Goal: Task Accomplishment & Management: Use online tool/utility

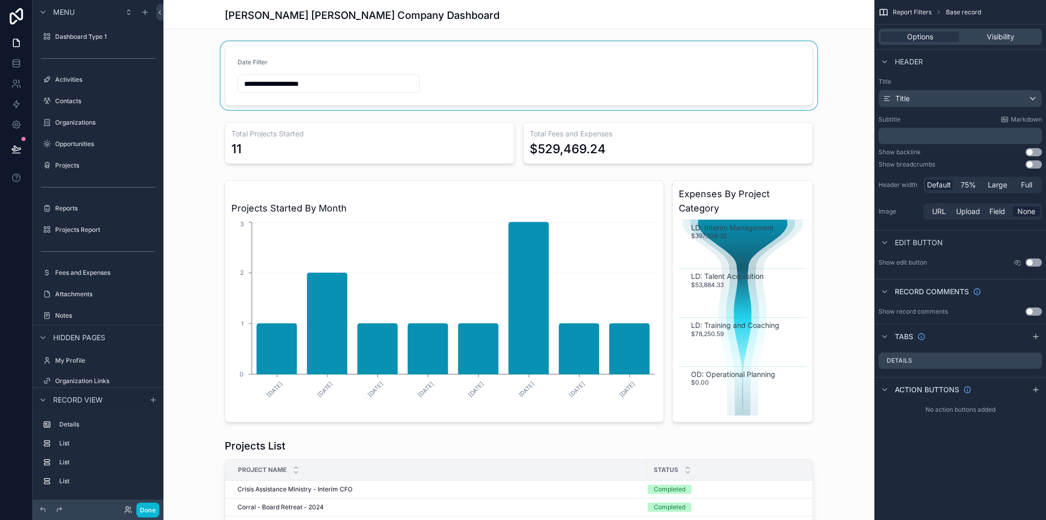
click at [323, 84] on div "scrollable content" at bounding box center [518, 75] width 711 height 68
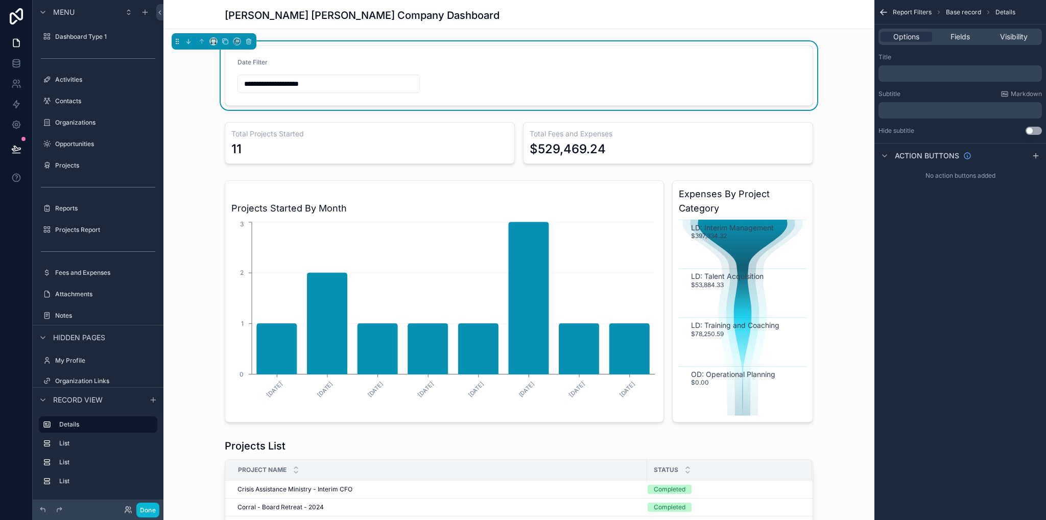
click at [399, 79] on input "**********" at bounding box center [328, 84] width 181 height 14
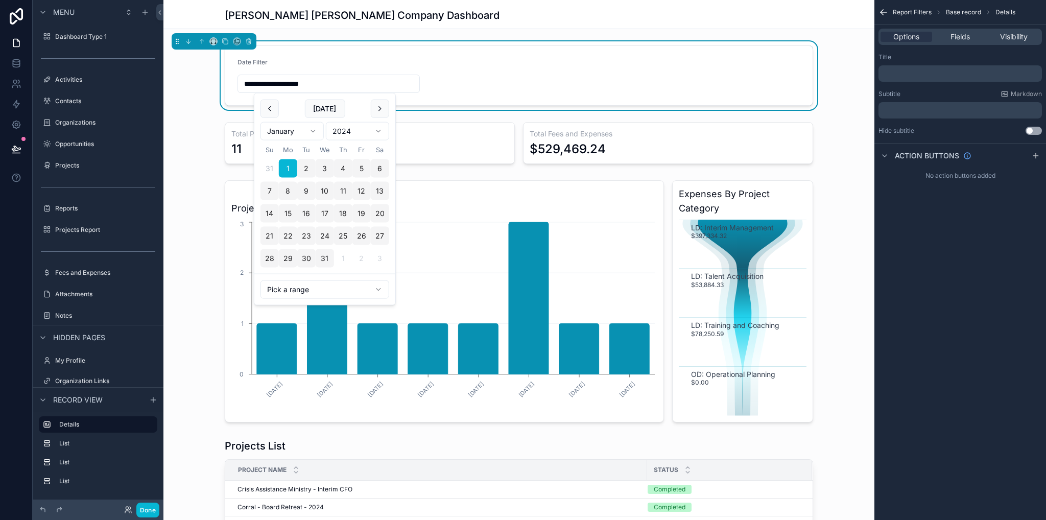
click at [452, 74] on form "**********" at bounding box center [519, 75] width 588 height 59
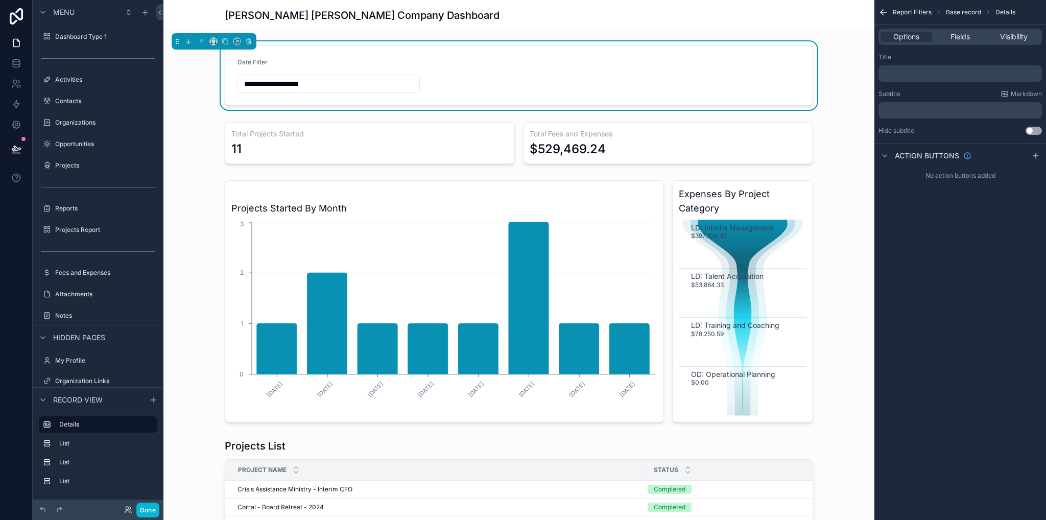
click at [493, 71] on form "**********" at bounding box center [519, 75] width 588 height 59
click at [944, 42] on div "Options Fields Visibility" at bounding box center [960, 37] width 163 height 16
click at [946, 40] on div "Fields" at bounding box center [960, 37] width 52 height 10
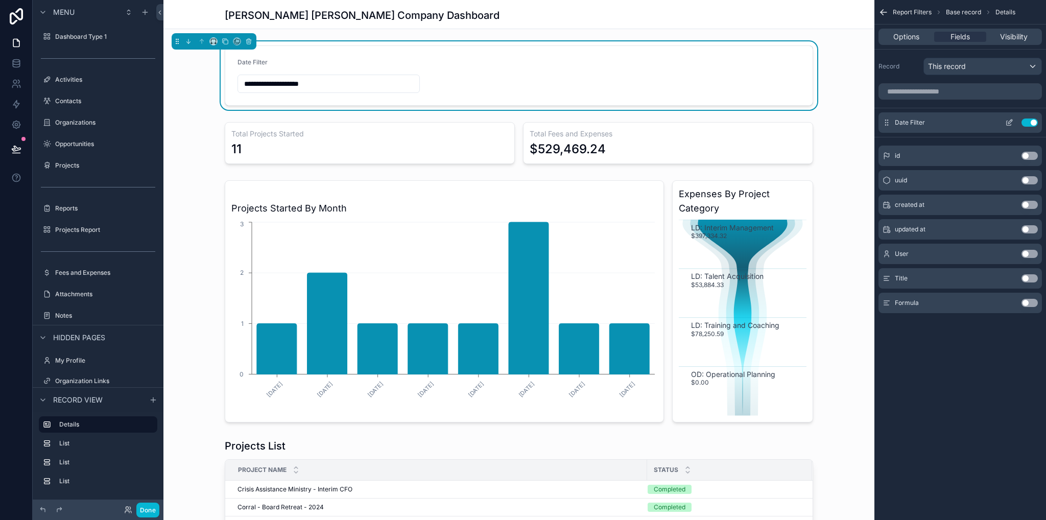
click at [1009, 123] on icon "scrollable content" at bounding box center [1011, 122] width 4 height 4
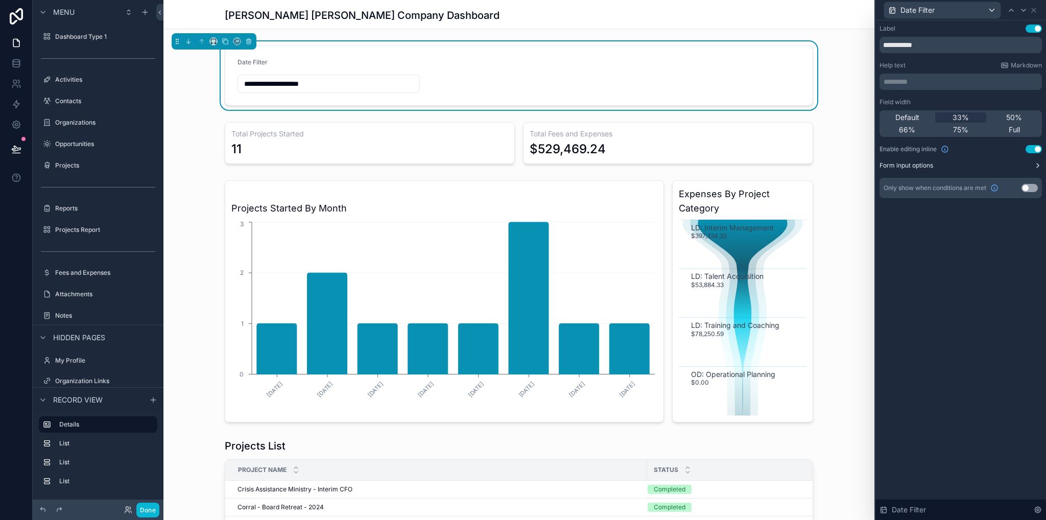
click at [1035, 168] on icon at bounding box center [1038, 165] width 8 height 8
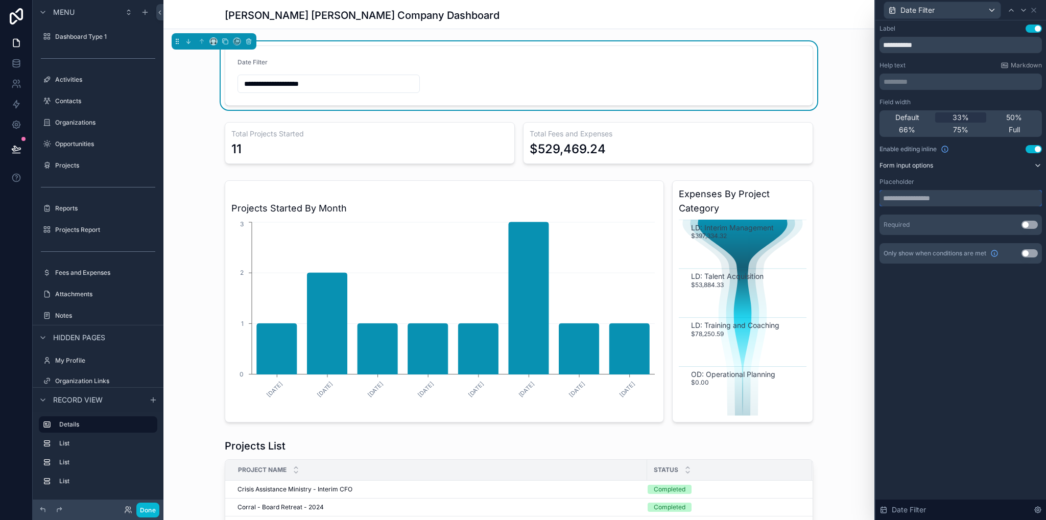
click at [960, 200] on input "text" at bounding box center [961, 198] width 162 height 16
click at [937, 227] on div "Required Use setting" at bounding box center [961, 225] width 162 height 20
click at [1031, 223] on button "Use setting" at bounding box center [1030, 225] width 16 height 8
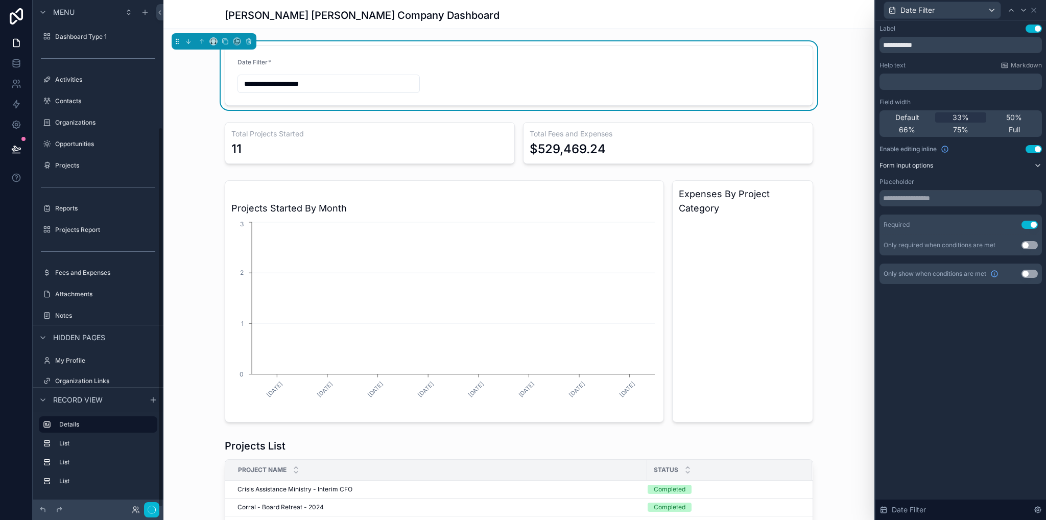
scroll to position [171, 0]
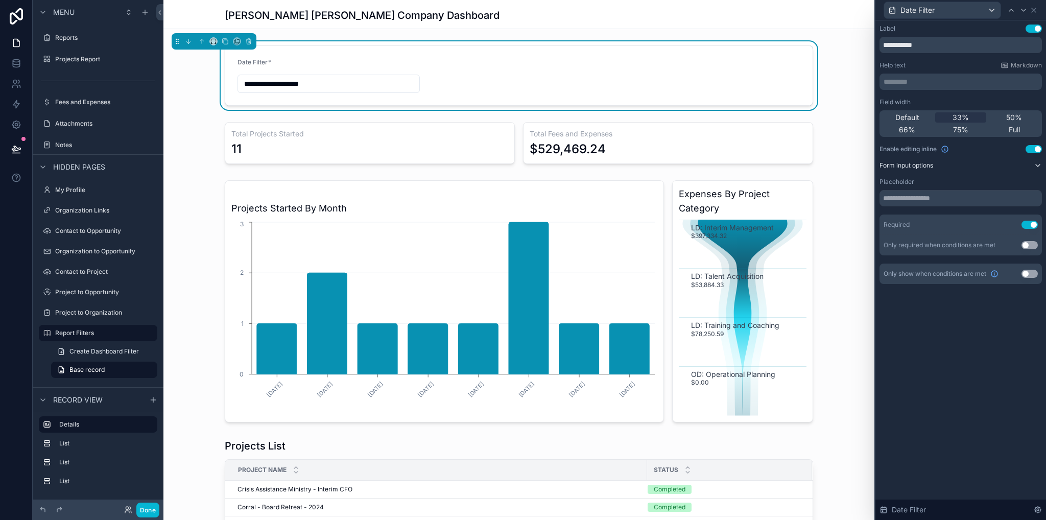
click at [1032, 225] on button "Use setting" at bounding box center [1030, 225] width 16 height 8
click at [932, 200] on input "text" at bounding box center [961, 198] width 162 height 16
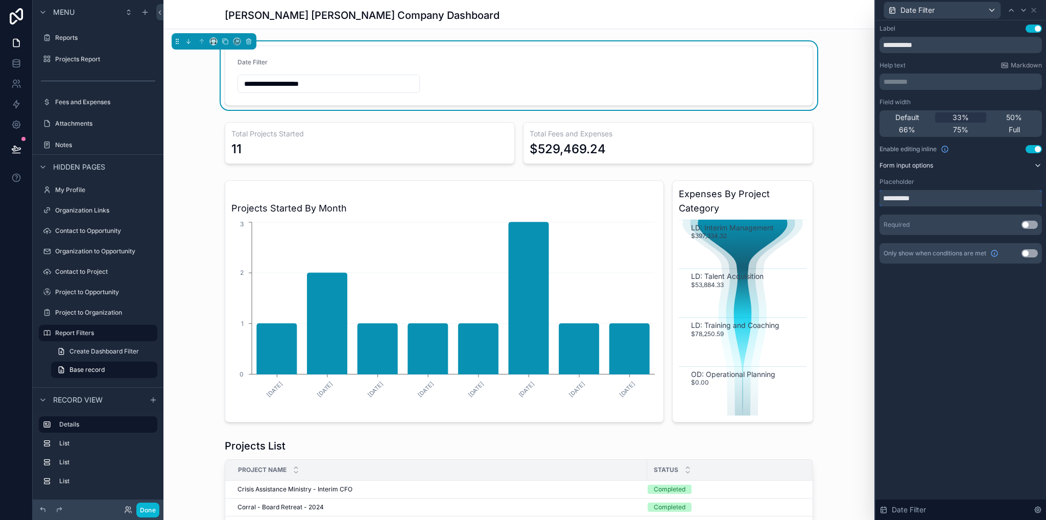
type input "**********"
click at [1025, 335] on div "**********" at bounding box center [961, 270] width 171 height 500
click at [816, 146] on div "scrollable content" at bounding box center [518, 143] width 711 height 50
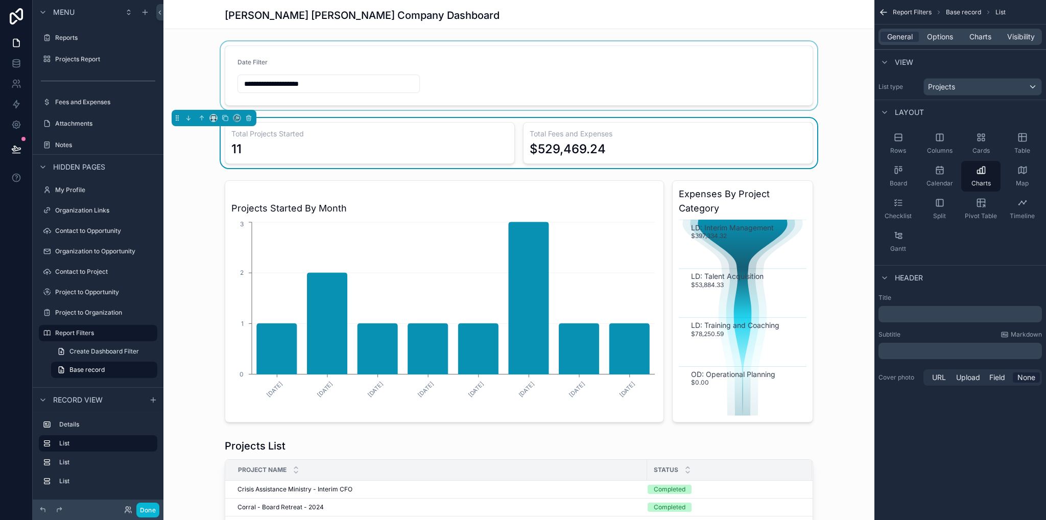
click at [725, 78] on div "scrollable content" at bounding box center [518, 75] width 711 height 68
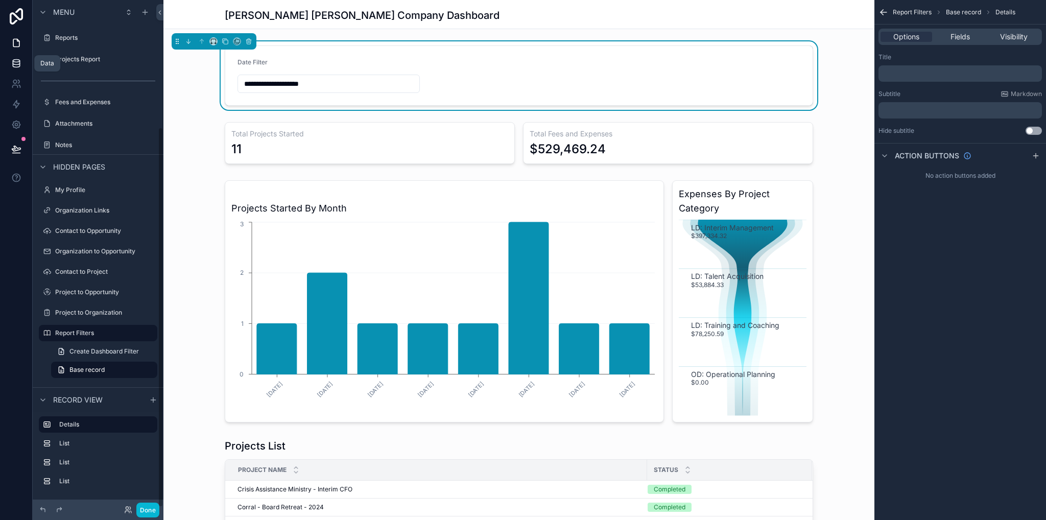
click at [13, 64] on icon at bounding box center [16, 63] width 10 height 10
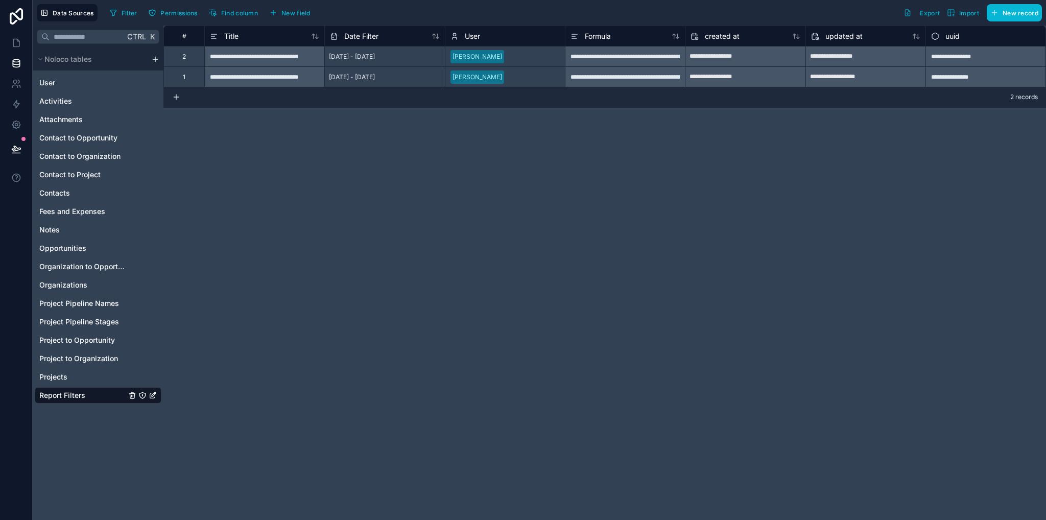
click at [379, 77] on div "[DATE] - [DATE]" at bounding box center [352, 77] width 54 height 16
click at [16, 48] on icon at bounding box center [16, 43] width 10 height 10
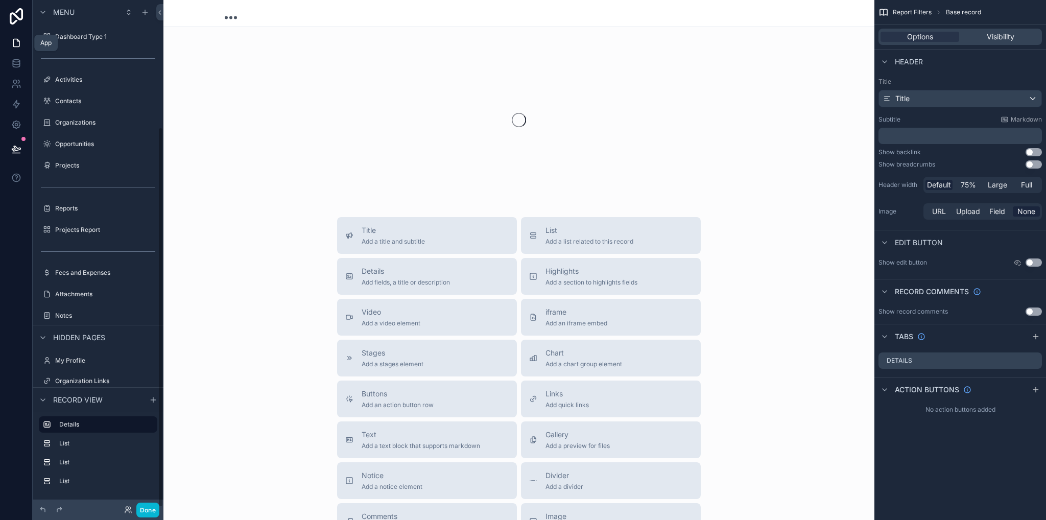
scroll to position [171, 0]
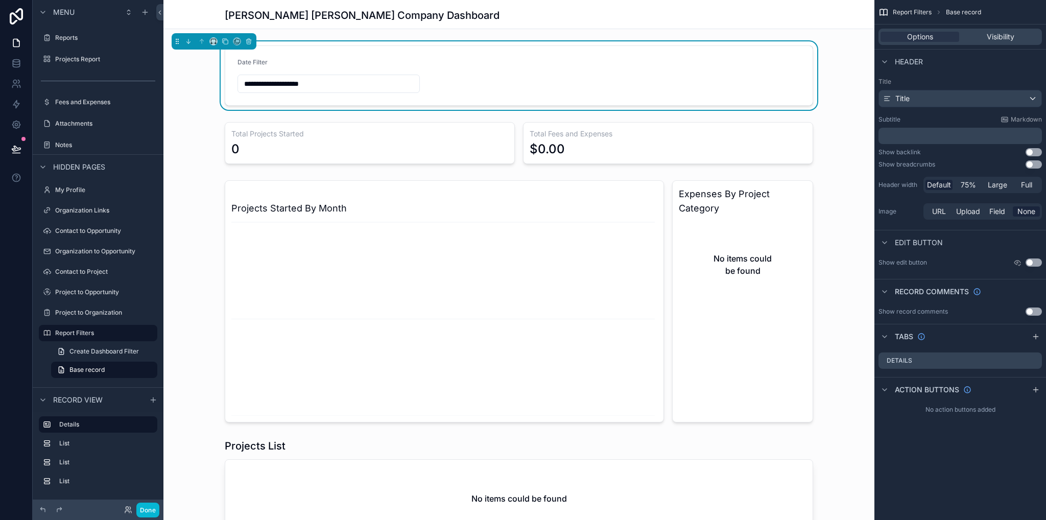
click at [505, 70] on form "**********" at bounding box center [519, 75] width 588 height 59
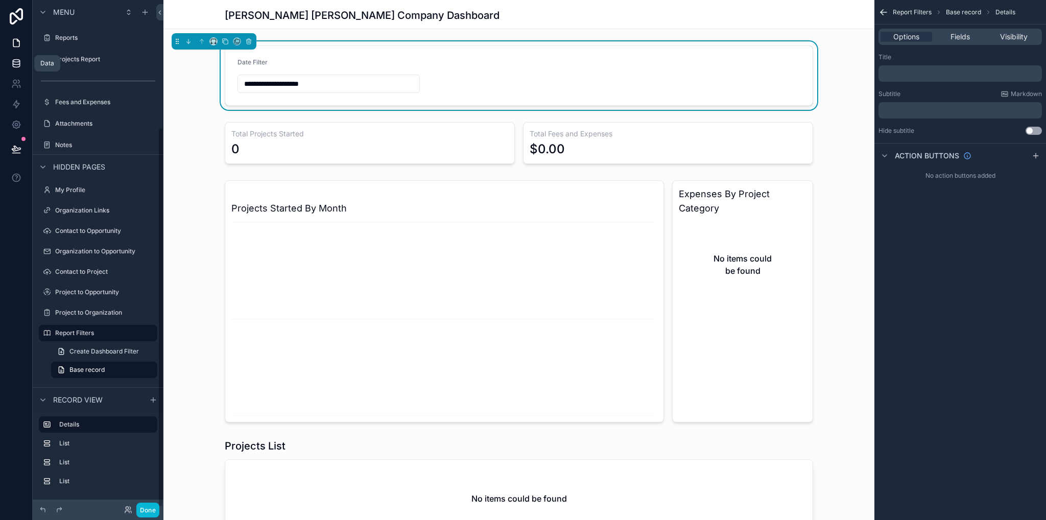
click at [8, 68] on link at bounding box center [16, 63] width 32 height 20
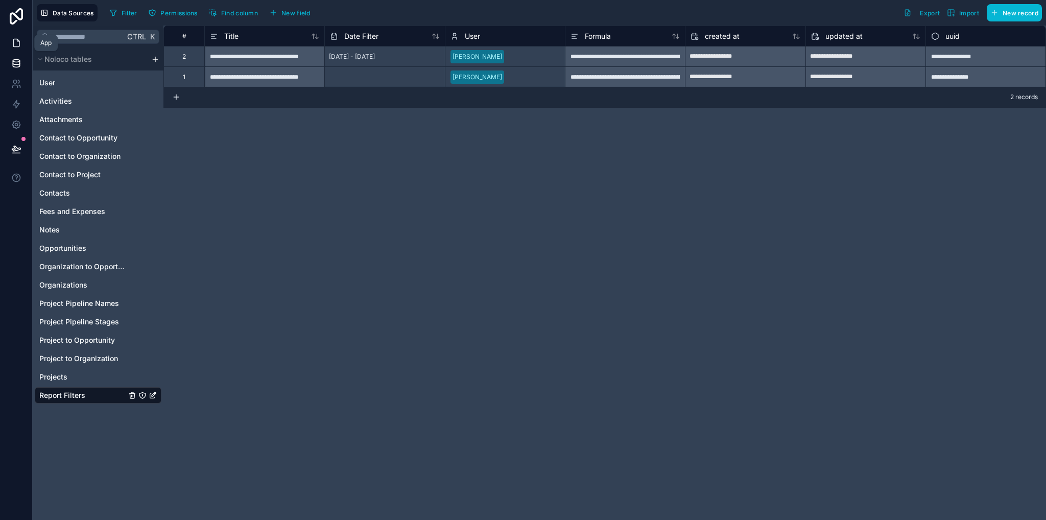
click at [17, 46] on icon at bounding box center [16, 43] width 10 height 10
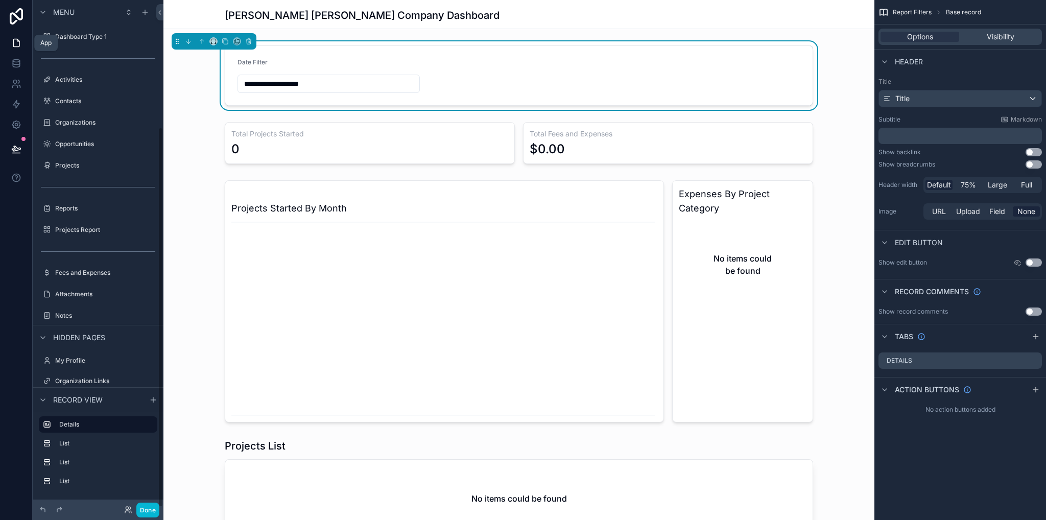
scroll to position [171, 0]
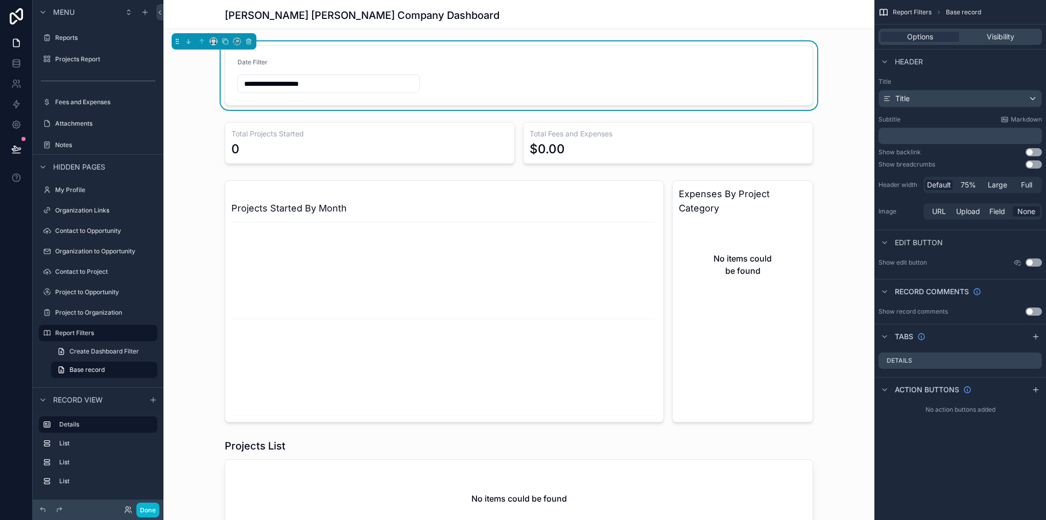
click at [437, 80] on form "**********" at bounding box center [519, 75] width 588 height 59
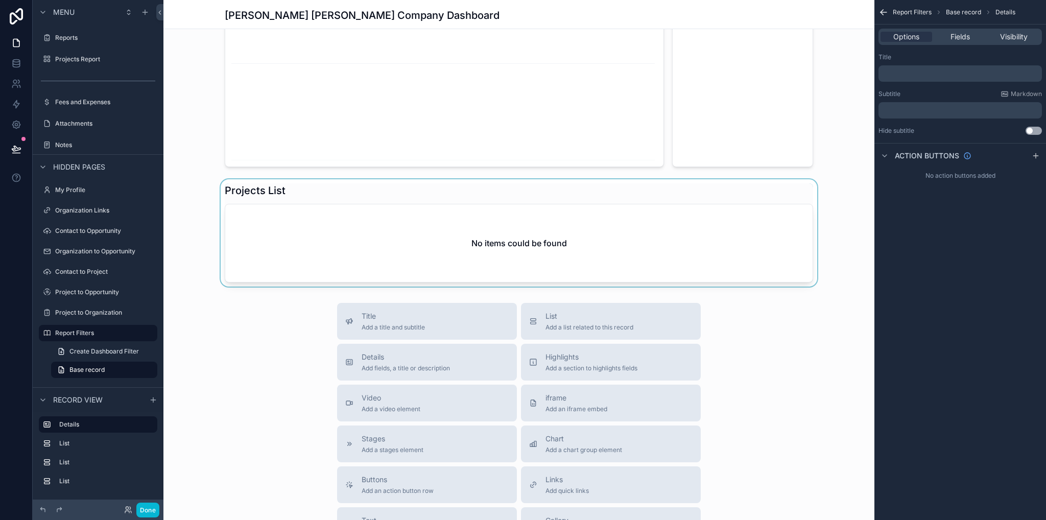
scroll to position [0, 0]
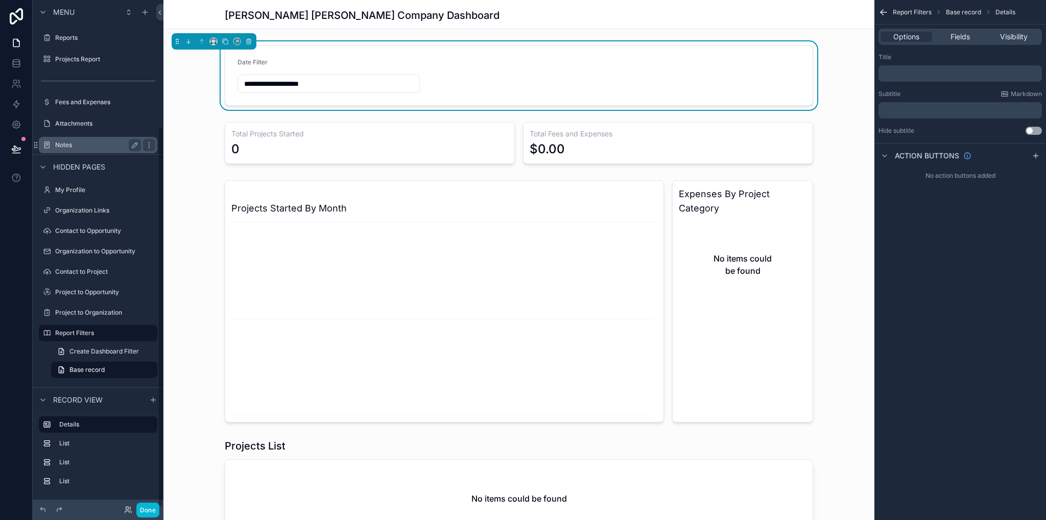
click at [74, 146] on label "Notes" at bounding box center [96, 145] width 82 height 8
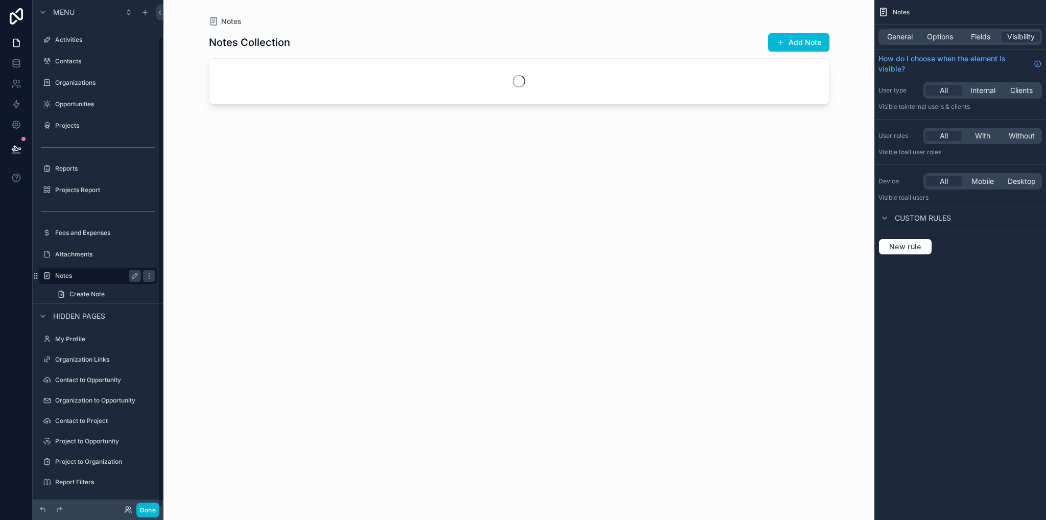
scroll to position [40, 0]
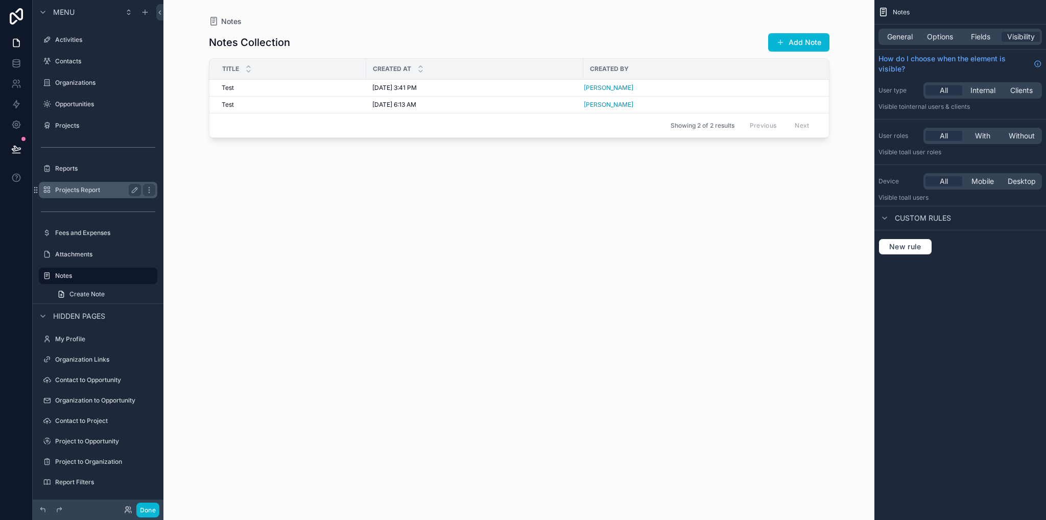
click at [78, 186] on label "Projects Report" at bounding box center [96, 190] width 82 height 8
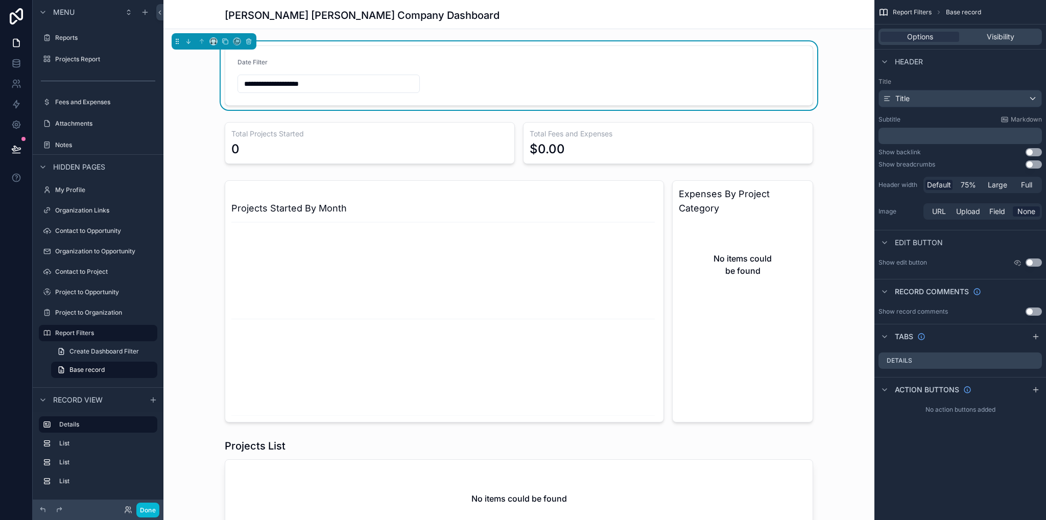
click at [396, 85] on input "**********" at bounding box center [328, 84] width 181 height 14
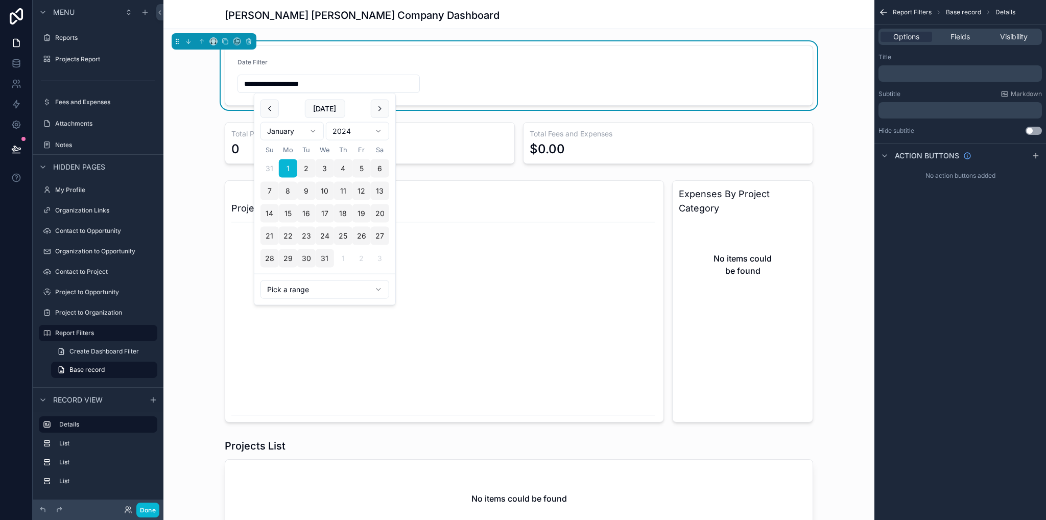
click at [517, 80] on form "**********" at bounding box center [519, 75] width 588 height 59
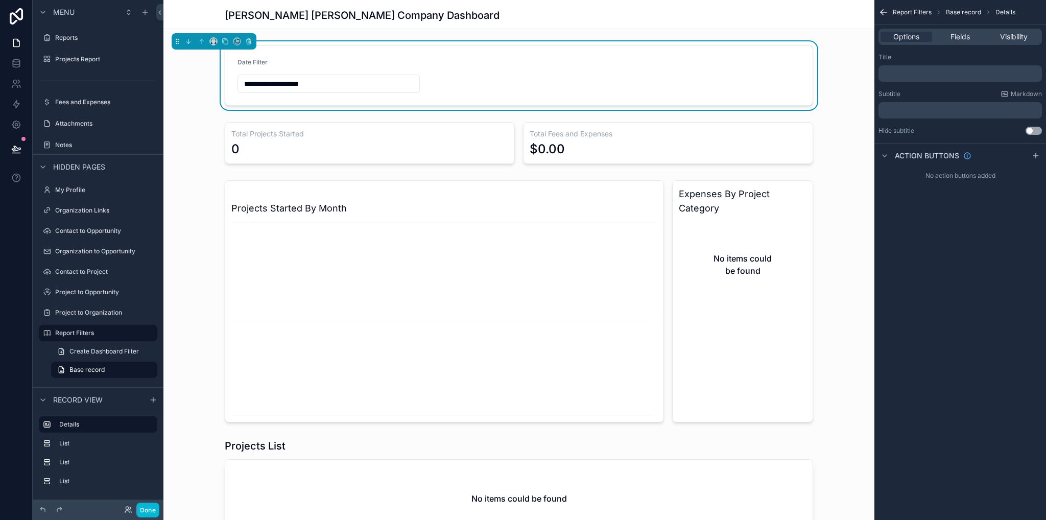
click at [383, 83] on input "**********" at bounding box center [328, 84] width 181 height 14
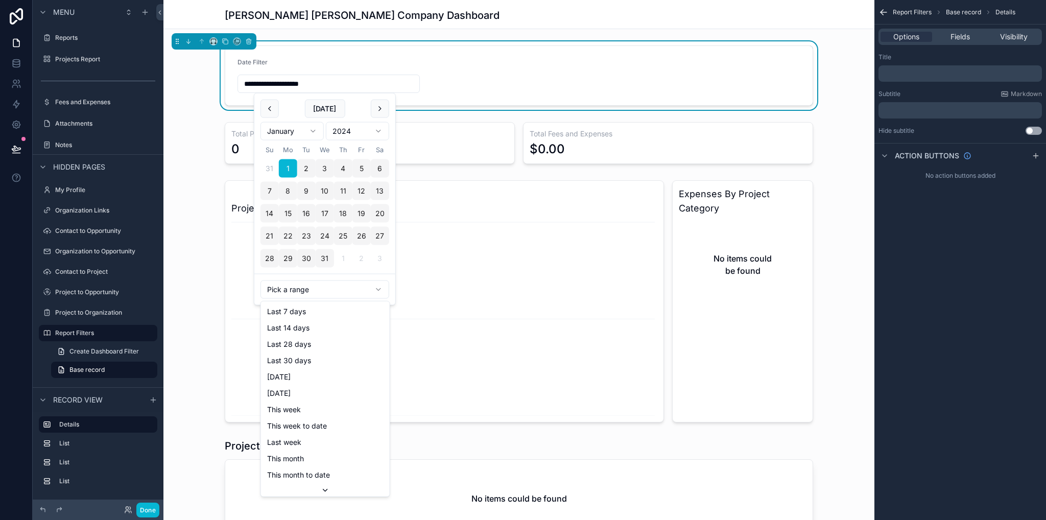
click at [321, 291] on html "**********" at bounding box center [523, 260] width 1046 height 520
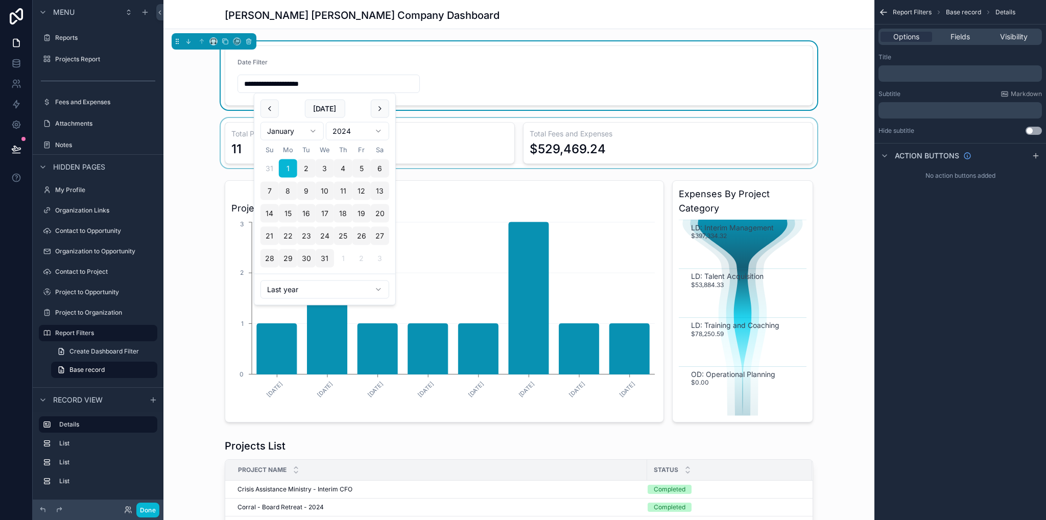
click at [828, 147] on div "scrollable content" at bounding box center [518, 143] width 711 height 50
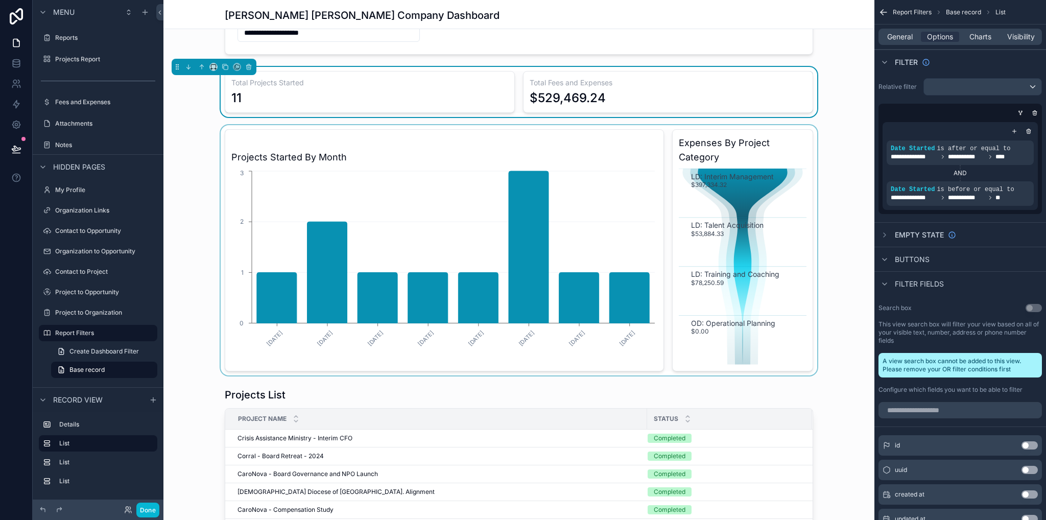
scroll to position [0, 0]
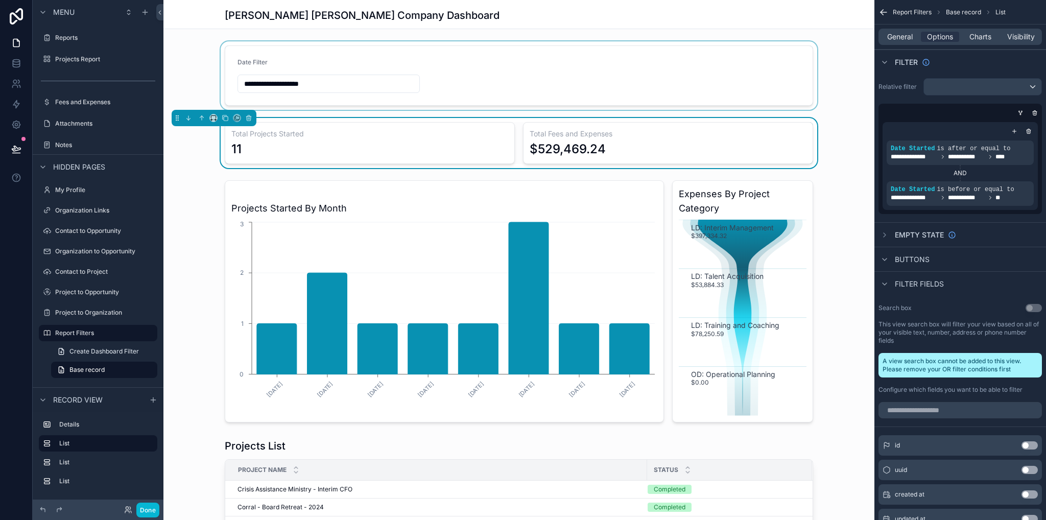
click at [416, 72] on div "scrollable content" at bounding box center [518, 75] width 711 height 68
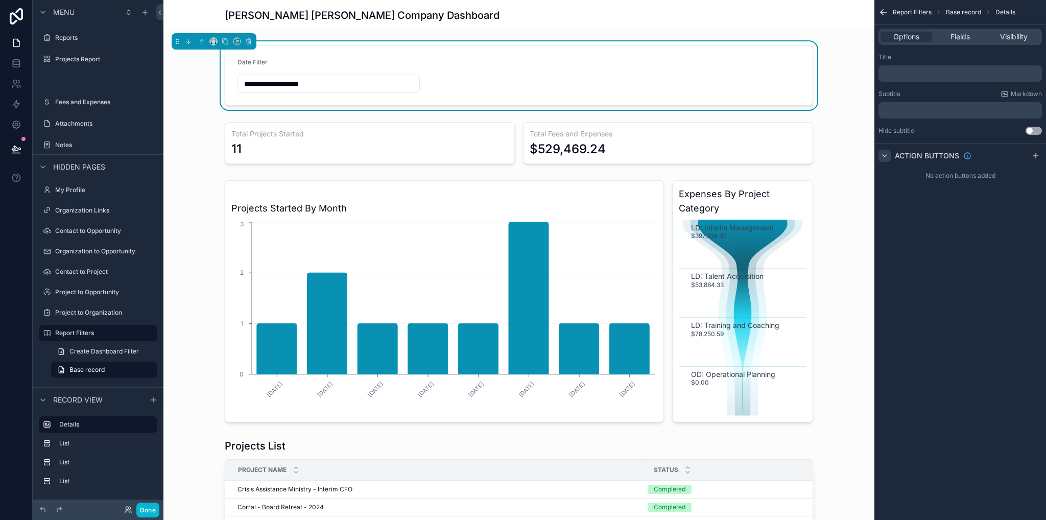
click at [882, 156] on icon "scrollable content" at bounding box center [885, 156] width 8 height 8
click at [883, 156] on icon "scrollable content" at bounding box center [885, 156] width 8 height 8
click at [965, 39] on span "Fields" at bounding box center [960, 37] width 19 height 10
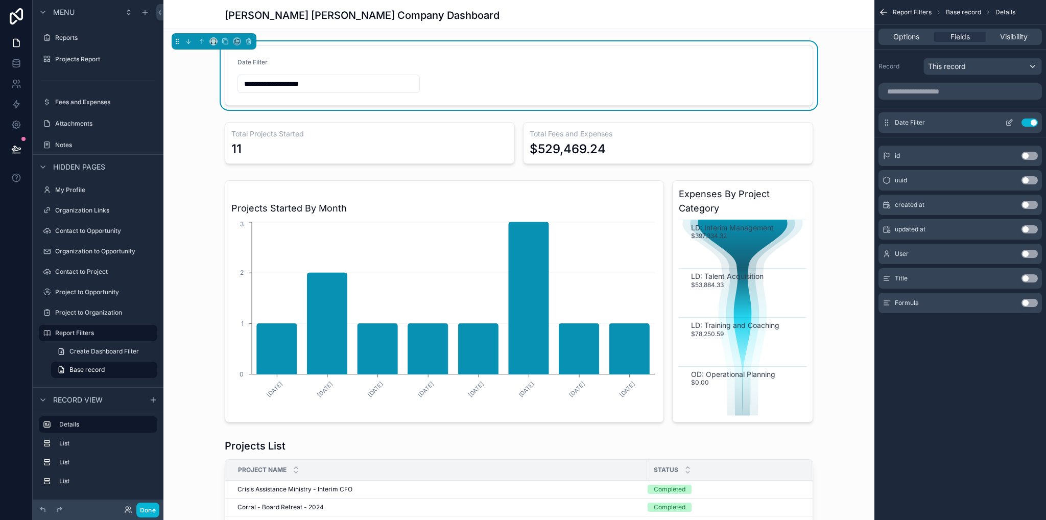
click at [1010, 126] on icon "scrollable content" at bounding box center [1009, 123] width 8 height 8
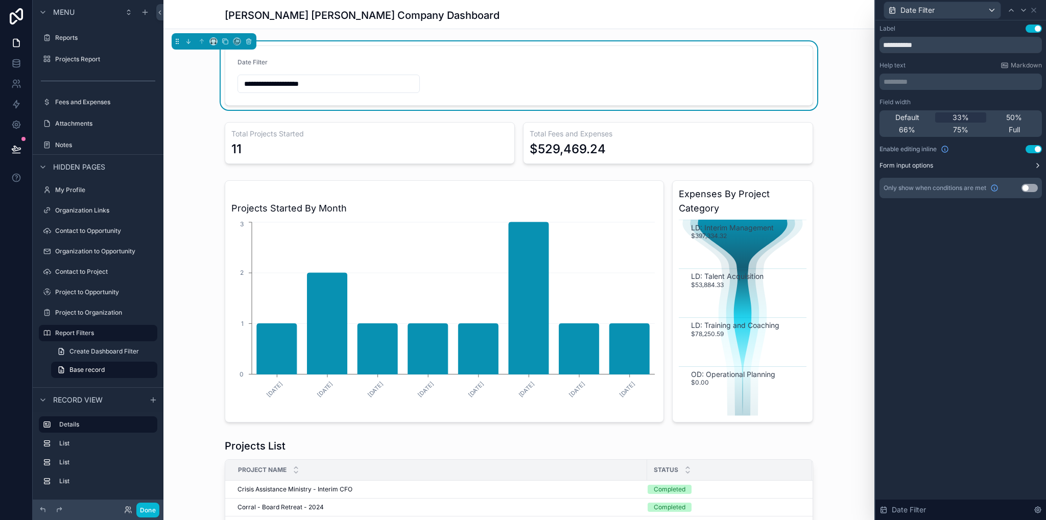
click at [1038, 168] on icon at bounding box center [1038, 165] width 8 height 8
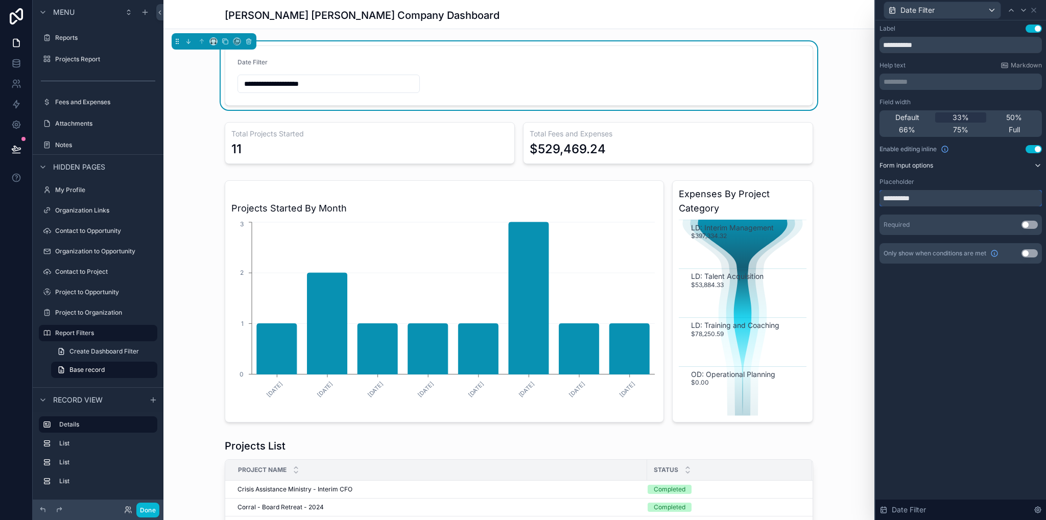
drag, startPoint x: 933, startPoint y: 199, endPoint x: 877, endPoint y: 199, distance: 55.7
click at [877, 199] on div "**********" at bounding box center [961, 154] width 171 height 268
click at [958, 311] on div "**********" at bounding box center [961, 270] width 171 height 500
click at [1040, 165] on icon at bounding box center [1038, 165] width 8 height 8
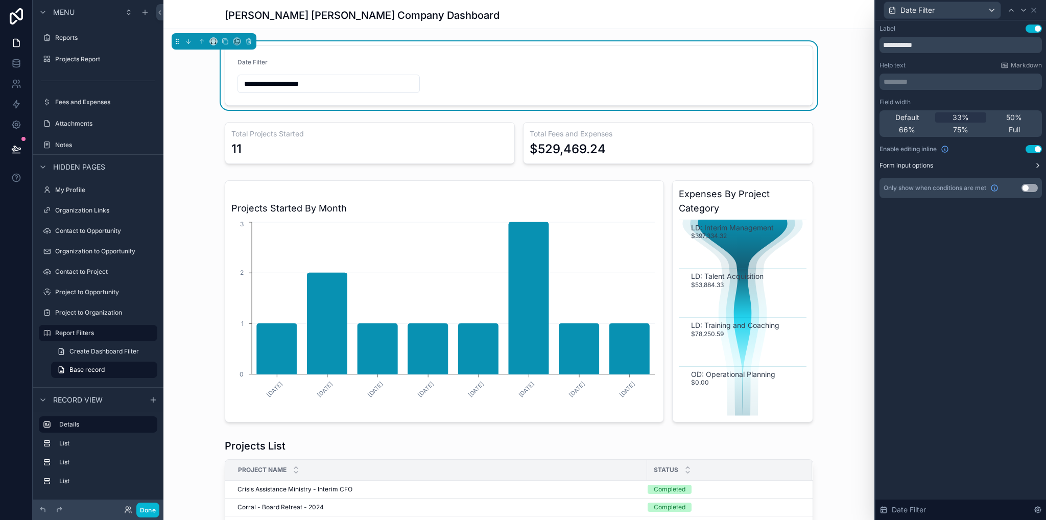
click at [962, 78] on p "********* ﻿" at bounding box center [962, 82] width 156 height 10
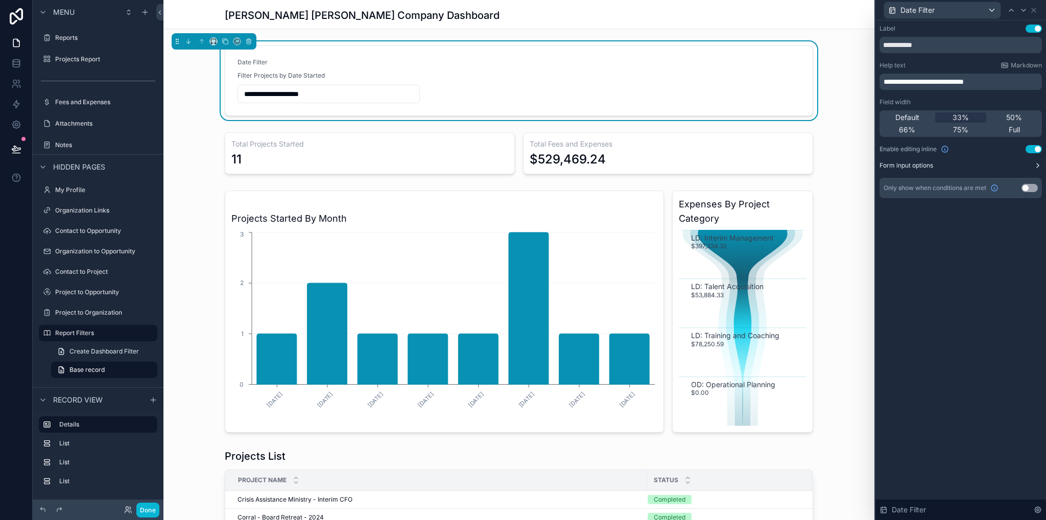
click at [483, 89] on form "**********" at bounding box center [519, 80] width 588 height 69
click at [9, 62] on link at bounding box center [16, 63] width 32 height 20
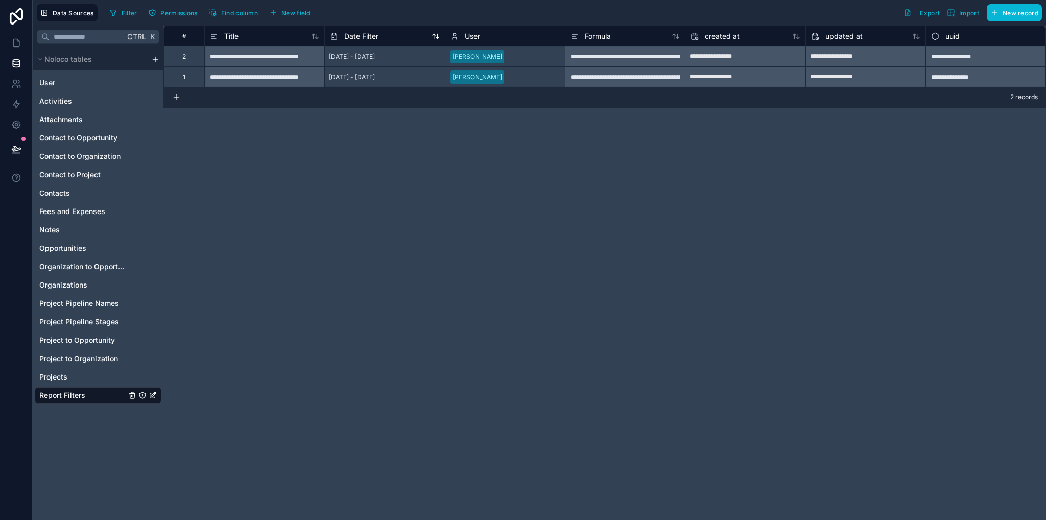
click at [368, 35] on span "Date Filter" at bounding box center [361, 36] width 34 height 10
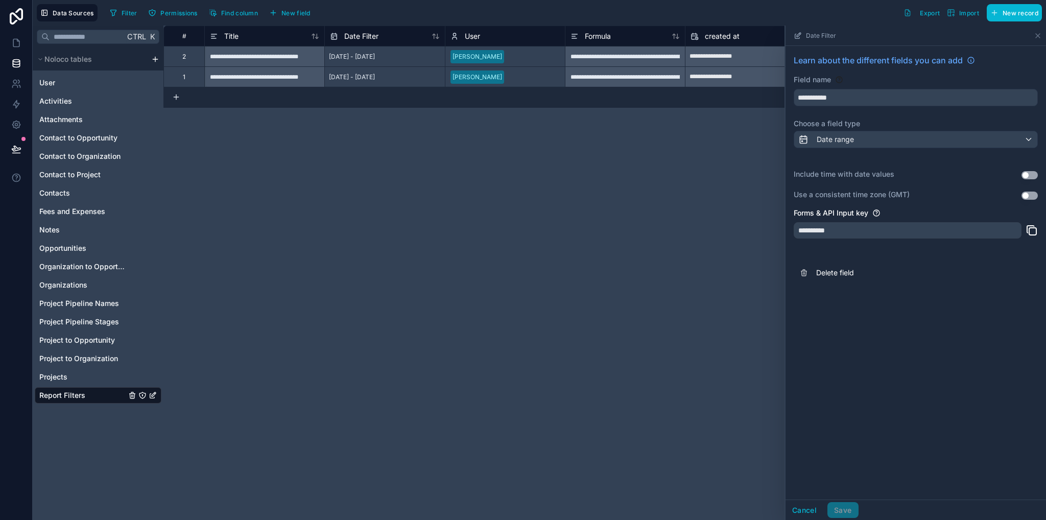
drag, startPoint x: 412, startPoint y: 170, endPoint x: 383, endPoint y: 122, distance: 56.9
click at [411, 170] on div "**********" at bounding box center [604, 273] width 883 height 495
click at [1035, 36] on icon at bounding box center [1038, 36] width 8 height 8
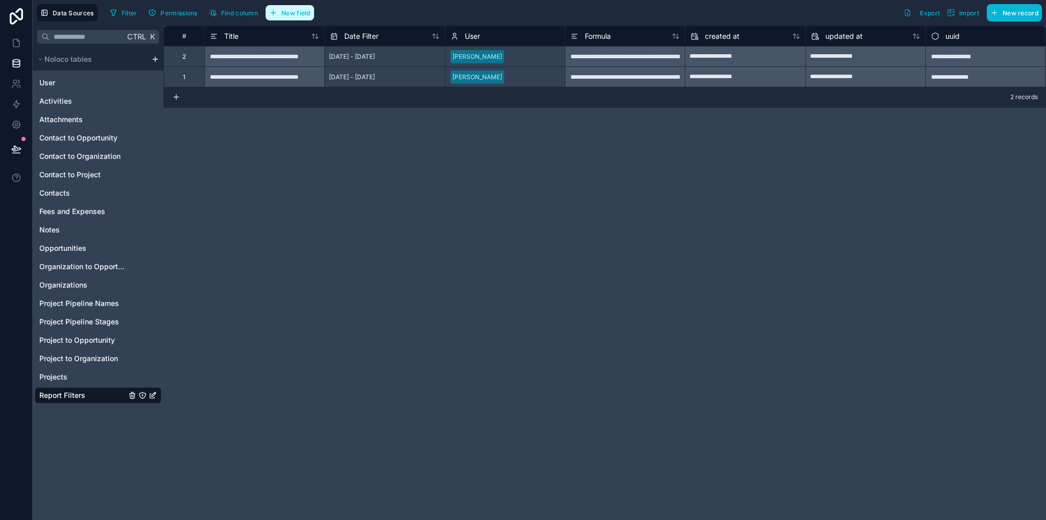
click at [282, 16] on span "New field" at bounding box center [296, 13] width 29 height 8
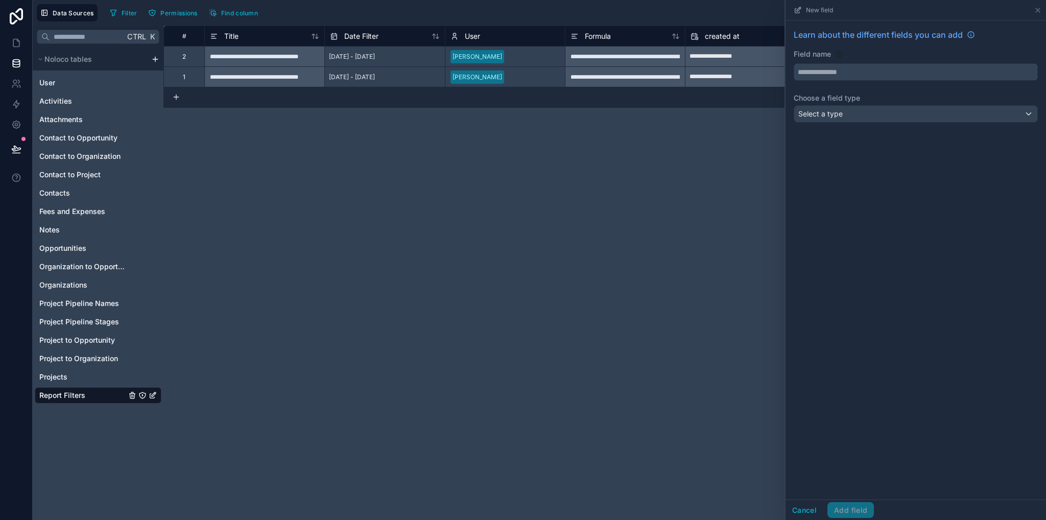
click at [809, 74] on input "text" at bounding box center [915, 72] width 243 height 16
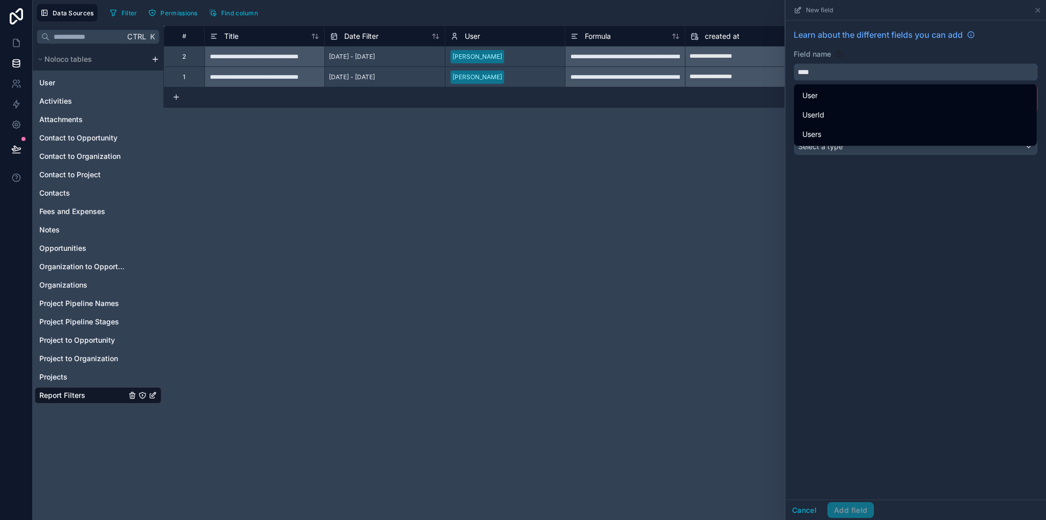
click at [794, 63] on button "***" at bounding box center [916, 71] width 244 height 17
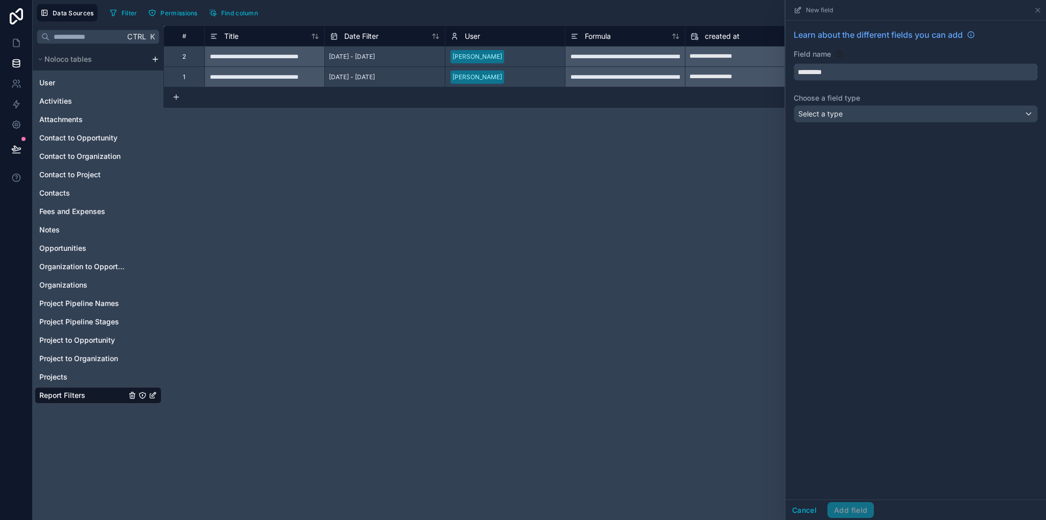
click at [794, 63] on button "********" at bounding box center [916, 71] width 244 height 17
type input "**********"
click at [822, 110] on span "Select a type" at bounding box center [821, 113] width 44 height 9
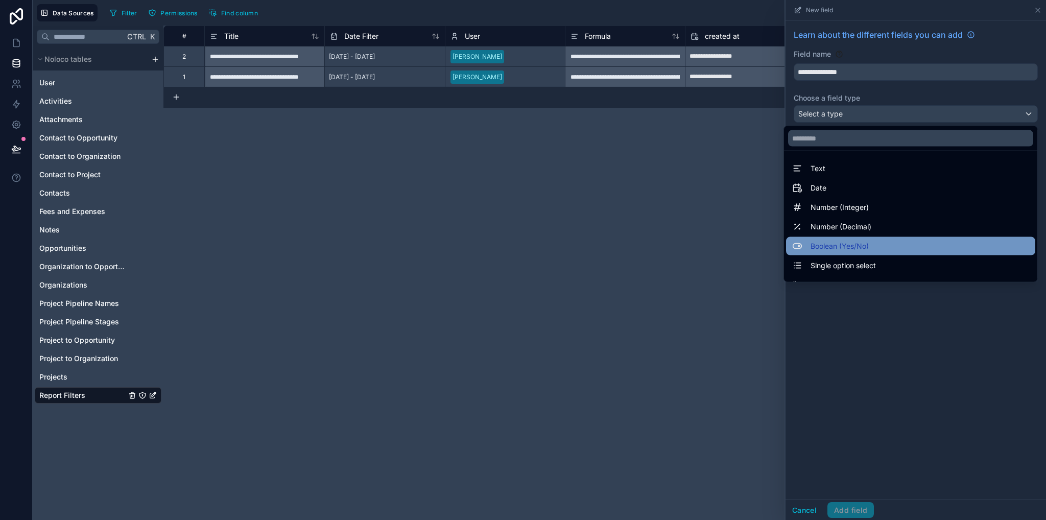
click at [828, 247] on span "Boolean (Yes/No)" at bounding box center [840, 246] width 58 height 12
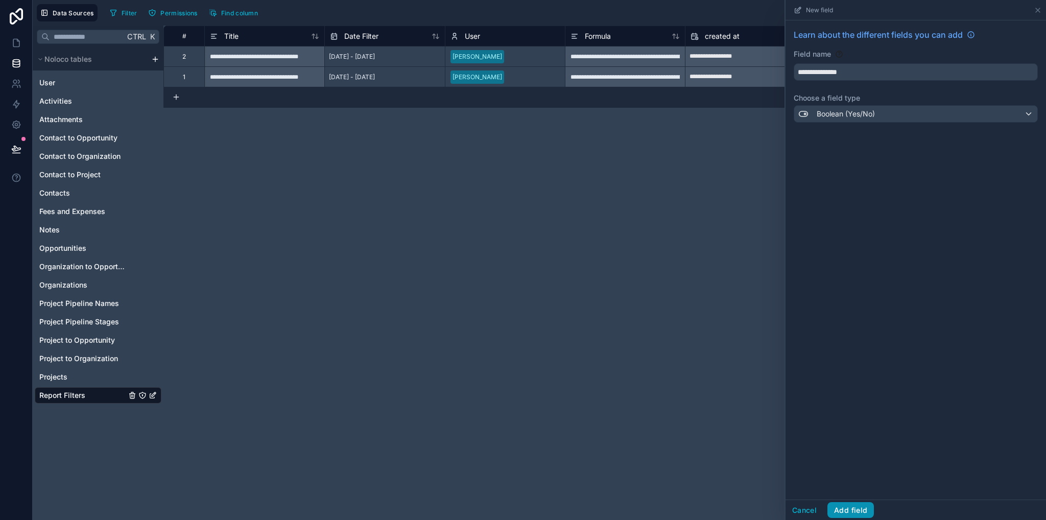
click at [850, 512] on button "Add field" at bounding box center [851, 510] width 46 height 16
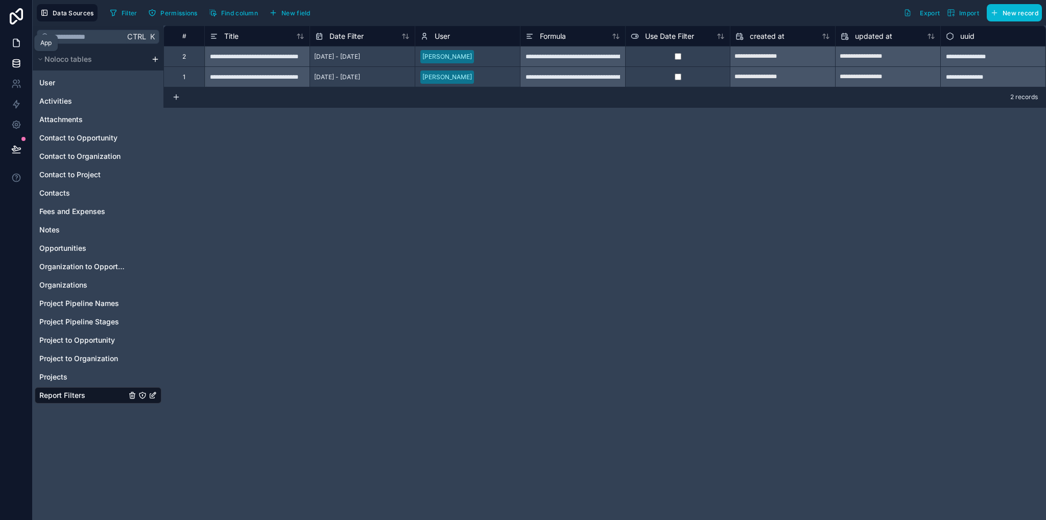
click at [19, 38] on icon at bounding box center [16, 43] width 10 height 10
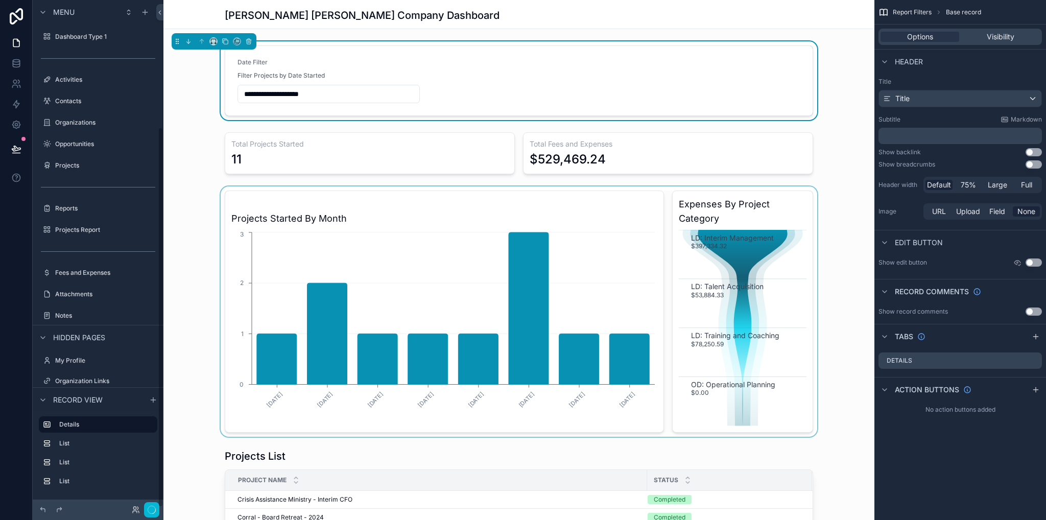
scroll to position [171, 0]
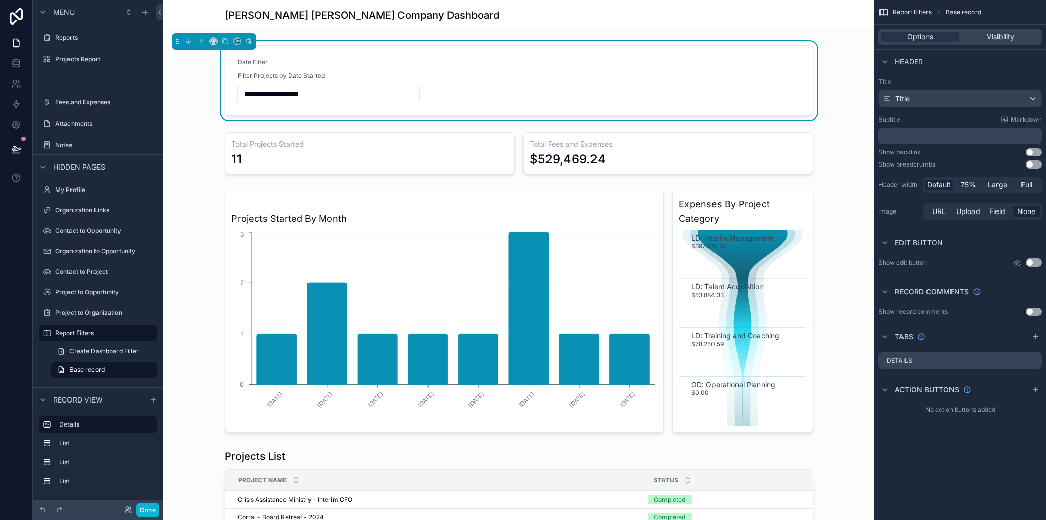
click at [468, 76] on form "**********" at bounding box center [519, 80] width 588 height 69
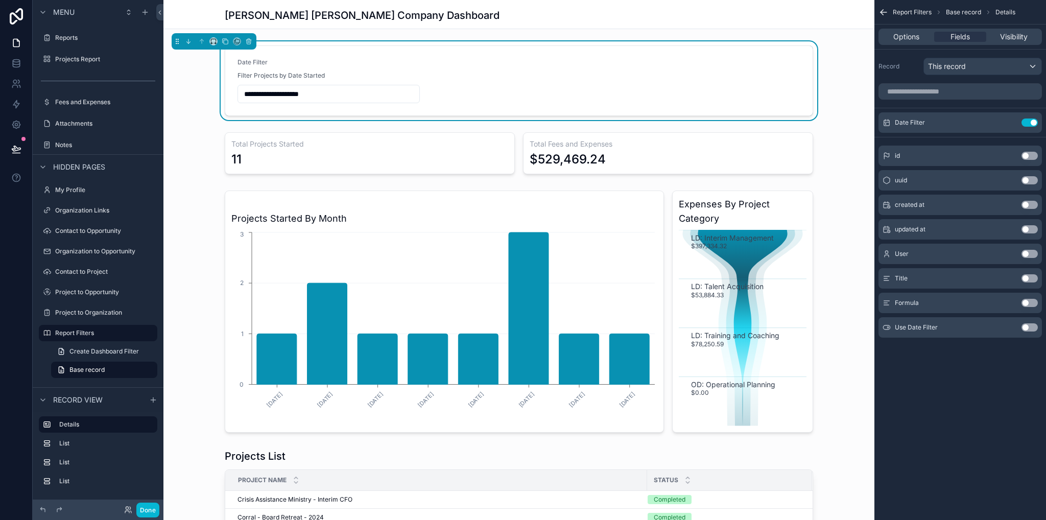
click at [1026, 325] on button "Use setting" at bounding box center [1030, 327] width 16 height 8
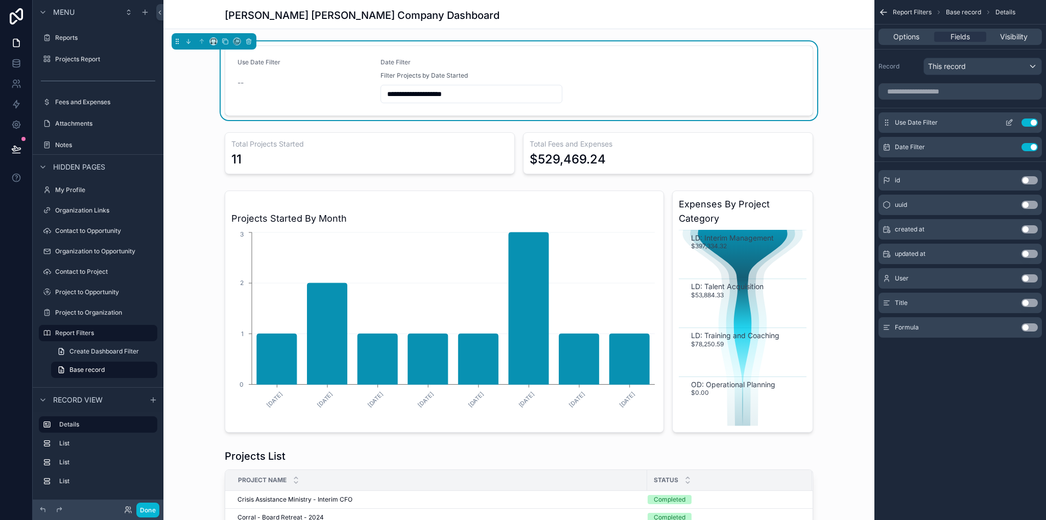
click at [1012, 122] on icon "scrollable content" at bounding box center [1009, 123] width 8 height 8
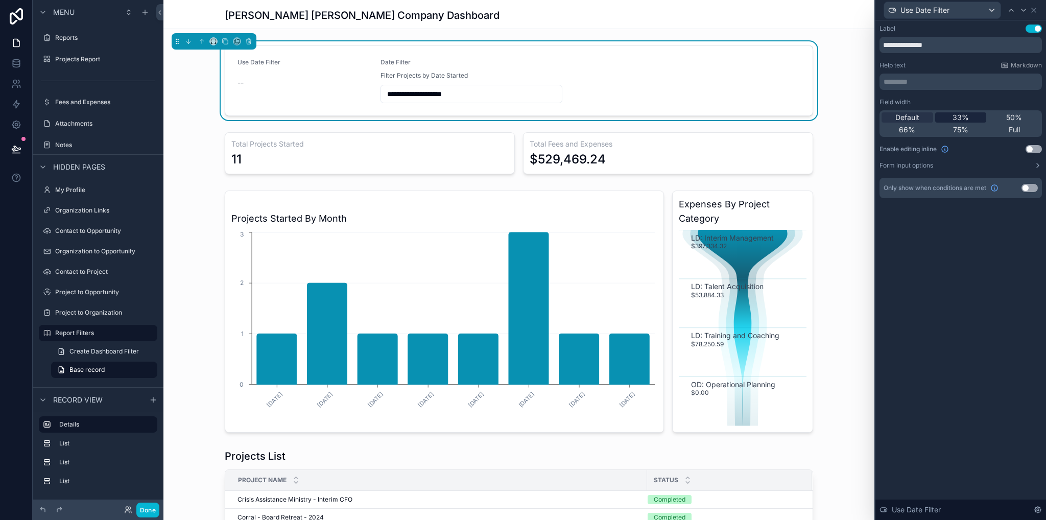
click at [961, 118] on span "33%" at bounding box center [961, 117] width 16 height 10
click at [989, 297] on div "**********" at bounding box center [961, 270] width 171 height 500
click at [1033, 11] on icon at bounding box center [1034, 10] width 4 height 4
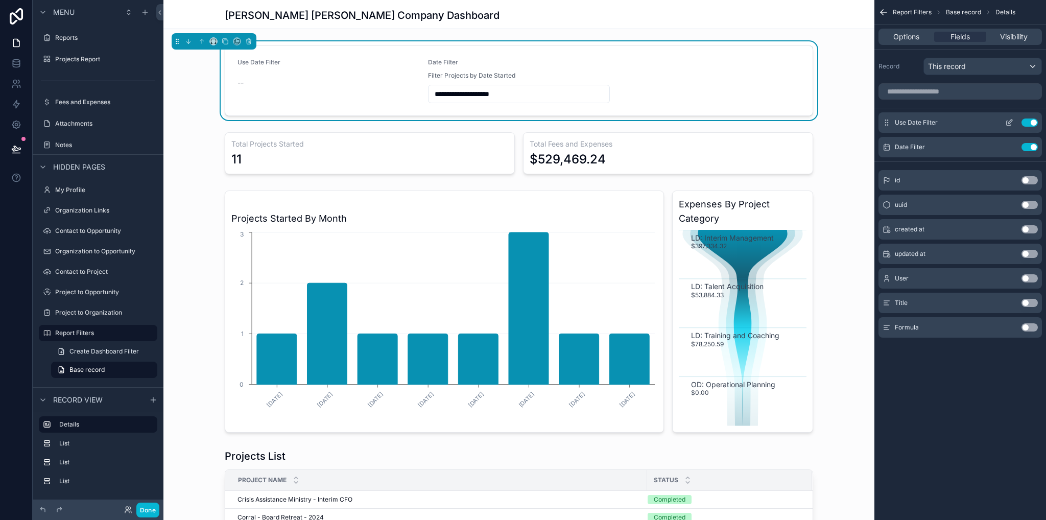
click at [1009, 124] on icon "scrollable content" at bounding box center [1009, 123] width 8 height 8
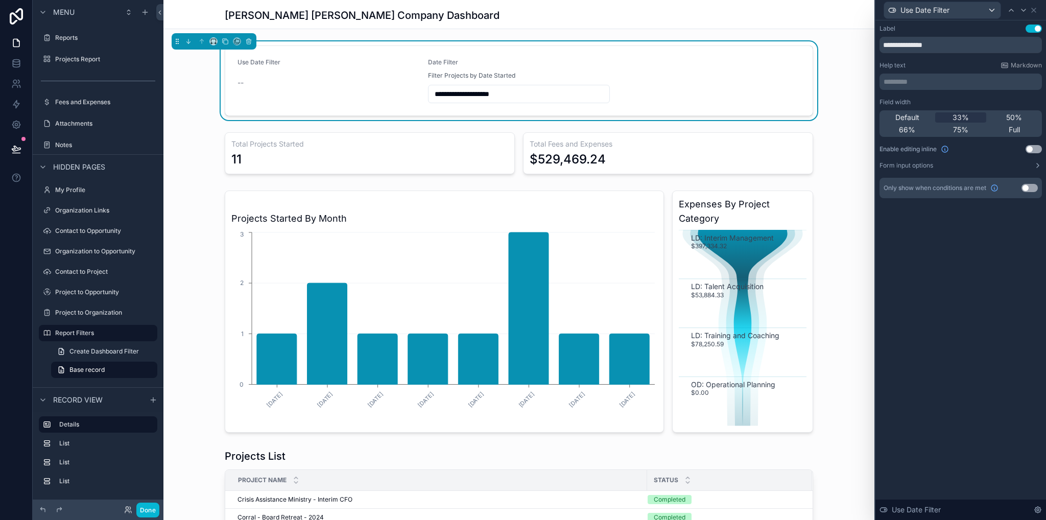
click at [1036, 150] on button "Use setting" at bounding box center [1034, 149] width 16 height 8
click at [1038, 11] on div "Use Date Filter" at bounding box center [961, 10] width 162 height 20
click at [1034, 10] on icon at bounding box center [1034, 10] width 4 height 4
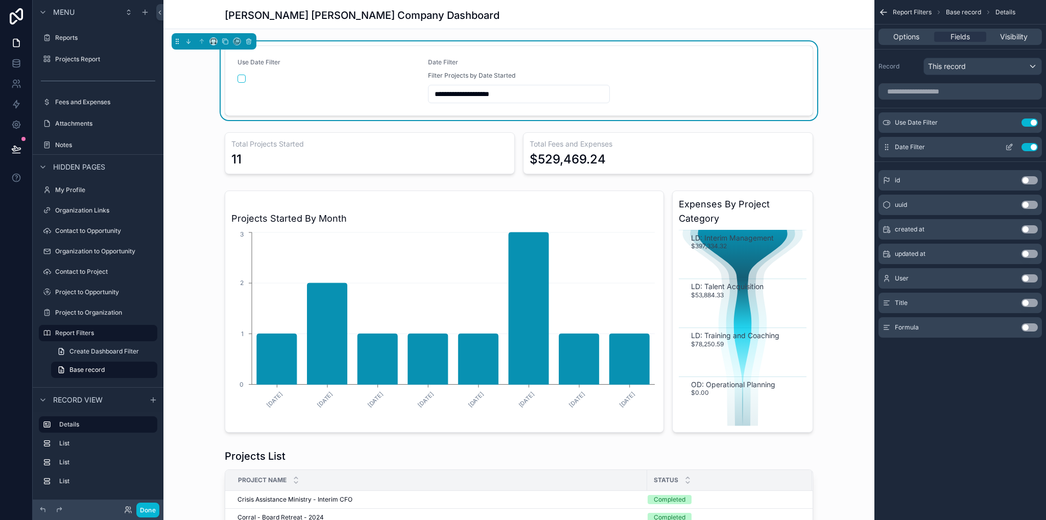
click at [1010, 145] on icon "scrollable content" at bounding box center [1011, 146] width 4 height 4
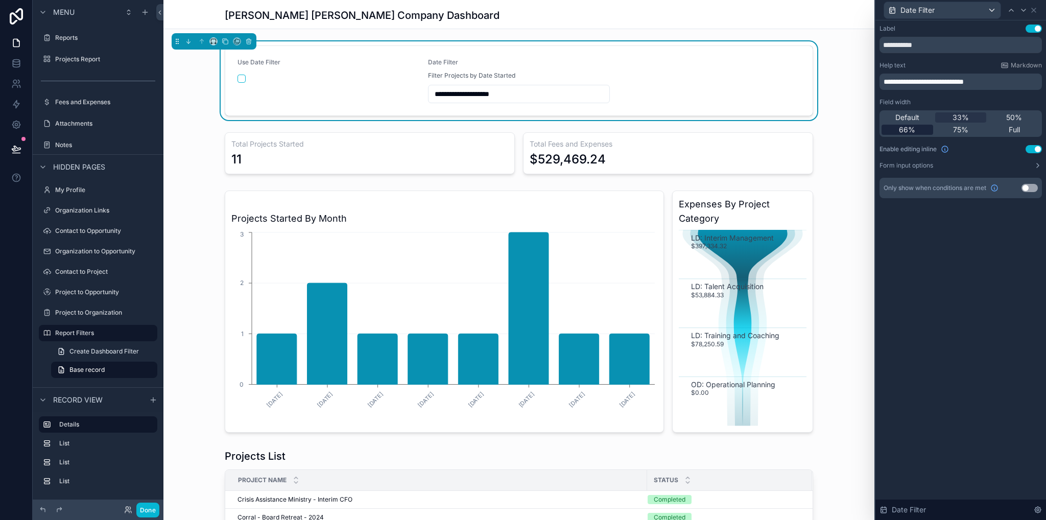
click at [908, 129] on span "66%" at bounding box center [907, 130] width 16 height 10
click at [955, 124] on div "Default 33% 50% 66% 75% Full" at bounding box center [961, 123] width 162 height 27
click at [956, 119] on span "33%" at bounding box center [961, 117] width 16 height 10
click at [839, 88] on div "**********" at bounding box center [518, 80] width 711 height 79
click at [914, 118] on span "Default" at bounding box center [908, 117] width 24 height 10
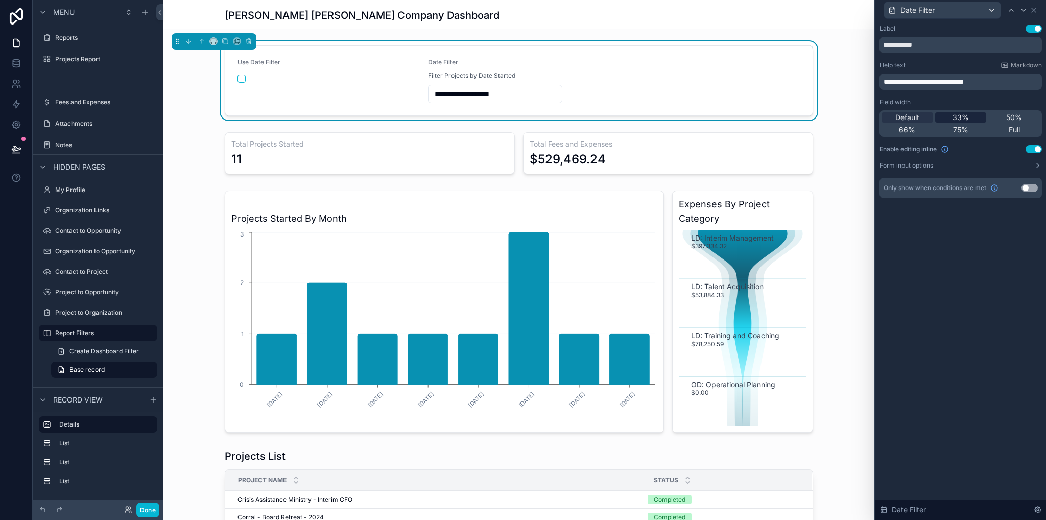
click at [956, 116] on span "33%" at bounding box center [961, 117] width 16 height 10
click at [904, 123] on div "Default 33% 50% 66% 75% Full" at bounding box center [961, 123] width 162 height 27
click at [904, 119] on span "Default" at bounding box center [908, 117] width 24 height 10
click at [848, 85] on div "**********" at bounding box center [518, 80] width 711 height 79
click at [306, 60] on div "Use Date Filter" at bounding box center [329, 64] width 182 height 12
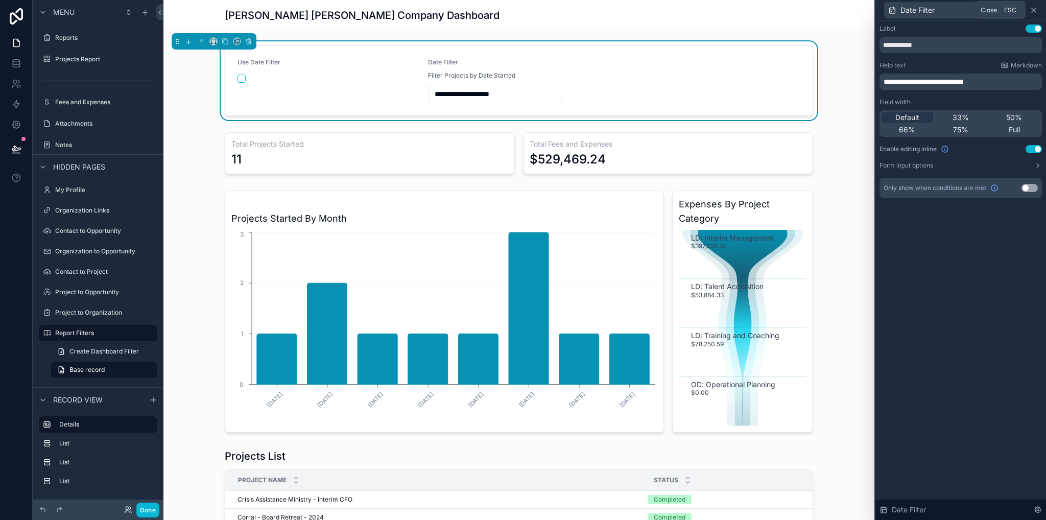
click at [1034, 10] on icon at bounding box center [1034, 10] width 4 height 4
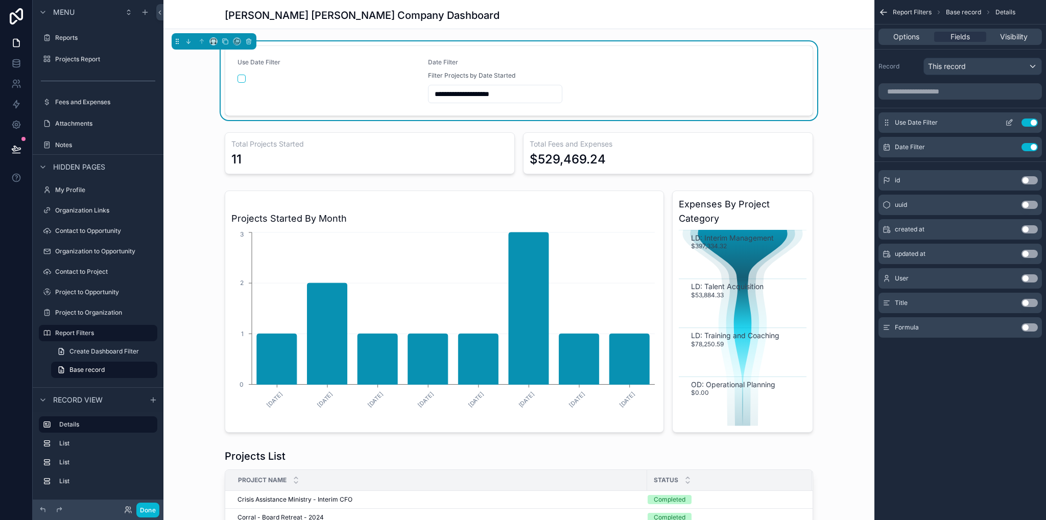
click at [1009, 120] on icon "scrollable content" at bounding box center [1009, 123] width 8 height 8
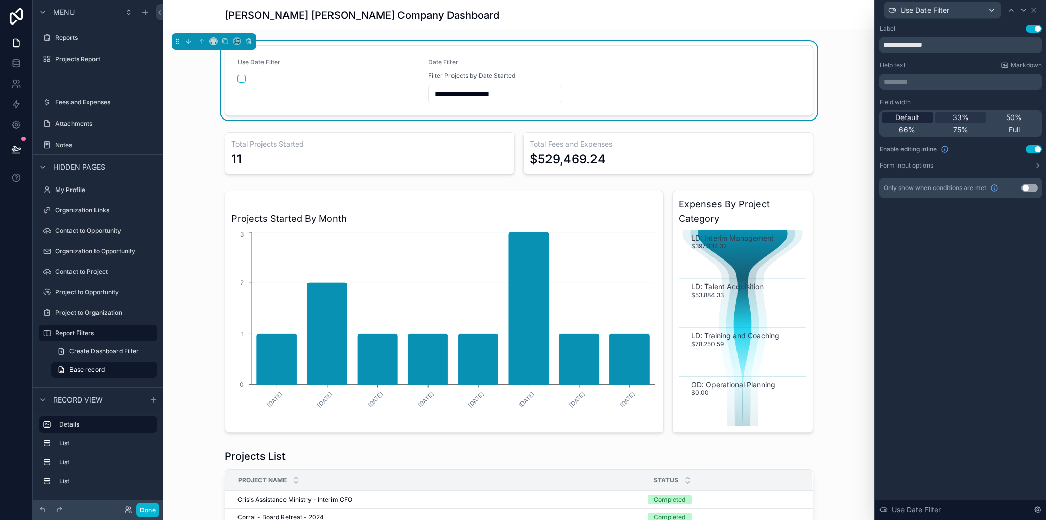
click at [915, 119] on span "Default" at bounding box center [908, 117] width 24 height 10
drag, startPoint x: 986, startPoint y: 260, endPoint x: 787, endPoint y: 72, distance: 273.6
click at [986, 258] on div "**********" at bounding box center [961, 270] width 171 height 500
click at [831, 96] on div "**********" at bounding box center [518, 80] width 711 height 79
click at [240, 79] on button "scrollable content" at bounding box center [242, 79] width 8 height 8
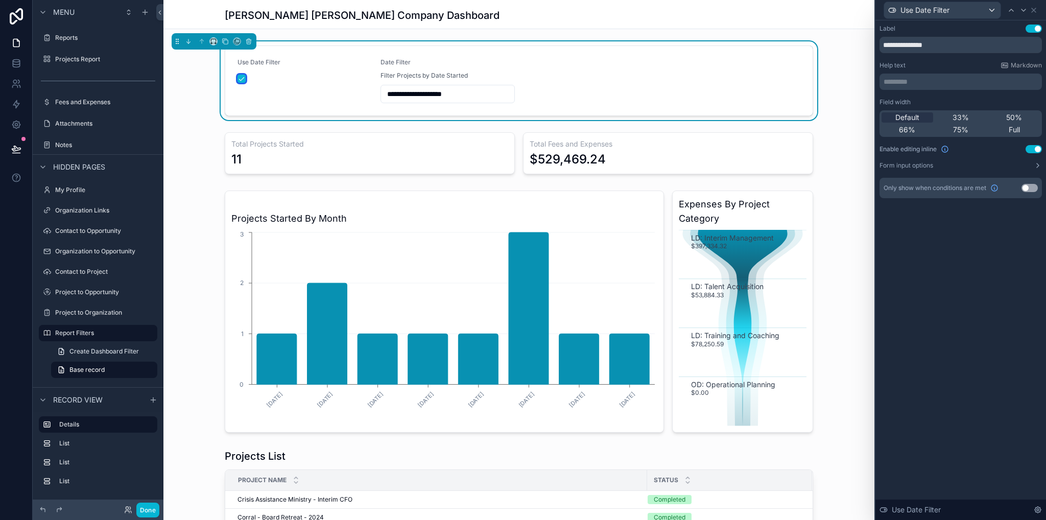
click at [239, 78] on button "scrollable content" at bounding box center [242, 79] width 8 height 8
click at [1034, 13] on icon at bounding box center [1034, 10] width 8 height 8
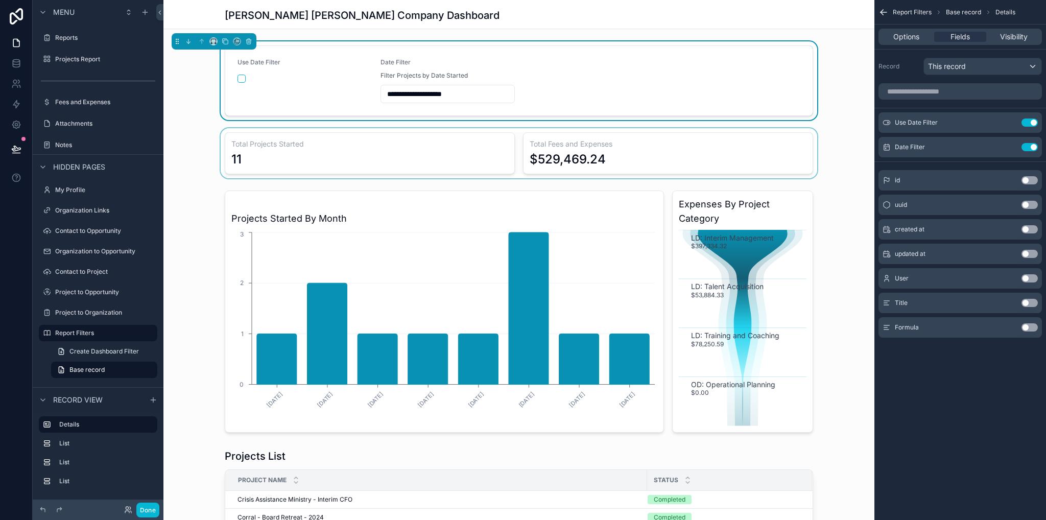
click at [810, 132] on div "scrollable content" at bounding box center [518, 153] width 711 height 50
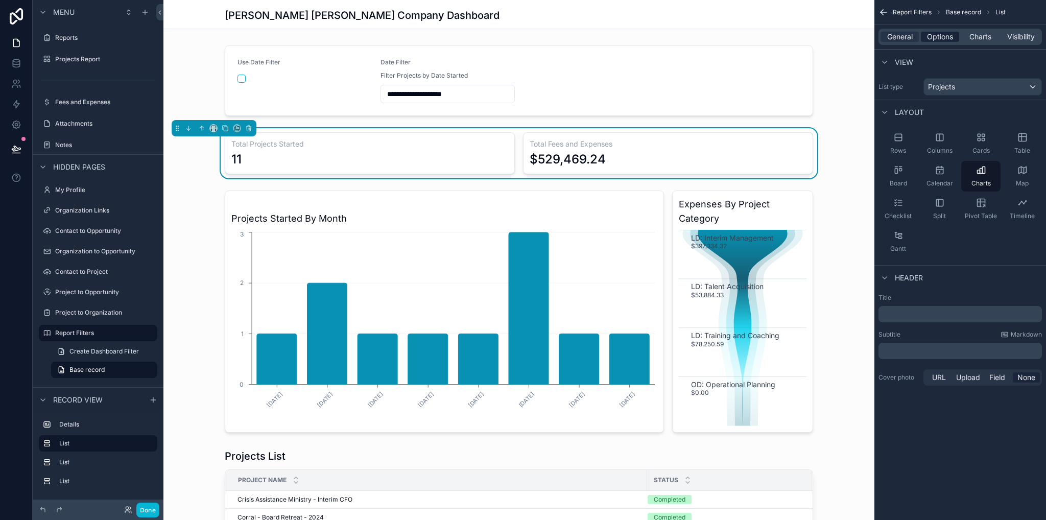
click at [932, 38] on span "Options" at bounding box center [940, 37] width 26 height 10
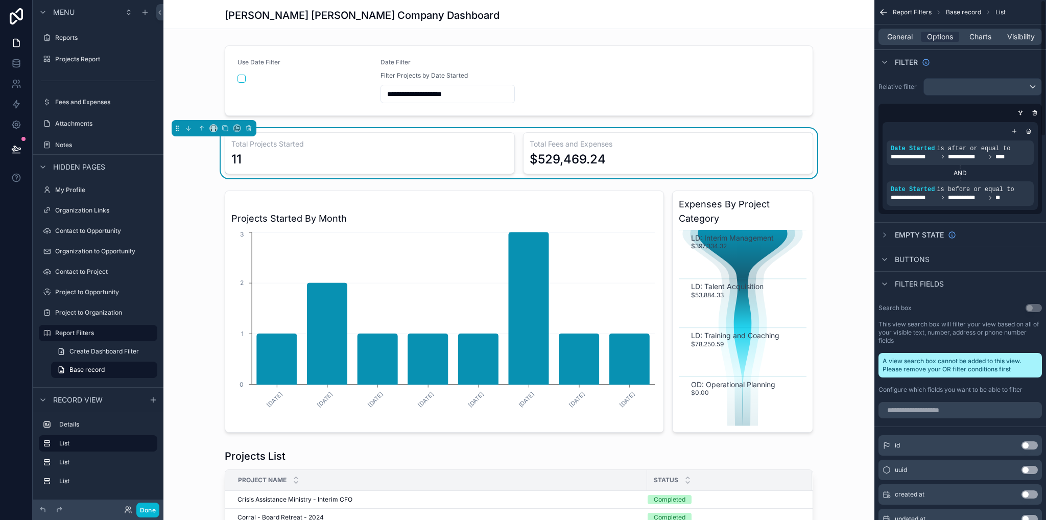
click at [1015, 131] on icon "scrollable content" at bounding box center [1015, 131] width 6 height 6
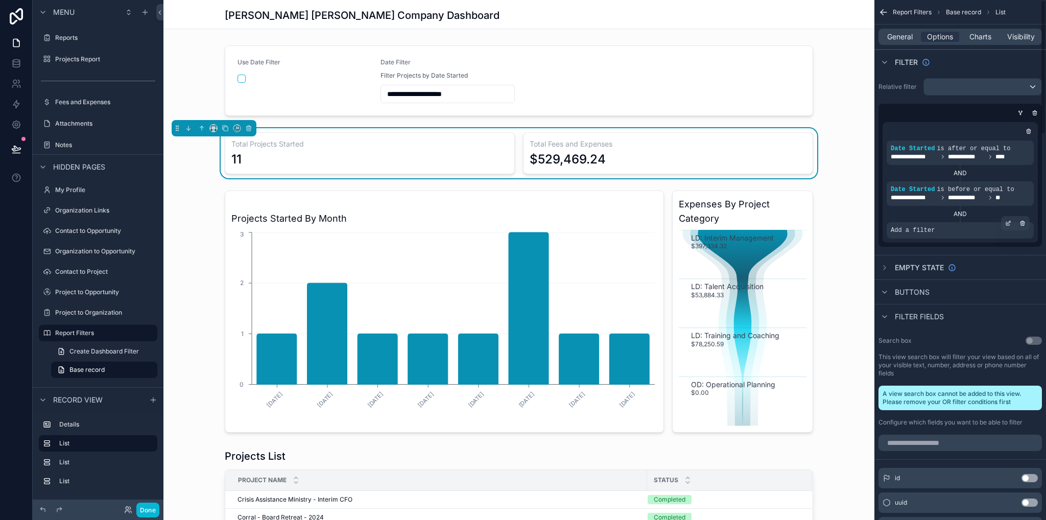
click at [954, 227] on div "Add a filter" at bounding box center [960, 230] width 147 height 16
click at [1009, 224] on icon "scrollable content" at bounding box center [1008, 223] width 6 height 6
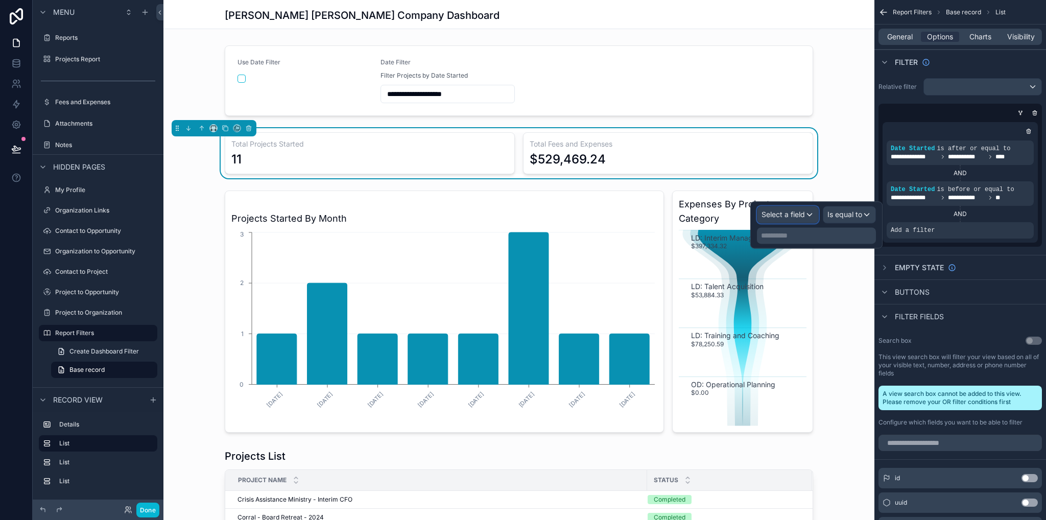
click at [814, 216] on div "Select a field" at bounding box center [788, 214] width 61 height 16
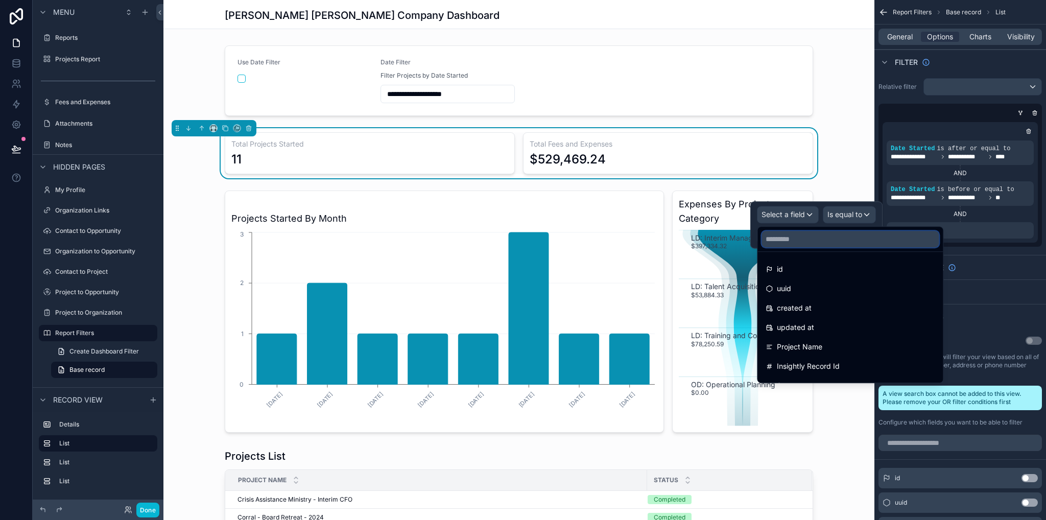
click at [793, 237] on input "text" at bounding box center [850, 239] width 177 height 16
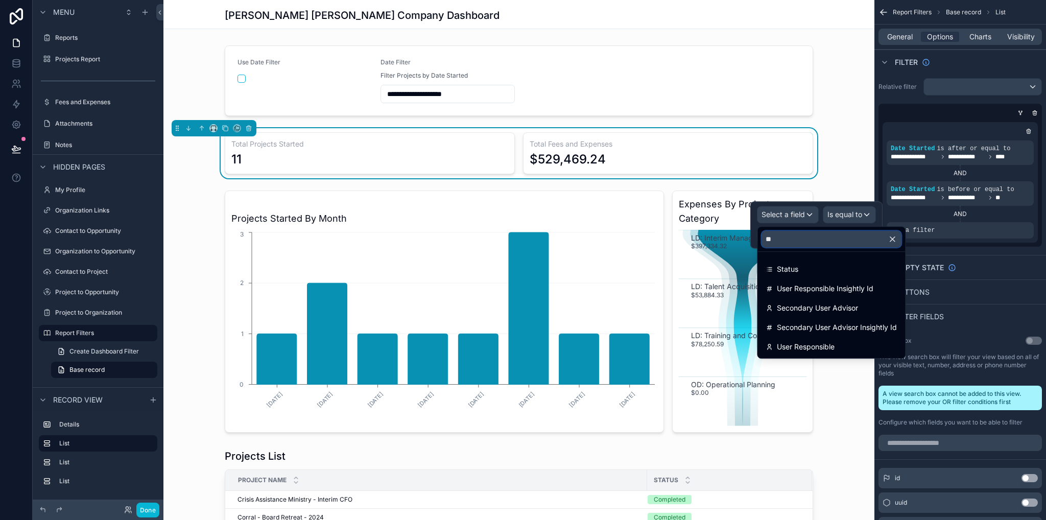
type input "*"
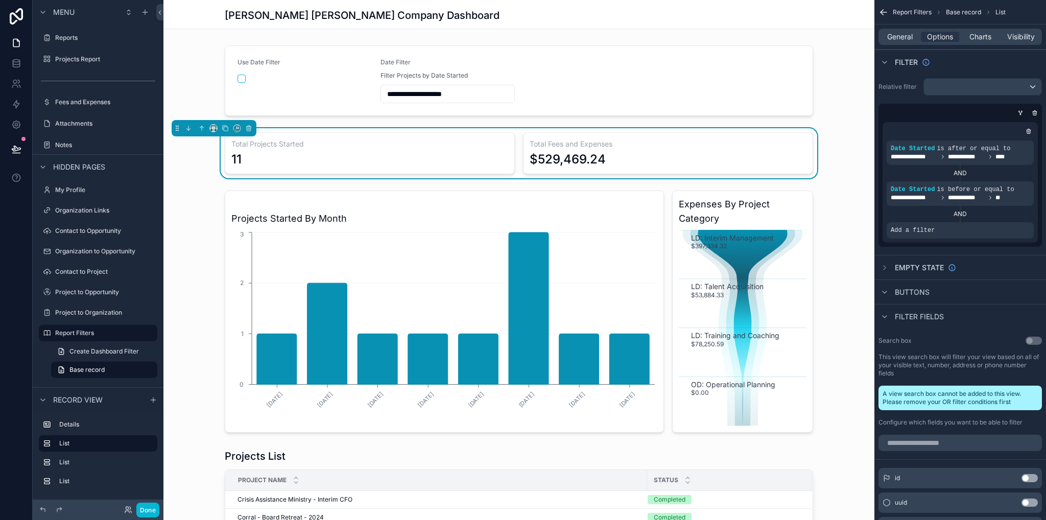
click at [835, 168] on div "Total Projects Started 11 Total Fees and Expenses $529,469.24" at bounding box center [518, 153] width 711 height 50
click at [942, 229] on div "Add a filter" at bounding box center [960, 230] width 147 height 16
click at [904, 230] on span "Add a filter" at bounding box center [913, 230] width 44 height 8
click at [1008, 224] on icon "scrollable content" at bounding box center [1008, 223] width 6 height 6
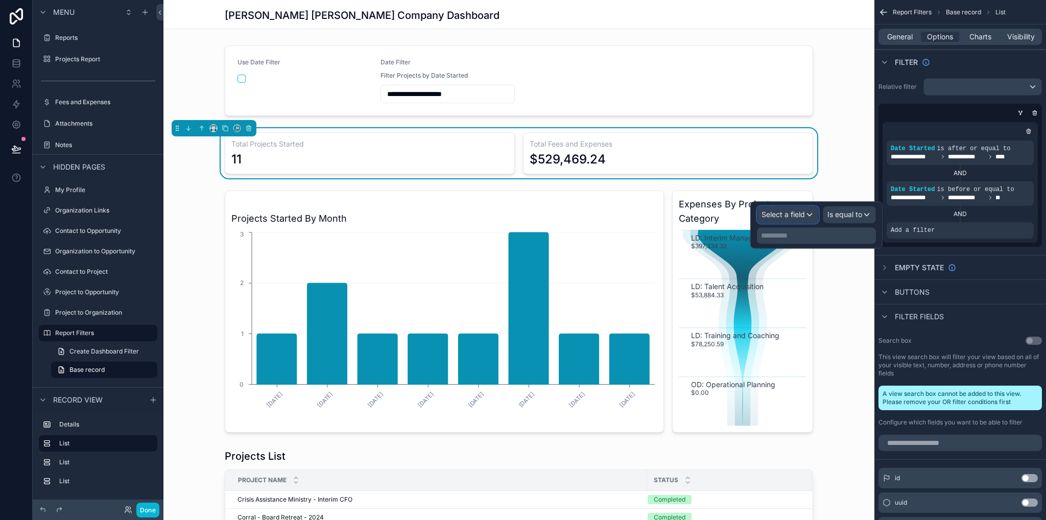
click at [808, 209] on div "Select a field" at bounding box center [788, 214] width 61 height 16
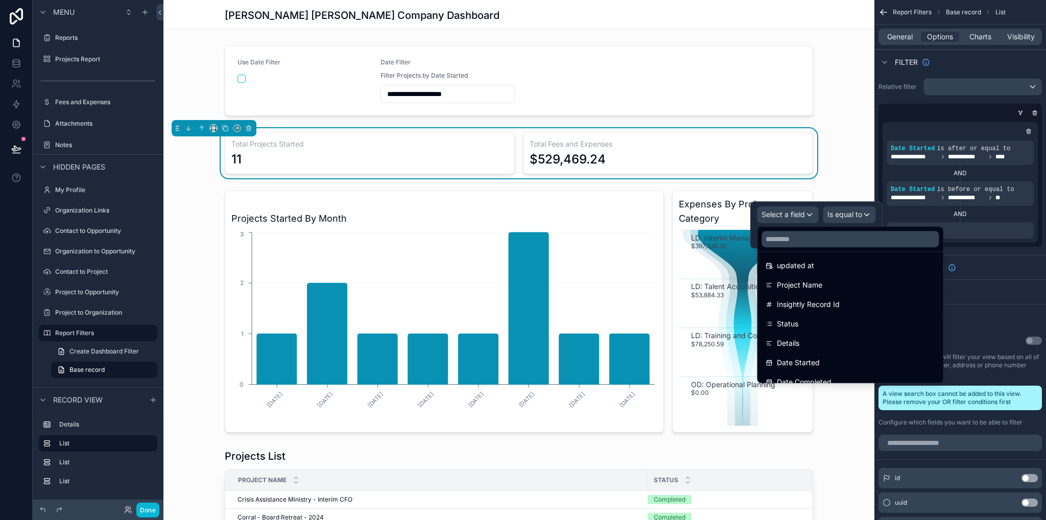
scroll to position [0, 0]
click at [845, 218] on div at bounding box center [817, 224] width 132 height 47
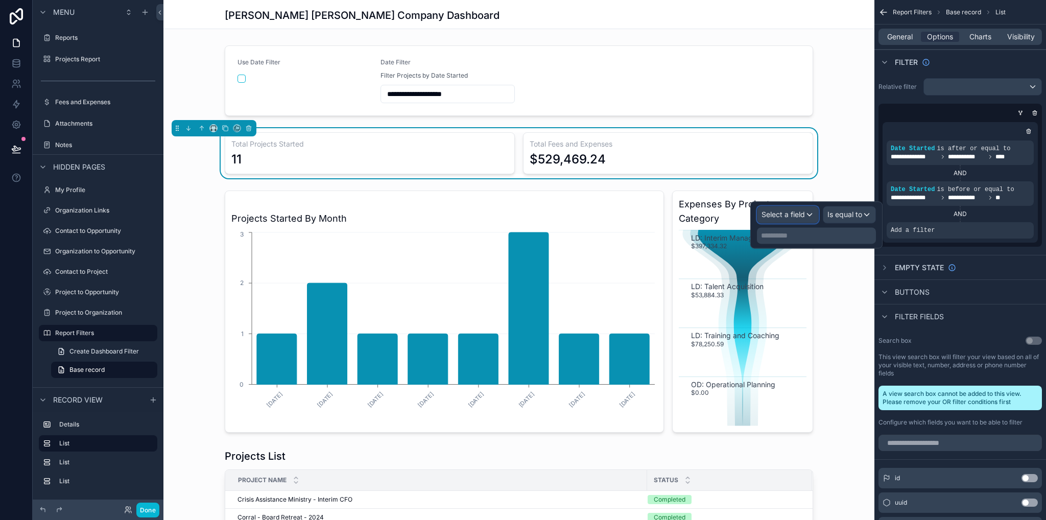
click at [806, 218] on div "Select a field" at bounding box center [788, 214] width 61 height 16
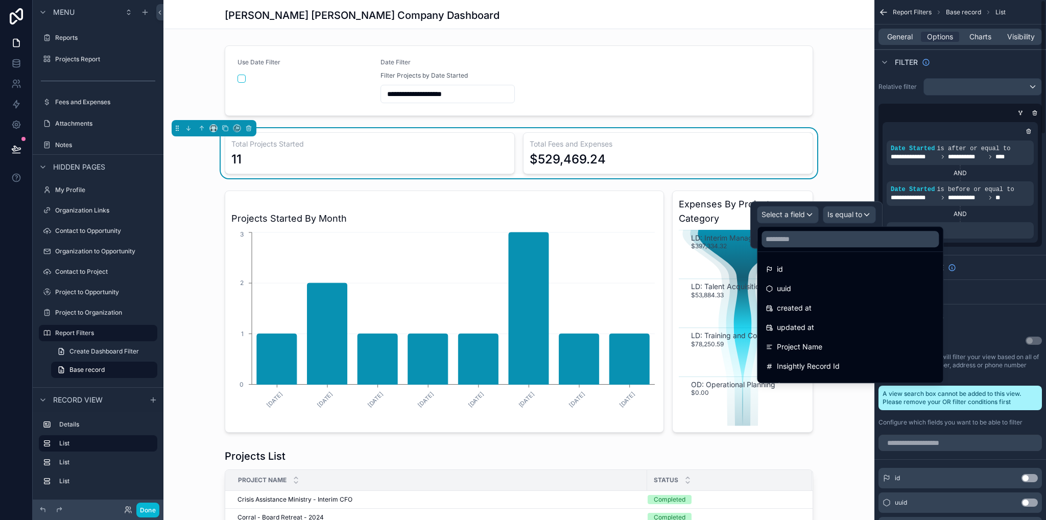
click at [841, 154] on div "Total Projects Started 11 Total Fees and Expenses $529,469.24" at bounding box center [518, 153] width 711 height 50
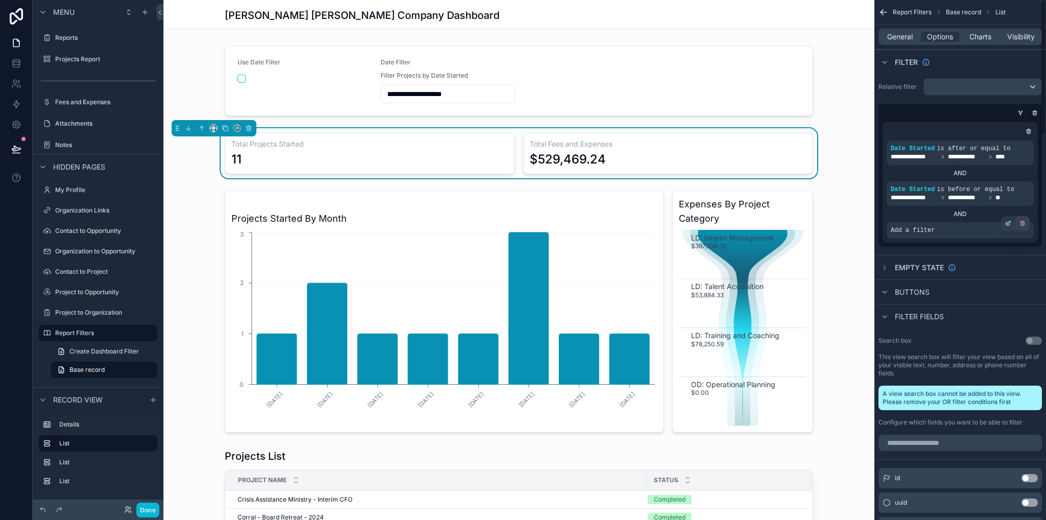
click at [1022, 221] on icon "scrollable content" at bounding box center [1023, 221] width 2 height 1
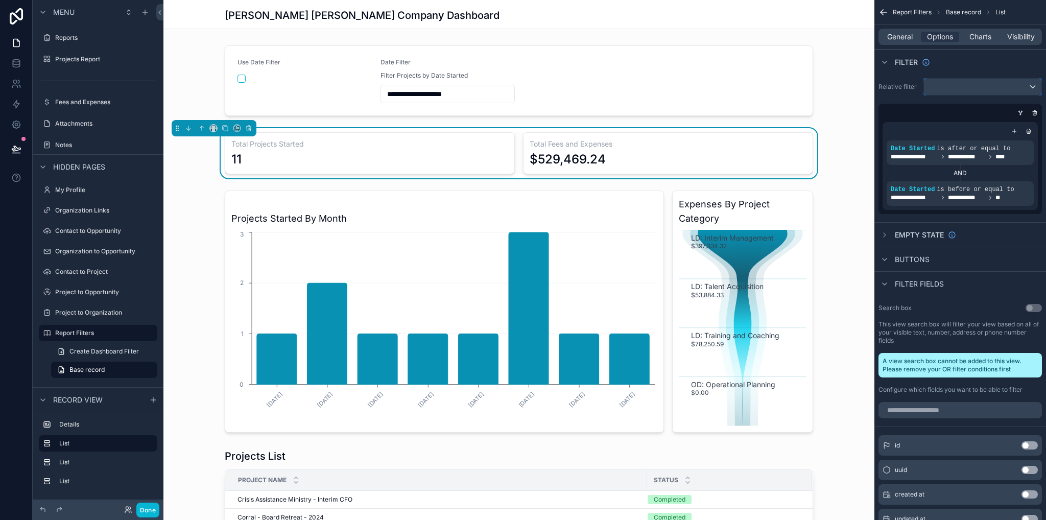
click at [939, 90] on div "scrollable content" at bounding box center [983, 87] width 118 height 16
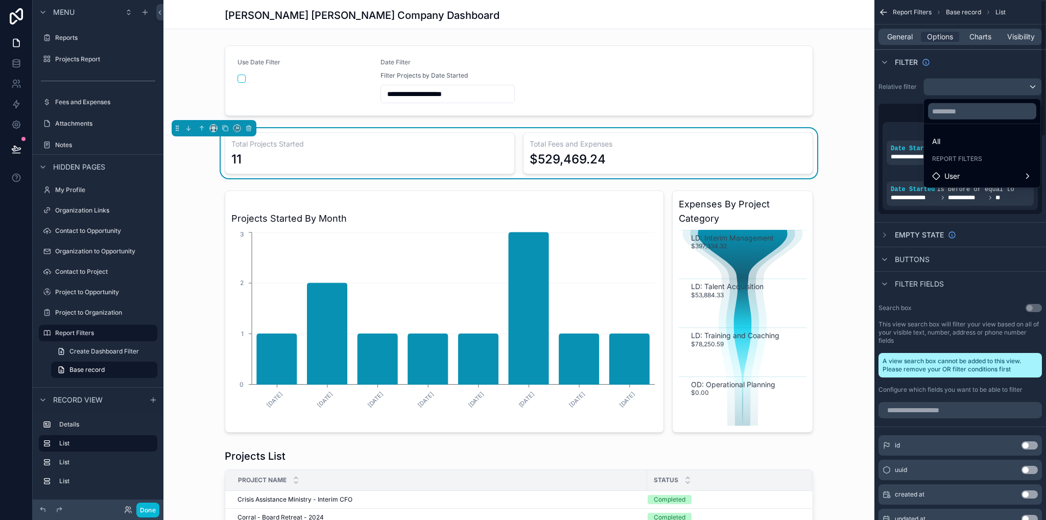
click at [905, 106] on div "scrollable content" at bounding box center [523, 260] width 1046 height 520
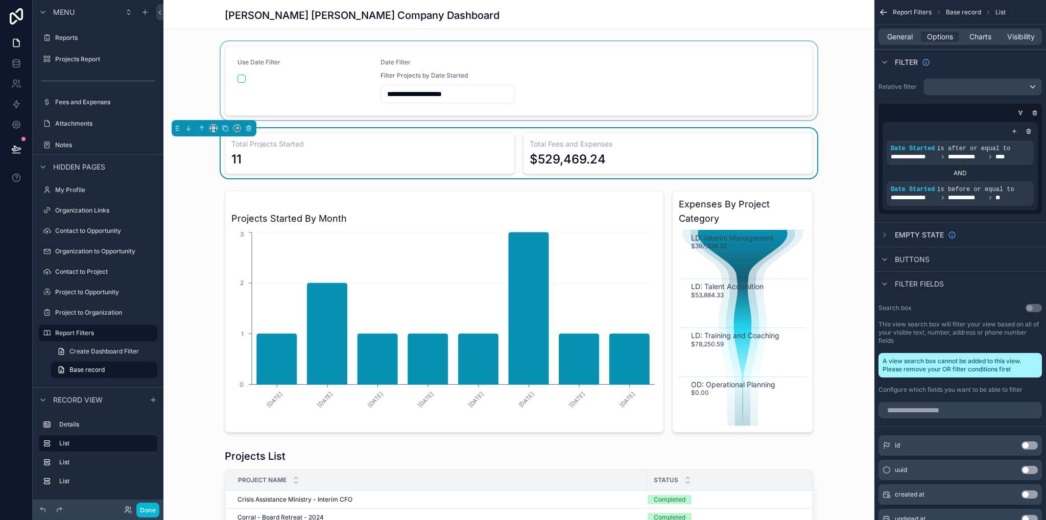
click at [473, 92] on div "scrollable content" at bounding box center [518, 80] width 711 height 79
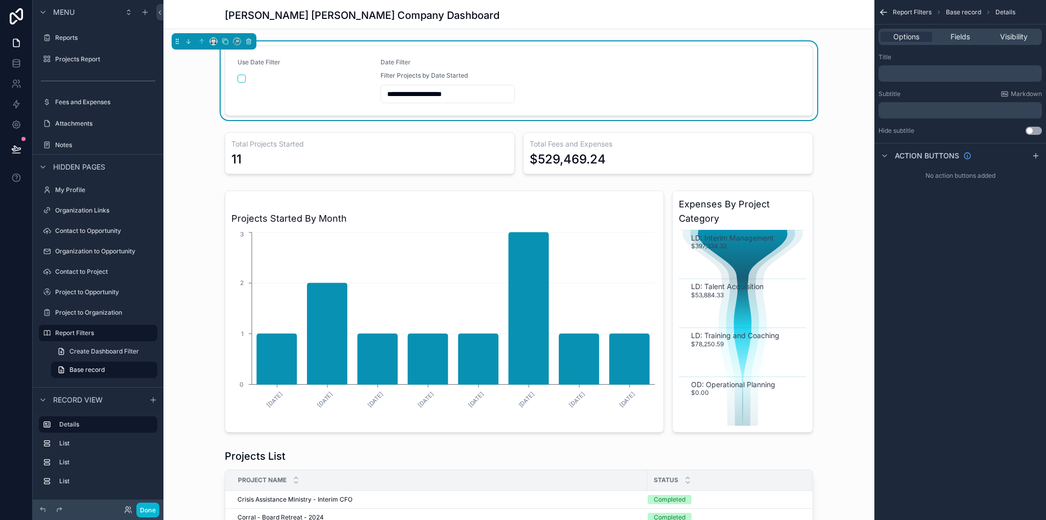
click at [473, 92] on input "**********" at bounding box center [448, 94] width 134 height 14
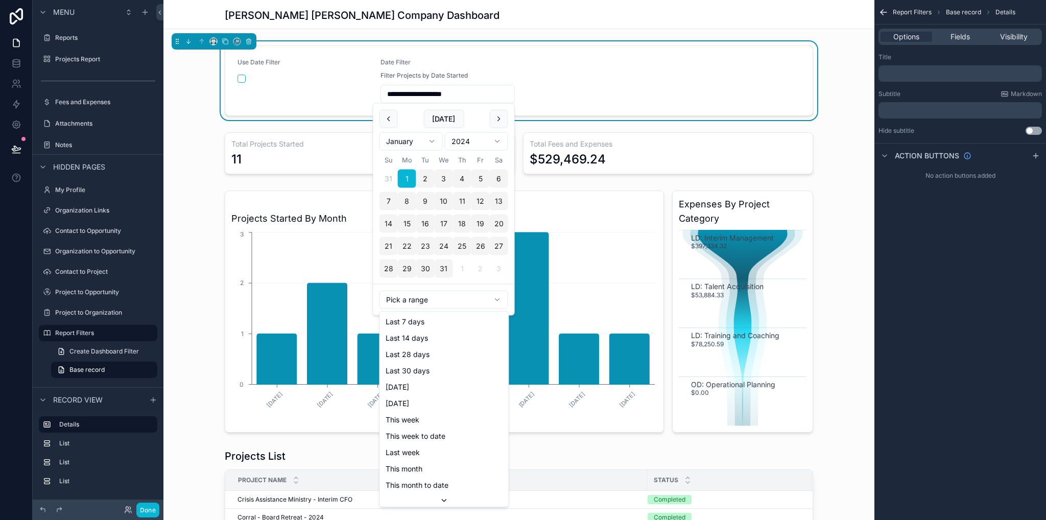
click at [441, 306] on html "**********" at bounding box center [523, 260] width 1046 height 520
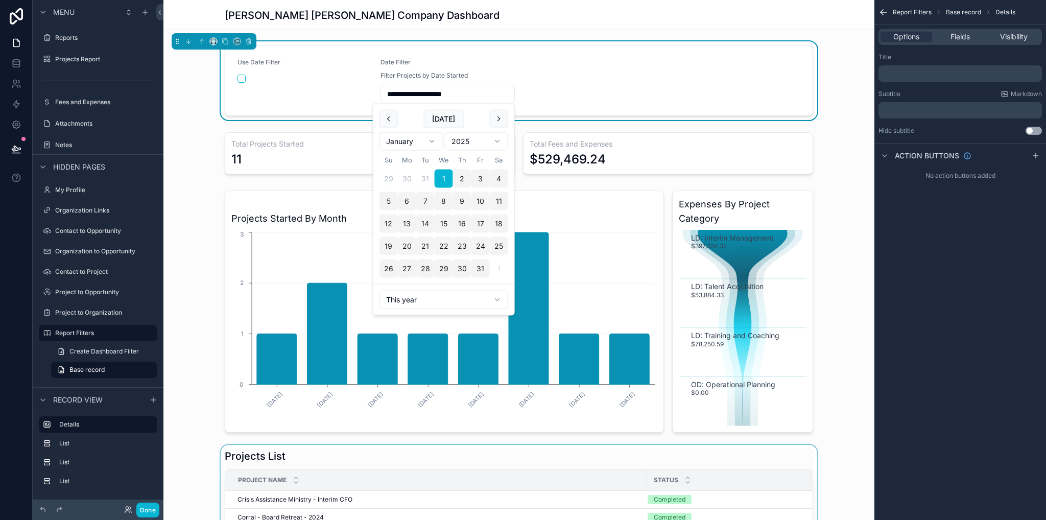
type input "**********"
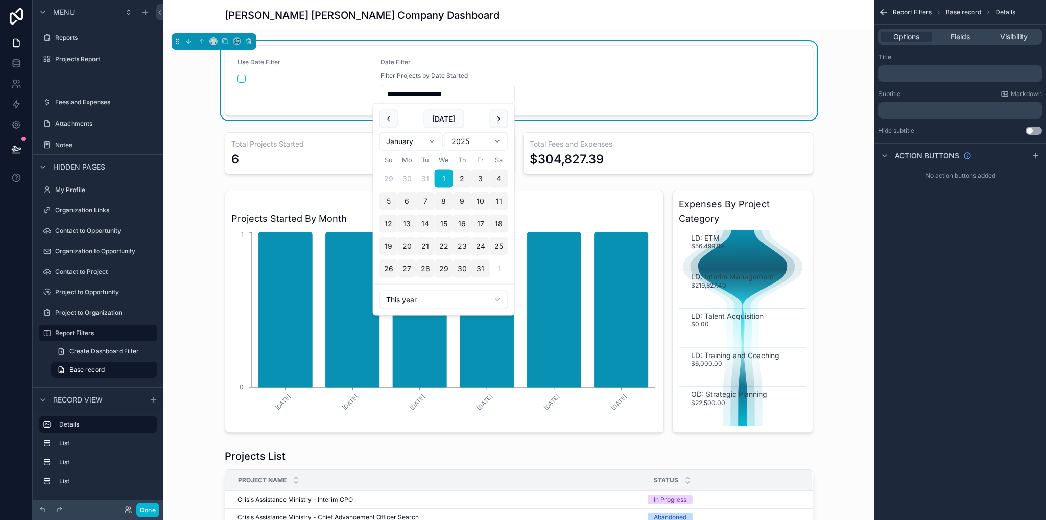
click at [834, 107] on div "**********" at bounding box center [518, 80] width 711 height 79
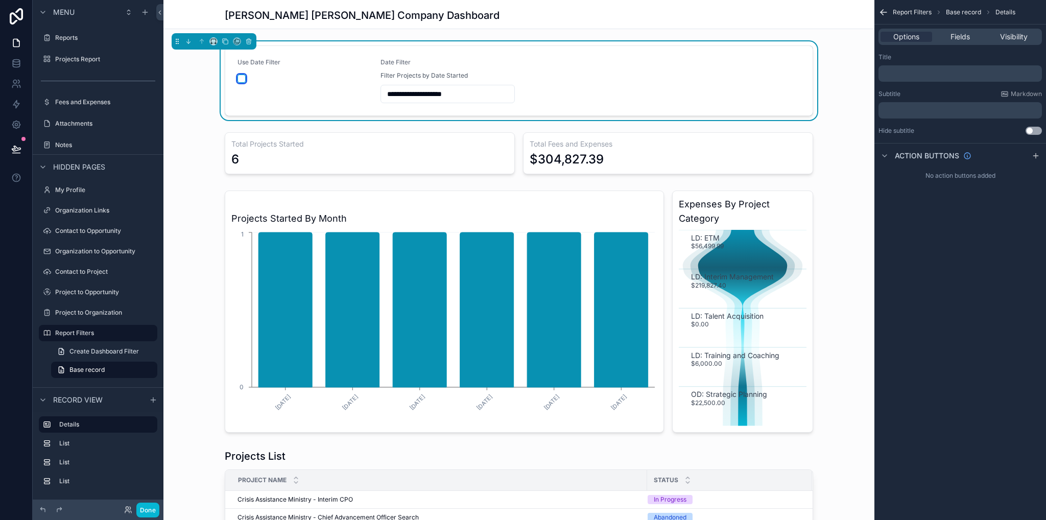
click at [238, 80] on button "scrollable content" at bounding box center [242, 79] width 8 height 8
click at [461, 71] on div "Filter Projects by Date Started" at bounding box center [448, 76] width 135 height 10
click at [676, 80] on form "**********" at bounding box center [519, 80] width 588 height 69
click at [885, 12] on icon "scrollable content" at bounding box center [884, 12] width 10 height 10
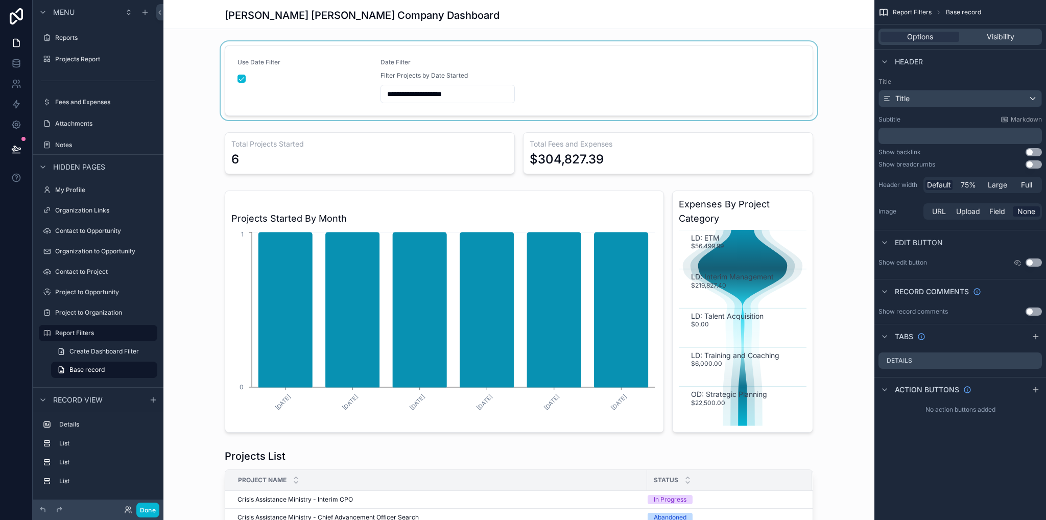
click at [523, 95] on div "scrollable content" at bounding box center [518, 80] width 711 height 79
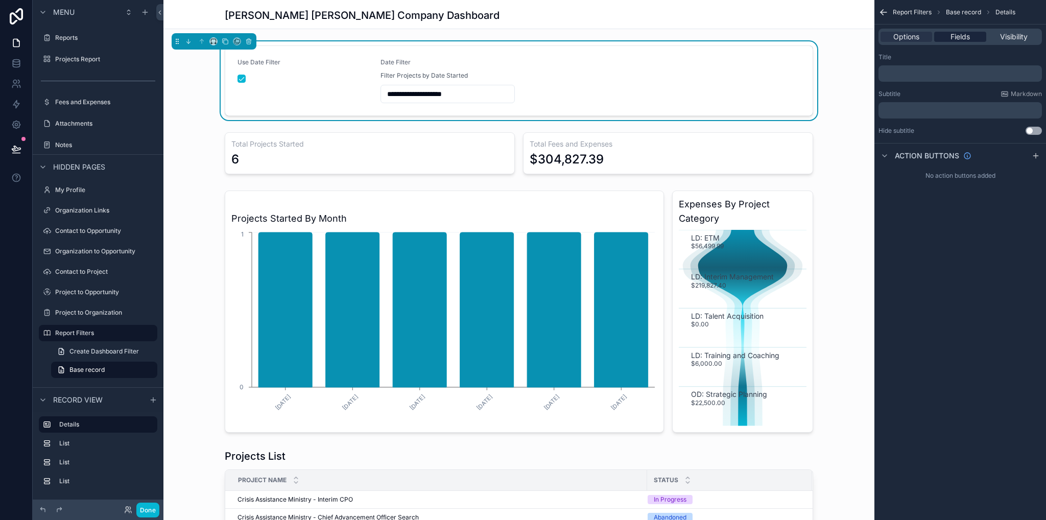
click at [952, 35] on span "Fields" at bounding box center [960, 37] width 19 height 10
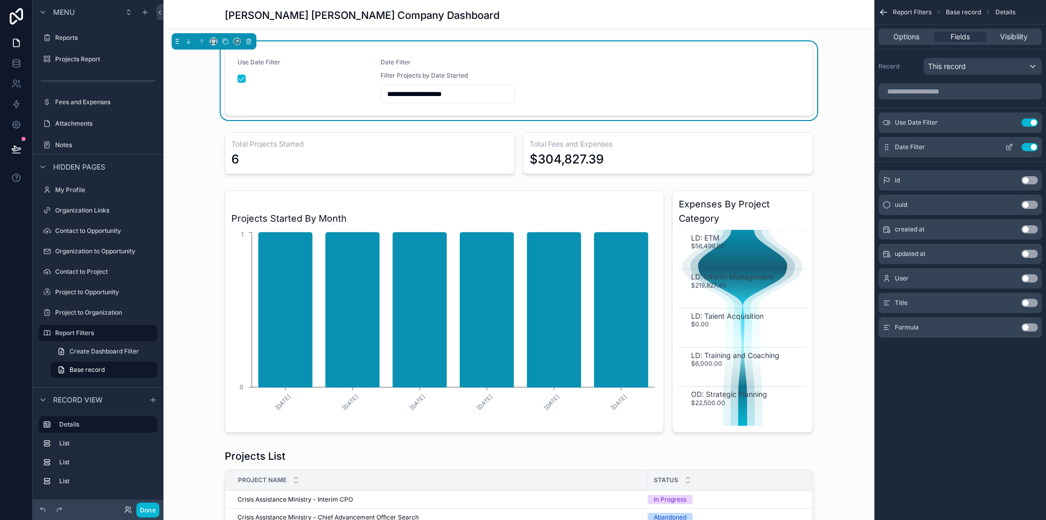
click at [1010, 143] on icon "scrollable content" at bounding box center [1009, 147] width 8 height 8
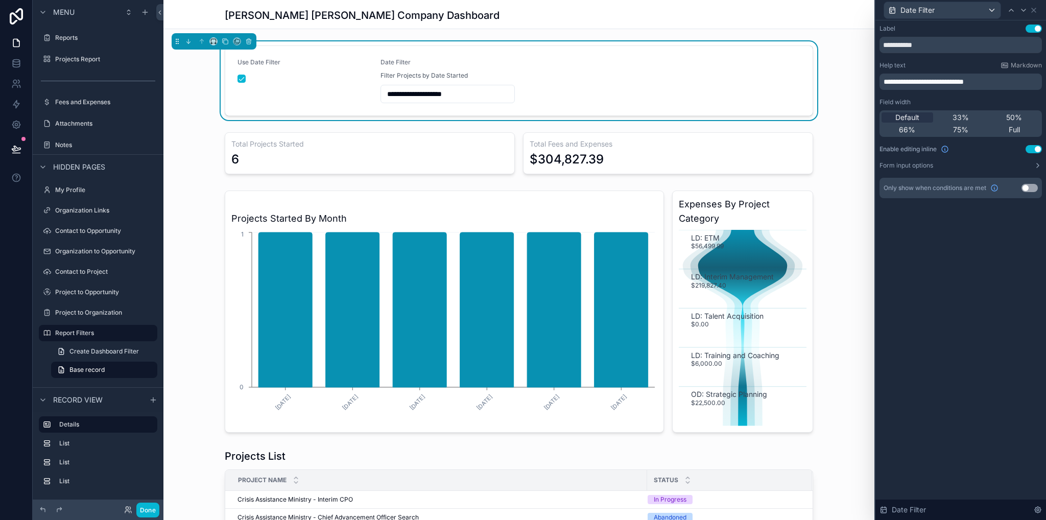
click at [1028, 184] on button "Use setting" at bounding box center [1030, 188] width 16 height 8
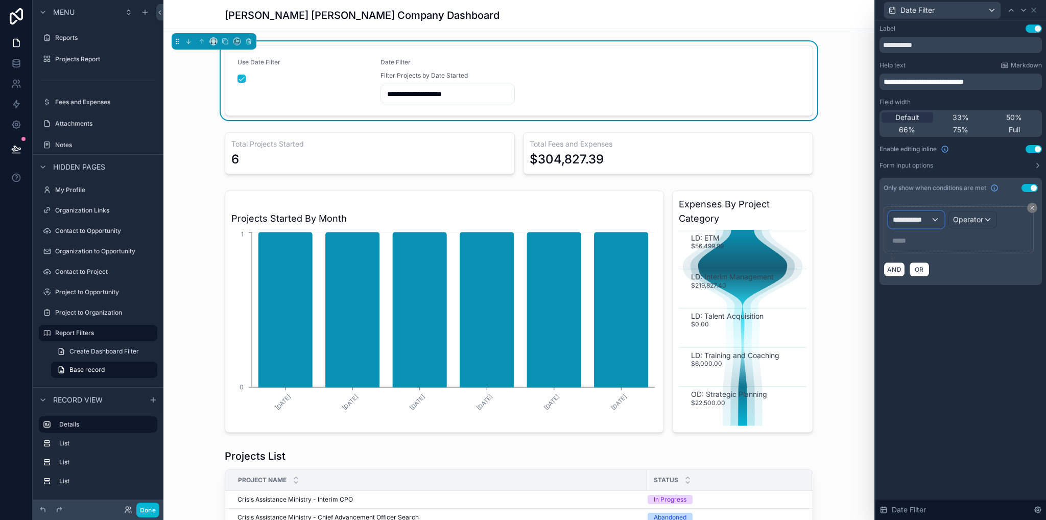
click at [938, 220] on div "**********" at bounding box center [916, 220] width 55 height 16
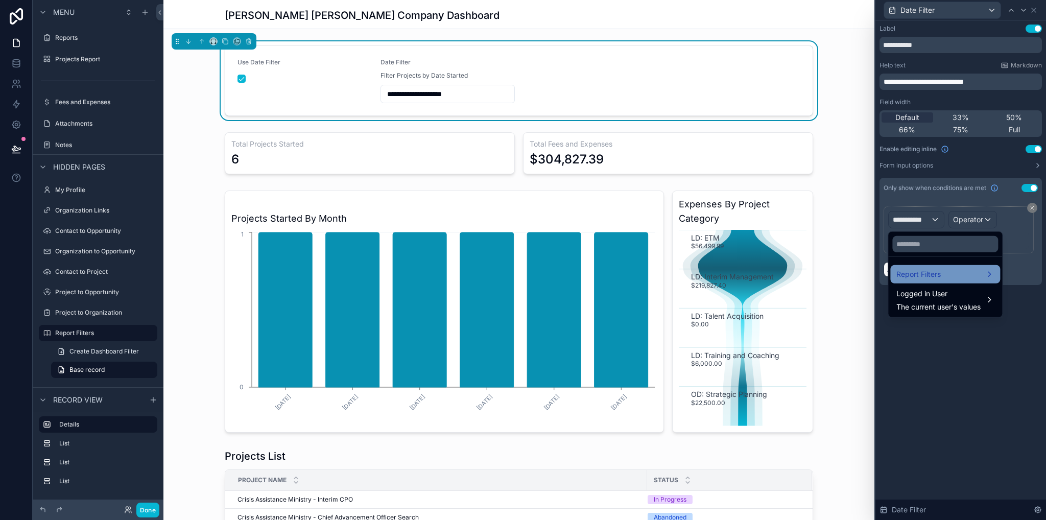
click at [940, 273] on span "Report Filters" at bounding box center [919, 274] width 44 height 12
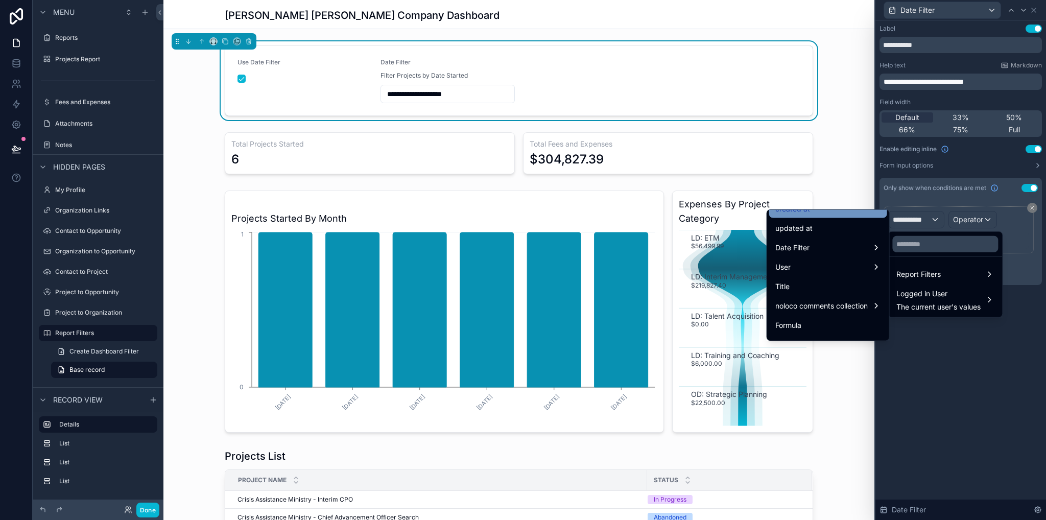
scroll to position [66, 0]
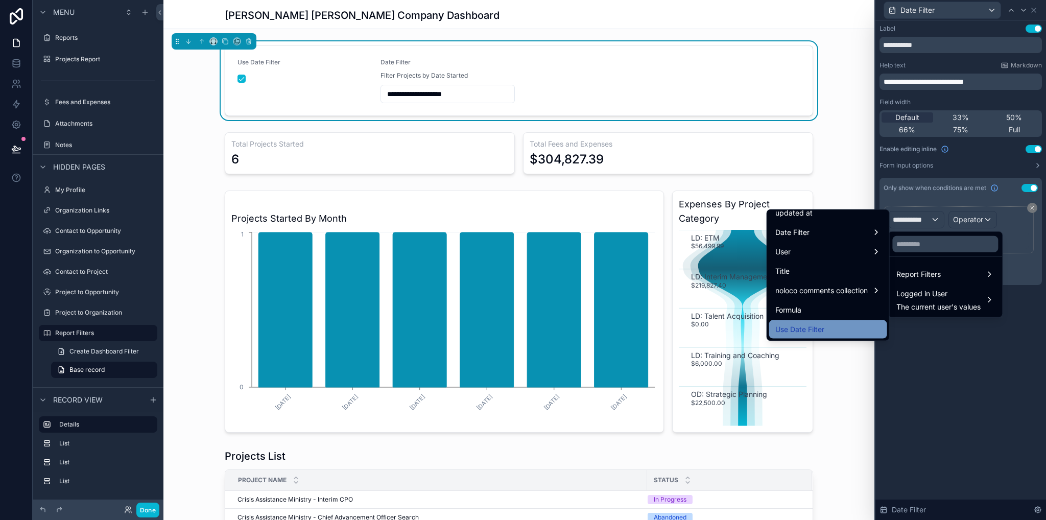
click at [832, 330] on div "Use Date Filter" at bounding box center [829, 329] width 106 height 12
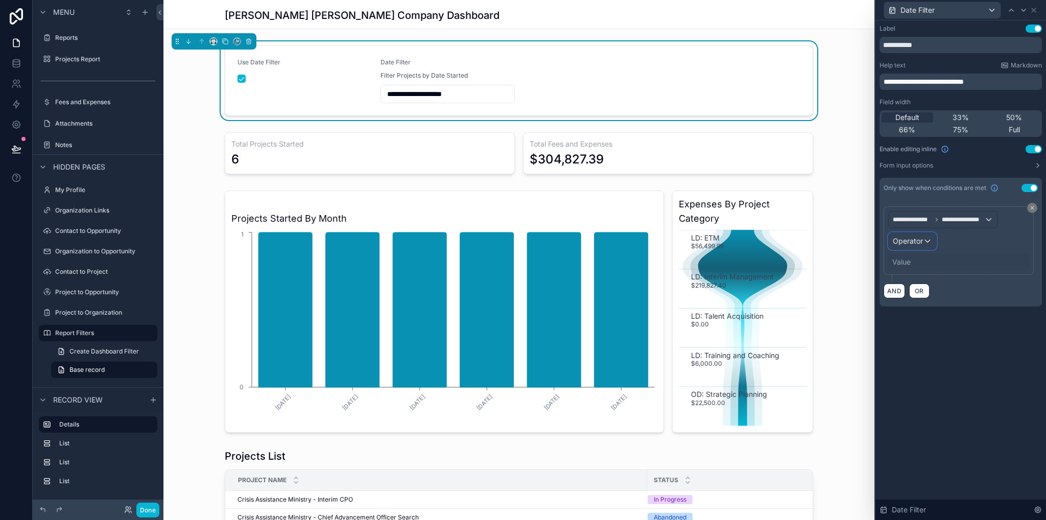
click at [919, 242] on span "Operator" at bounding box center [908, 241] width 30 height 9
click at [921, 294] on div "Is true" at bounding box center [935, 295] width 76 height 12
click at [991, 354] on div "**********" at bounding box center [961, 270] width 171 height 500
click at [240, 79] on button "scrollable content" at bounding box center [242, 79] width 8 height 8
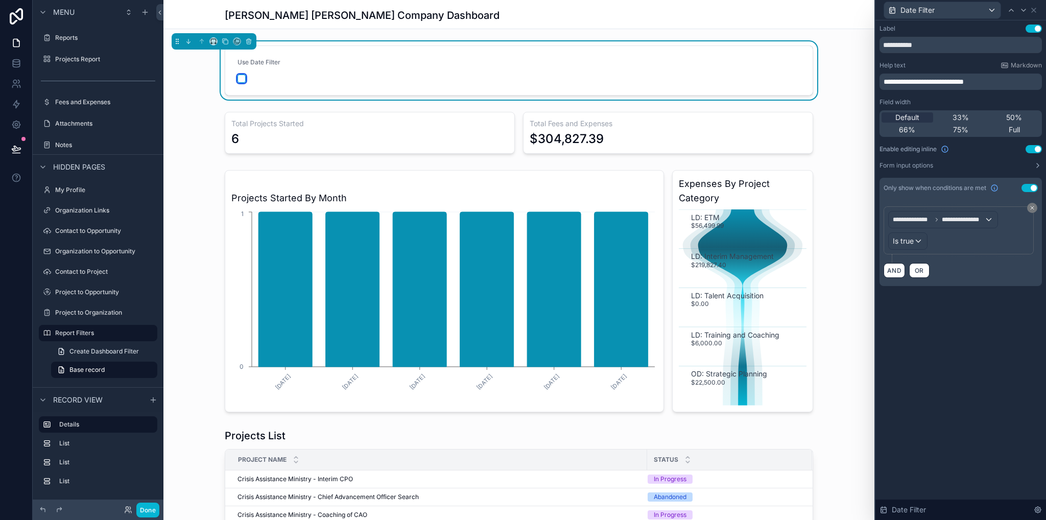
click at [239, 79] on button "scrollable content" at bounding box center [242, 79] width 8 height 8
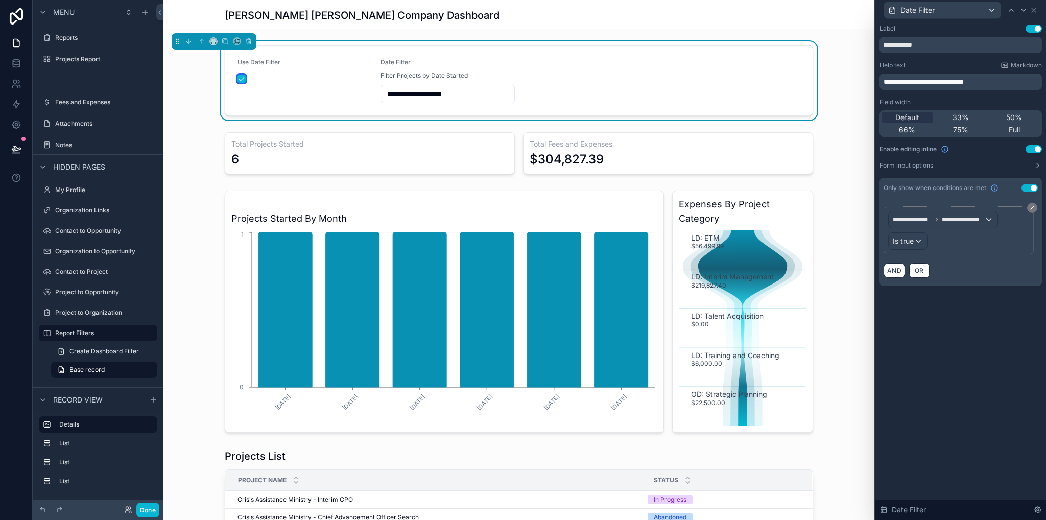
click at [238, 79] on button "scrollable content" at bounding box center [242, 79] width 8 height 8
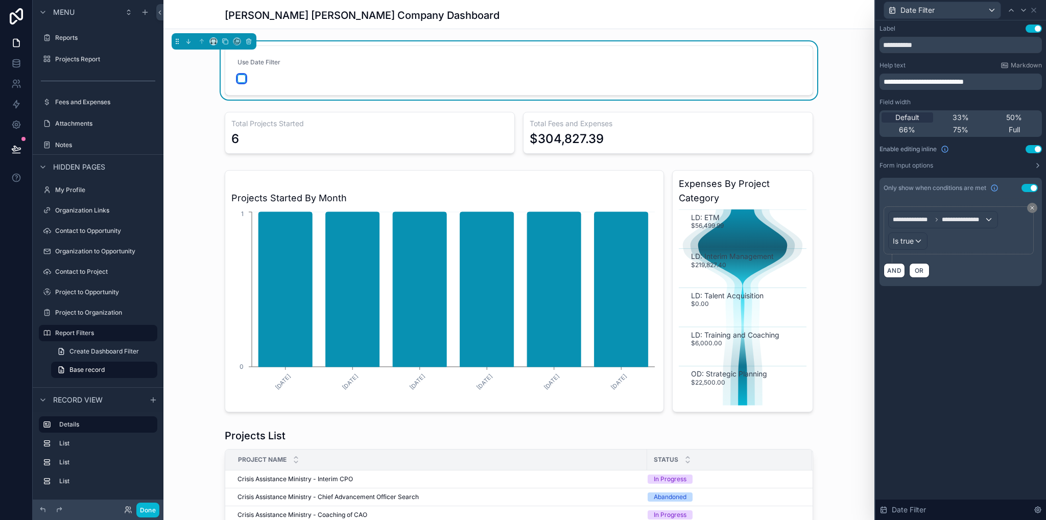
click at [238, 78] on button "scrollable content" at bounding box center [242, 79] width 8 height 8
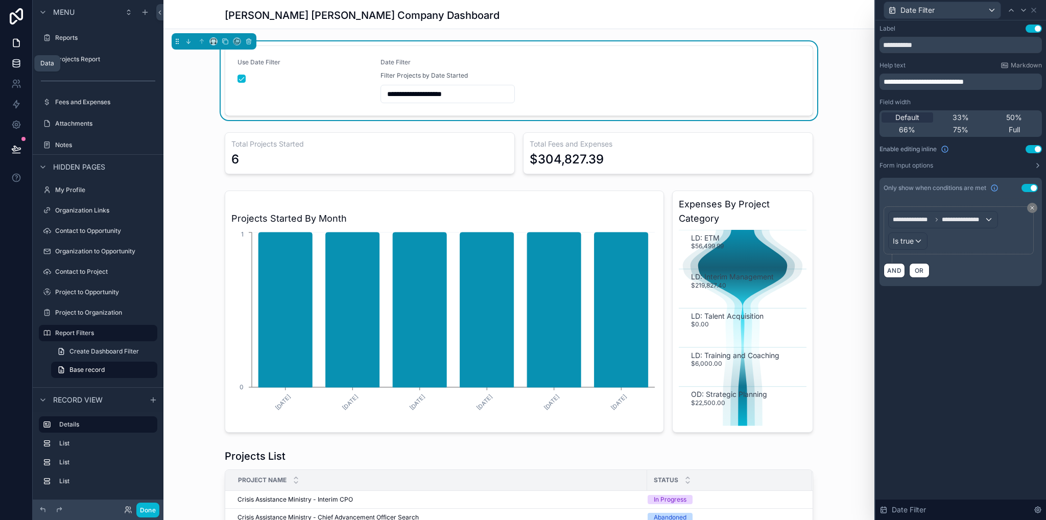
click at [17, 64] on icon at bounding box center [16, 63] width 7 height 4
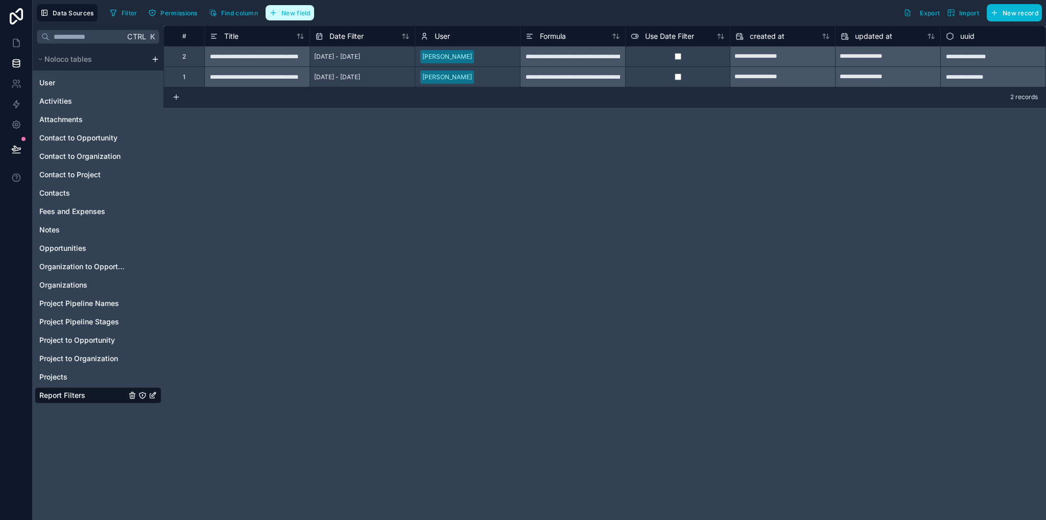
click at [289, 14] on span "New field" at bounding box center [296, 13] width 29 height 8
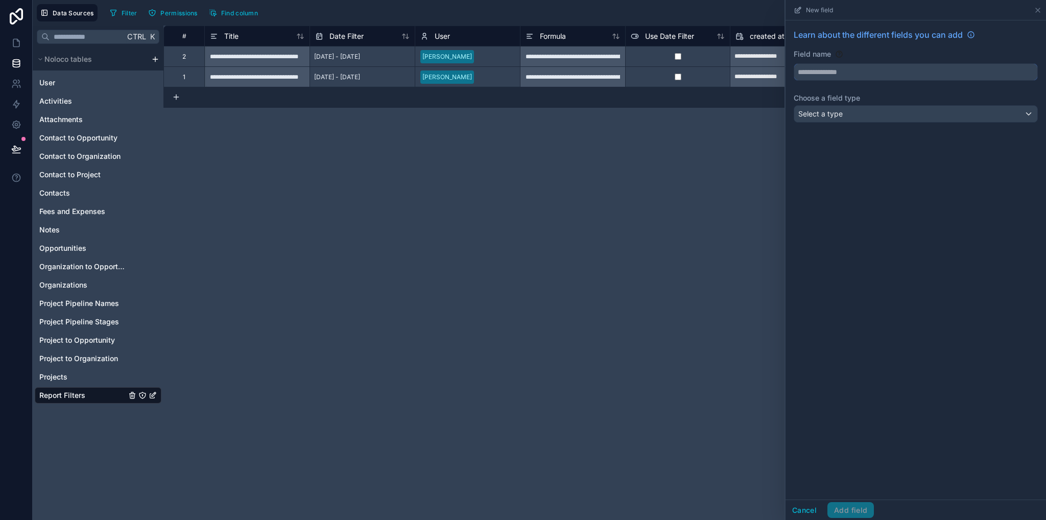
click at [887, 68] on input "text" at bounding box center [915, 72] width 243 height 16
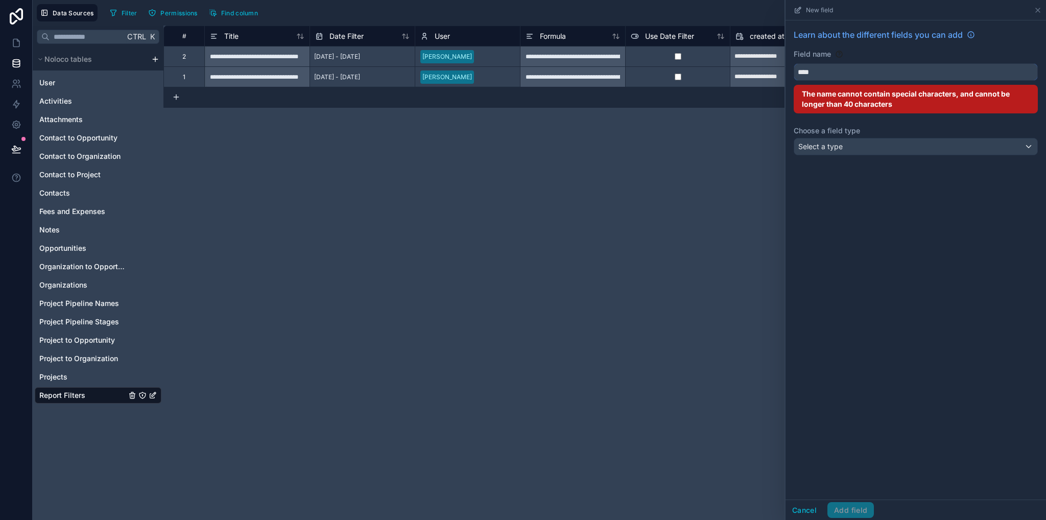
click at [794, 63] on button "***" at bounding box center [916, 71] width 244 height 17
click at [794, 63] on button "*********" at bounding box center [916, 71] width 244 height 17
click at [794, 63] on button "********" at bounding box center [916, 71] width 244 height 17
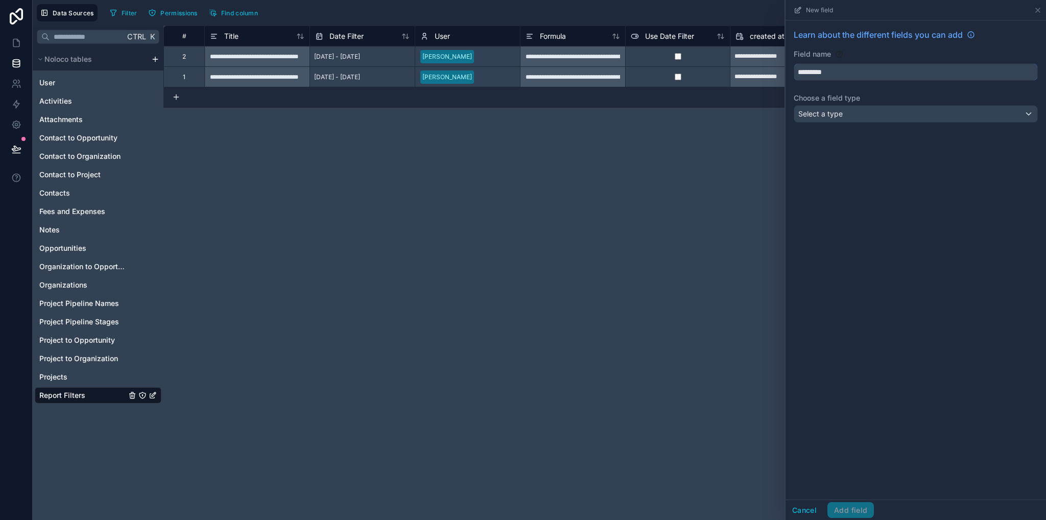
drag, startPoint x: 838, startPoint y: 73, endPoint x: 826, endPoint y: 72, distance: 12.3
click at [826, 72] on input "*********" at bounding box center [915, 72] width 243 height 16
type input "********"
drag, startPoint x: 859, startPoint y: 134, endPoint x: 850, endPoint y: 121, distance: 16.2
click at [858, 133] on div "Learn about the different fields you can add Field name ******** Choose a field…" at bounding box center [916, 259] width 261 height 479
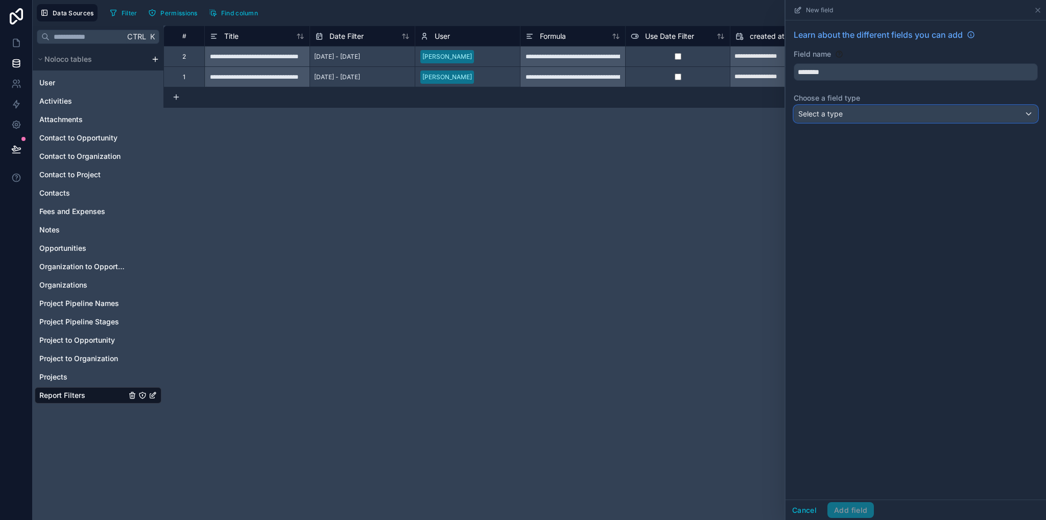
click at [848, 116] on div "Select a type" at bounding box center [915, 114] width 243 height 16
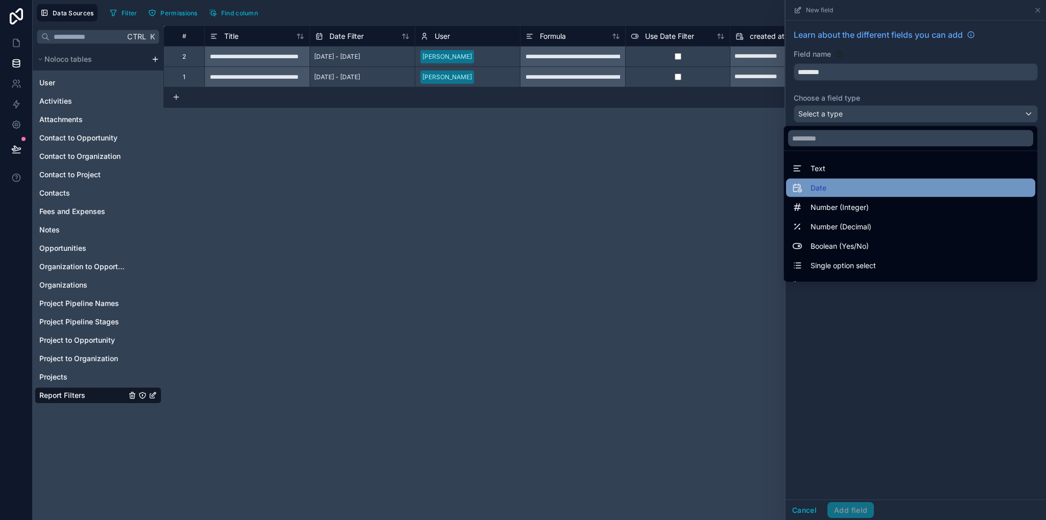
click at [828, 188] on div "Date" at bounding box center [910, 188] width 237 height 12
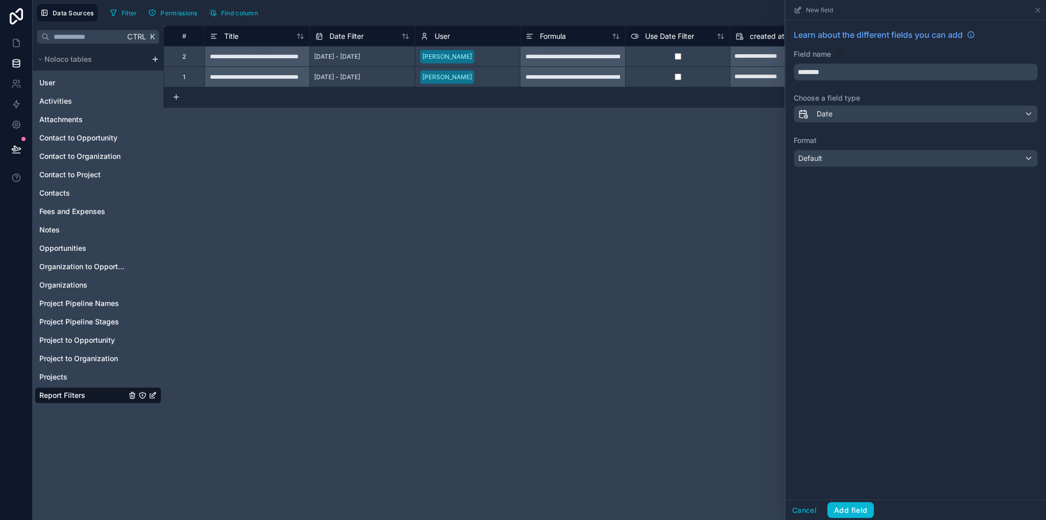
click at [828, 188] on div "Learn about the different fields you can add Field name ******** Choose a field…" at bounding box center [916, 259] width 261 height 479
click at [843, 113] on div "Date" at bounding box center [915, 114] width 243 height 16
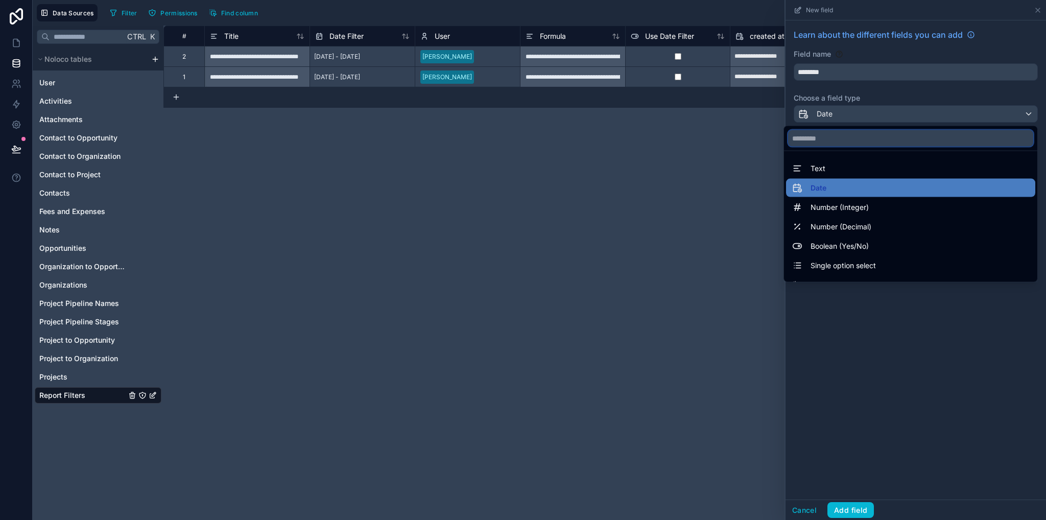
click at [840, 137] on input "text" at bounding box center [910, 138] width 245 height 16
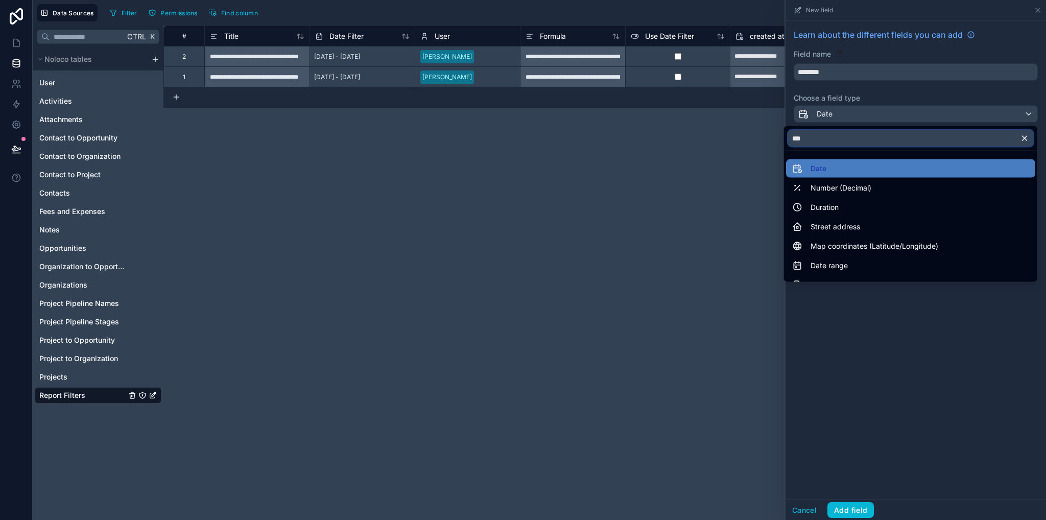
type input "****"
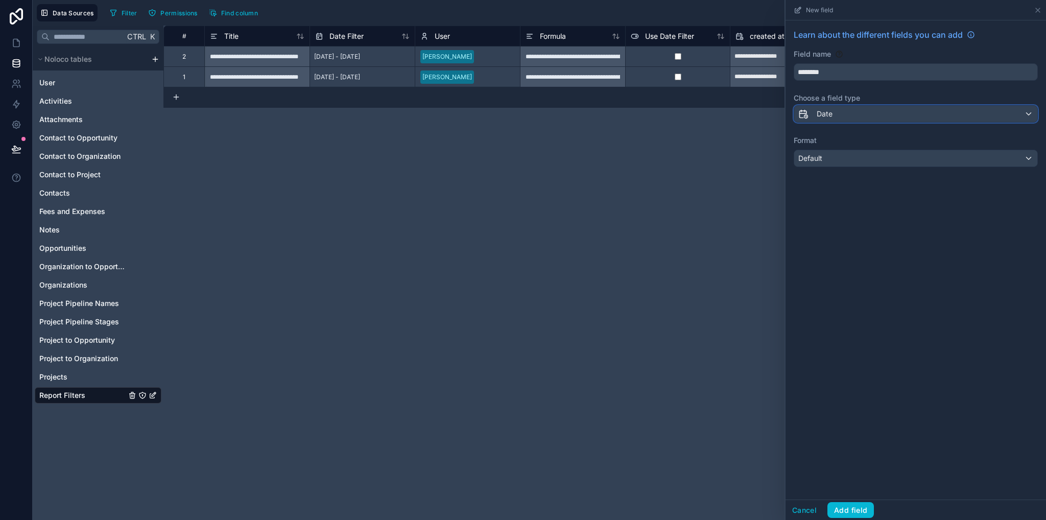
click at [854, 114] on div "Date" at bounding box center [915, 114] width 243 height 16
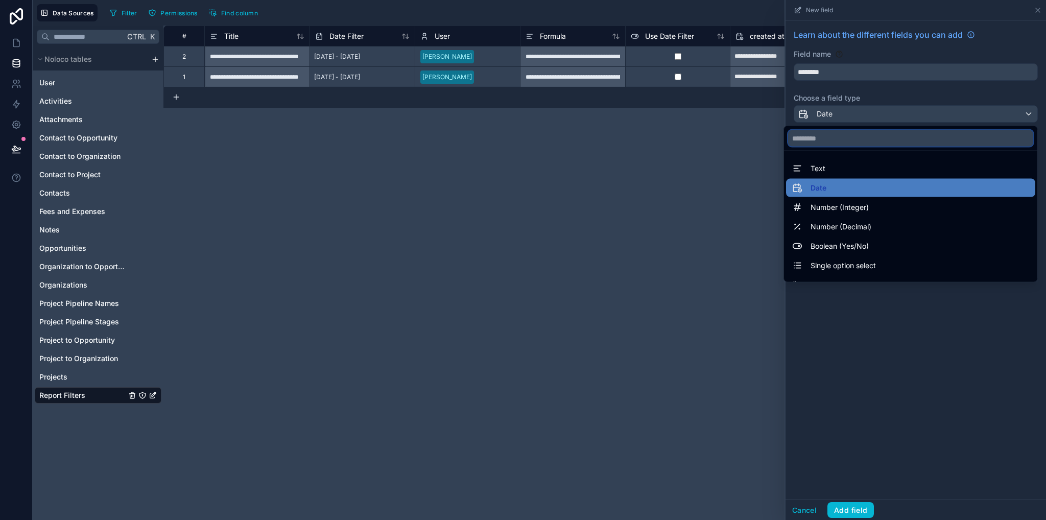
click at [842, 135] on input "text" at bounding box center [910, 138] width 245 height 16
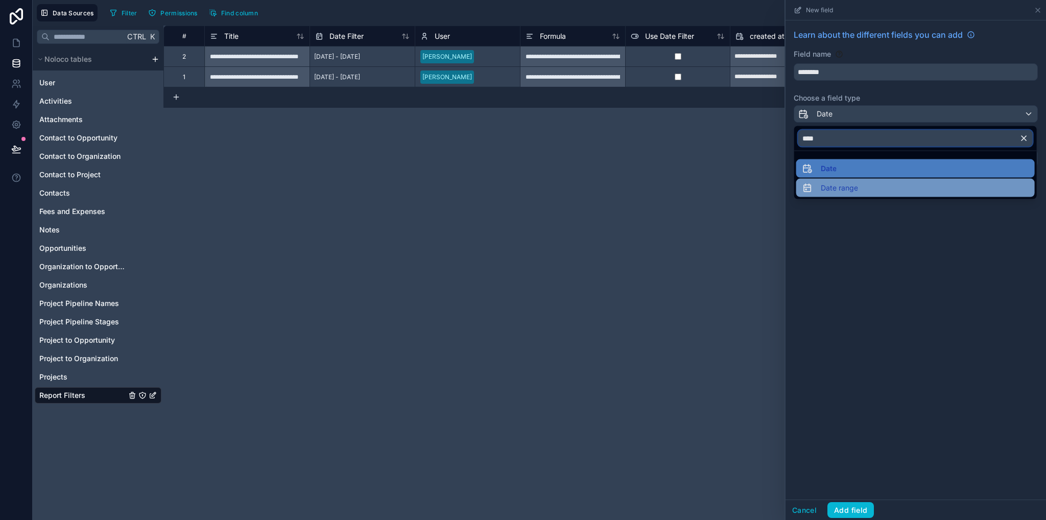
type input "****"
click at [851, 182] on span "Date range" at bounding box center [839, 188] width 37 height 12
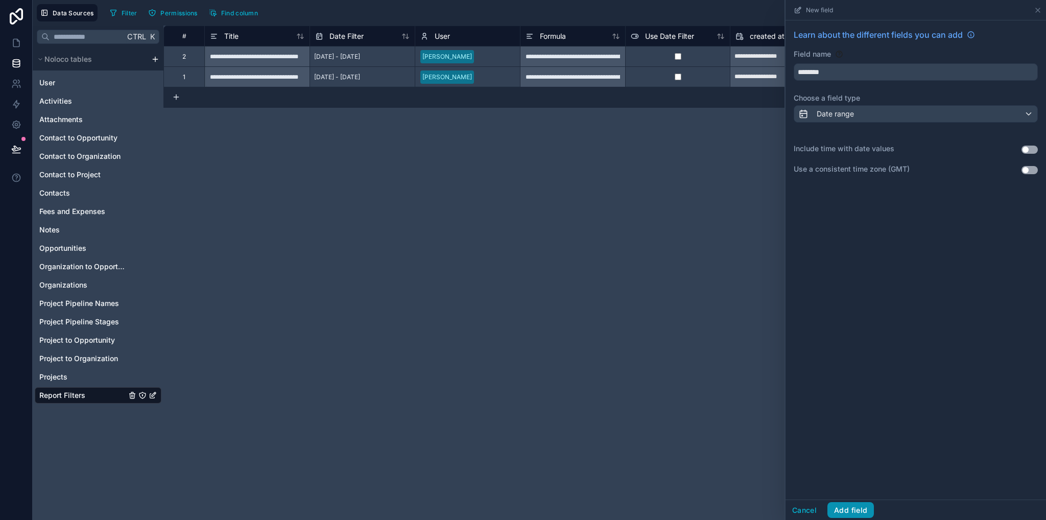
click at [860, 511] on button "Add field" at bounding box center [851, 510] width 46 height 16
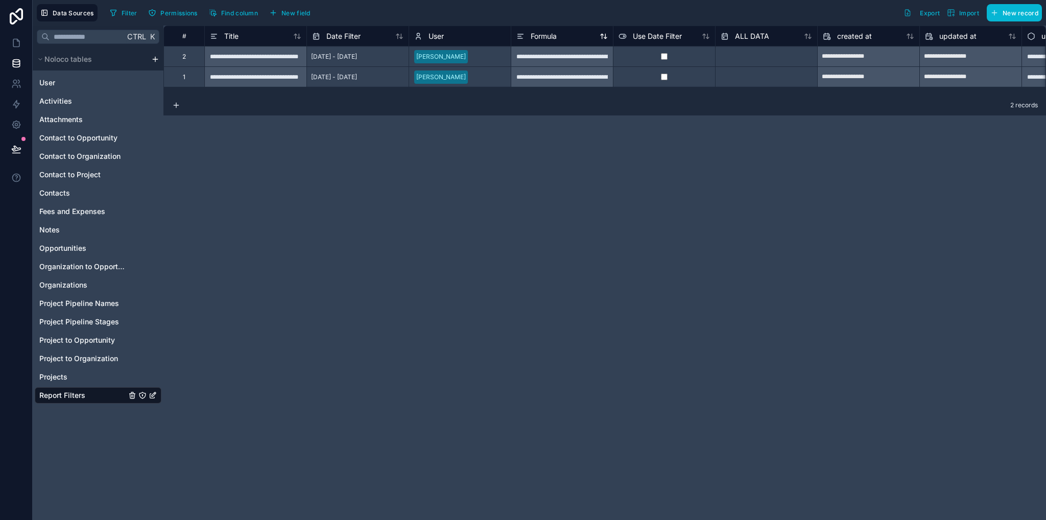
click at [540, 37] on span "Formula" at bounding box center [544, 36] width 26 height 10
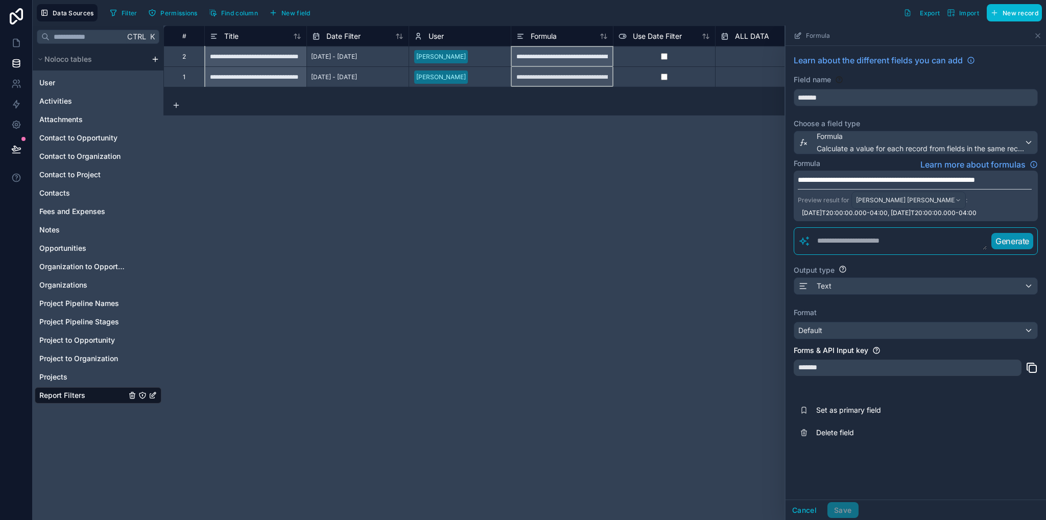
drag, startPoint x: 977, startPoint y: 181, endPoint x: 980, endPoint y: 191, distance: 10.2
click at [975, 181] on span "**********" at bounding box center [886, 179] width 177 height 7
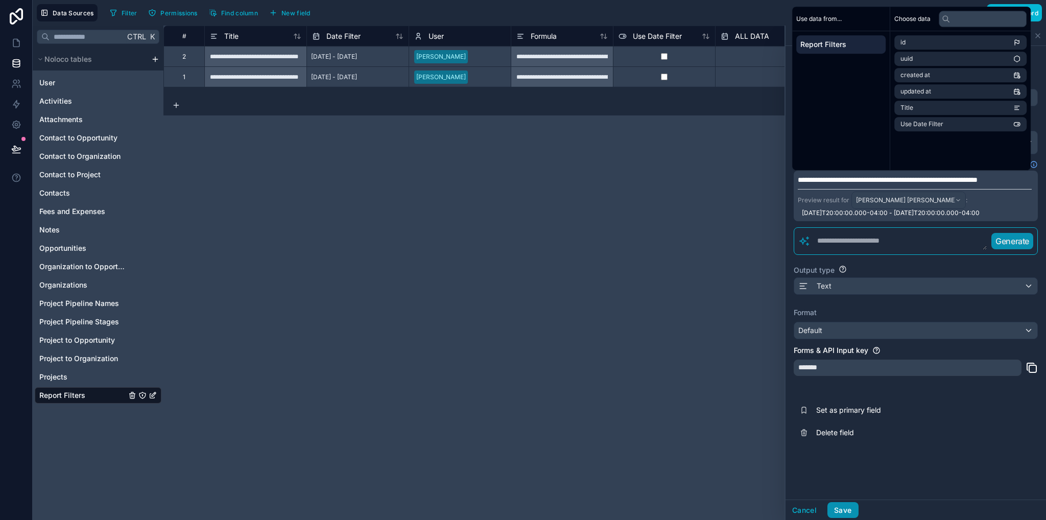
click at [850, 509] on button "Save" at bounding box center [843, 510] width 31 height 16
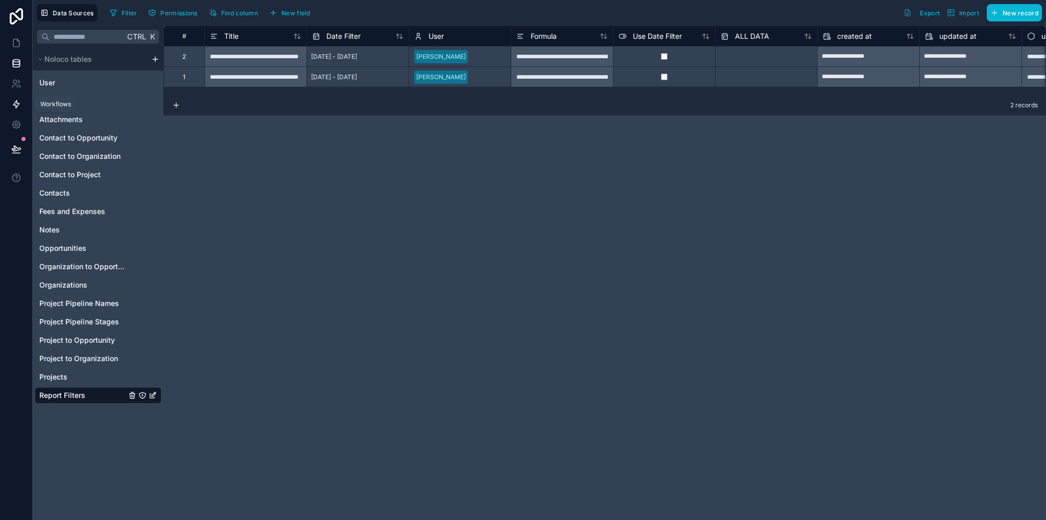
click at [15, 103] on icon at bounding box center [16, 105] width 6 height 8
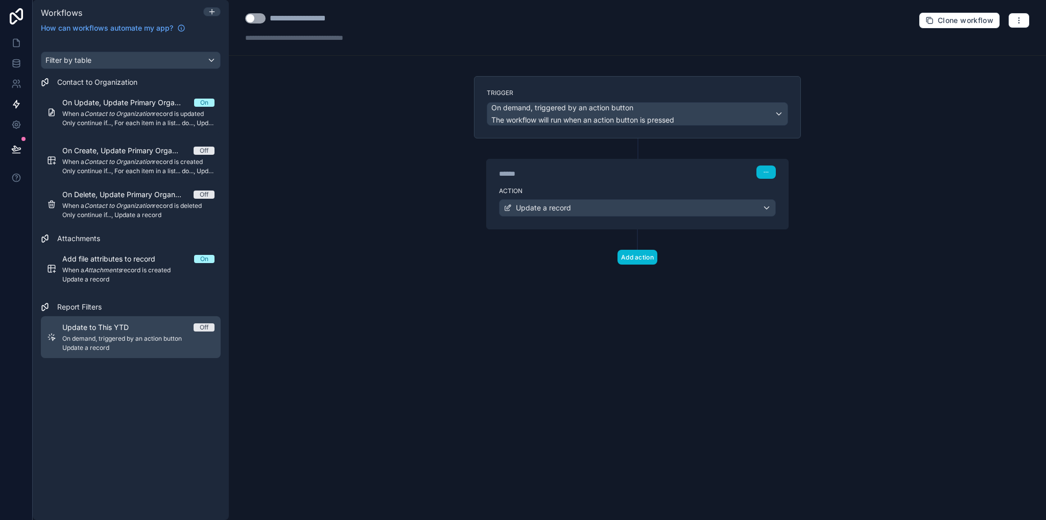
click at [82, 346] on span "Update a record" at bounding box center [138, 348] width 152 height 8
click at [561, 207] on span "Update a record" at bounding box center [543, 208] width 55 height 10
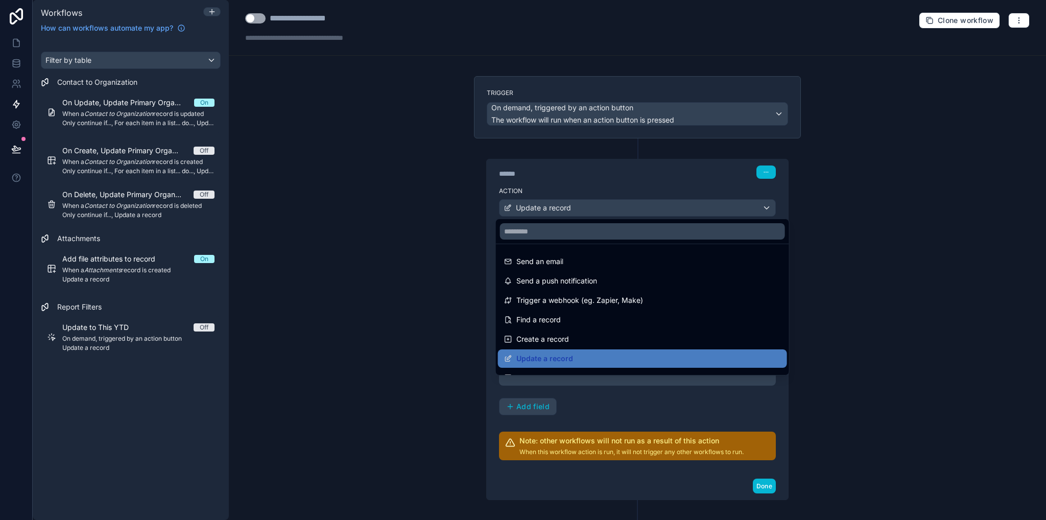
click at [589, 409] on div at bounding box center [523, 260] width 1046 height 520
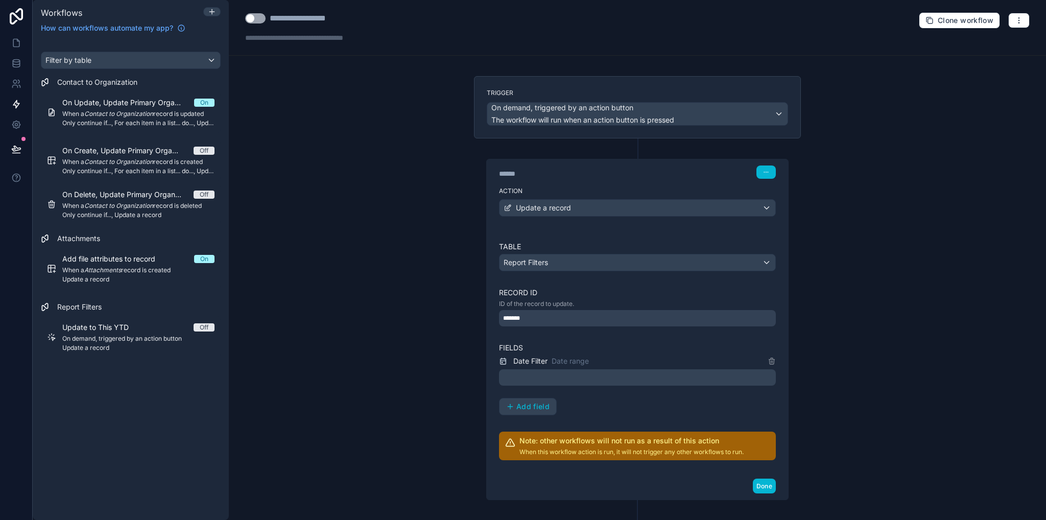
click at [525, 375] on p "﻿" at bounding box center [638, 377] width 271 height 12
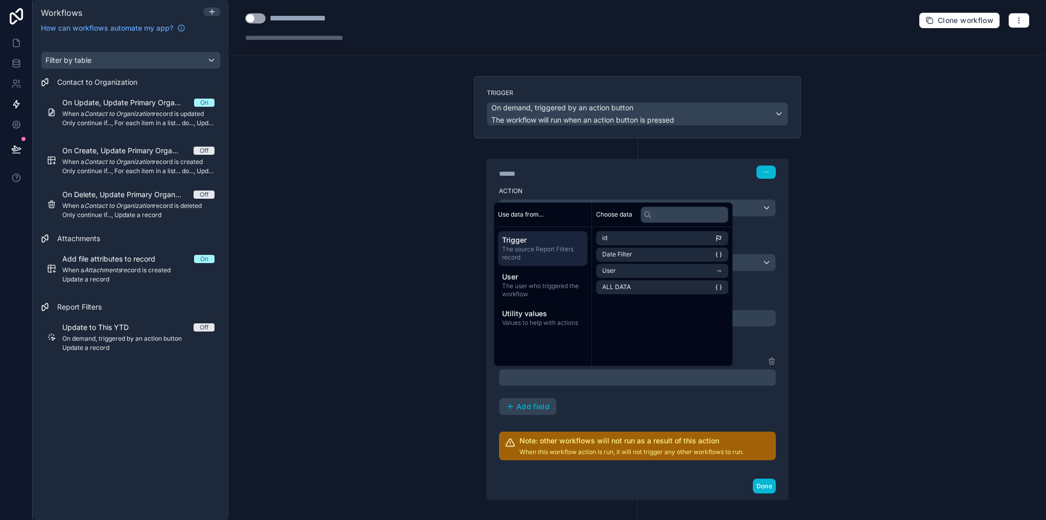
click at [870, 272] on div "**********" at bounding box center [637, 260] width 817 height 520
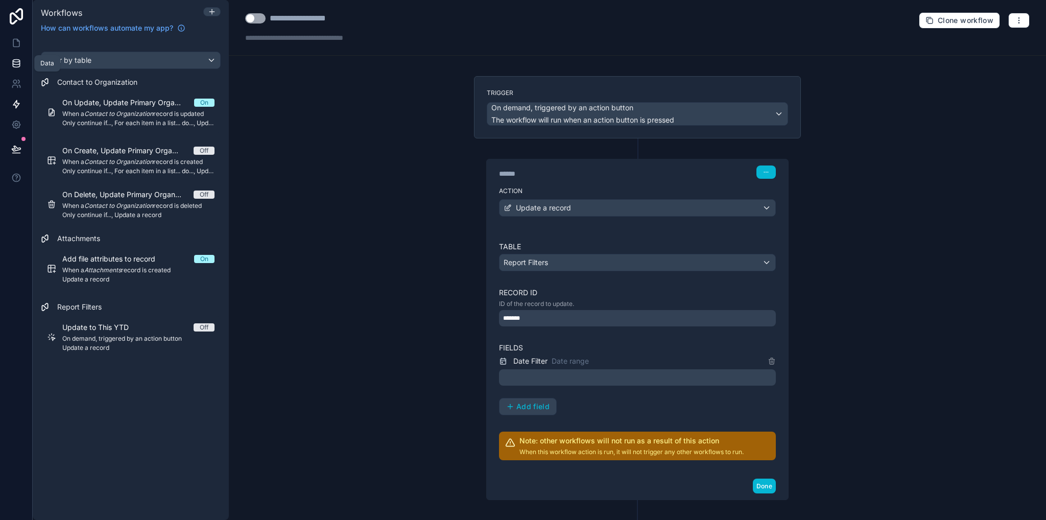
click at [7, 65] on link at bounding box center [16, 63] width 32 height 20
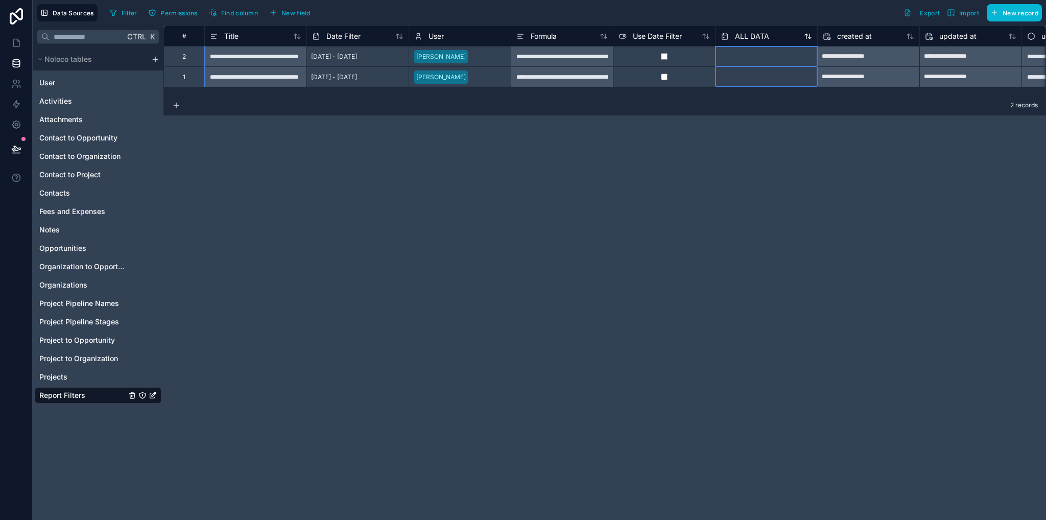
click at [741, 37] on span "ALL DATA" at bounding box center [752, 36] width 34 height 10
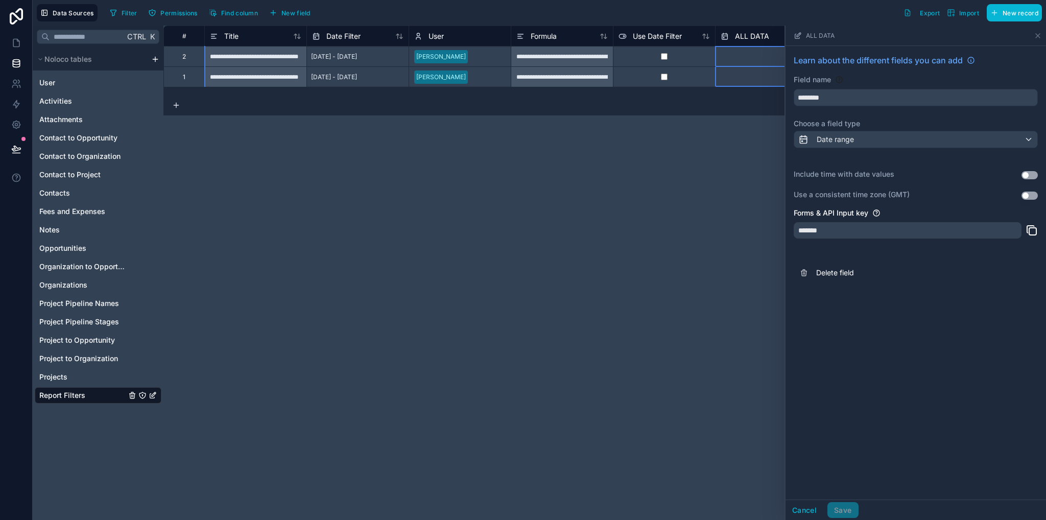
drag, startPoint x: 720, startPoint y: 187, endPoint x: 723, endPoint y: 97, distance: 90.5
click at [720, 185] on div "**********" at bounding box center [604, 273] width 883 height 495
click at [742, 65] on div at bounding box center [766, 56] width 102 height 20
click at [742, 59] on div "**********" at bounding box center [540, 260] width 1014 height 520
click at [739, 57] on div at bounding box center [766, 56] width 102 height 20
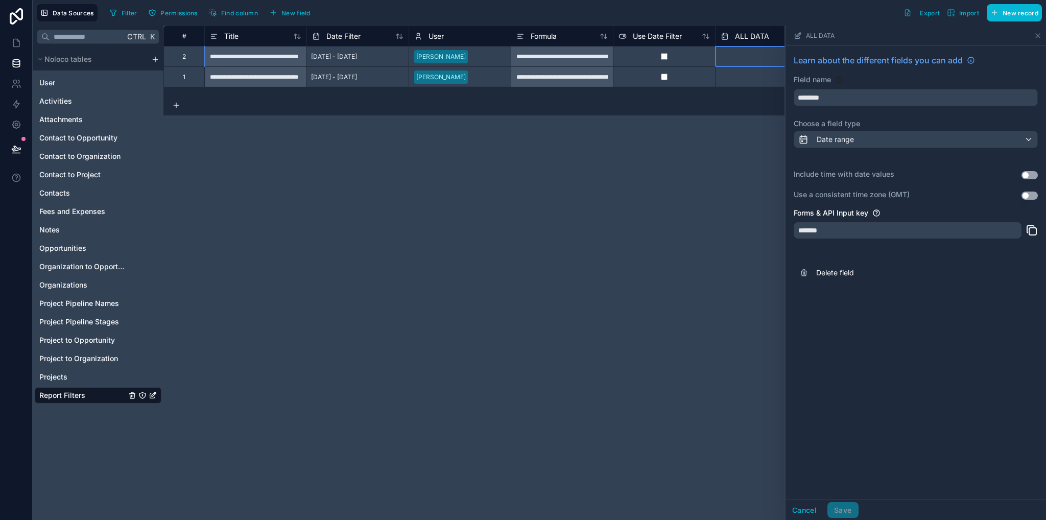
click at [739, 57] on div at bounding box center [766, 56] width 102 height 20
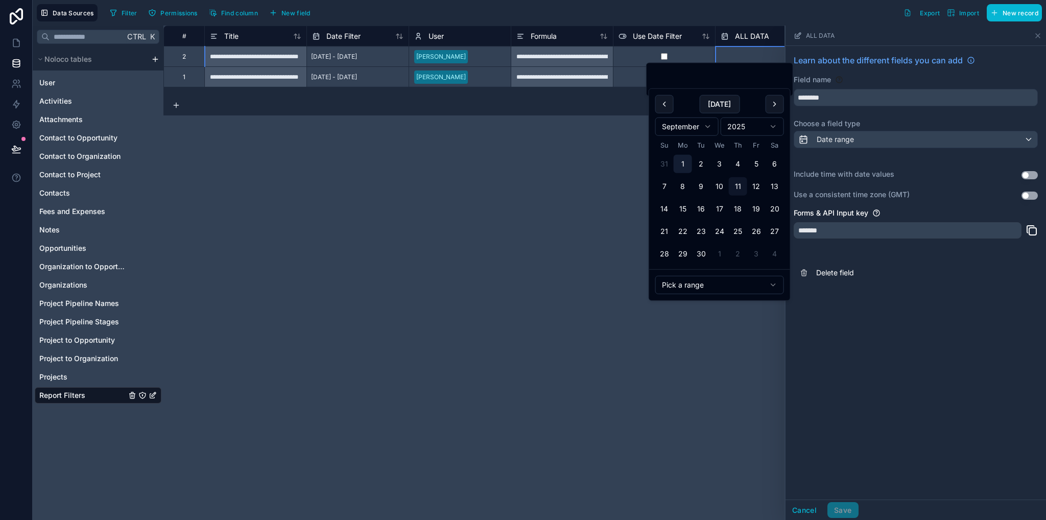
click at [679, 165] on button "1" at bounding box center [683, 164] width 18 height 18
click at [705, 258] on button "30" at bounding box center [701, 254] width 18 height 18
type input "**********"
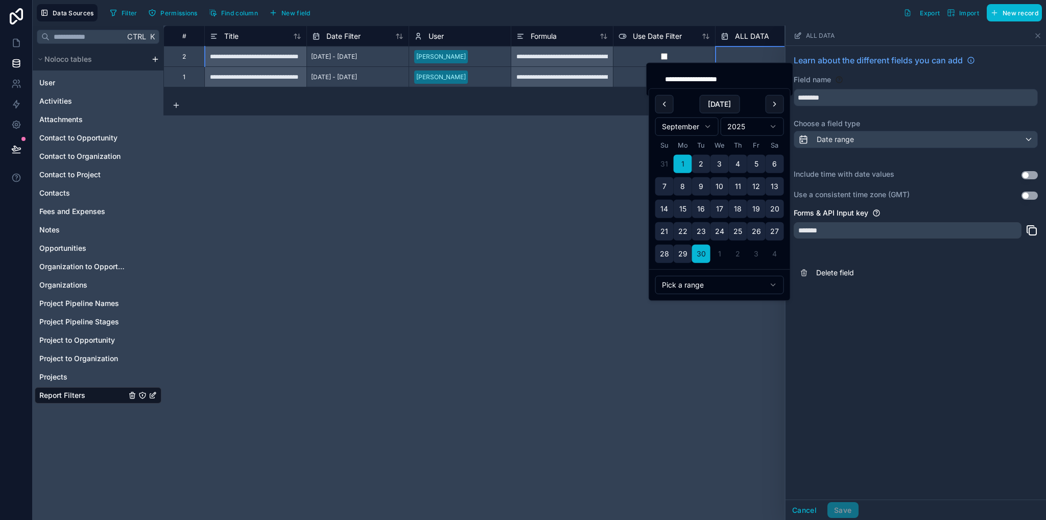
click at [704, 355] on div "**********" at bounding box center [604, 273] width 883 height 495
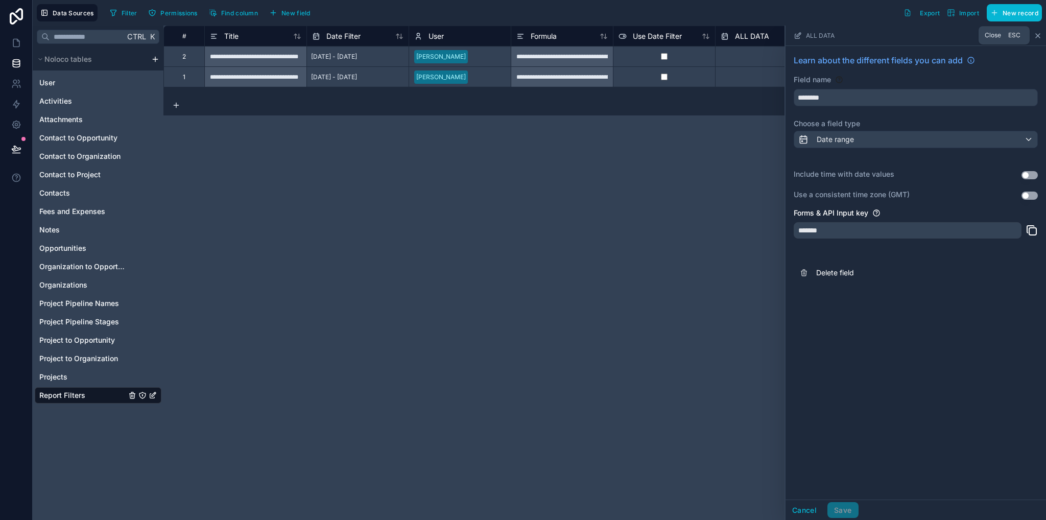
click at [1036, 36] on icon at bounding box center [1038, 36] width 8 height 8
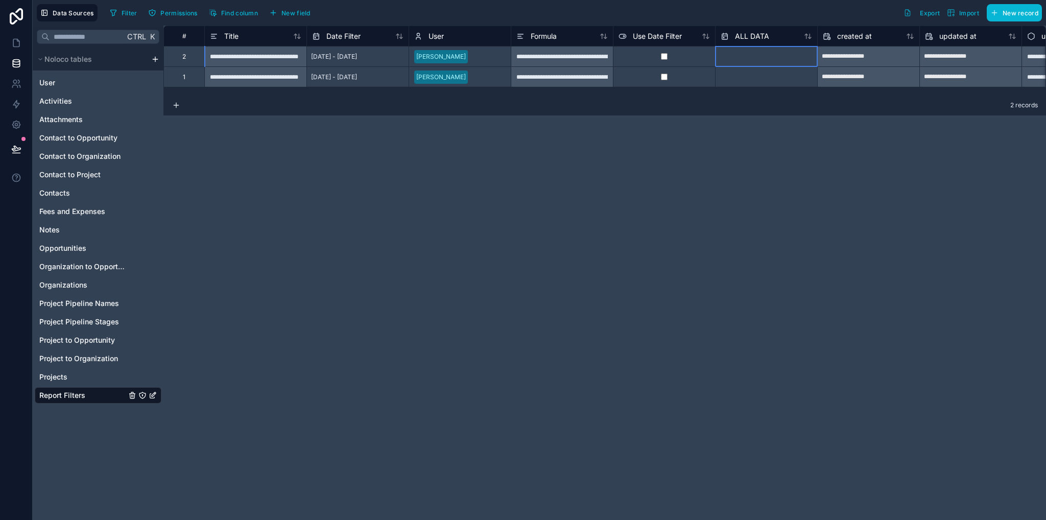
click at [776, 66] on div at bounding box center [766, 76] width 102 height 20
click at [767, 56] on div at bounding box center [766, 56] width 102 height 20
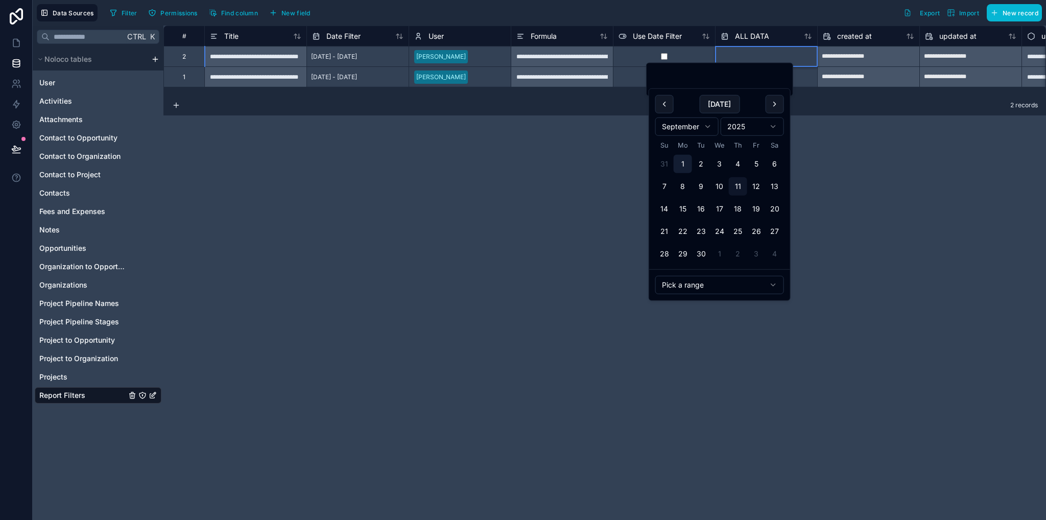
click at [682, 168] on button "1" at bounding box center [683, 164] width 18 height 18
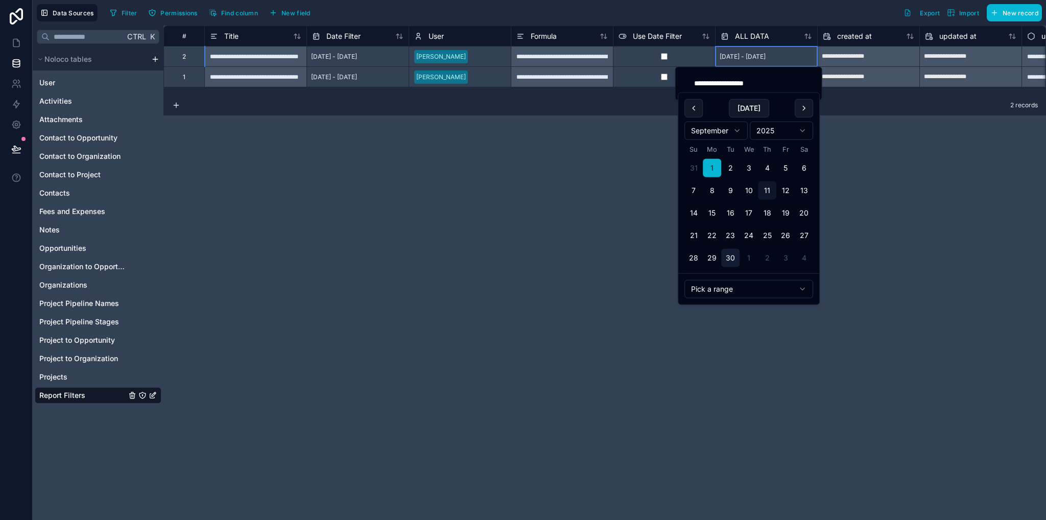
click at [725, 260] on button "30" at bounding box center [730, 258] width 18 height 18
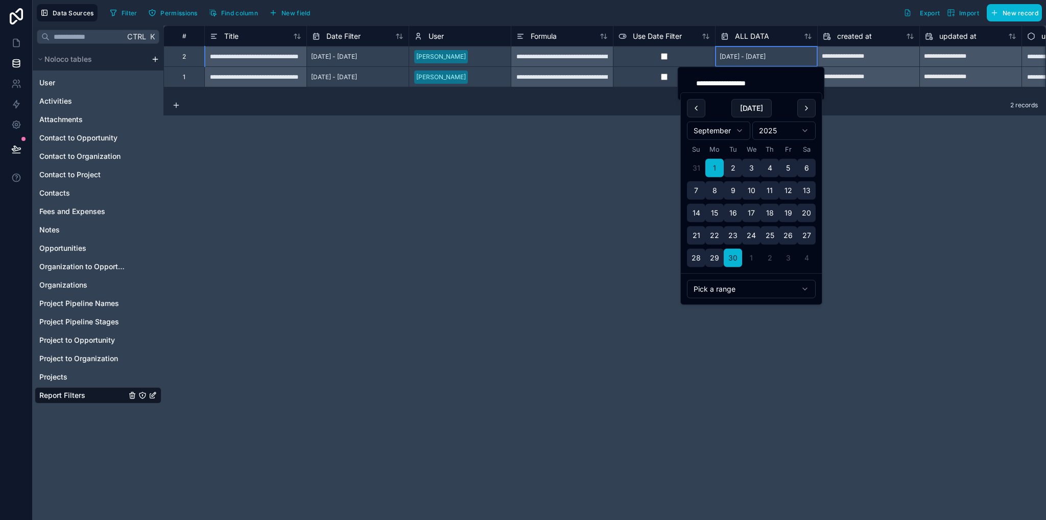
type input "**********"
click at [861, 198] on div "**********" at bounding box center [604, 273] width 883 height 495
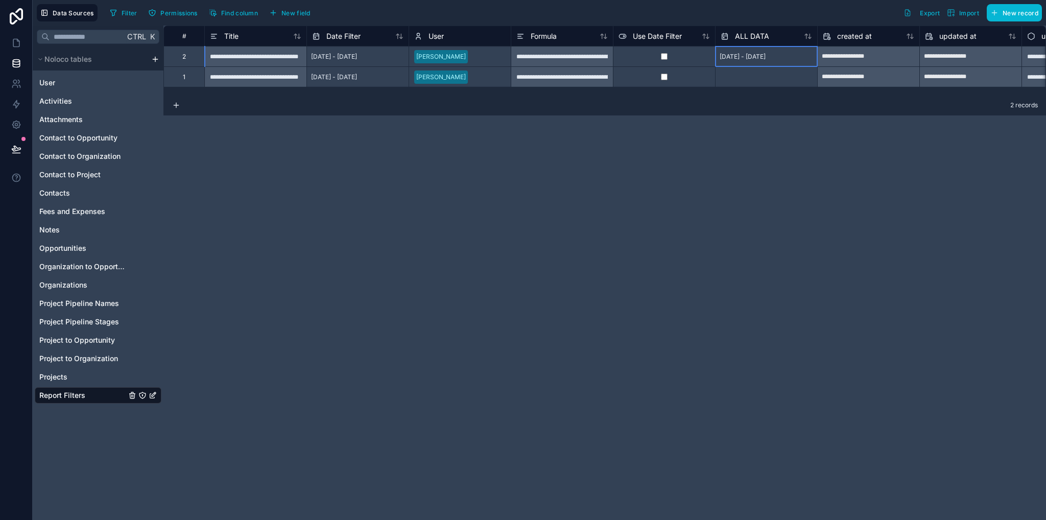
click at [766, 61] on div "[DATE] - [DATE]" at bounding box center [743, 57] width 54 height 16
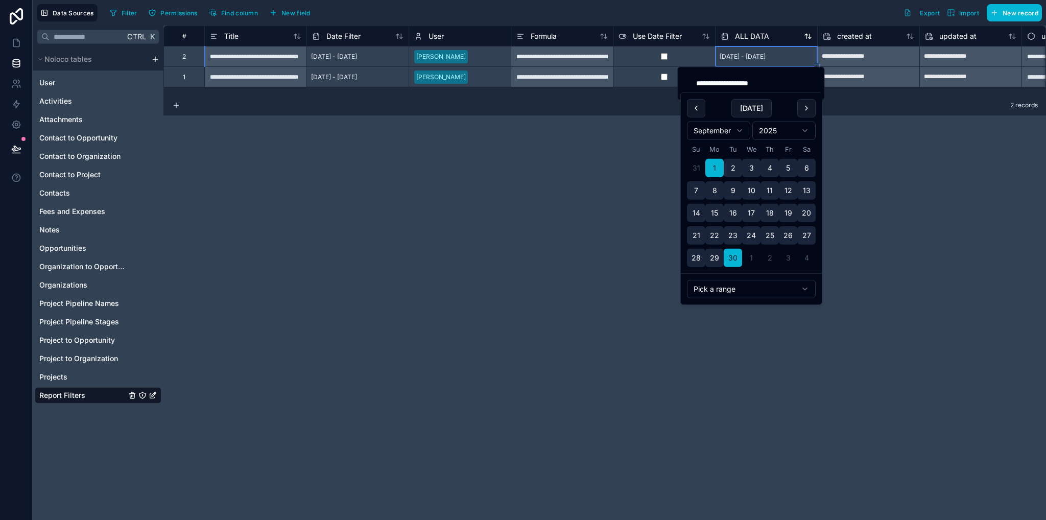
click at [792, 56] on div "[DATE] - [DATE]" at bounding box center [766, 56] width 102 height 20
click at [780, 40] on div "ALL DATA" at bounding box center [766, 36] width 91 height 12
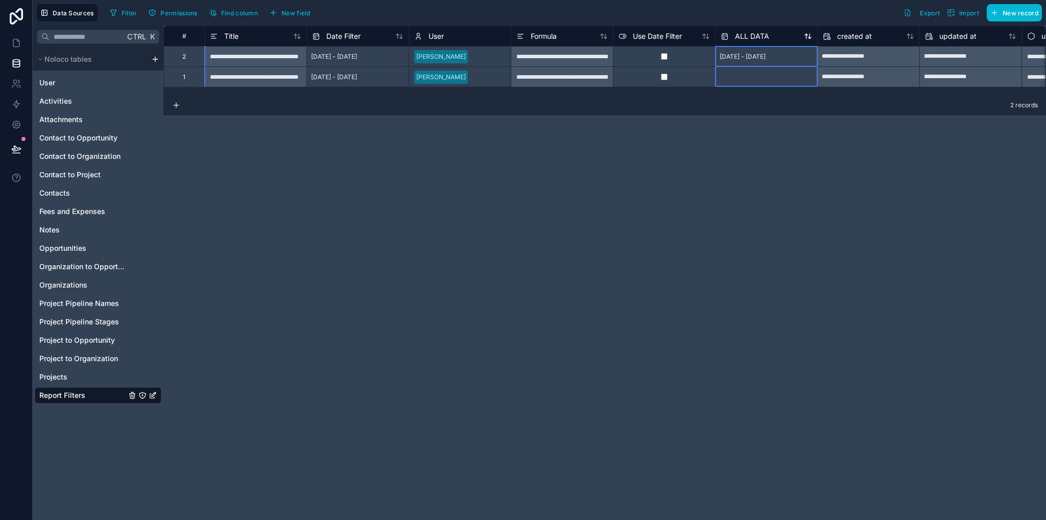
click at [738, 35] on span "ALL DATA" at bounding box center [752, 36] width 34 height 10
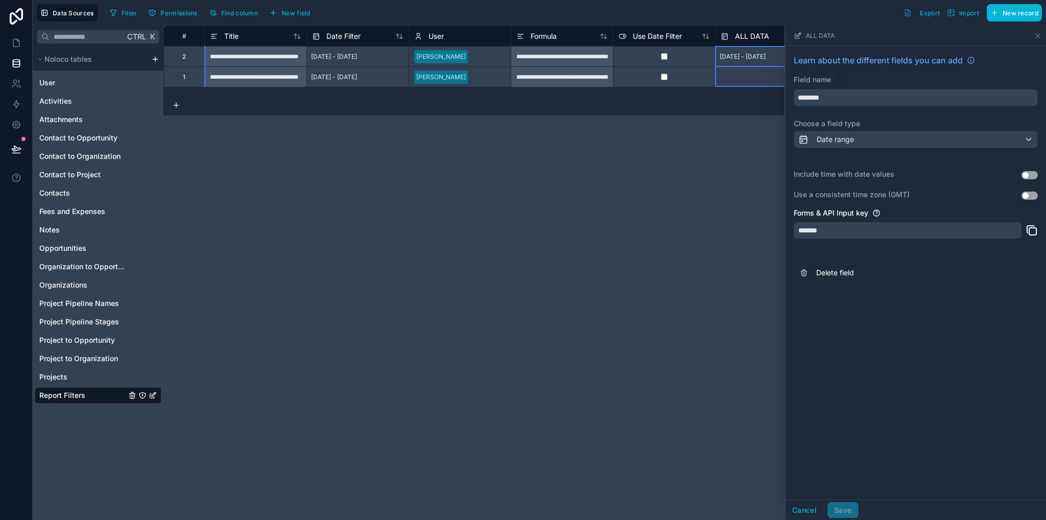
click at [1027, 173] on button "Use setting" at bounding box center [1030, 175] width 16 height 8
click at [850, 513] on button "Save" at bounding box center [843, 510] width 31 height 16
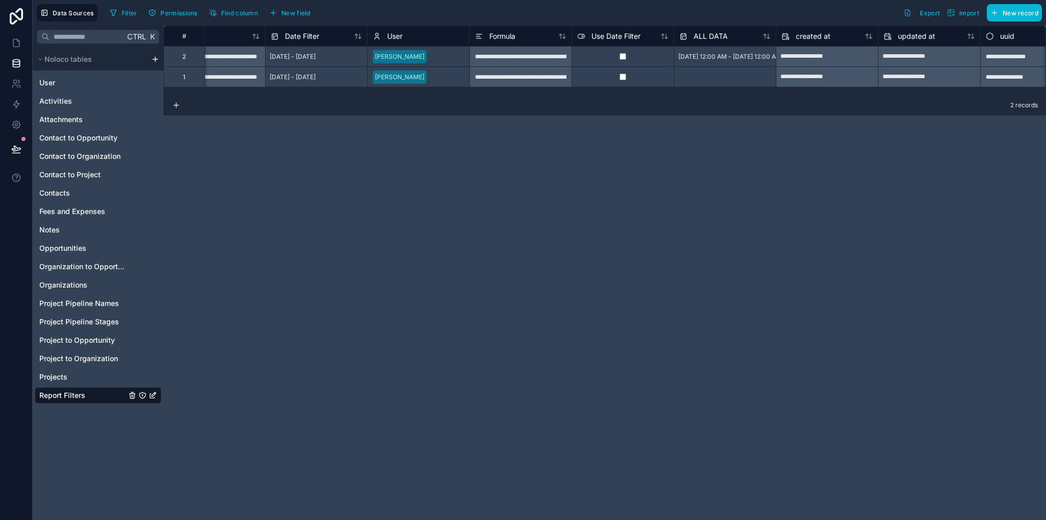
scroll to position [0, 43]
click at [516, 33] on div "Formula" at bounding box center [518, 36] width 91 height 12
click at [500, 36] on span "Formula" at bounding box center [500, 36] width 26 height 10
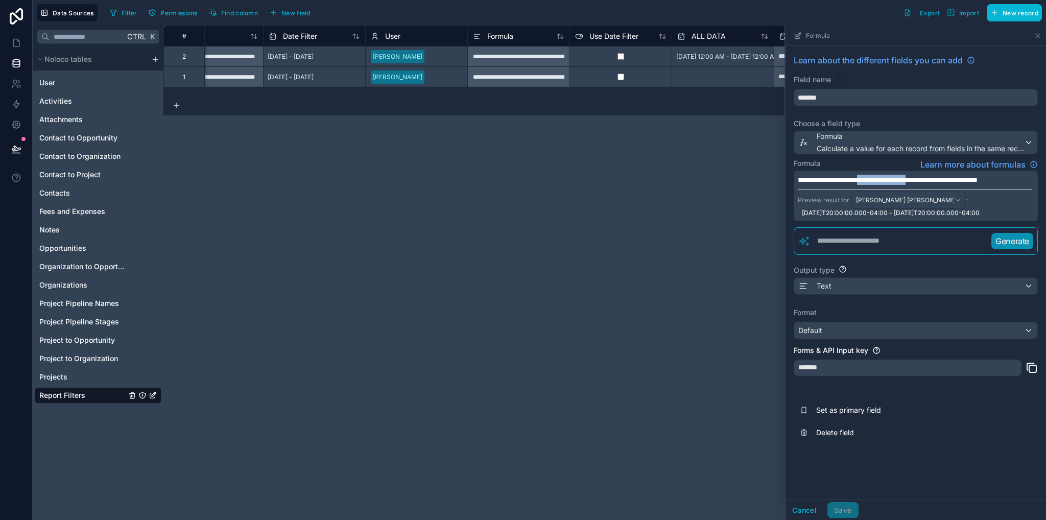
drag, startPoint x: 885, startPoint y: 179, endPoint x: 959, endPoint y: 179, distance: 74.1
click at [959, 179] on span "**********" at bounding box center [888, 179] width 180 height 7
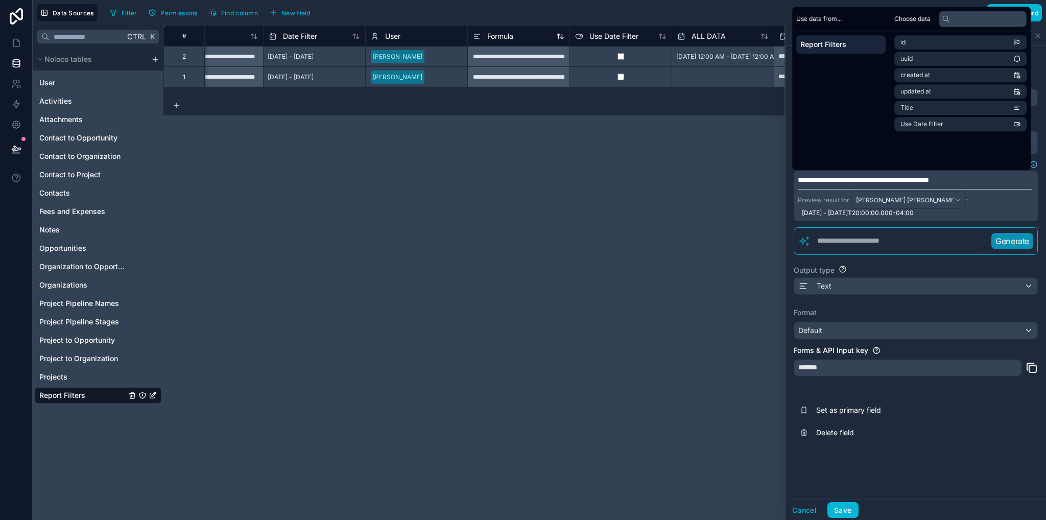
click at [498, 36] on span "Formula" at bounding box center [500, 36] width 26 height 10
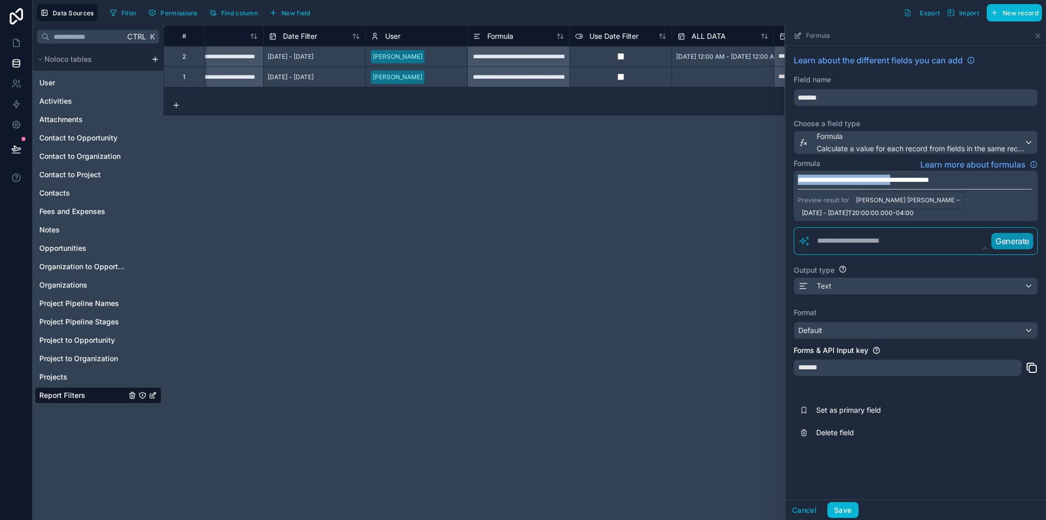
drag, startPoint x: 921, startPoint y: 178, endPoint x: 799, endPoint y: 183, distance: 122.2
click at [778, 177] on div "**********" at bounding box center [604, 273] width 883 height 495
click at [939, 446] on div "**********" at bounding box center [916, 249] width 261 height 406
click at [854, 506] on button "Save" at bounding box center [843, 510] width 31 height 16
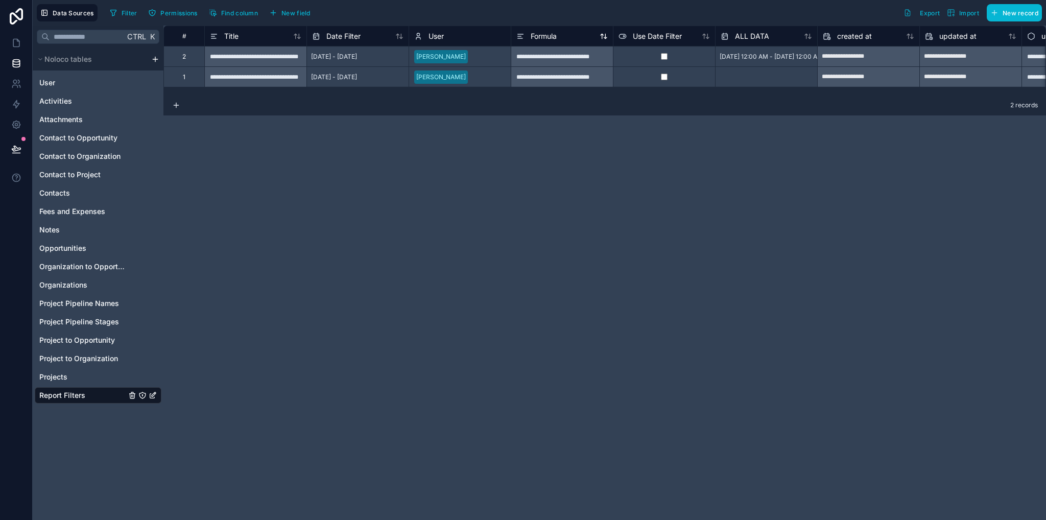
click at [544, 36] on span "Formula" at bounding box center [544, 36] width 26 height 10
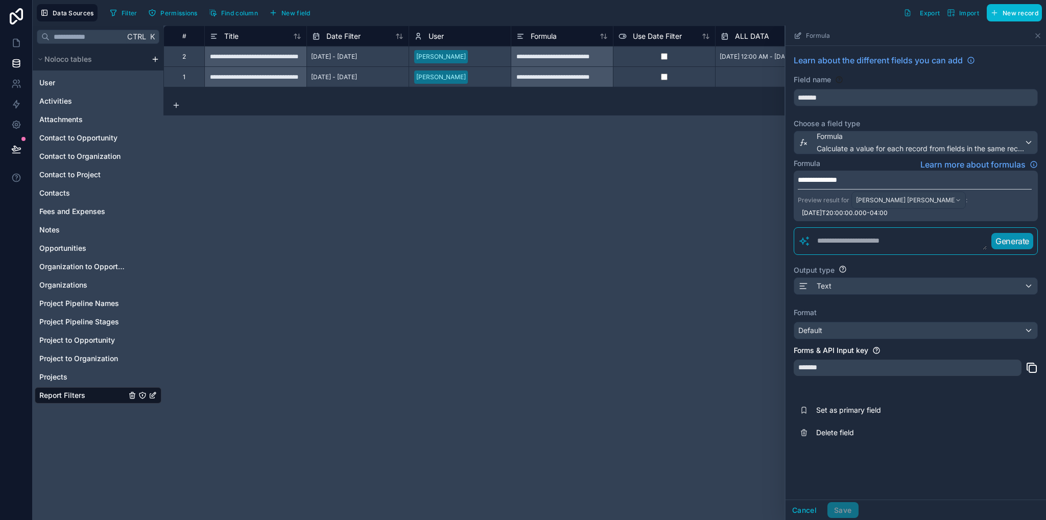
click at [891, 180] on p "**********" at bounding box center [915, 180] width 234 height 10
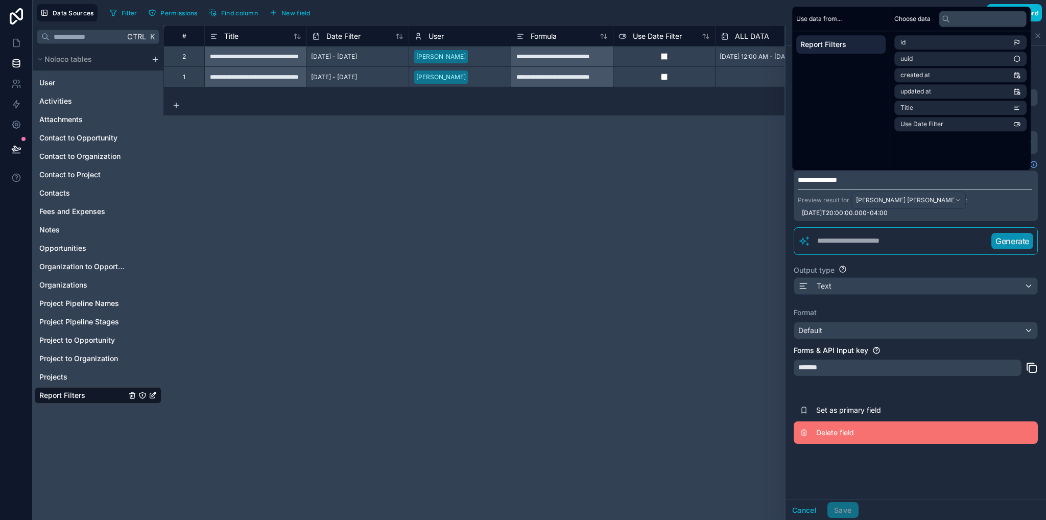
click at [933, 424] on button "Delete field" at bounding box center [916, 433] width 244 height 22
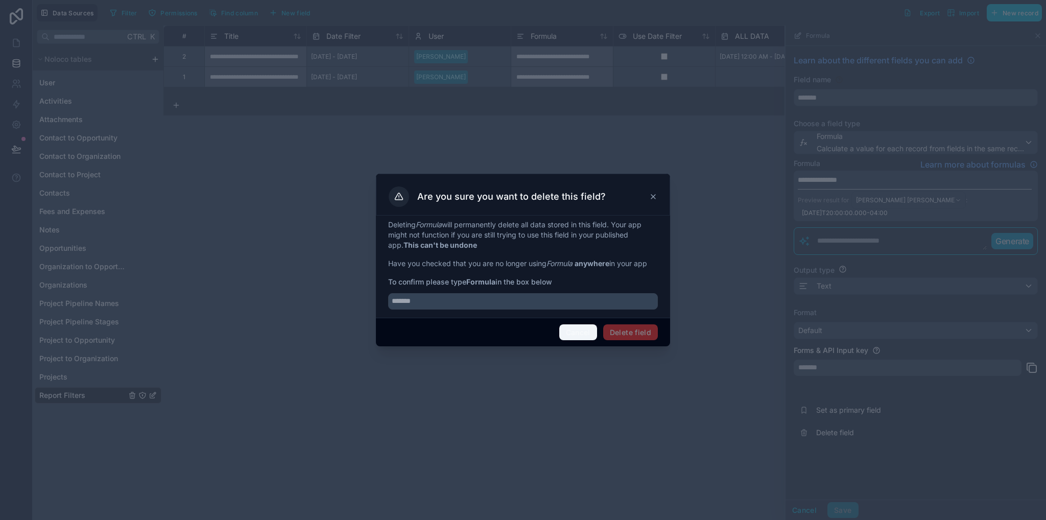
click at [590, 332] on button "Cancel" at bounding box center [578, 332] width 38 height 16
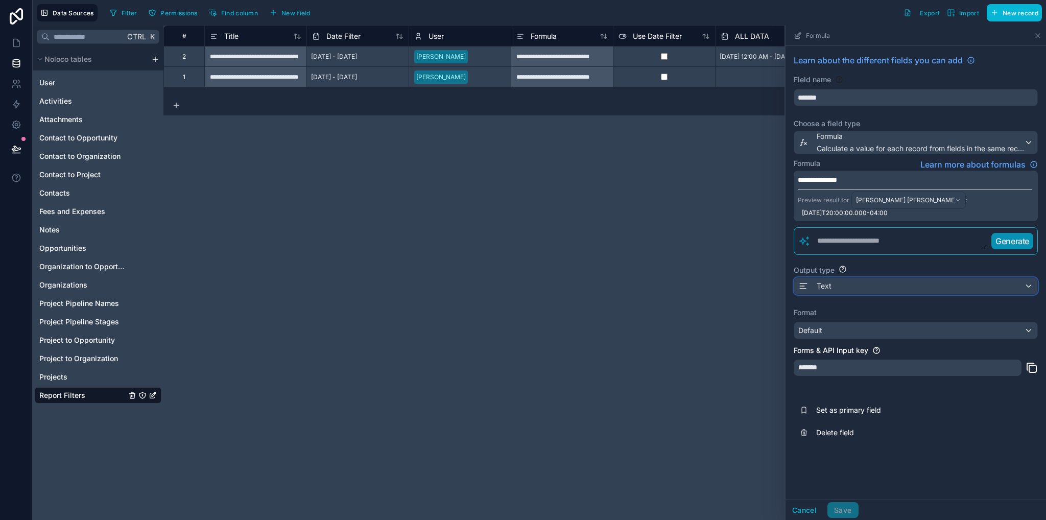
click at [815, 288] on div "Text" at bounding box center [815, 286] width 33 height 12
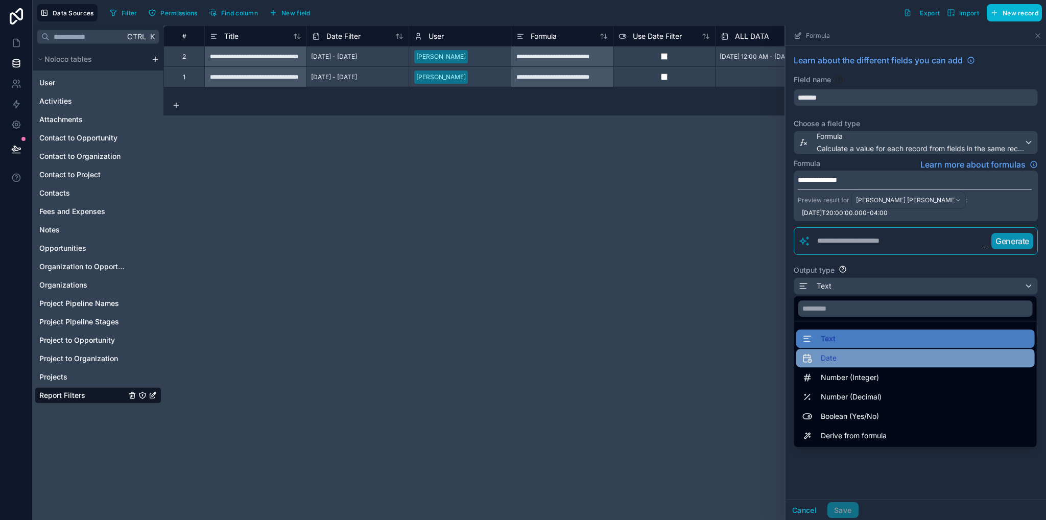
click at [832, 361] on span "Date" at bounding box center [829, 358] width 16 height 12
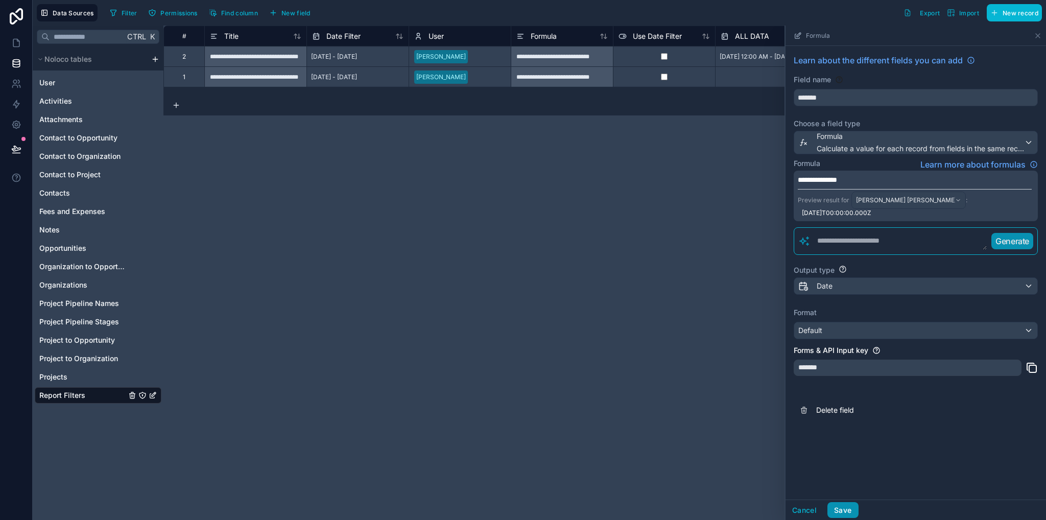
click at [845, 508] on button "Save" at bounding box center [843, 510] width 31 height 16
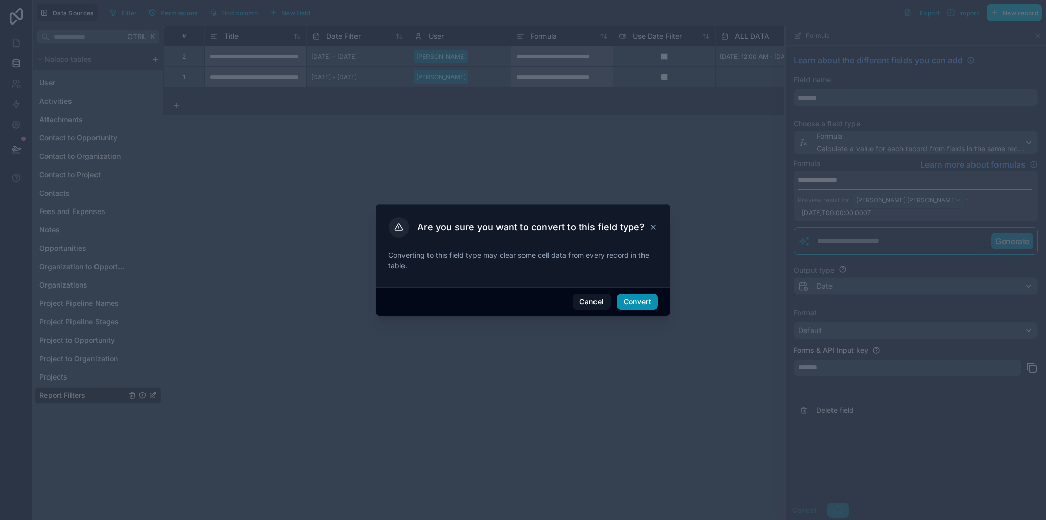
click at [638, 296] on button "Convert" at bounding box center [637, 302] width 41 height 16
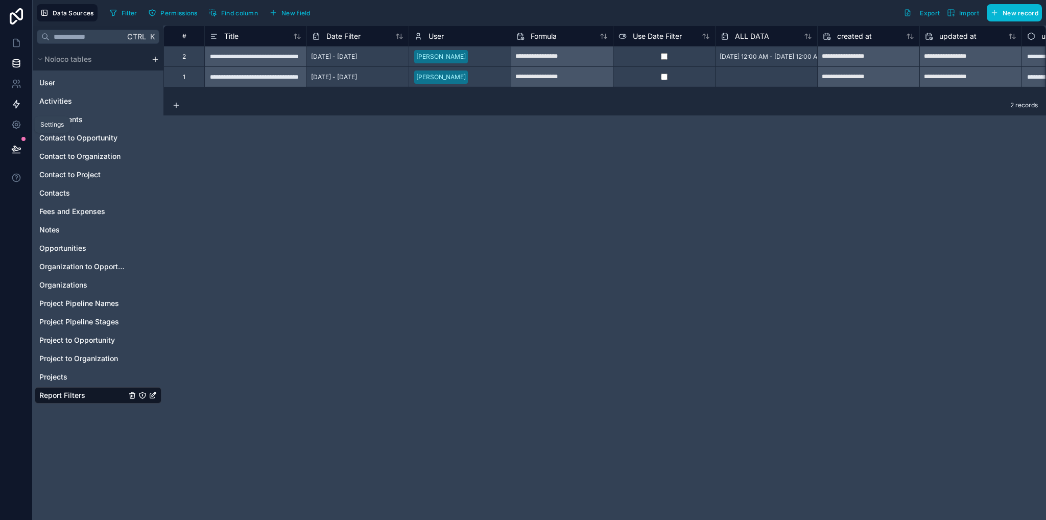
click at [18, 105] on icon at bounding box center [16, 105] width 6 height 8
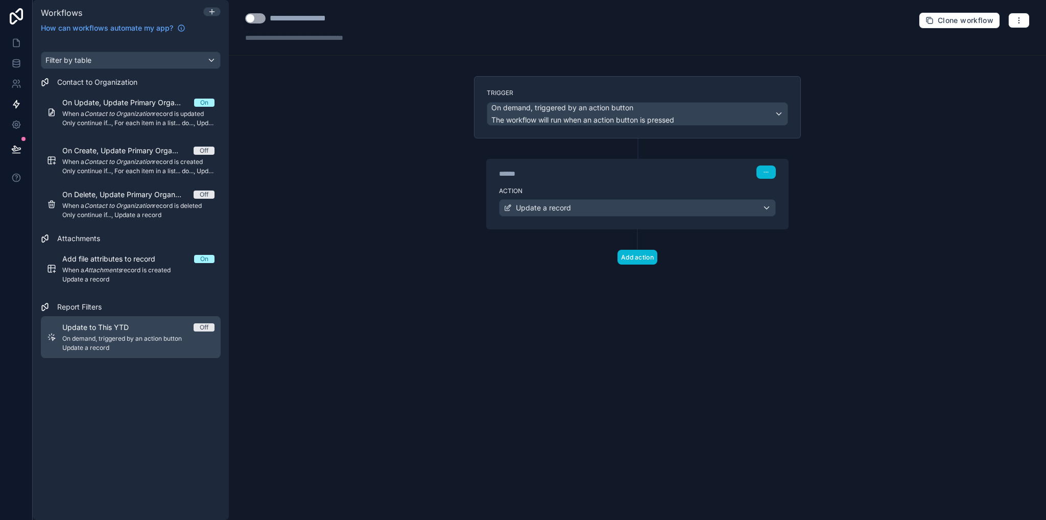
click at [110, 332] on span "Update to This YTD" at bounding box center [101, 327] width 79 height 10
click at [560, 209] on span "Update a record" at bounding box center [543, 208] width 55 height 10
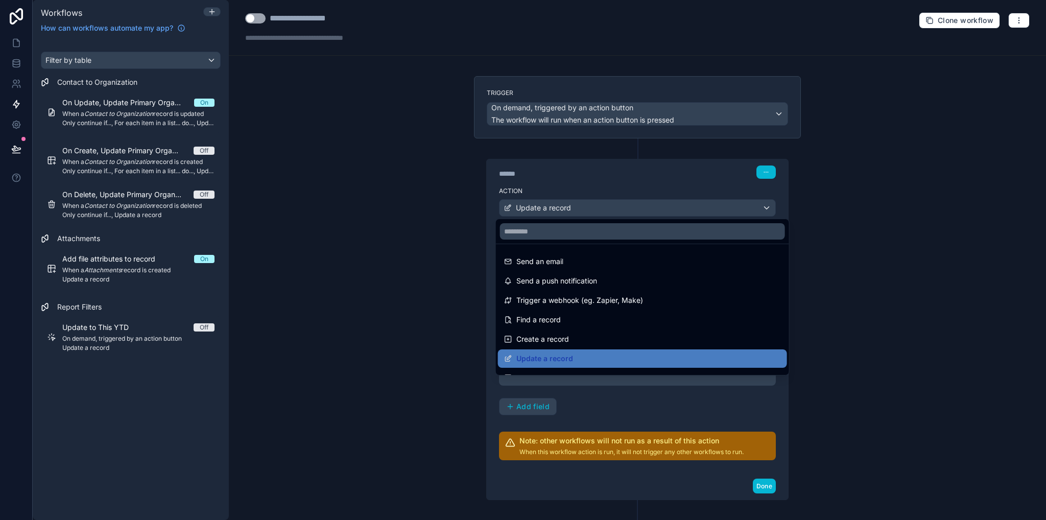
click at [539, 380] on div at bounding box center [523, 260] width 1046 height 520
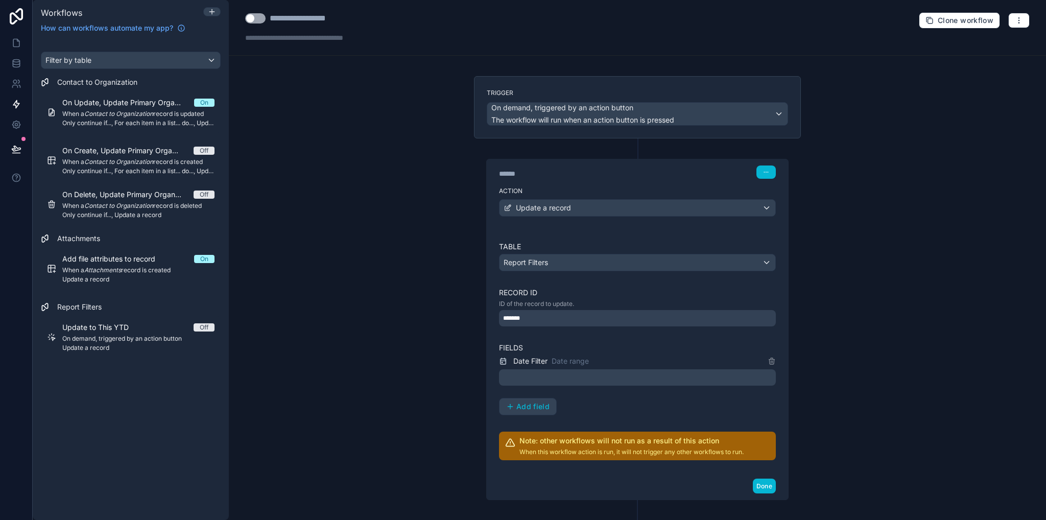
click at [528, 361] on span "Date Filter" at bounding box center [530, 361] width 34 height 10
click at [579, 358] on span "Date range" at bounding box center [570, 361] width 37 height 10
click at [769, 359] on icon at bounding box center [772, 361] width 8 height 8
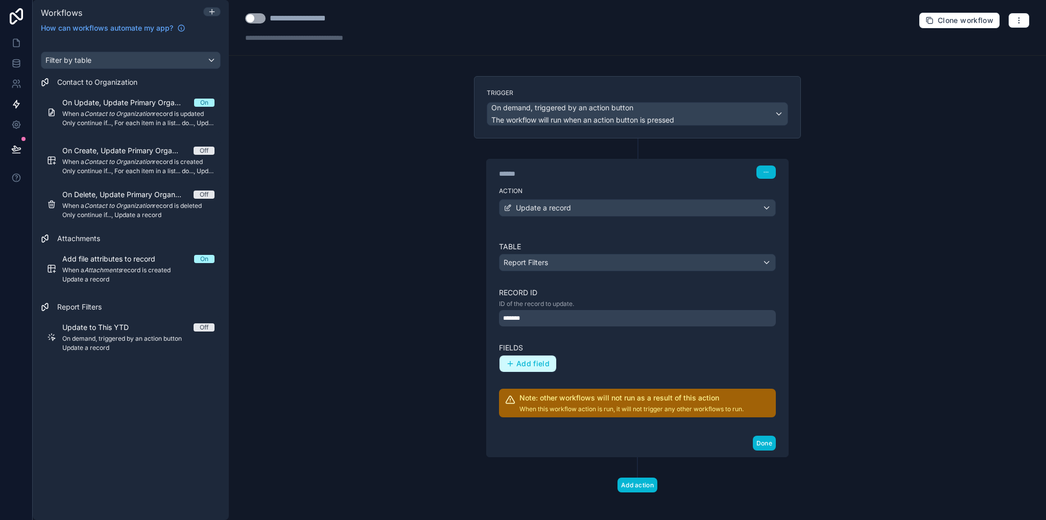
click at [545, 362] on button "Add field" at bounding box center [528, 364] width 57 height 16
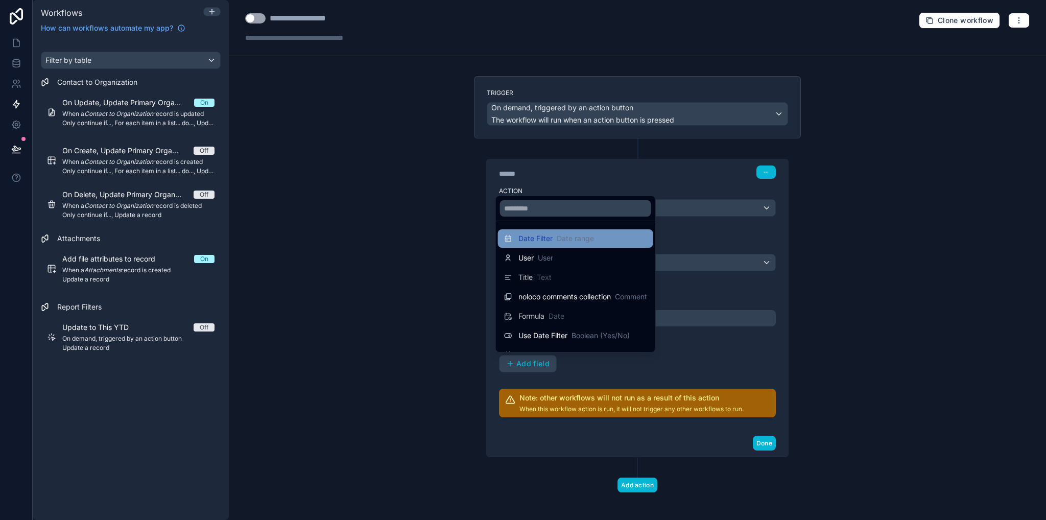
click at [545, 239] on span "Date Filter" at bounding box center [536, 238] width 34 height 10
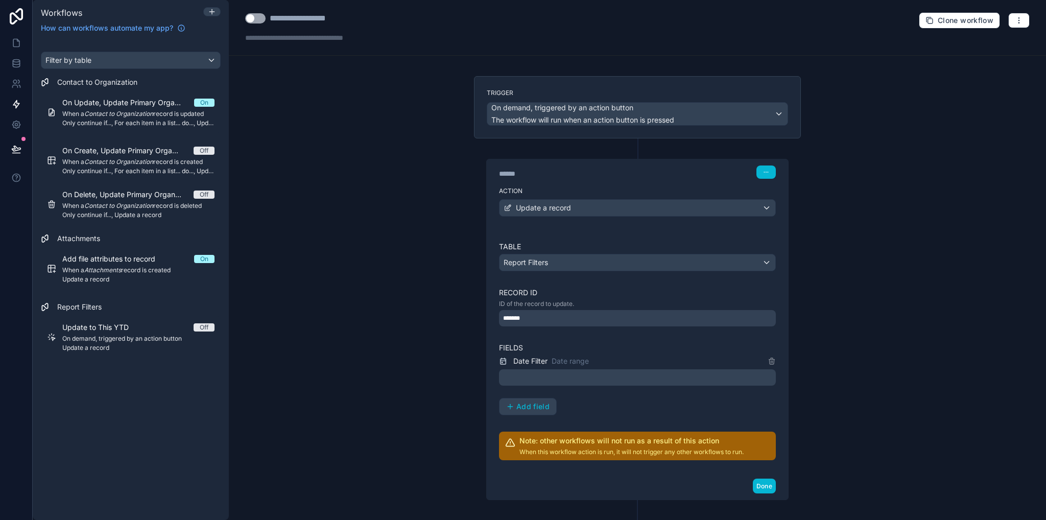
click at [551, 371] on p "﻿" at bounding box center [638, 377] width 271 height 12
click at [13, 35] on link at bounding box center [16, 43] width 32 height 20
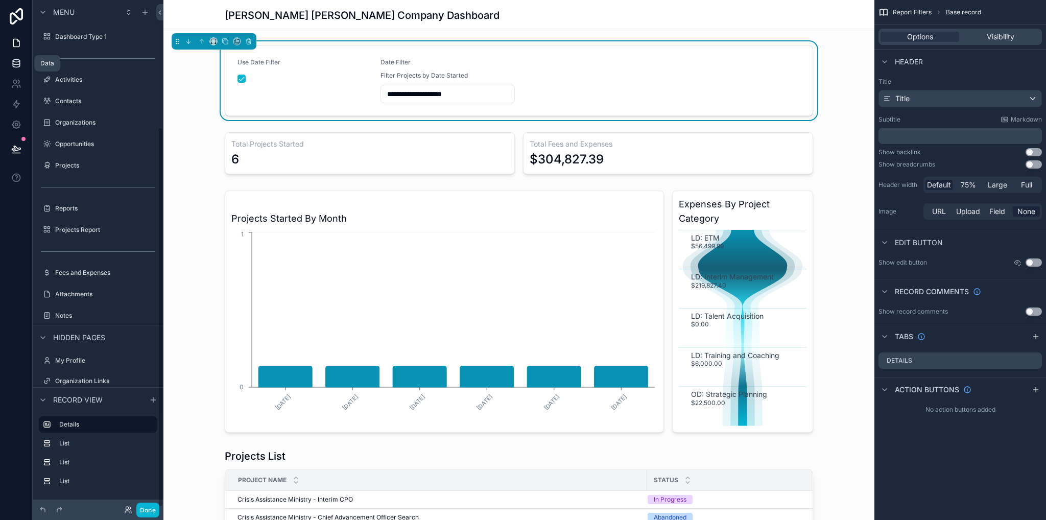
scroll to position [171, 0]
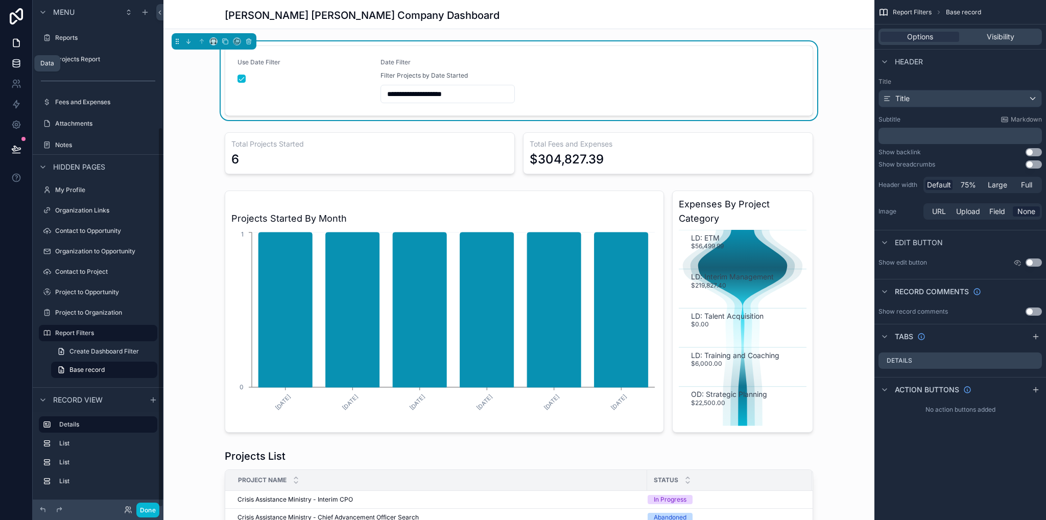
click at [18, 64] on icon at bounding box center [16, 63] width 7 height 4
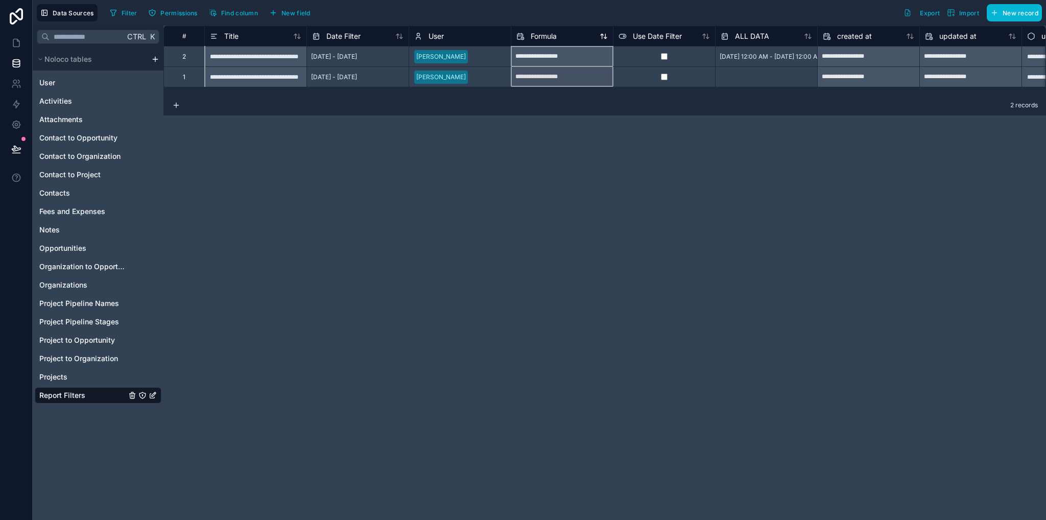
click at [547, 38] on span "Formula" at bounding box center [544, 36] width 26 height 10
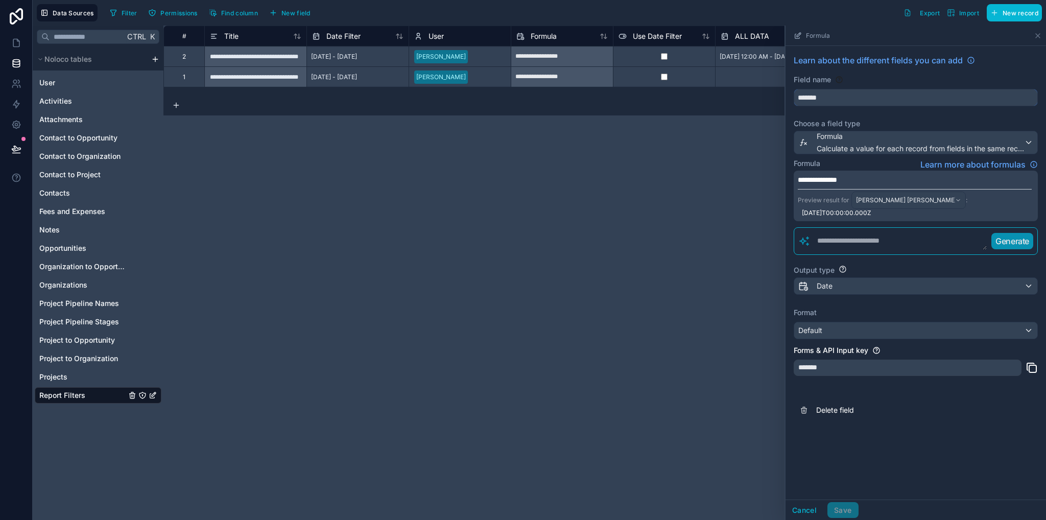
drag, startPoint x: 839, startPoint y: 91, endPoint x: 761, endPoint y: 96, distance: 78.3
click at [761, 96] on div "**********" at bounding box center [604, 273] width 883 height 495
type input "*****"
click at [827, 285] on span "Date" at bounding box center [825, 286] width 16 height 10
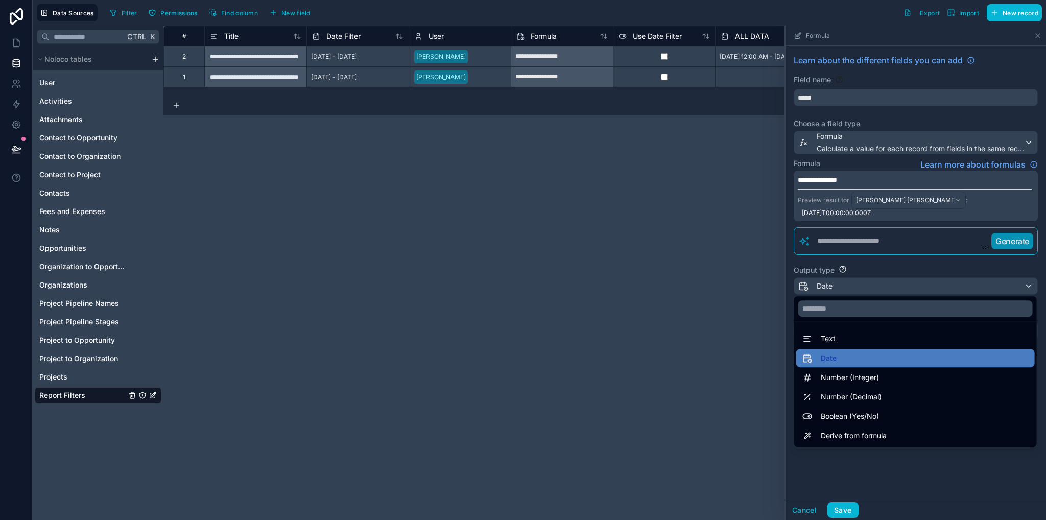
drag, startPoint x: 910, startPoint y: 486, endPoint x: 853, endPoint y: 369, distance: 130.2
click at [910, 483] on div at bounding box center [916, 273] width 261 height 495
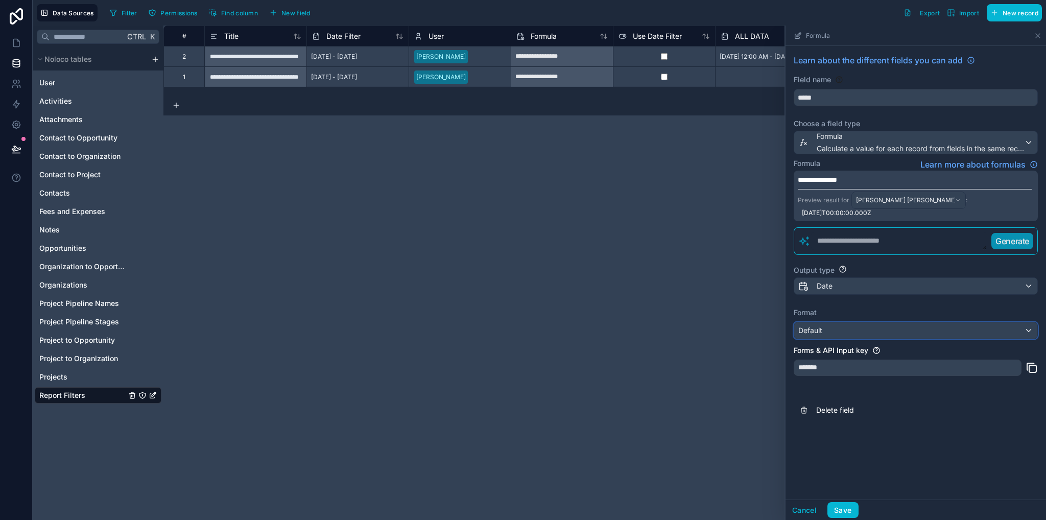
click at [832, 326] on div "Default" at bounding box center [915, 330] width 243 height 16
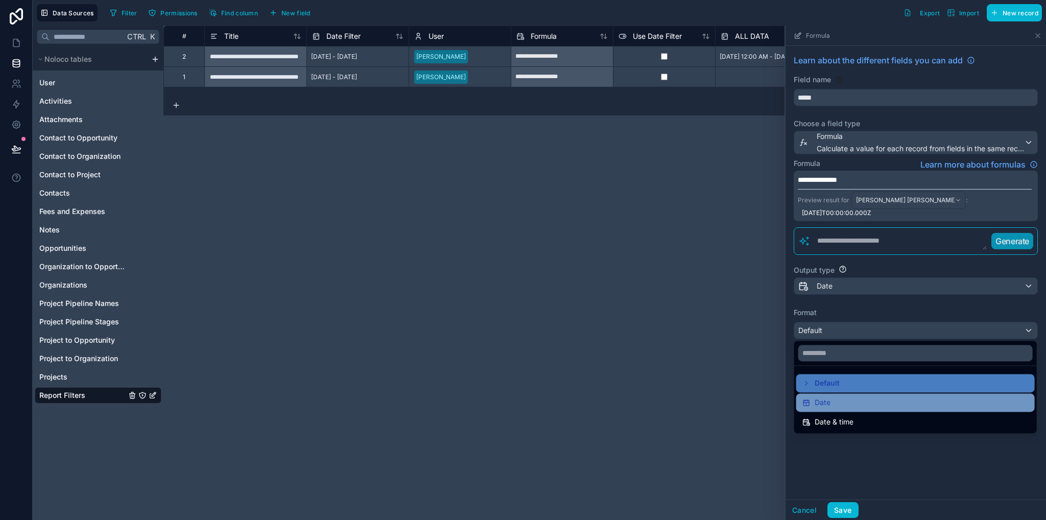
click at [822, 397] on span "Date" at bounding box center [823, 402] width 16 height 12
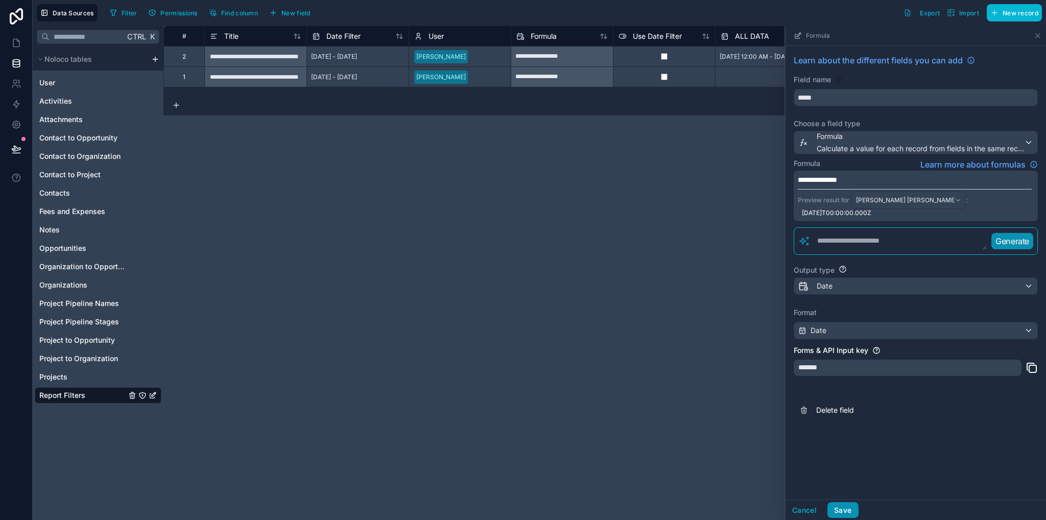
click at [844, 507] on button "Save" at bounding box center [843, 510] width 31 height 16
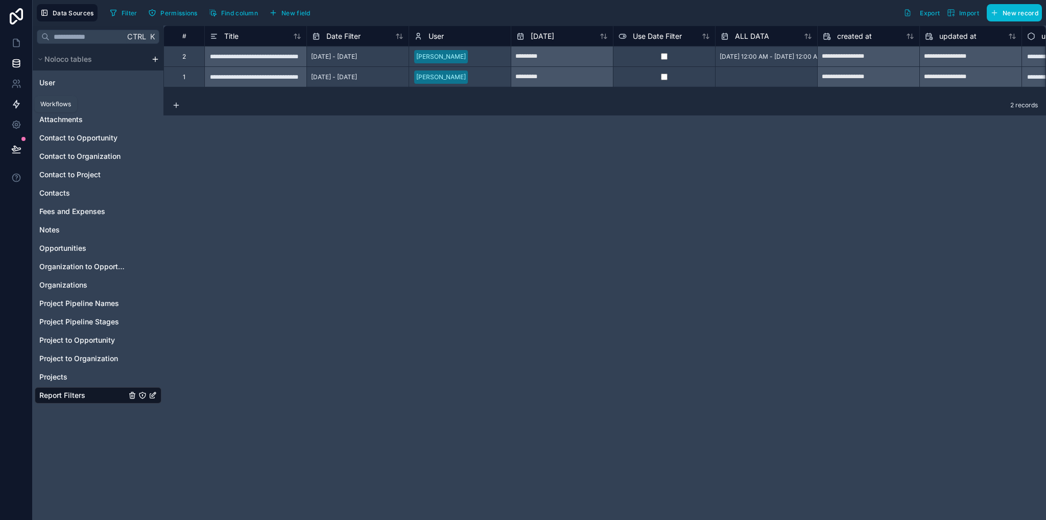
click at [15, 103] on icon at bounding box center [16, 104] width 10 height 10
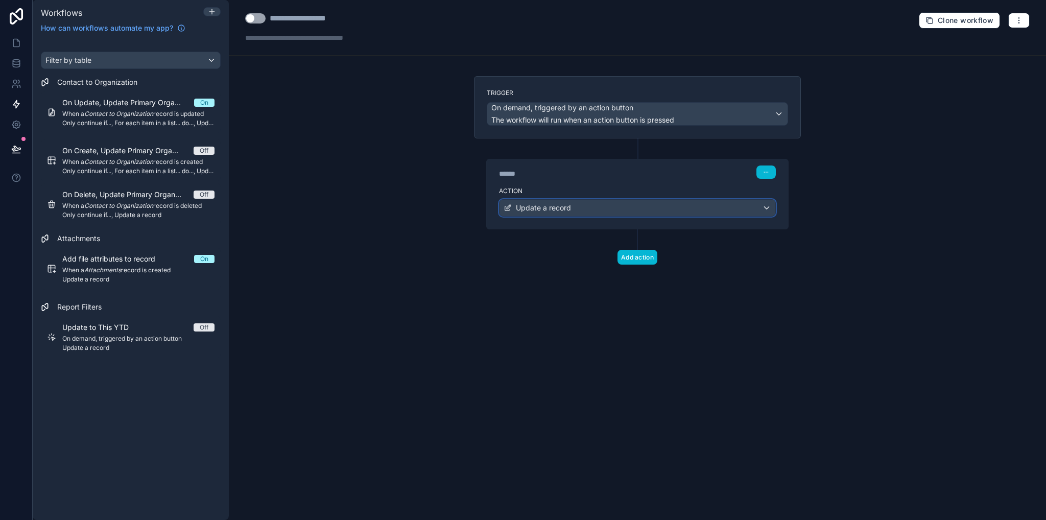
click at [583, 208] on div "Update a record" at bounding box center [638, 208] width 276 height 16
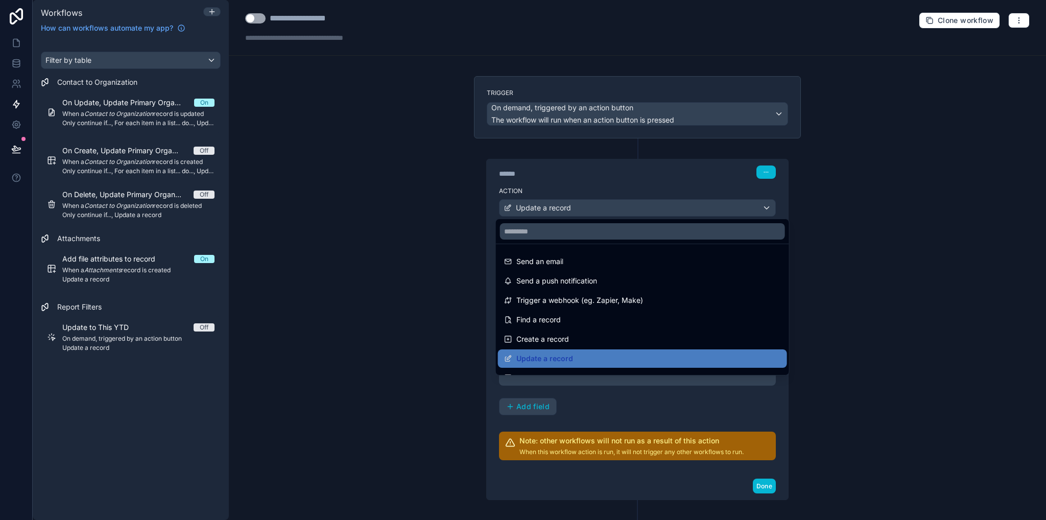
click at [582, 396] on div at bounding box center [523, 260] width 1046 height 520
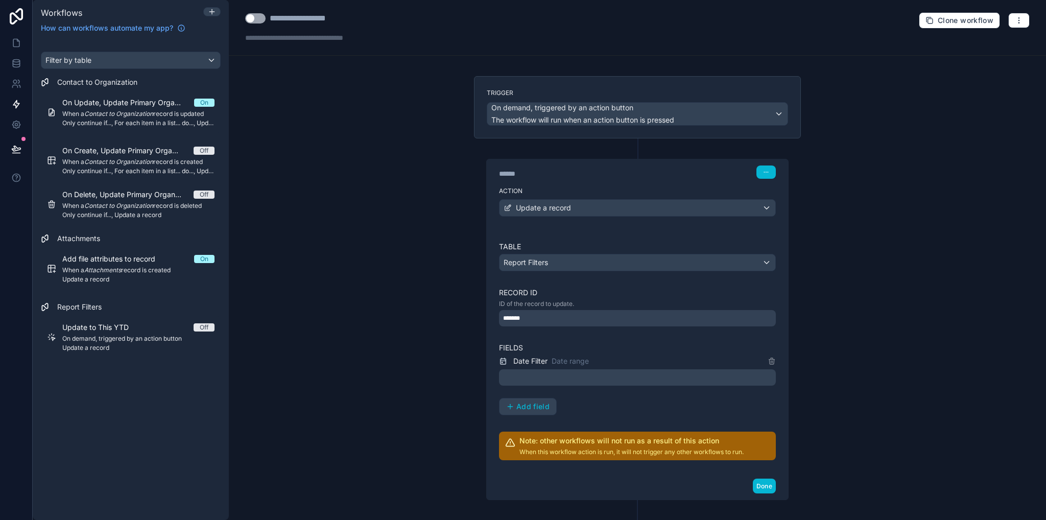
click at [568, 374] on p "﻿" at bounding box center [638, 377] width 271 height 12
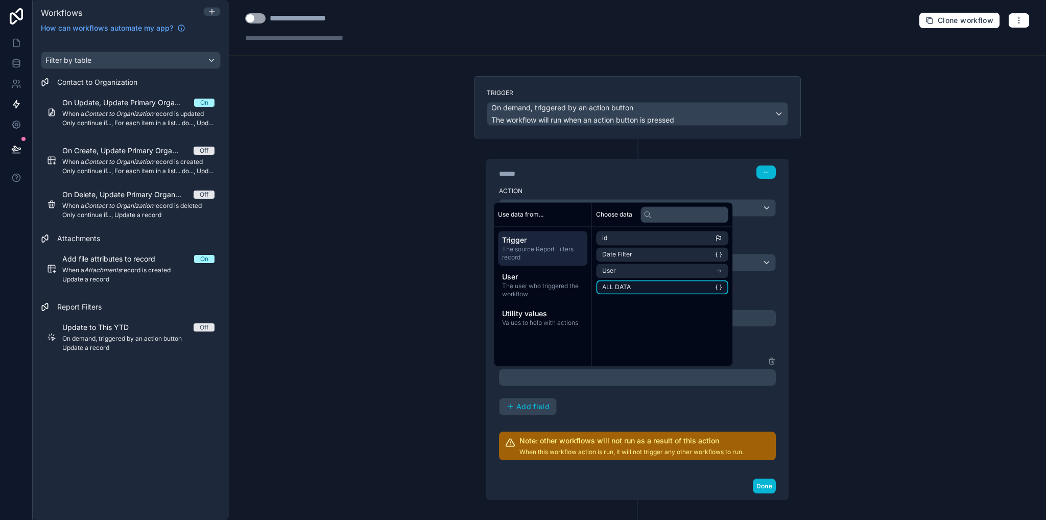
click at [644, 287] on li "ALL DATA" at bounding box center [662, 287] width 132 height 14
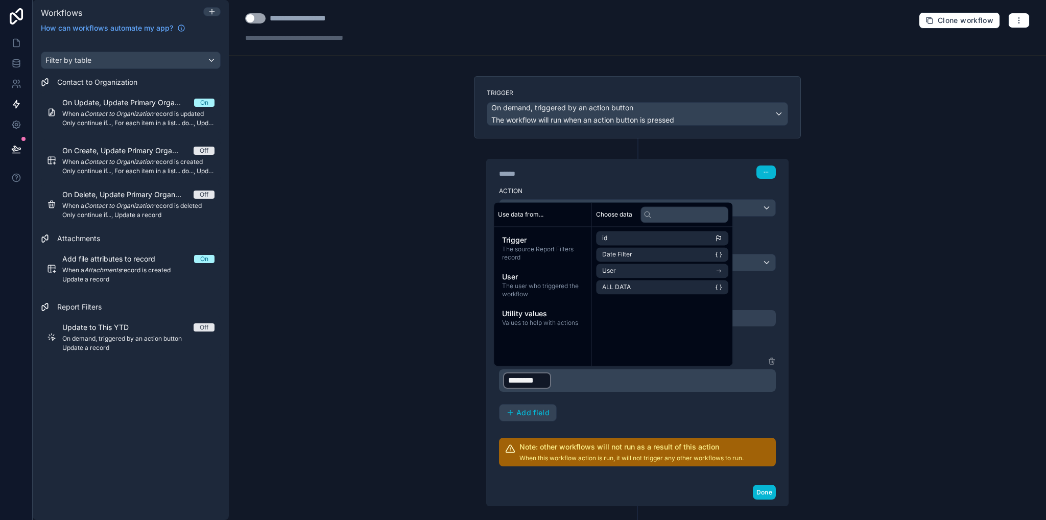
click at [622, 389] on div "﻿ ******** ﻿ ﻿" at bounding box center [637, 380] width 277 height 22
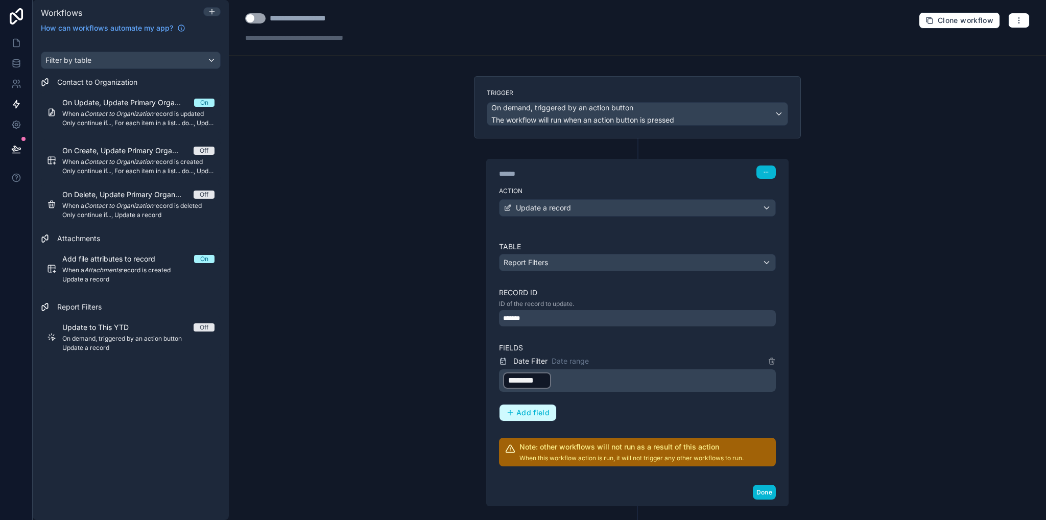
click at [530, 414] on span "Add field" at bounding box center [533, 412] width 33 height 9
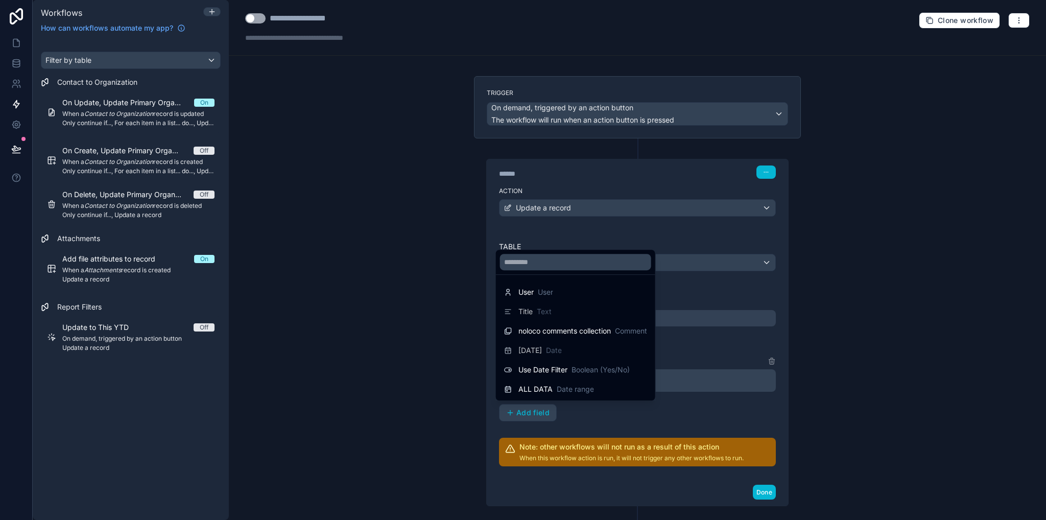
click at [593, 417] on div at bounding box center [523, 260] width 1046 height 520
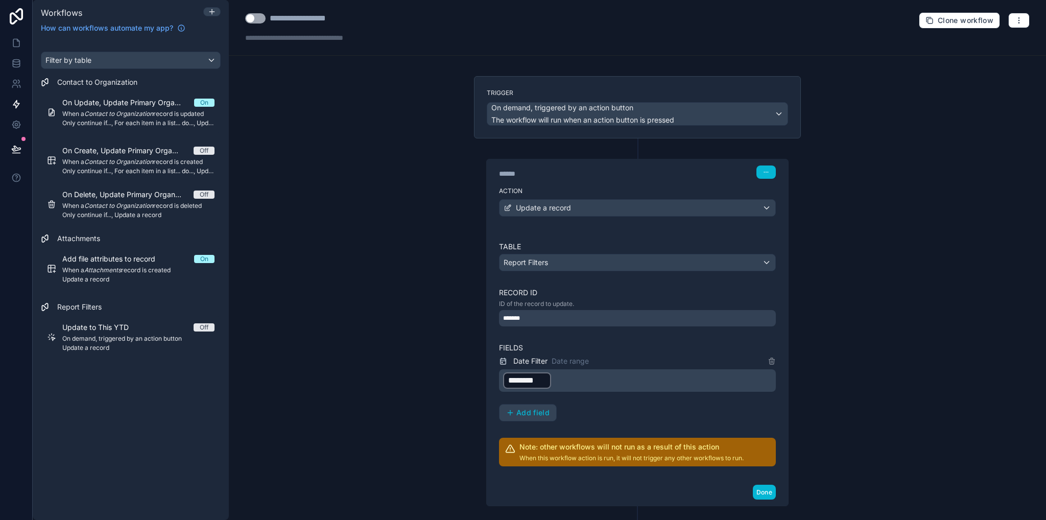
click at [530, 360] on span "Date Filter" at bounding box center [530, 361] width 34 height 10
click at [499, 362] on icon at bounding box center [503, 361] width 8 height 12
click at [773, 360] on div "Table Report Filters Record ID ID of the record to update. ******* Fields Date …" at bounding box center [637, 354] width 301 height 250
click at [770, 360] on icon at bounding box center [772, 361] width 8 height 8
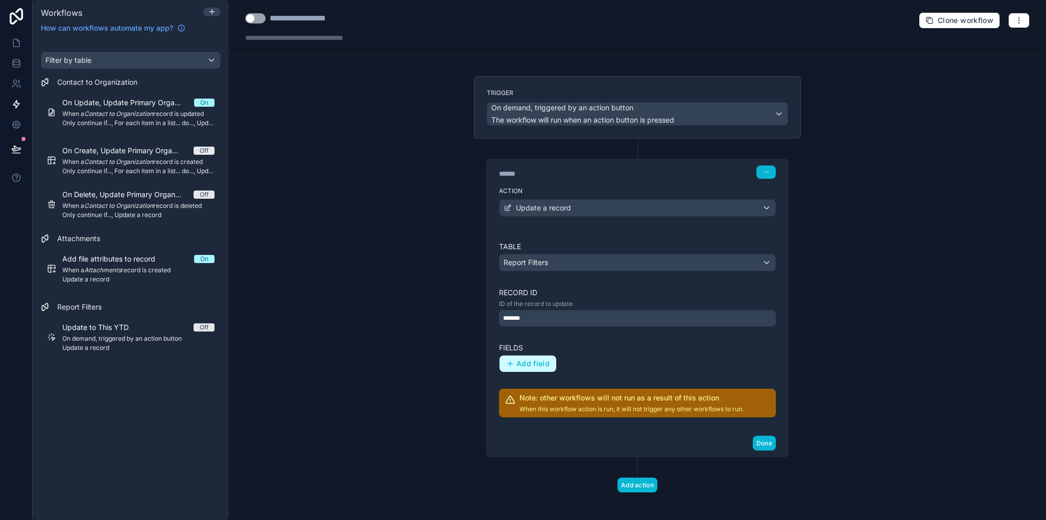
click at [517, 365] on span "Add field" at bounding box center [533, 363] width 33 height 9
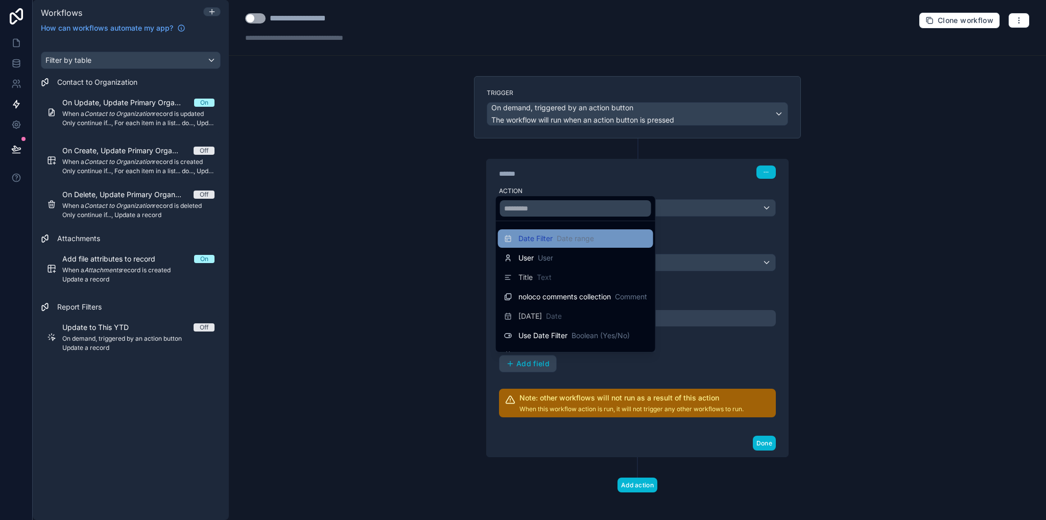
click at [552, 240] on span "Date Filter" at bounding box center [536, 238] width 34 height 10
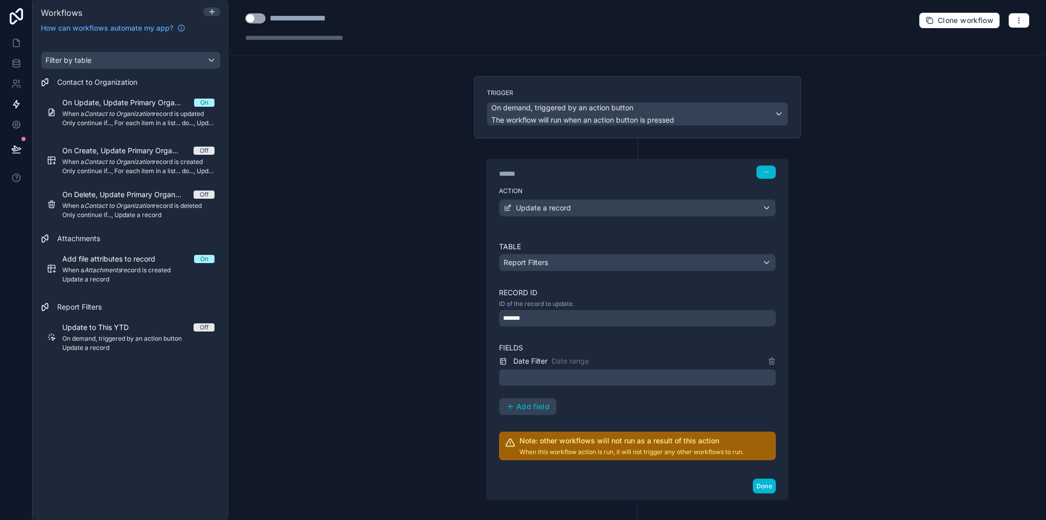
click at [557, 376] on p "﻿" at bounding box center [638, 377] width 271 height 12
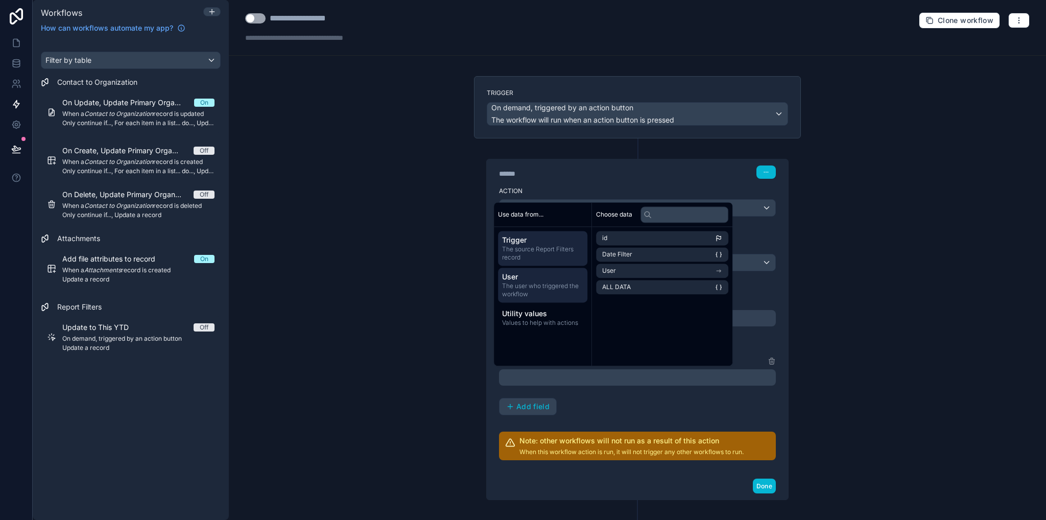
click at [556, 283] on span "The user who triggered the workflow" at bounding box center [542, 290] width 81 height 16
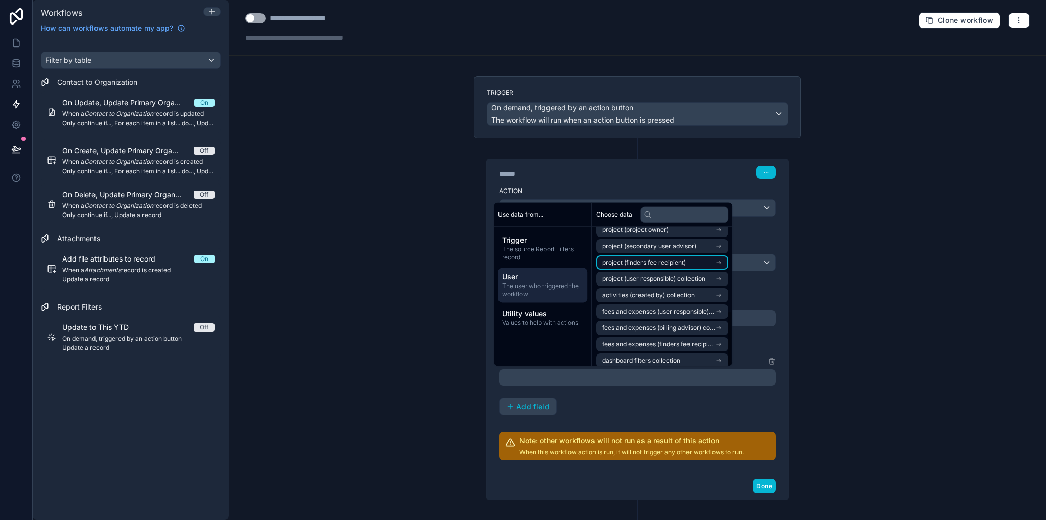
scroll to position [211, 0]
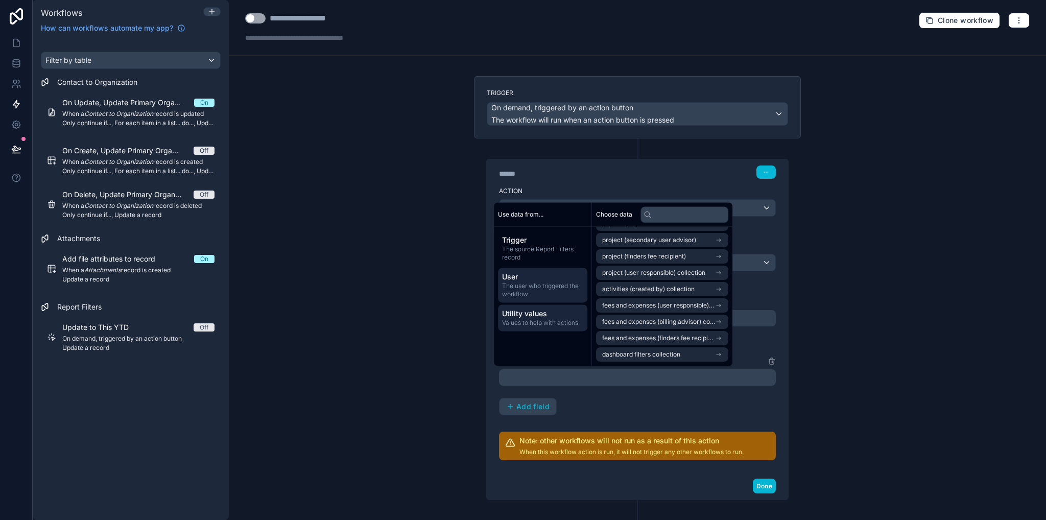
click at [542, 322] on span "Values to help with actions" at bounding box center [542, 323] width 81 height 8
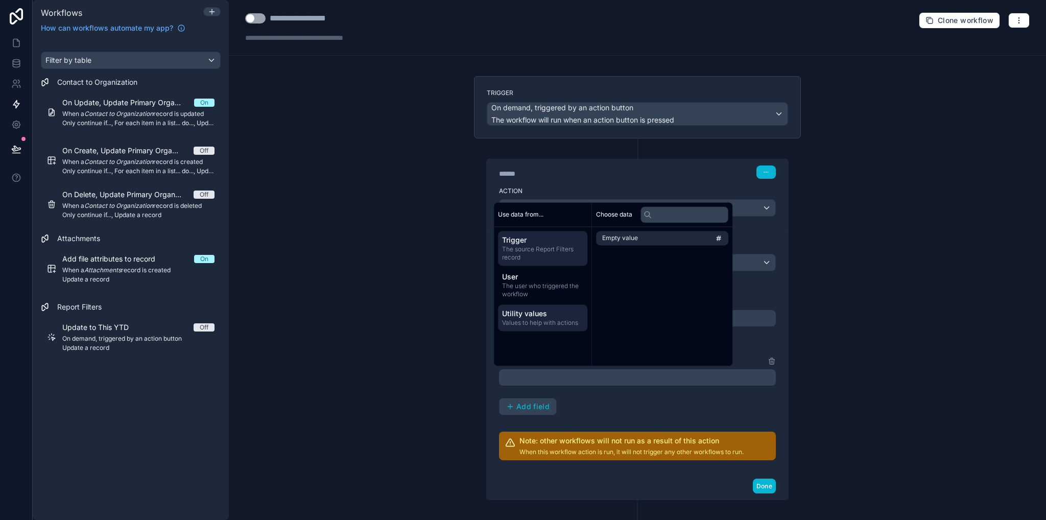
click at [527, 245] on span "The source Report Filters record" at bounding box center [542, 253] width 81 height 16
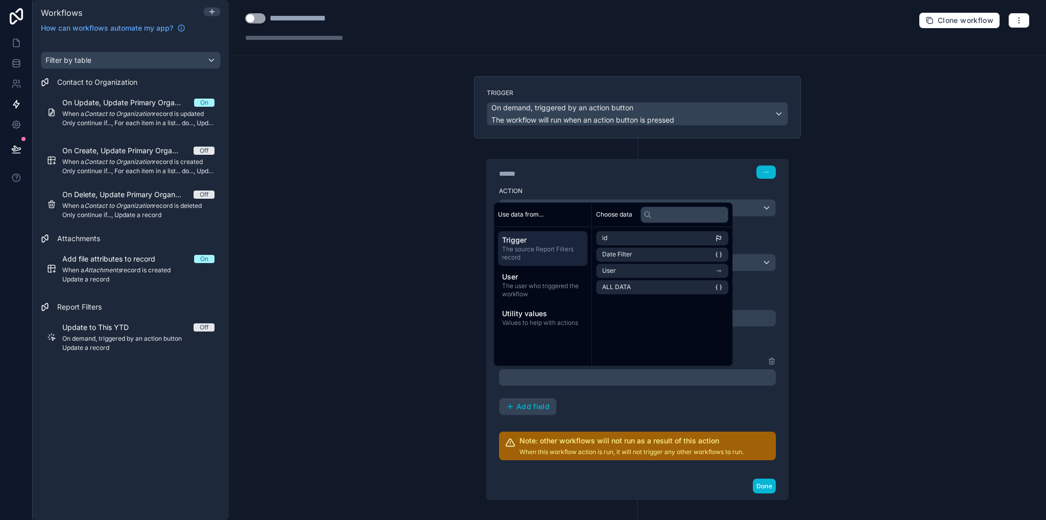
click at [858, 227] on div "**********" at bounding box center [637, 260] width 817 height 520
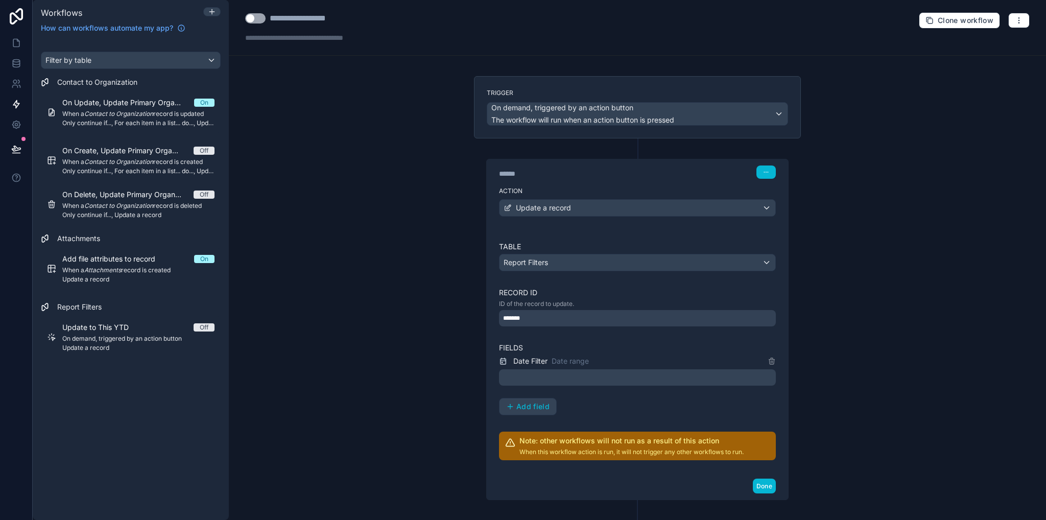
click at [554, 371] on p "﻿" at bounding box center [638, 377] width 271 height 12
click at [19, 62] on icon at bounding box center [16, 63] width 7 height 4
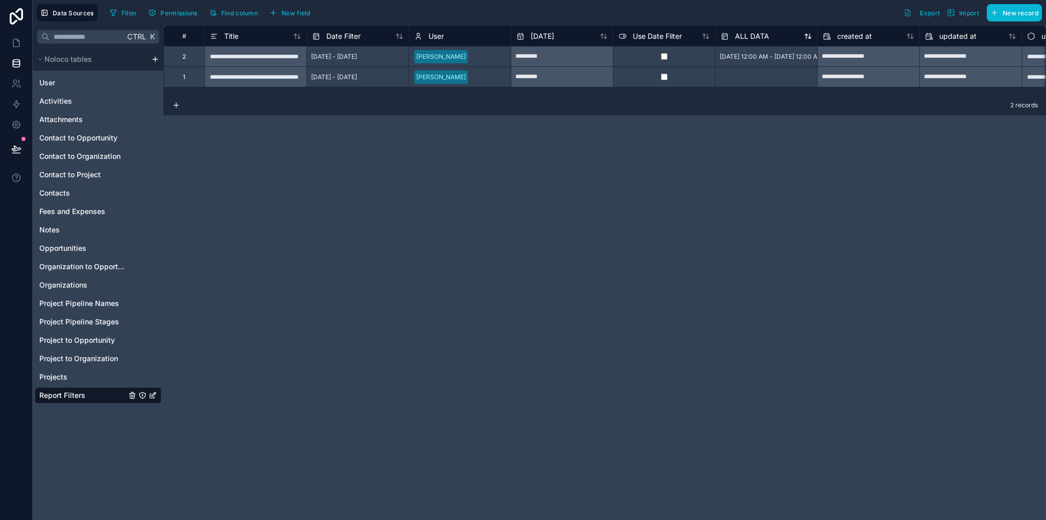
click at [748, 37] on span "ALL DATA" at bounding box center [752, 36] width 34 height 10
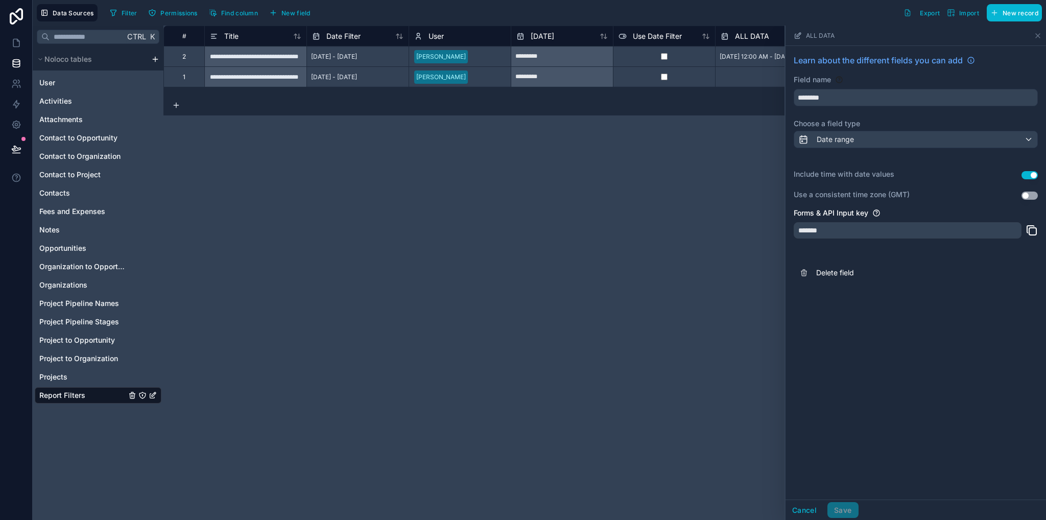
drag, startPoint x: 721, startPoint y: 117, endPoint x: 739, endPoint y: 72, distance: 48.7
click at [722, 114] on div "**********" at bounding box center [604, 273] width 883 height 495
click at [738, 60] on span "[DATE] 12:00 AM - [DATE] 12:00 AM" at bounding box center [771, 57] width 103 height 8
click at [735, 53] on span "[DATE] 12:00 AM - [DATE] 12:00 AM" at bounding box center [771, 57] width 103 height 8
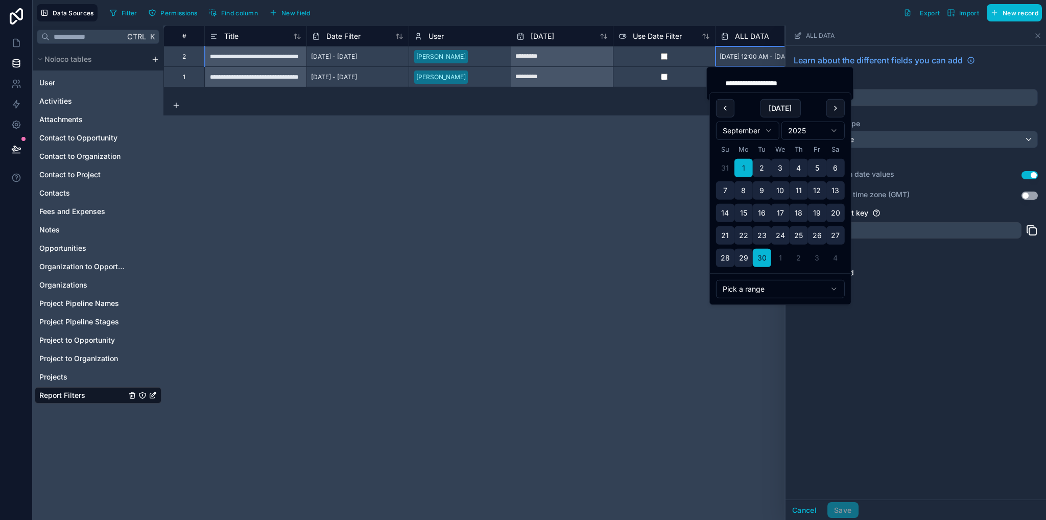
click at [754, 83] on input "**********" at bounding box center [780, 83] width 122 height 14
click at [730, 85] on input "**********" at bounding box center [780, 83] width 122 height 14
click at [806, 81] on input "**********" at bounding box center [780, 83] width 122 height 14
click at [775, 85] on input "**********" at bounding box center [780, 83] width 122 height 14
type input "**********"
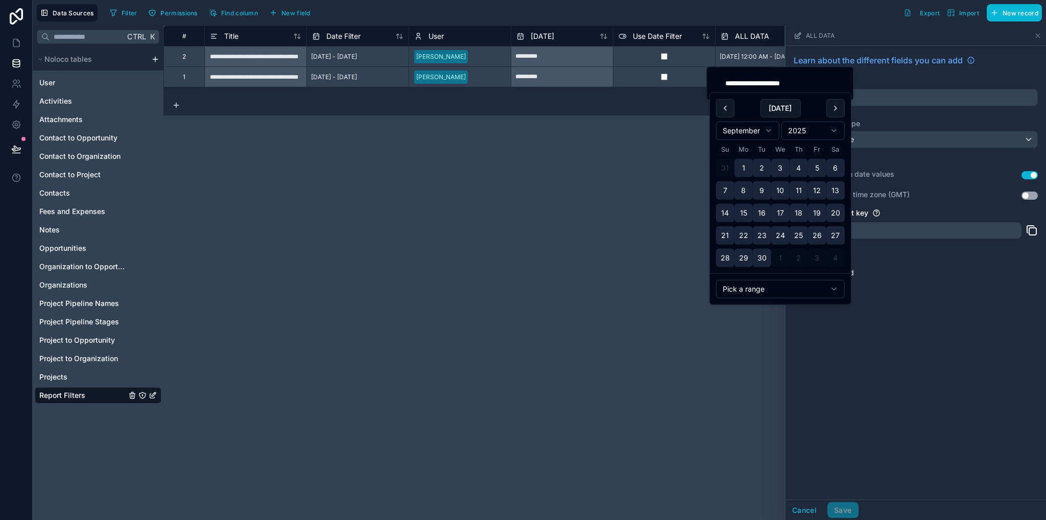
click at [787, 278] on div "Pick a range" at bounding box center [780, 288] width 141 height 31
click at [737, 348] on div "**********" at bounding box center [604, 273] width 883 height 495
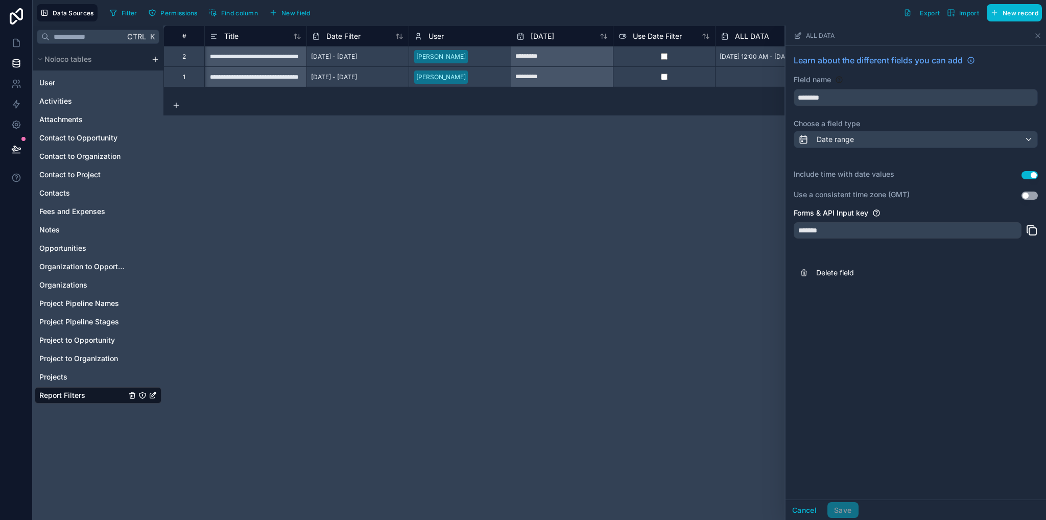
scroll to position [0, 65]
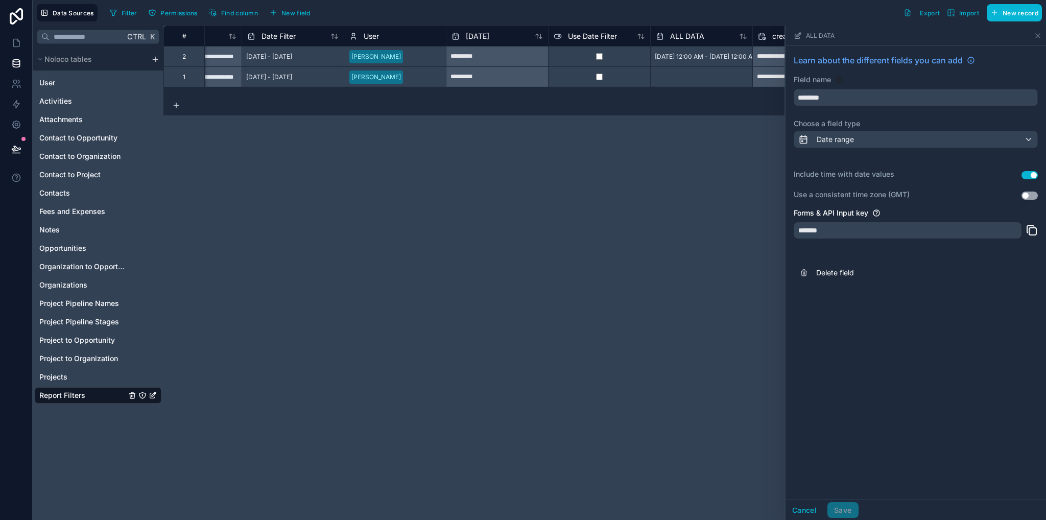
click at [713, 56] on span "[DATE] 12:00 AM - [DATE] 12:00 AM" at bounding box center [706, 57] width 103 height 8
click at [713, 55] on span "[DATE] 12:00 AM - [DATE] 12:00 AM" at bounding box center [706, 57] width 103 height 8
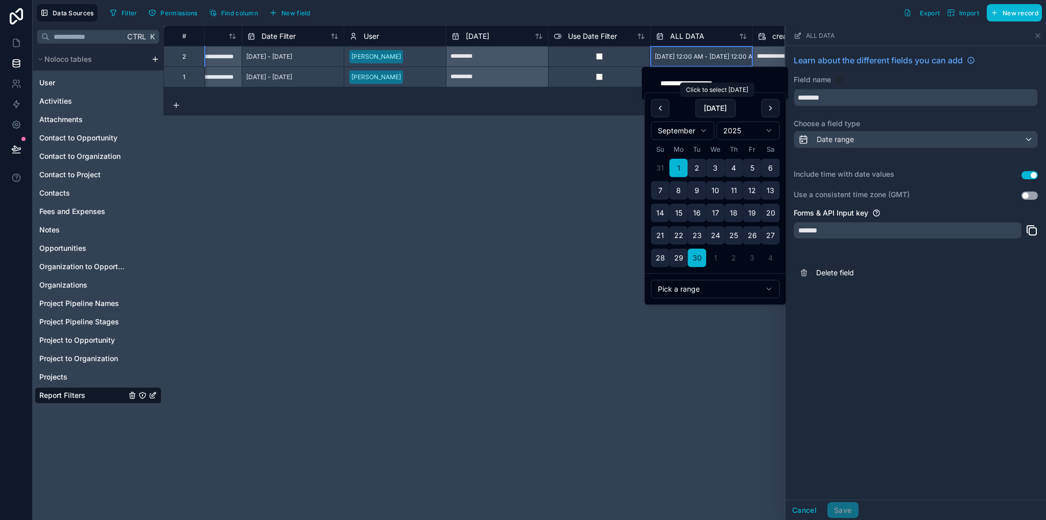
click at [689, 86] on div "Click to select [DATE] Click to select [DATE]" at bounding box center [717, 90] width 75 height 14
click at [687, 81] on input "**********" at bounding box center [715, 83] width 122 height 14
click at [690, 81] on input "**********" at bounding box center [715, 83] width 122 height 14
click at [666, 83] on input "**********" at bounding box center [715, 83] width 122 height 14
click at [740, 80] on input "**********" at bounding box center [715, 83] width 122 height 14
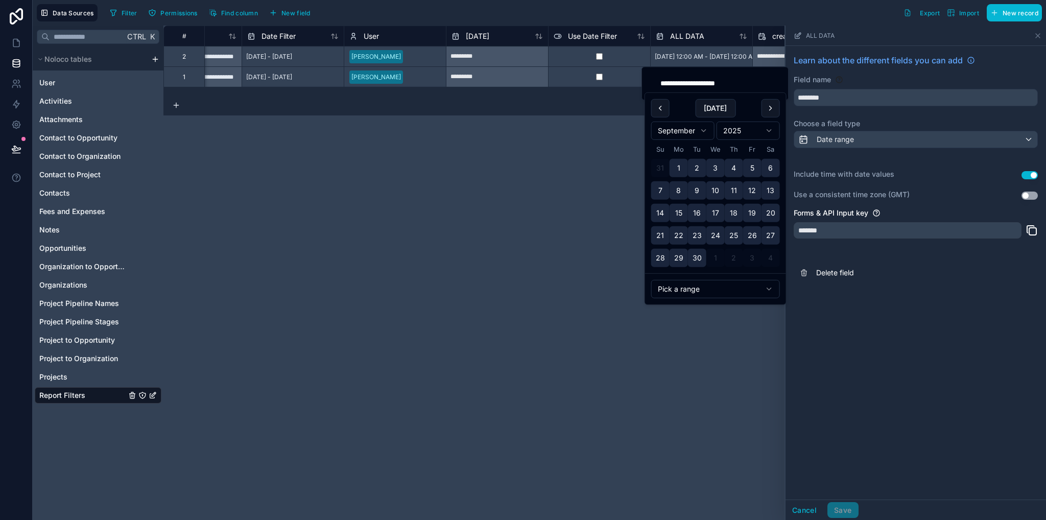
type input "**********"
click at [735, 277] on div "Pick a range" at bounding box center [715, 288] width 141 height 31
click at [751, 109] on div "[DATE]" at bounding box center [715, 108] width 129 height 18
click at [689, 335] on div "**********" at bounding box center [604, 273] width 883 height 495
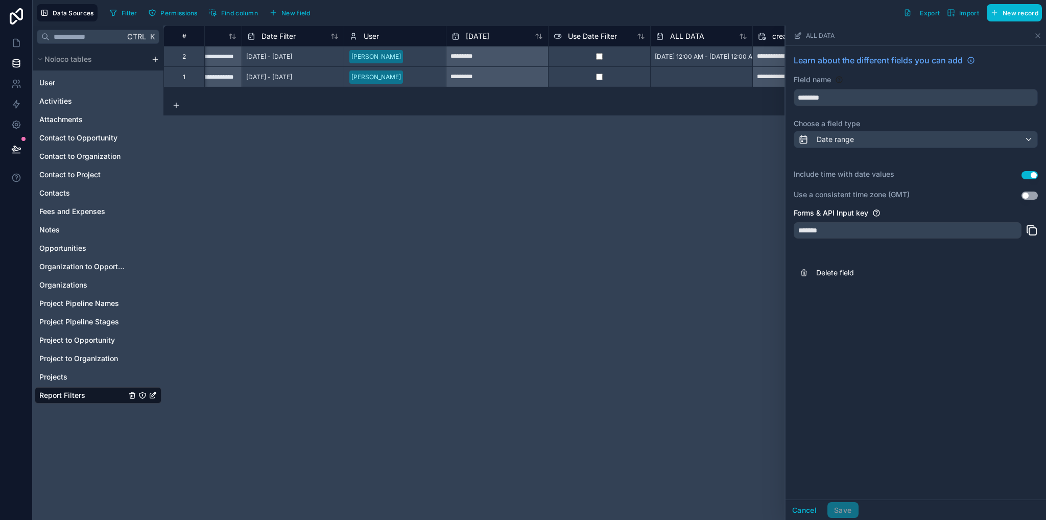
click at [693, 58] on span "[DATE] 12:00 AM - [DATE] 12:00 AM" at bounding box center [706, 57] width 103 height 8
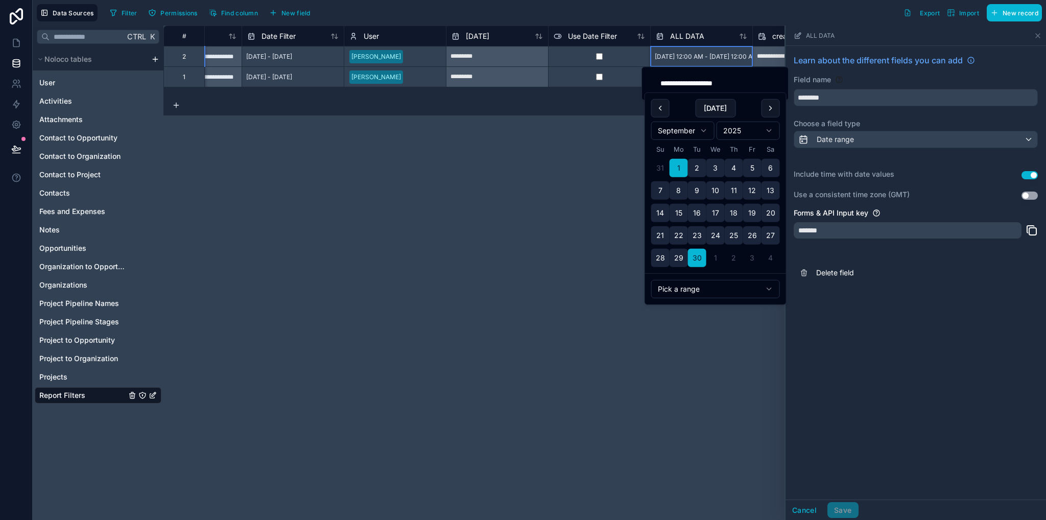
click at [713, 291] on html "**********" at bounding box center [523, 260] width 1046 height 520
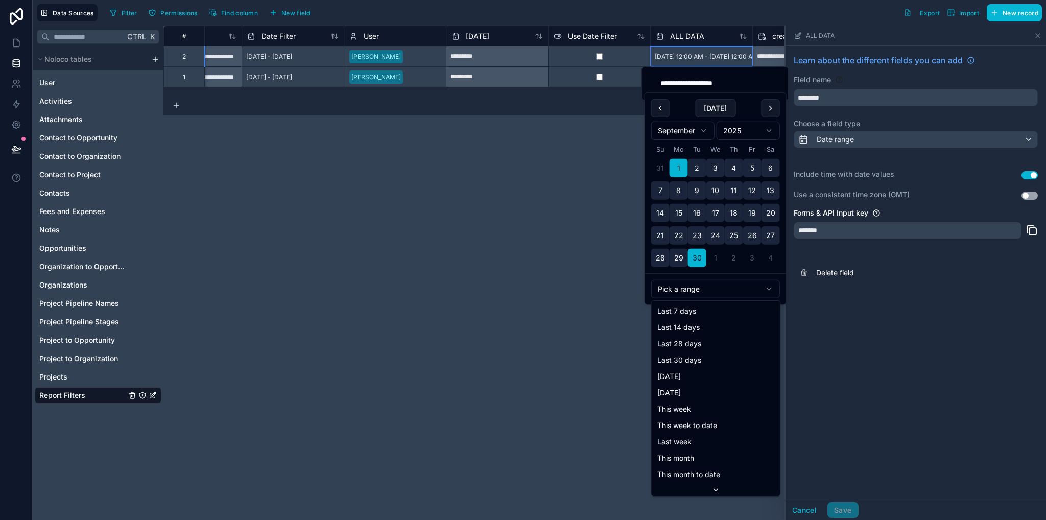
click at [744, 132] on html "**********" at bounding box center [523, 260] width 1046 height 520
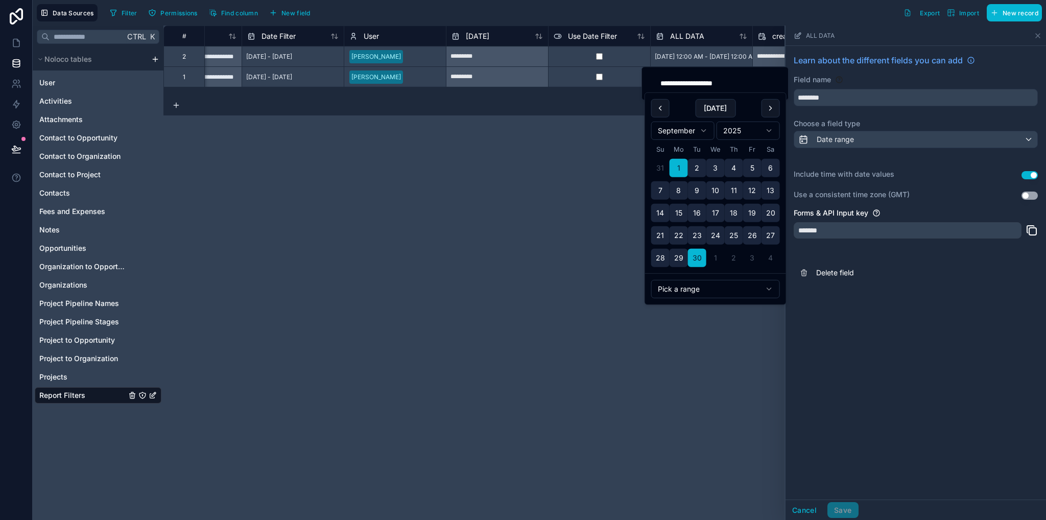
click at [770, 133] on html "**********" at bounding box center [523, 260] width 1046 height 520
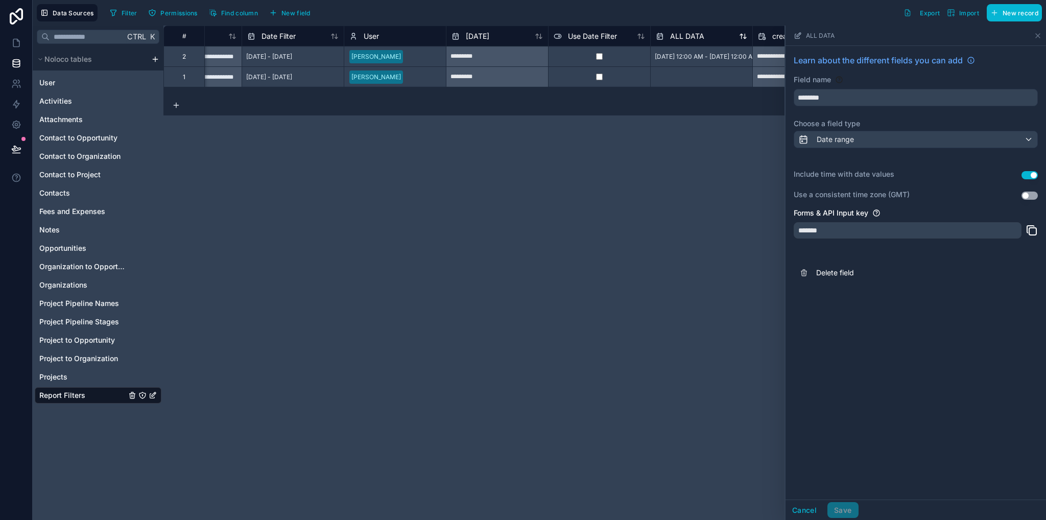
click at [703, 36] on div "ALL DATA" at bounding box center [701, 36] width 91 height 12
click at [700, 35] on span "ALL DATA" at bounding box center [687, 36] width 34 height 10
click at [687, 31] on span "ALL DATA" at bounding box center [687, 36] width 34 height 10
click at [688, 33] on span "ALL DATA" at bounding box center [687, 36] width 34 height 10
click at [1040, 33] on icon at bounding box center [1038, 36] width 8 height 8
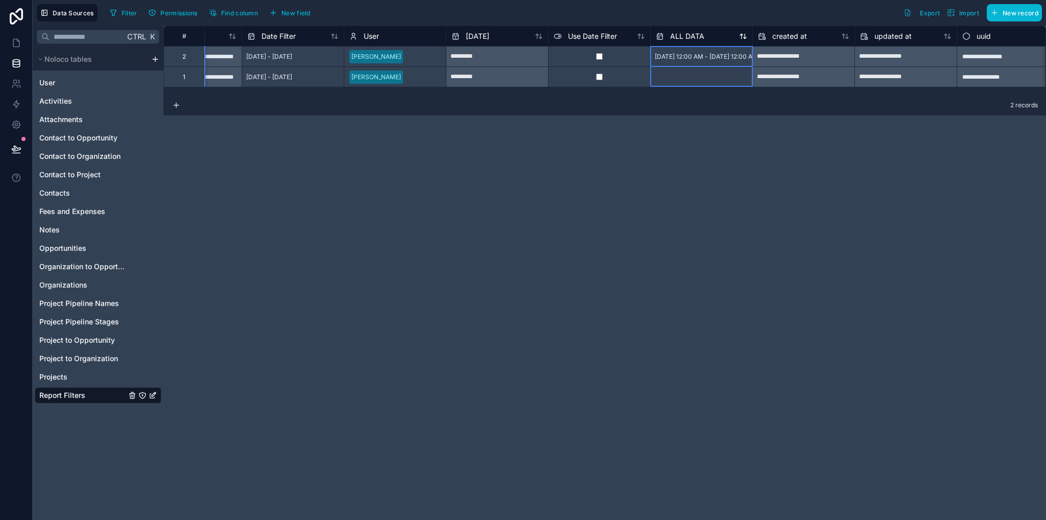
click at [701, 40] on span "ALL DATA" at bounding box center [687, 36] width 34 height 10
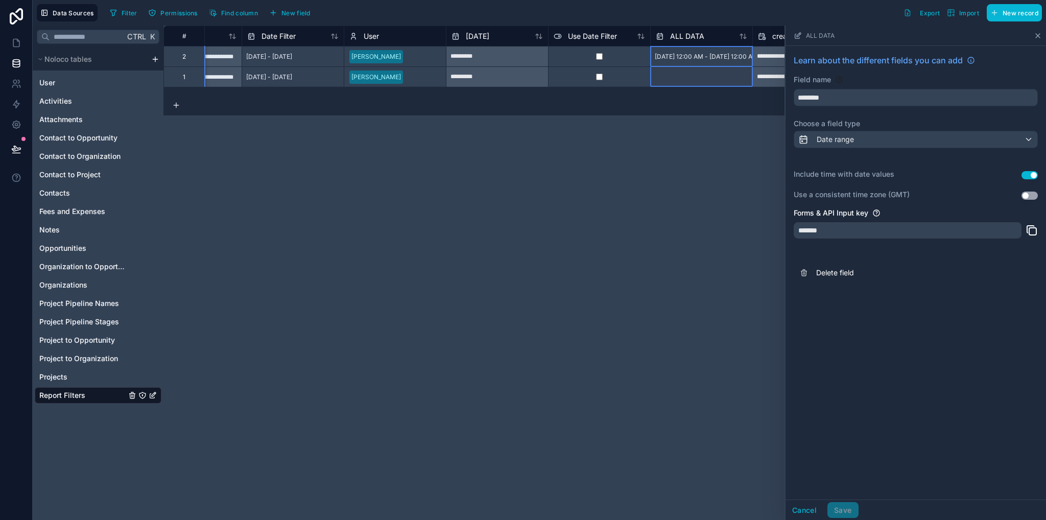
click at [1039, 33] on icon at bounding box center [1038, 36] width 8 height 8
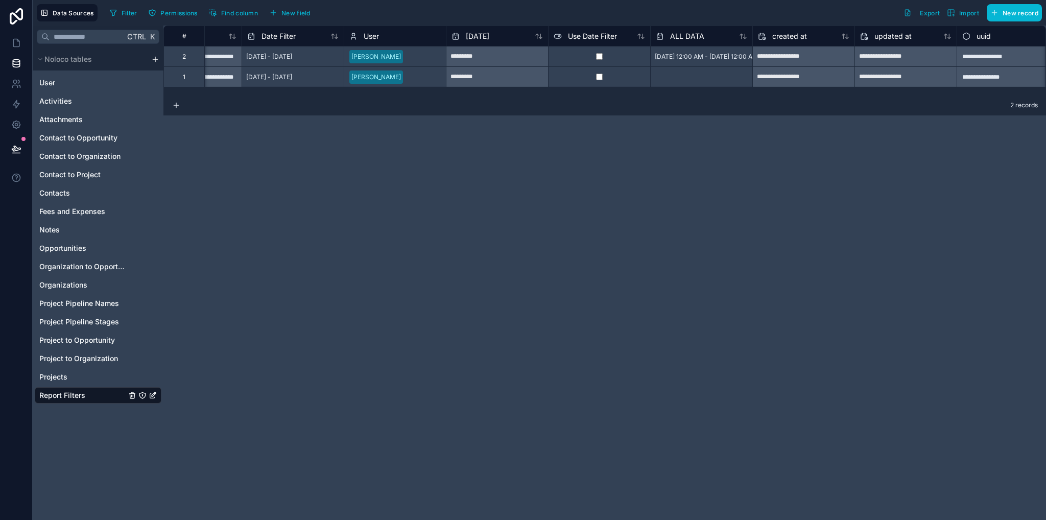
click at [671, 60] on div "[DATE] 12:00 AM - [DATE] 12:00 AM" at bounding box center [706, 57] width 111 height 16
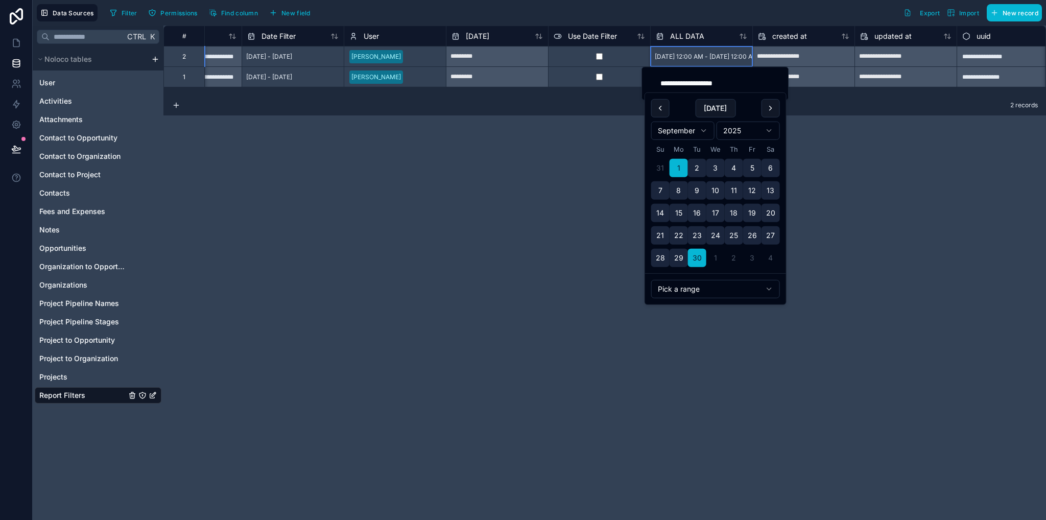
click at [767, 129] on html "**********" at bounding box center [523, 260] width 1046 height 520
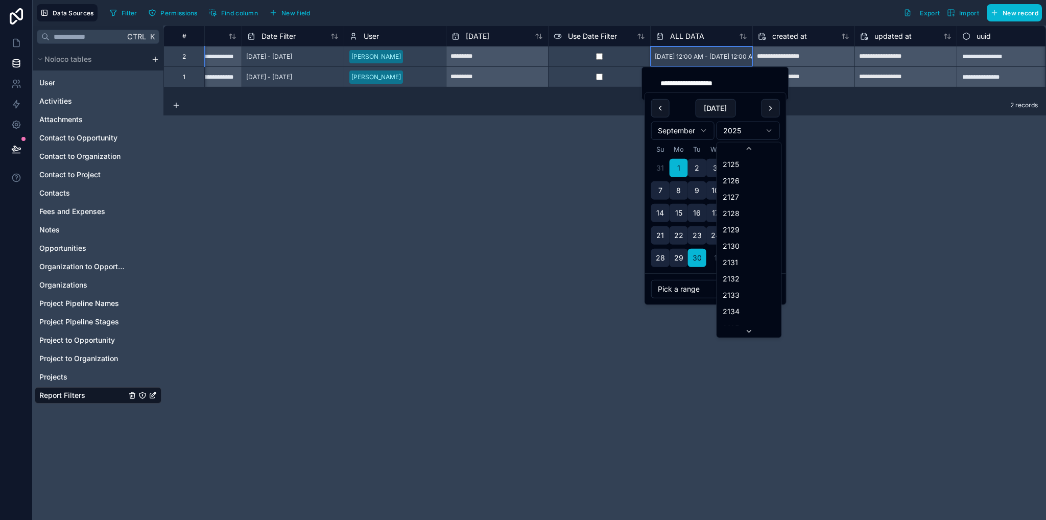
scroll to position [3924, 0]
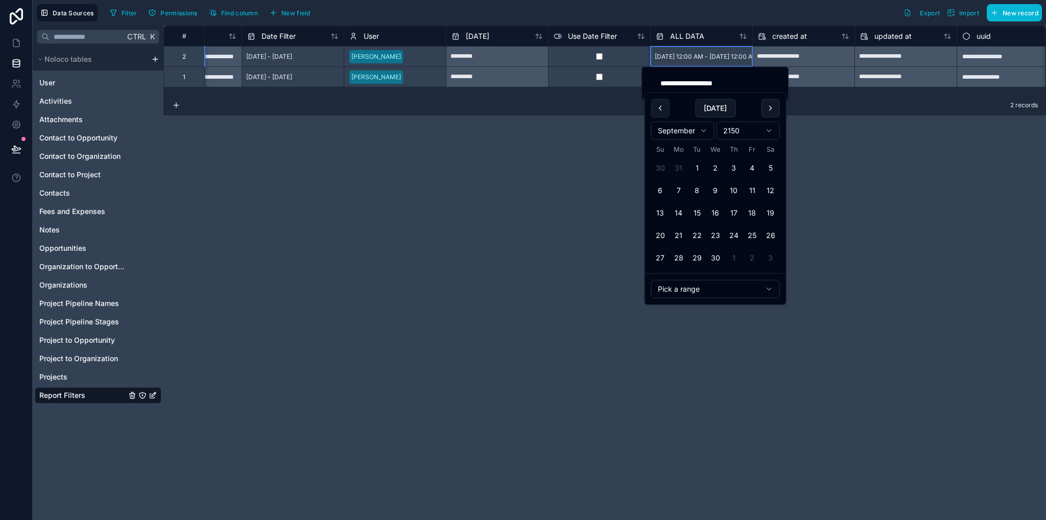
click at [705, 134] on html "**********" at bounding box center [523, 260] width 1046 height 520
click at [732, 251] on button "31" at bounding box center [734, 258] width 18 height 18
type input "**********"
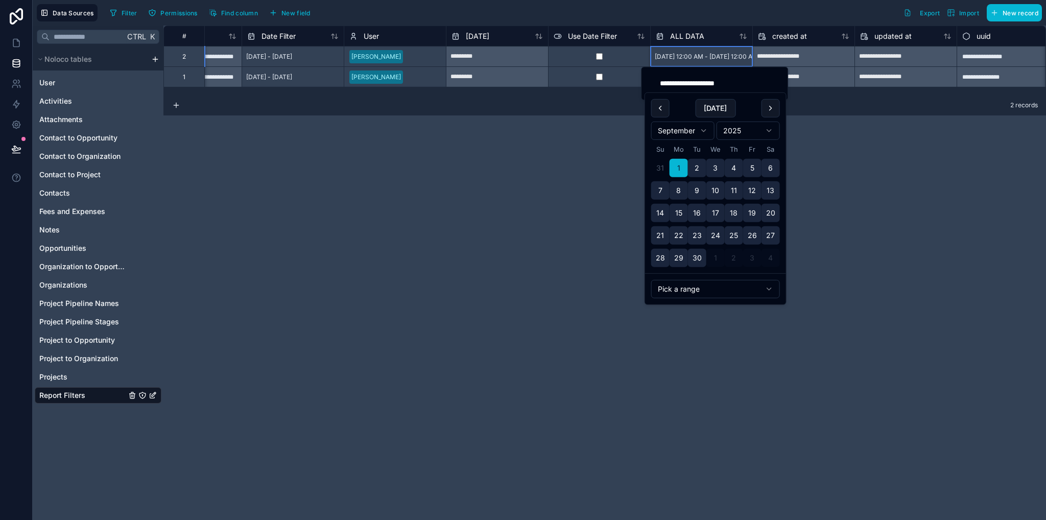
click at [779, 129] on html "**********" at bounding box center [523, 260] width 1046 height 520
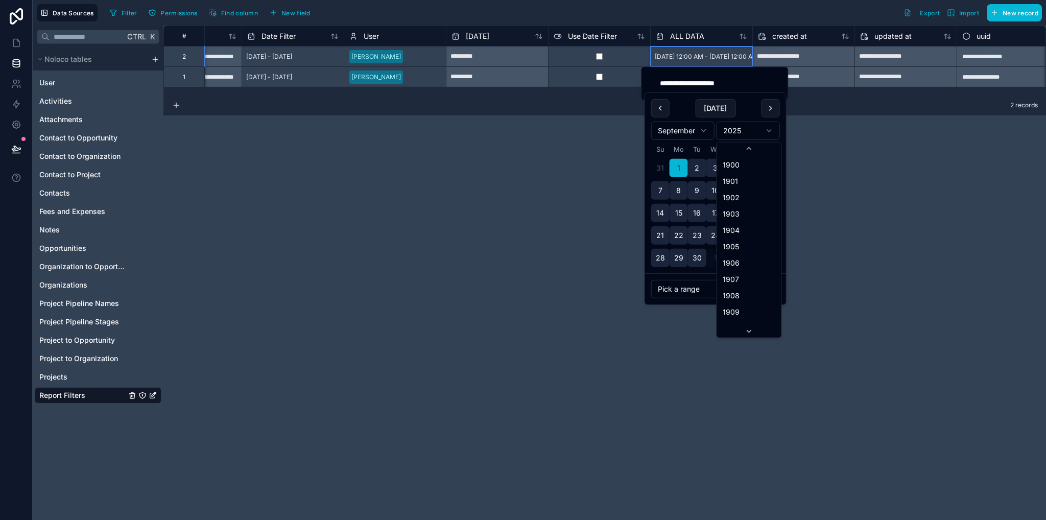
scroll to position [1891, 0]
click at [771, 128] on html "**********" at bounding box center [523, 260] width 1046 height 520
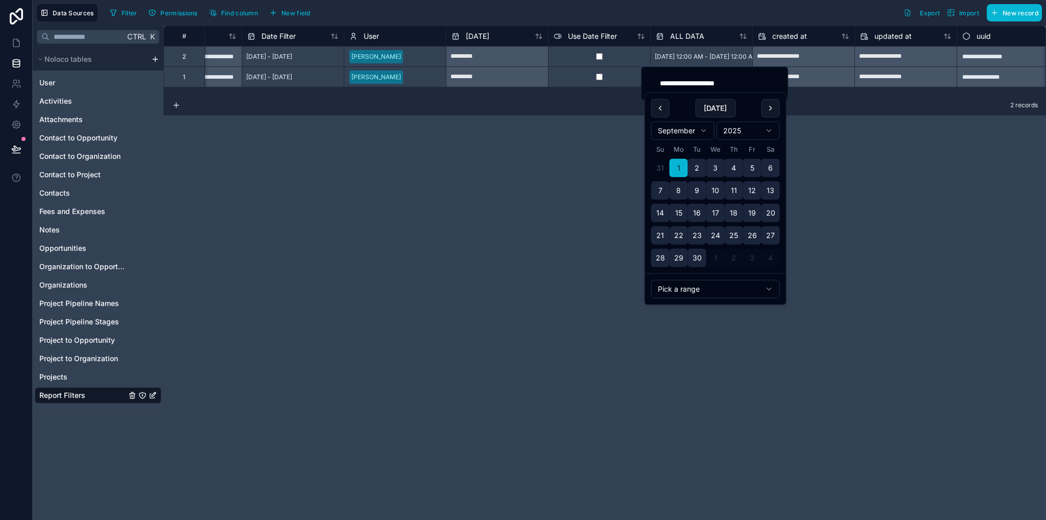
click at [771, 128] on html "**********" at bounding box center [523, 260] width 1046 height 520
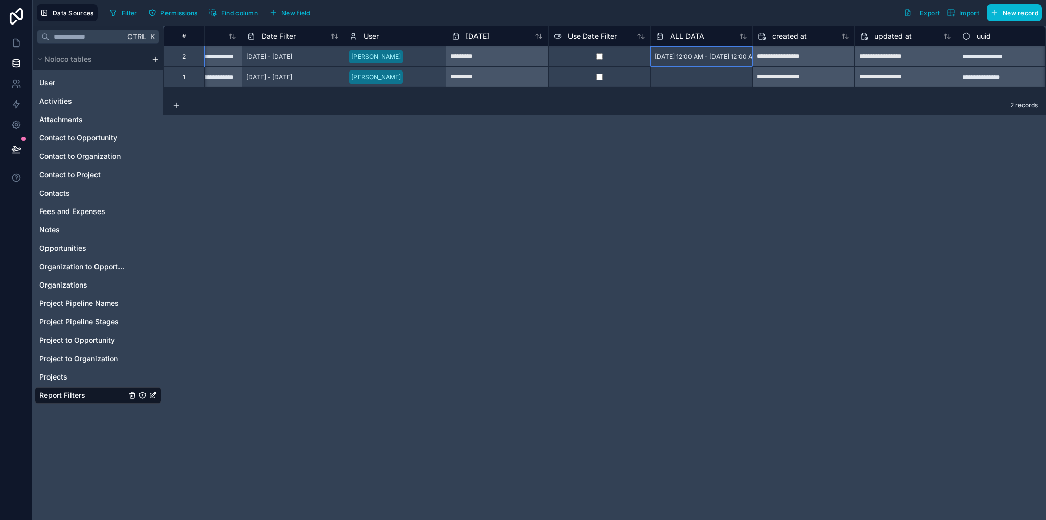
click at [732, 63] on div "[DATE] 12:00 AM - [DATE] 12:00 AM" at bounding box center [706, 57] width 111 height 16
click at [728, 55] on span "[DATE] 12:00 AM - [DATE] 12:00 AM" at bounding box center [706, 57] width 103 height 8
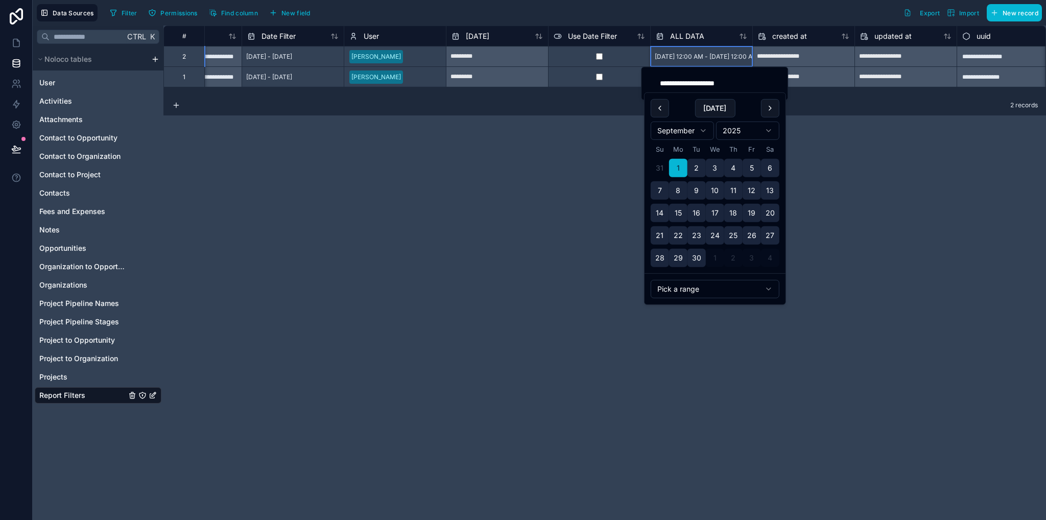
click at [770, 132] on html "**********" at bounding box center [523, 260] width 1046 height 520
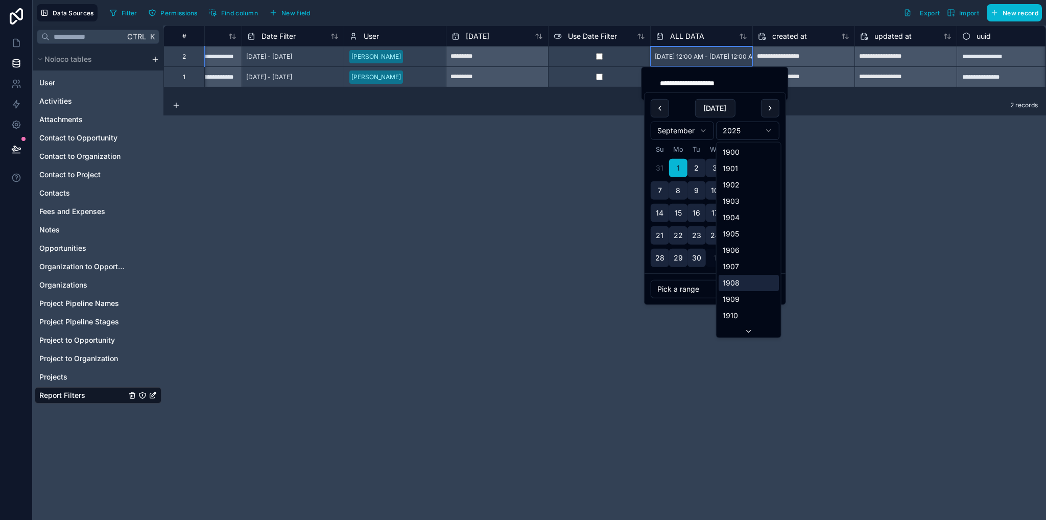
scroll to position [0, 0]
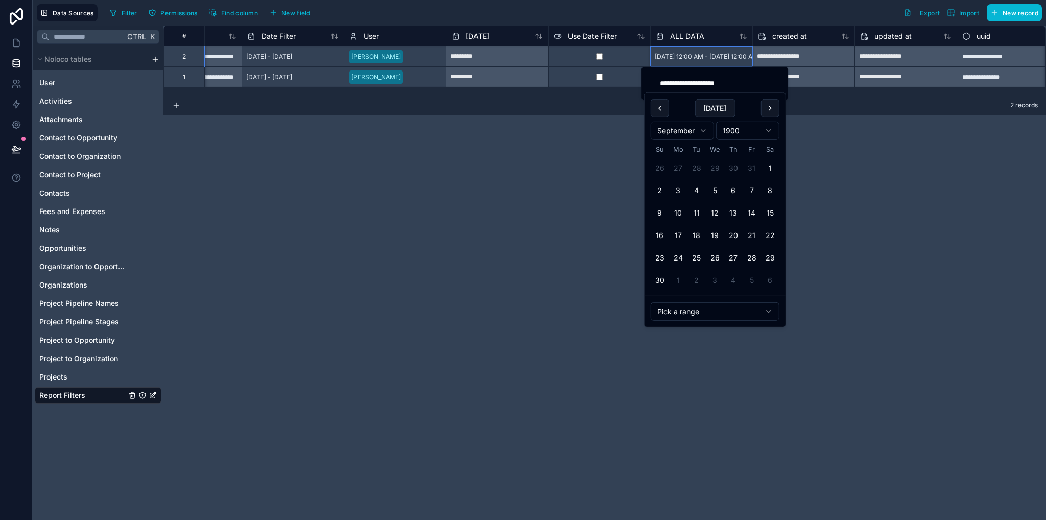
click at [696, 127] on html "**********" at bounding box center [523, 260] width 1046 height 520
click at [697, 169] on button "2" at bounding box center [697, 168] width 18 height 18
type input "**********"
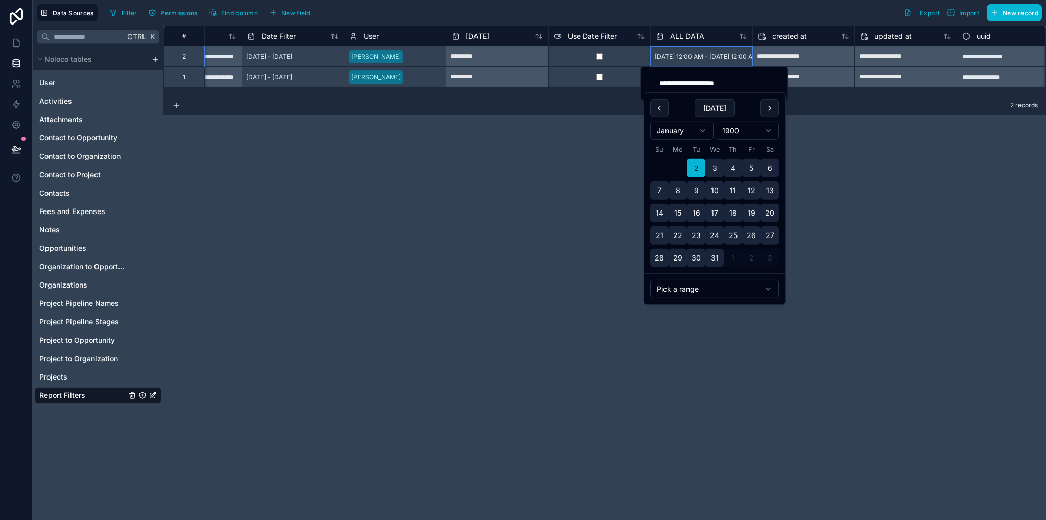
click at [882, 324] on div "**********" at bounding box center [604, 273] width 883 height 495
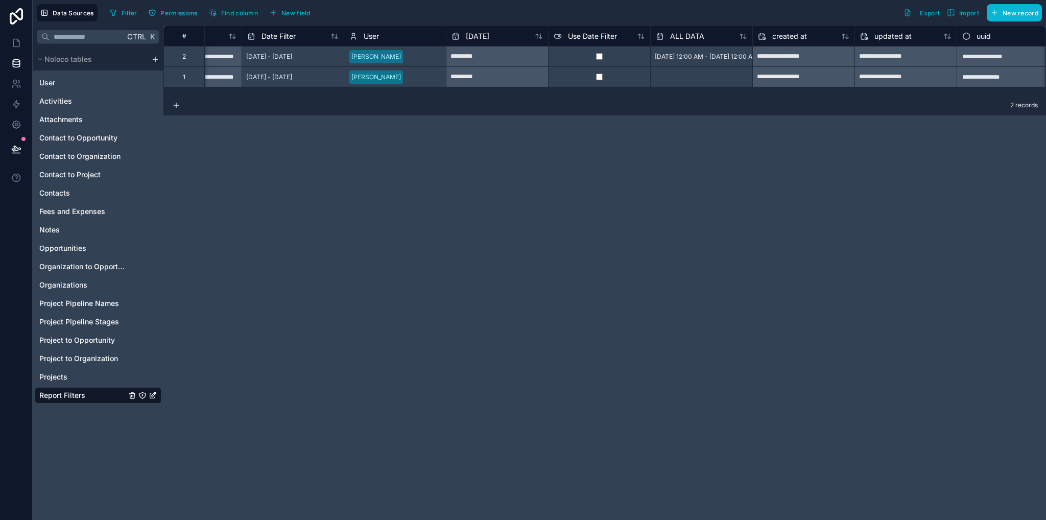
click at [710, 63] on div "[DATE] 12:00 AM - [DATE] 12:00 AM" at bounding box center [706, 57] width 111 height 16
click at [705, 77] on div at bounding box center [701, 76] width 102 height 20
click at [806, 256] on div "**********" at bounding box center [604, 273] width 883 height 495
click at [16, 104] on icon at bounding box center [16, 104] width 10 height 10
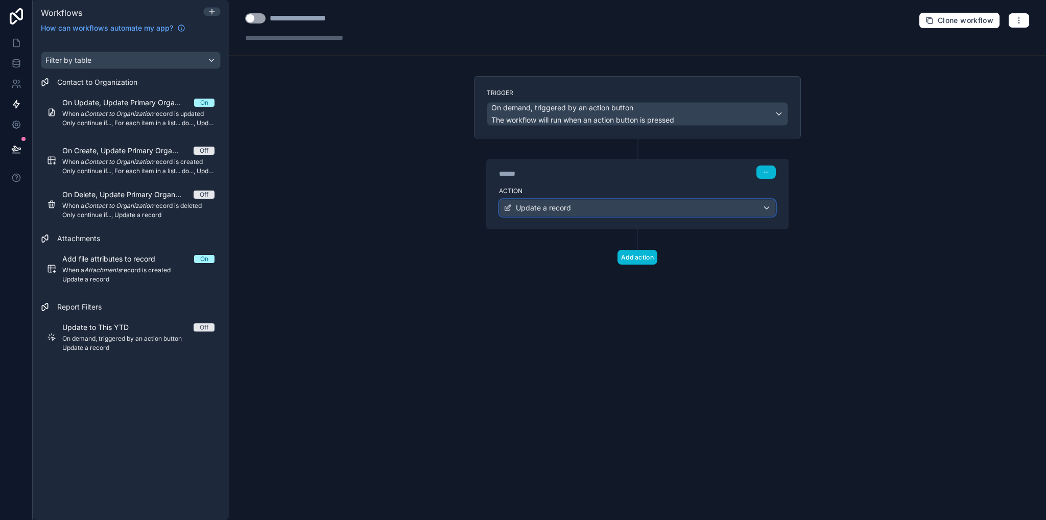
click at [553, 207] on span "Update a record" at bounding box center [543, 208] width 55 height 10
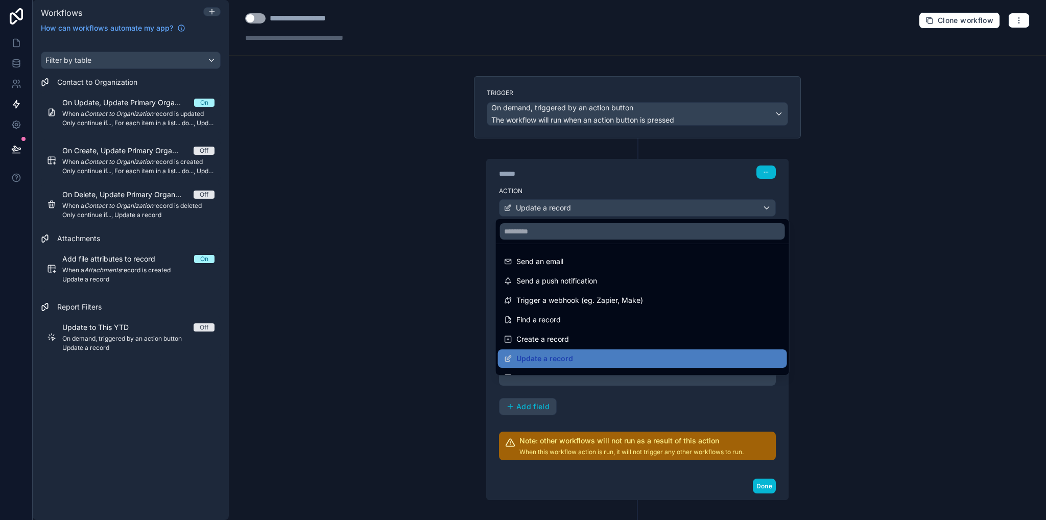
click at [578, 411] on div at bounding box center [523, 260] width 1046 height 520
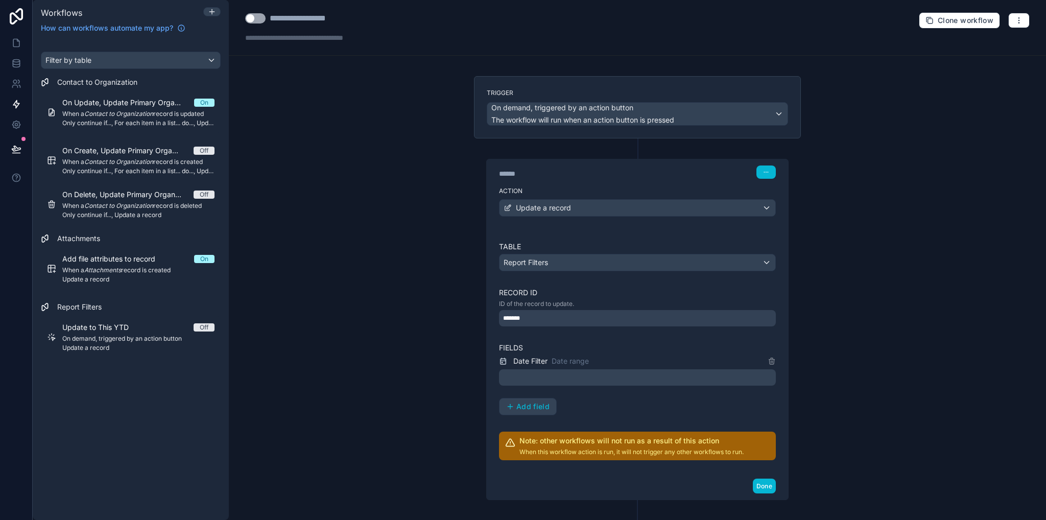
click at [560, 378] on p "﻿" at bounding box center [638, 377] width 271 height 12
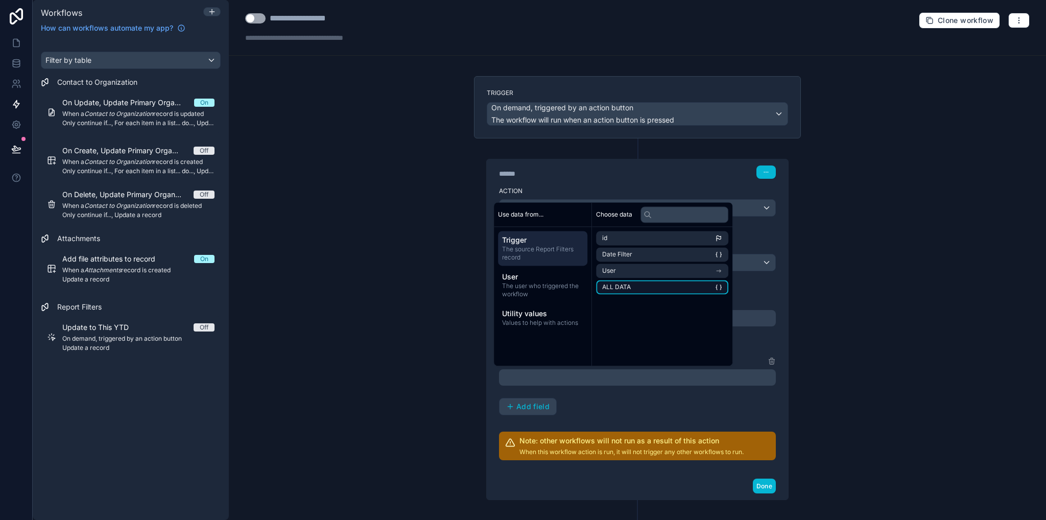
click at [637, 289] on li "ALL DATA" at bounding box center [662, 287] width 132 height 14
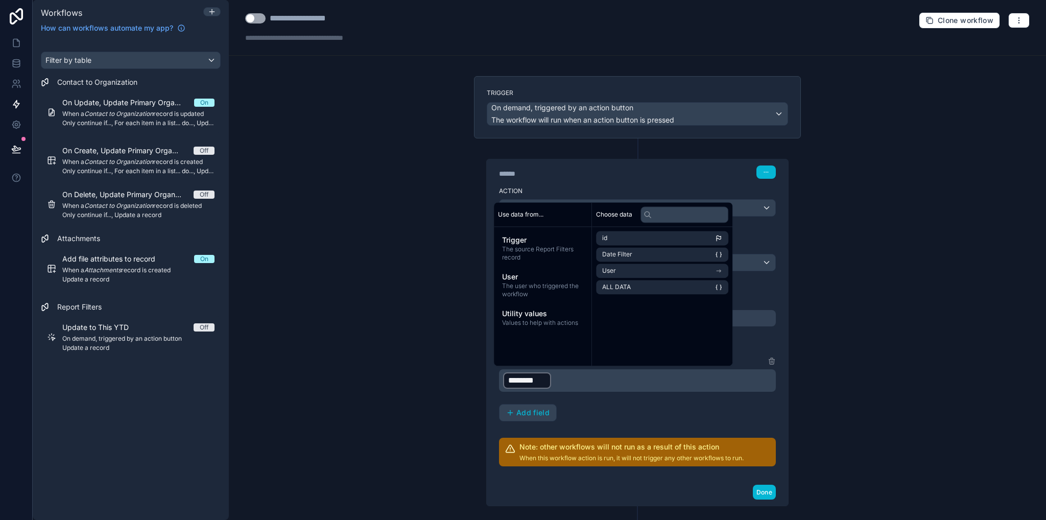
click at [745, 418] on div "Date Filter Date range ﻿ ******** ﻿ ﻿ Add field" at bounding box center [637, 388] width 277 height 66
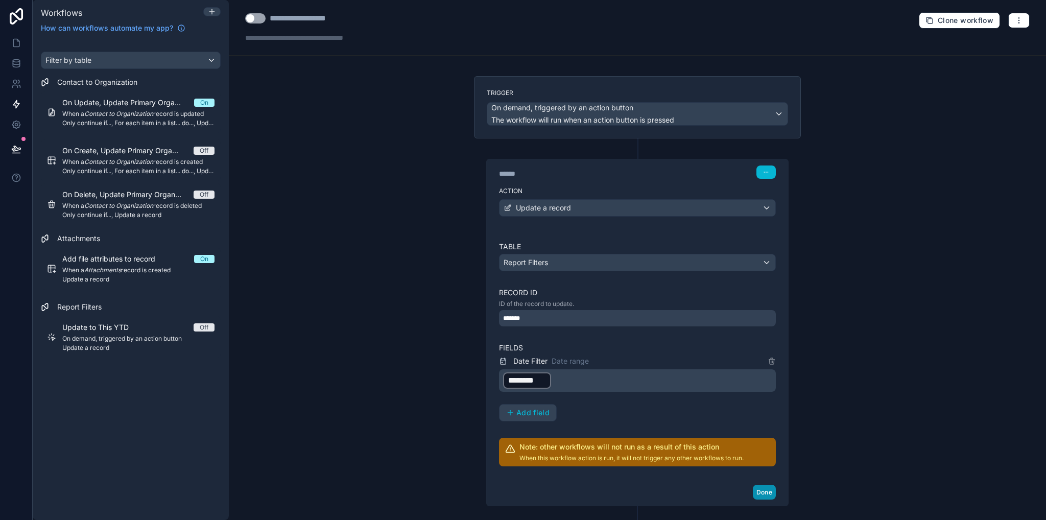
click at [764, 492] on button "Done" at bounding box center [764, 492] width 23 height 15
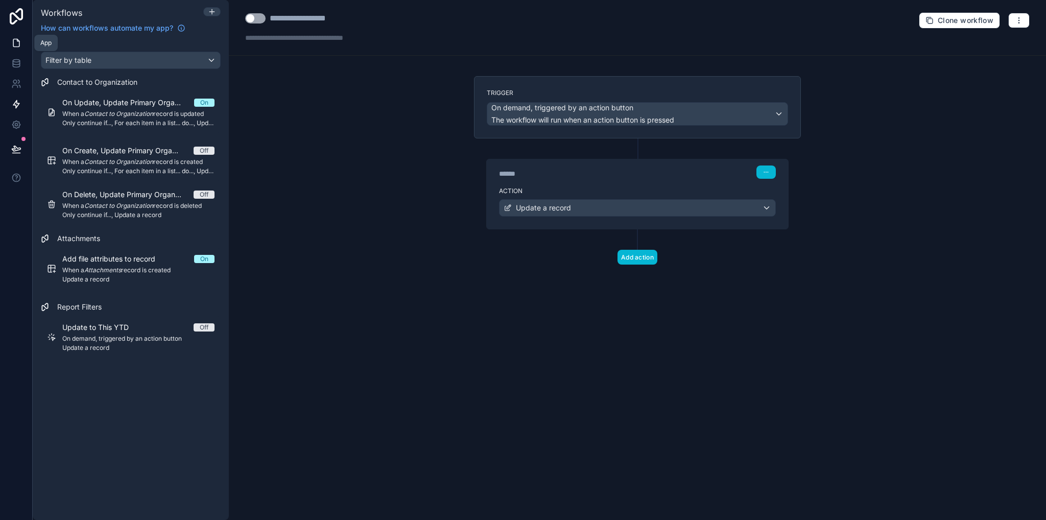
click at [14, 39] on icon at bounding box center [16, 43] width 6 height 8
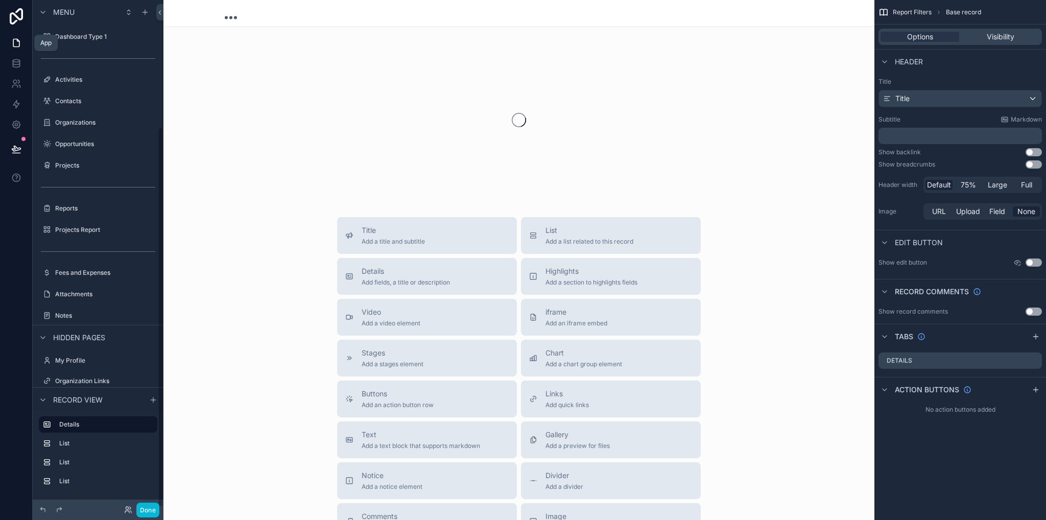
scroll to position [171, 0]
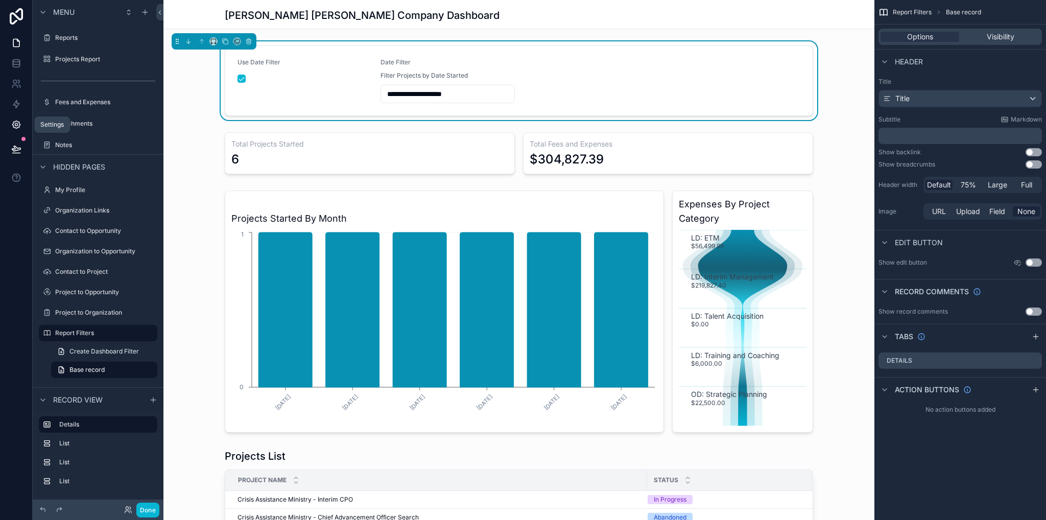
click at [18, 127] on icon at bounding box center [16, 125] width 10 height 10
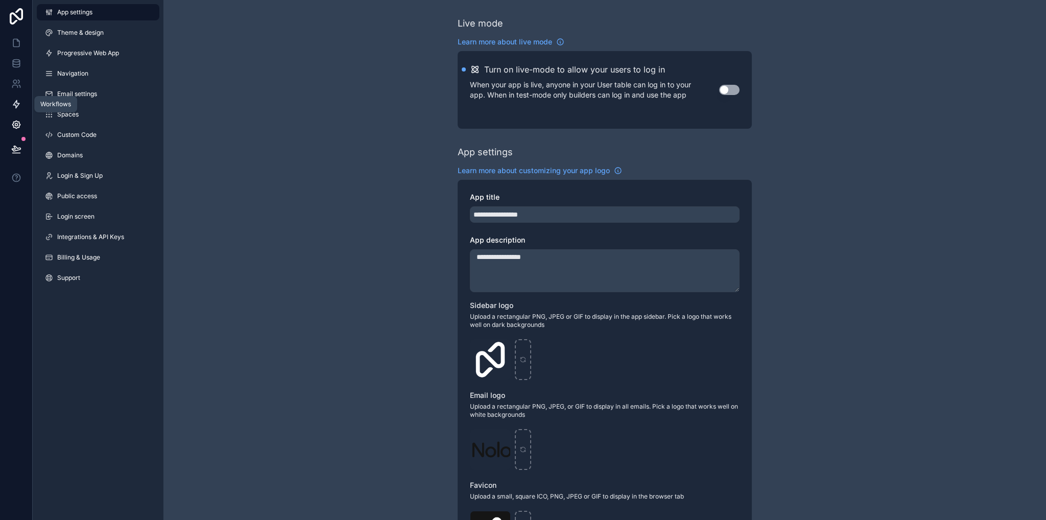
click at [13, 106] on icon at bounding box center [16, 104] width 10 height 10
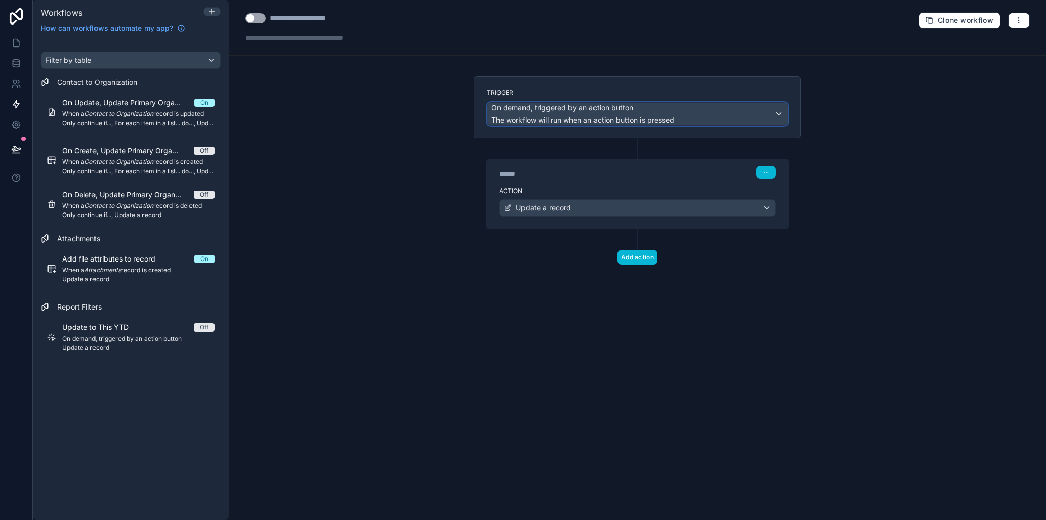
click at [543, 111] on span "On demand, triggered by an action button" at bounding box center [563, 108] width 142 height 10
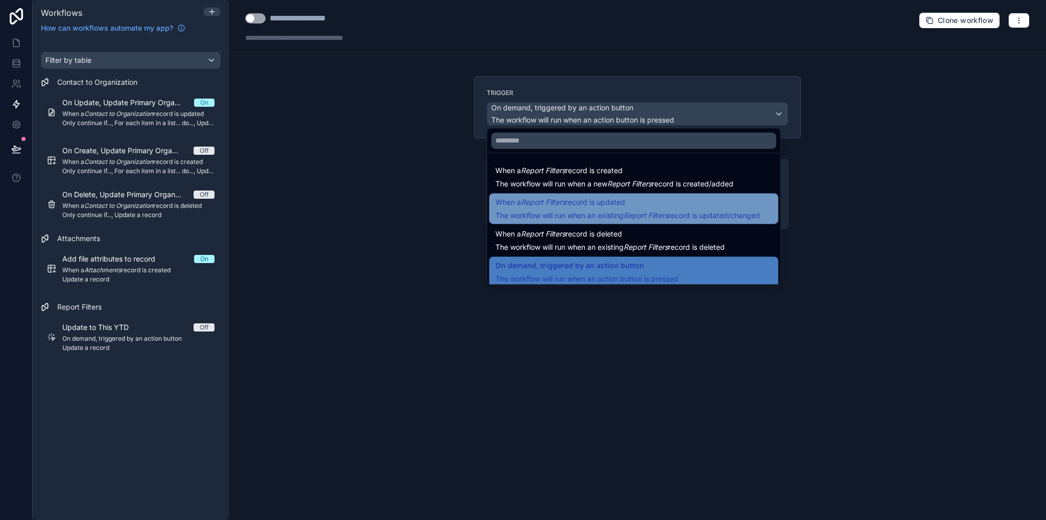
click at [570, 211] on span "The workflow will run when an existing Report Filters record is updated/changed" at bounding box center [628, 215] width 265 height 9
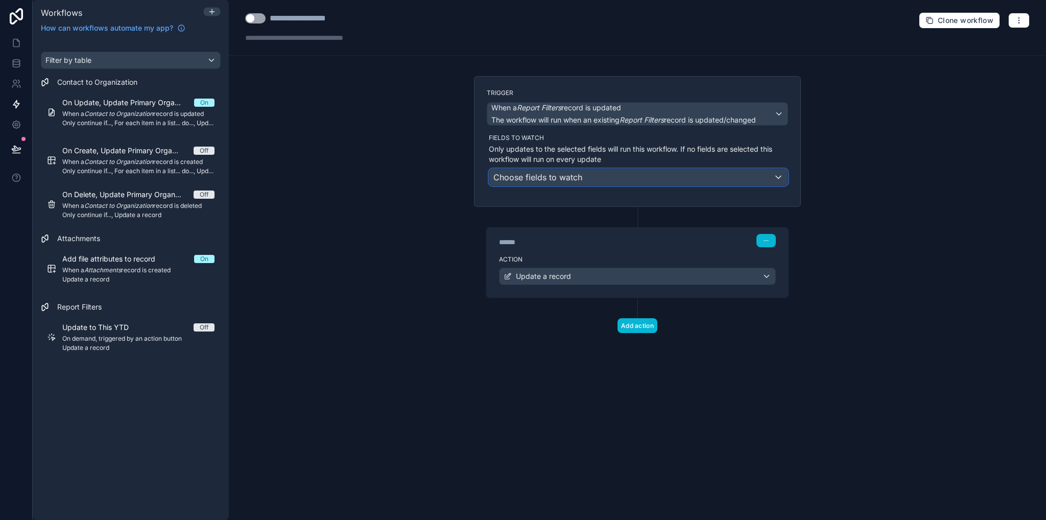
click at [521, 174] on span "Choose fields to watch" at bounding box center [538, 177] width 89 height 10
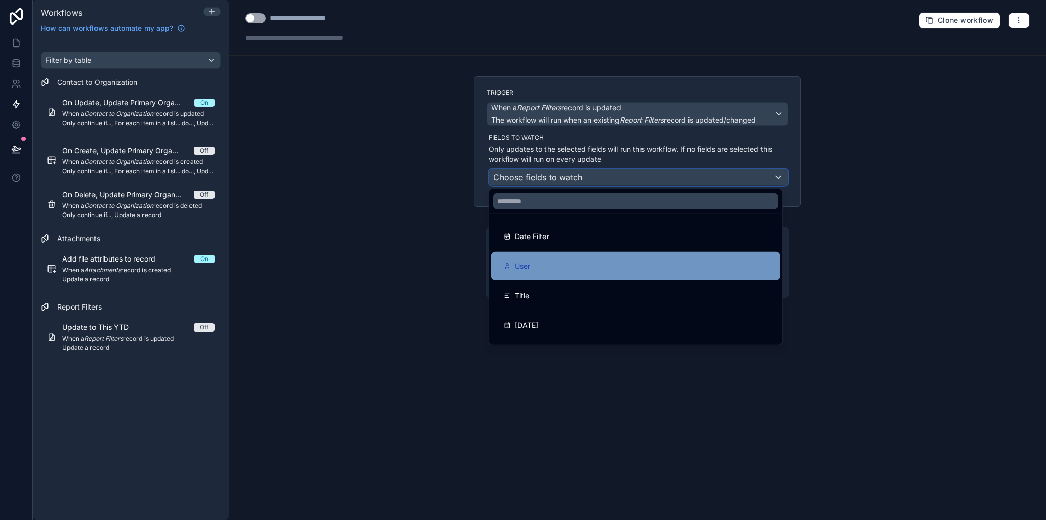
scroll to position [56, 0]
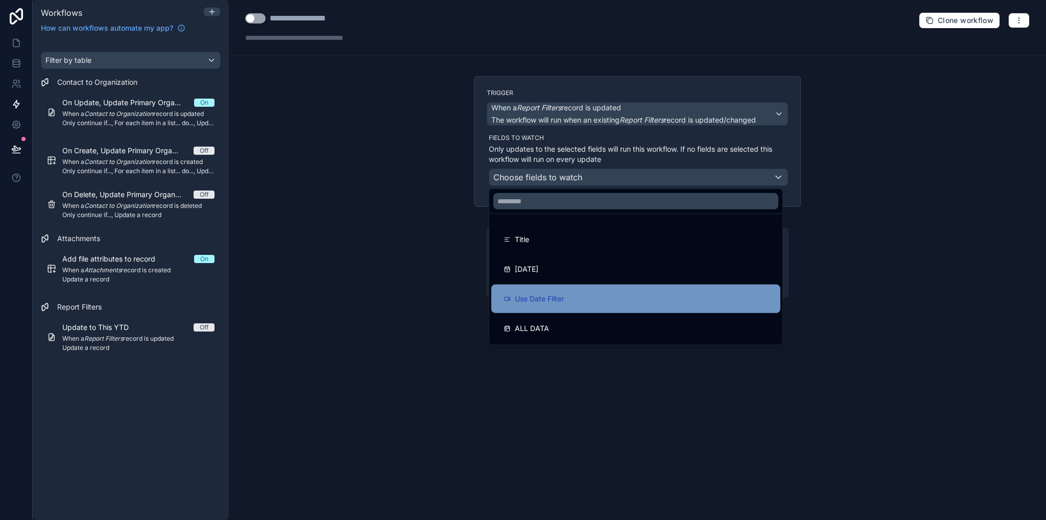
click at [535, 299] on span "Use Date Filter" at bounding box center [539, 299] width 49 height 12
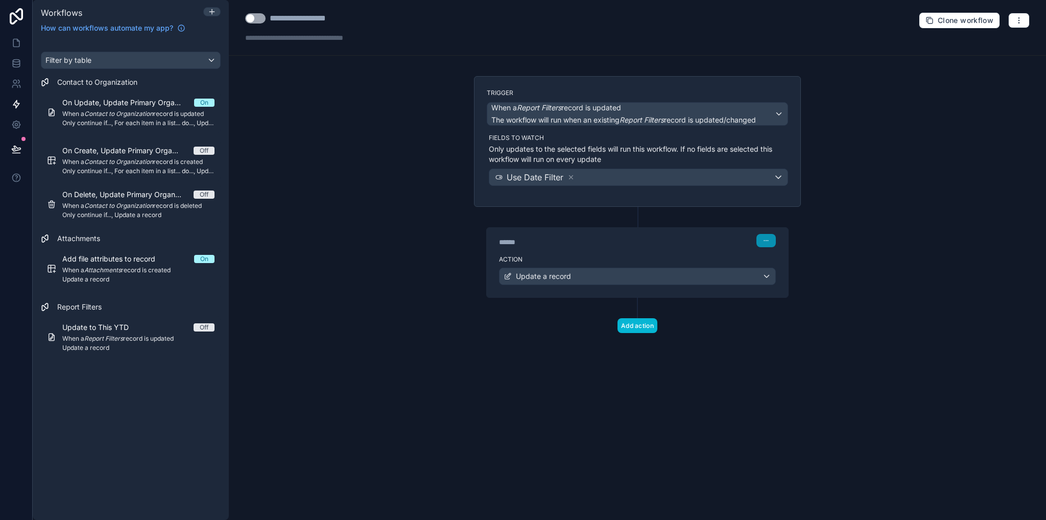
click at [771, 238] on button "button" at bounding box center [766, 240] width 19 height 13
drag, startPoint x: 737, startPoint y: 360, endPoint x: 690, endPoint y: 345, distance: 49.4
click at [728, 357] on div "Trigger When a Report Filters record is updated The workflow will run when an e…" at bounding box center [637, 221] width 343 height 290
drag, startPoint x: 656, startPoint y: 334, endPoint x: 651, endPoint y: 329, distance: 7.2
click at [654, 333] on div "Trigger When a Report Filters record is updated The workflow will run when an e…" at bounding box center [637, 221] width 343 height 290
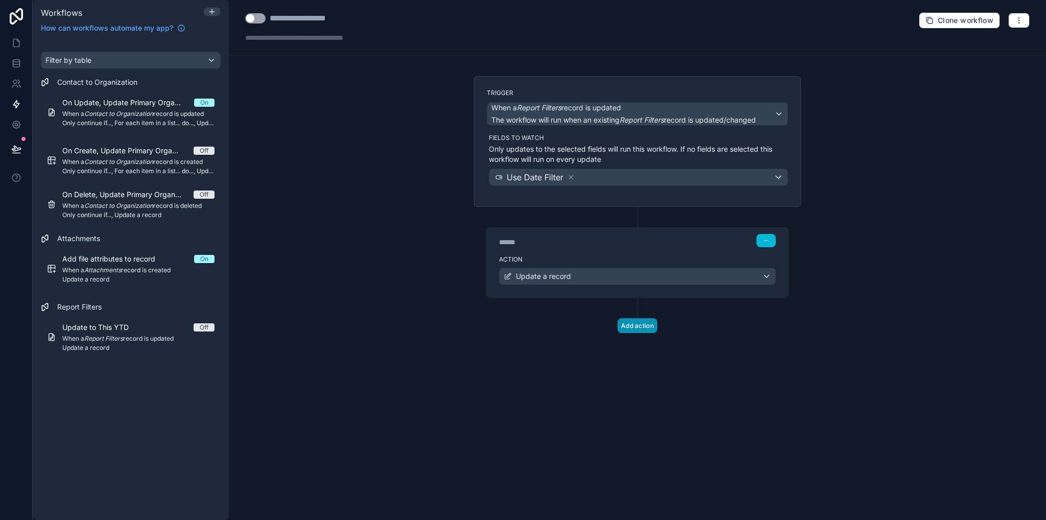
click at [651, 328] on button "Add action" at bounding box center [638, 325] width 40 height 15
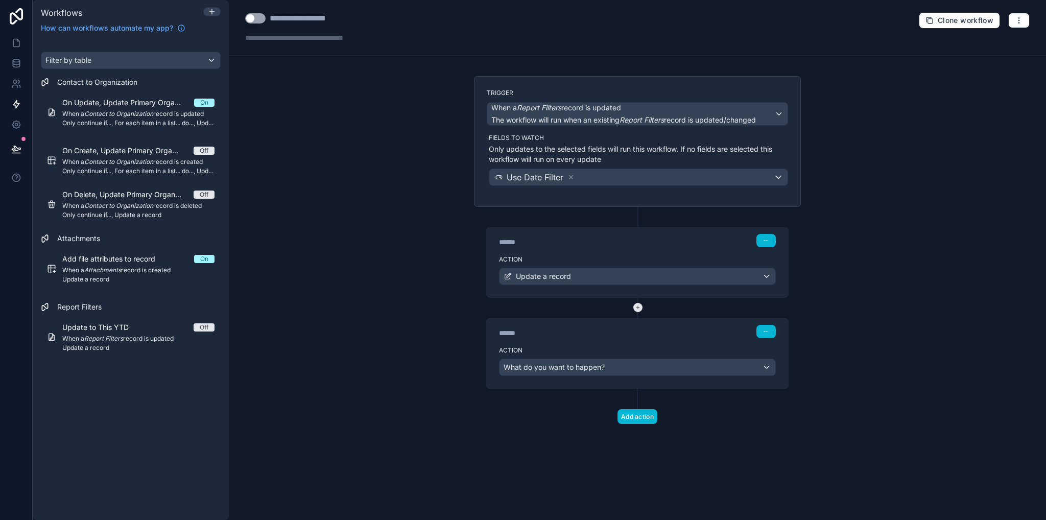
drag, startPoint x: 638, startPoint y: 328, endPoint x: 634, endPoint y: 304, distance: 24.3
click at [634, 304] on div "****** Step 2 Action What do you want to happen?" at bounding box center [637, 343] width 327 height 91
click at [765, 326] on button "button" at bounding box center [766, 331] width 19 height 13
click at [787, 367] on span "Delete" at bounding box center [785, 369] width 19 height 8
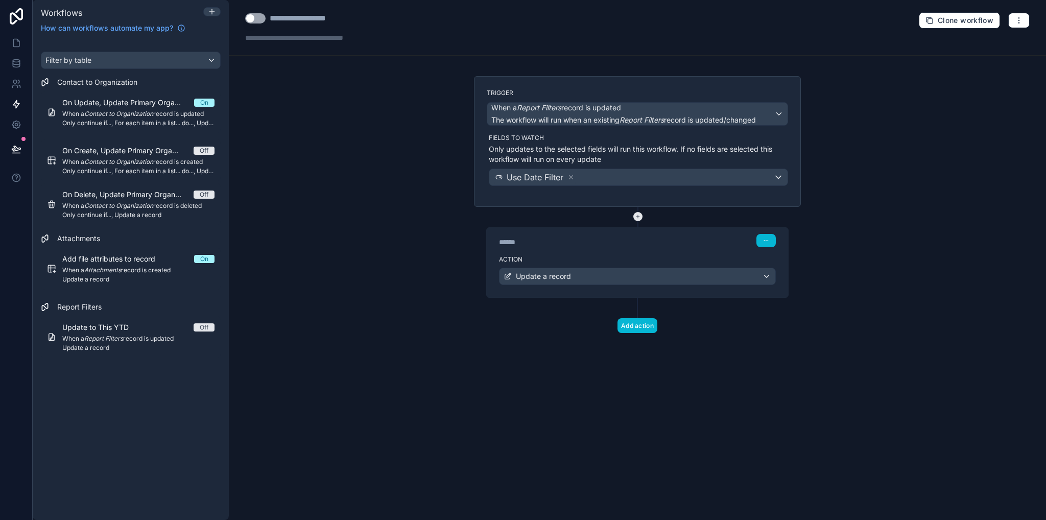
click at [637, 216] on icon at bounding box center [638, 216] width 9 height 9
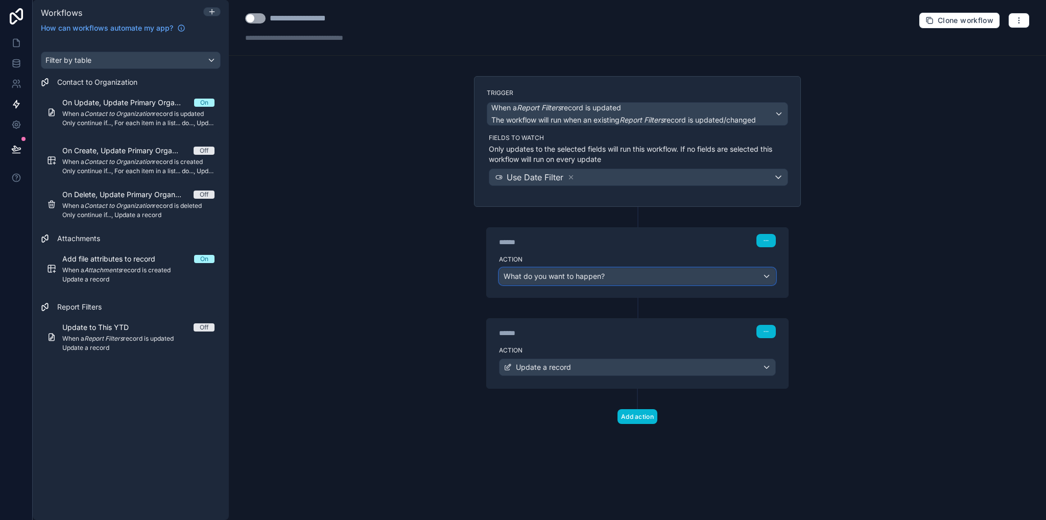
click at [546, 272] on span "What do you want to happen?" at bounding box center [554, 276] width 101 height 9
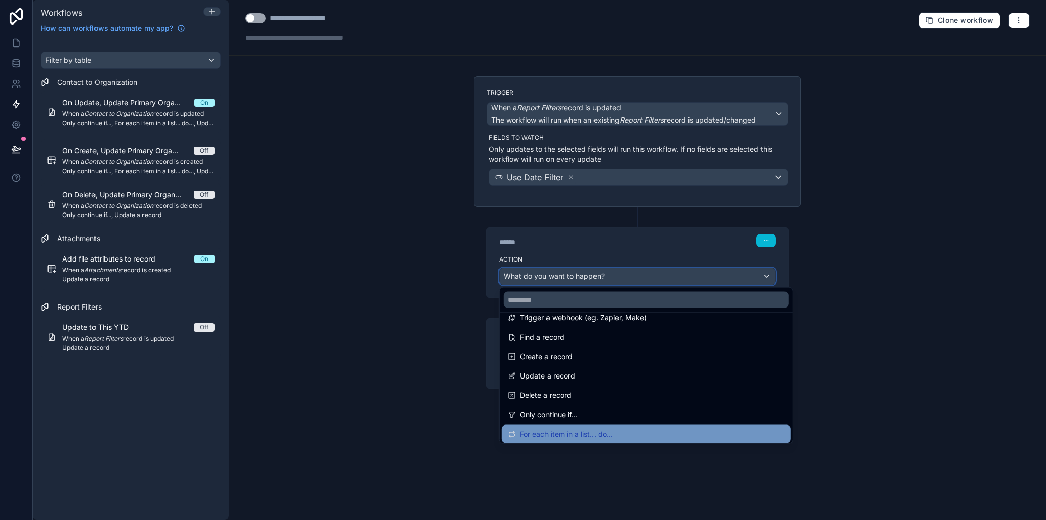
scroll to position [102, 0]
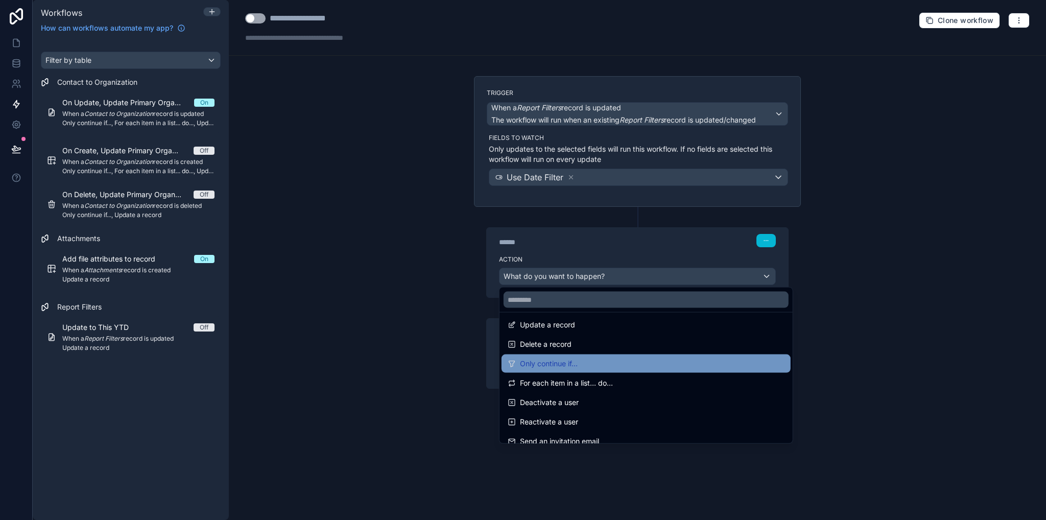
click at [554, 365] on span "Only continue if..." at bounding box center [549, 364] width 58 height 12
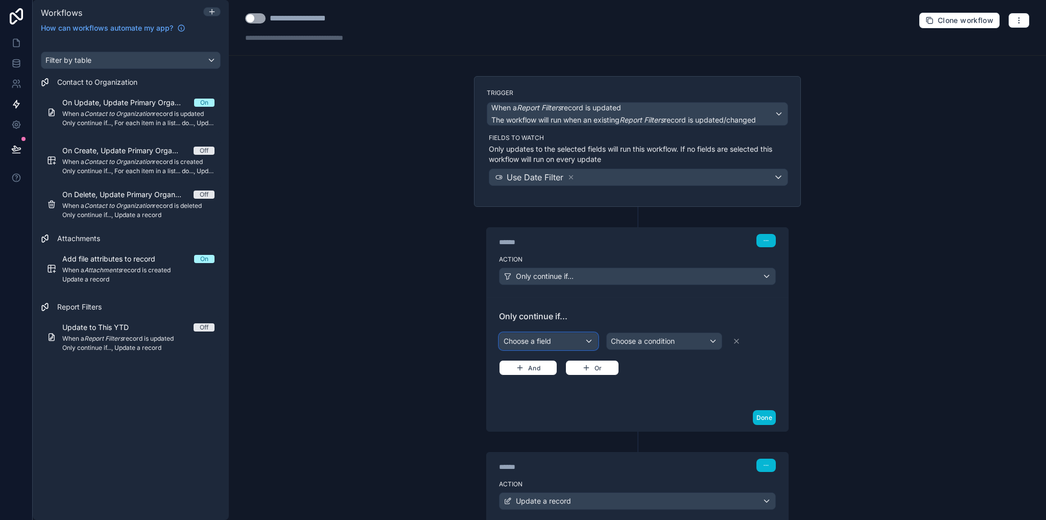
click at [543, 343] on div "Choose a field" at bounding box center [549, 341] width 98 height 16
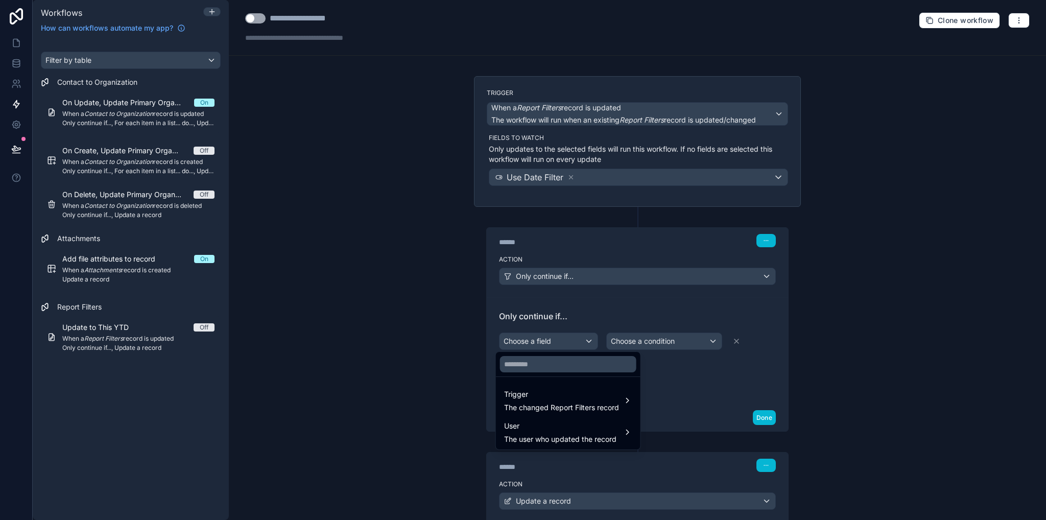
click at [786, 261] on div at bounding box center [523, 260] width 1046 height 520
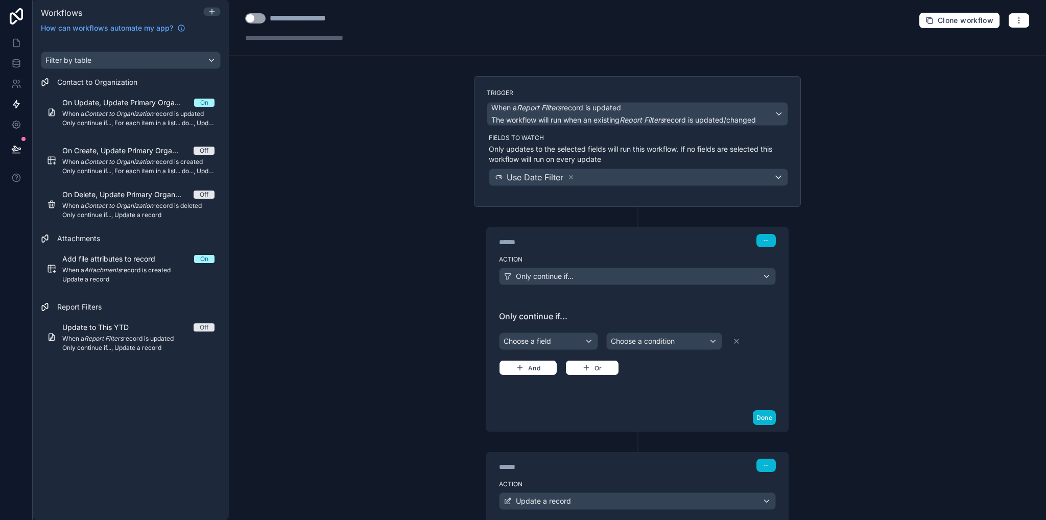
scroll to position [67, 0]
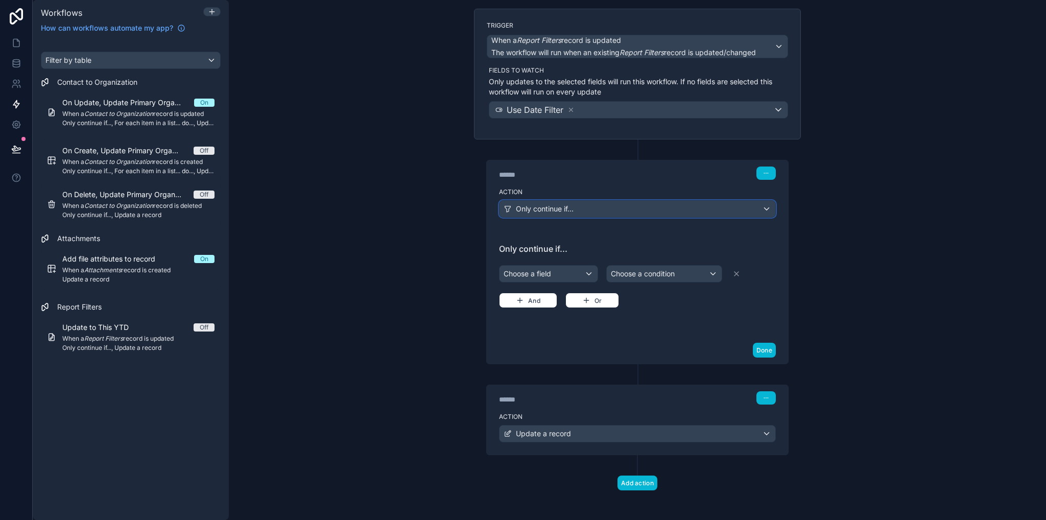
click at [564, 215] on div "Only continue if..." at bounding box center [638, 209] width 276 height 16
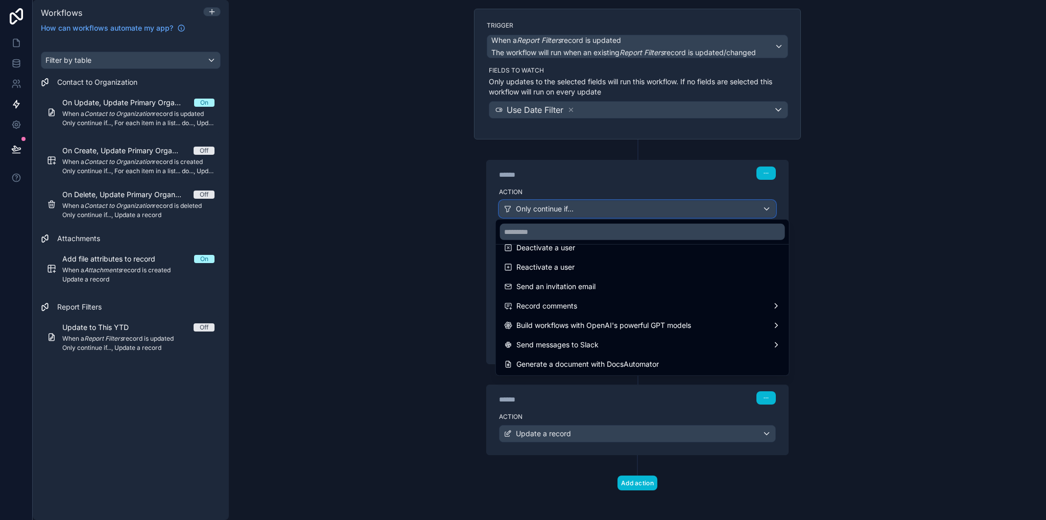
scroll to position [0, 0]
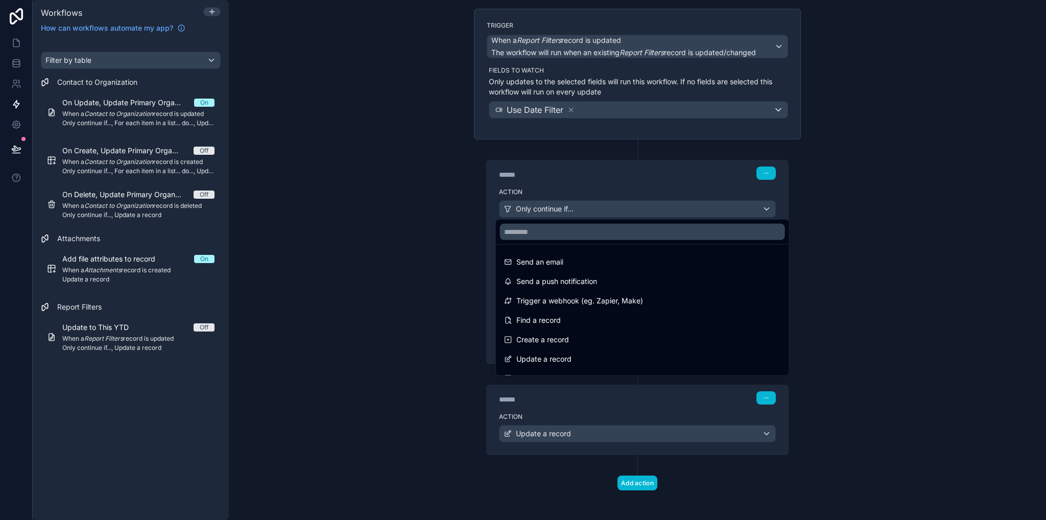
click at [874, 169] on div at bounding box center [523, 260] width 1046 height 520
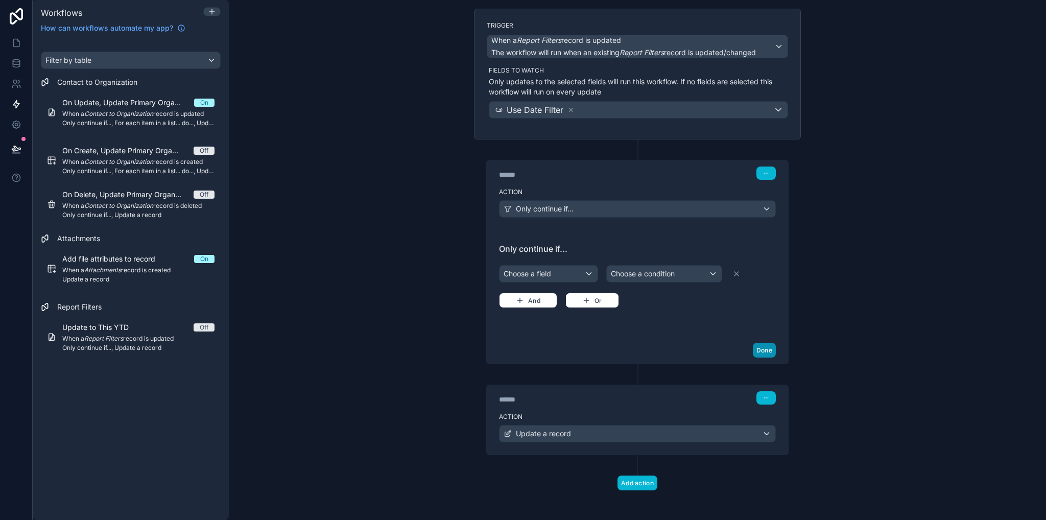
click at [760, 344] on button "Done" at bounding box center [764, 350] width 23 height 15
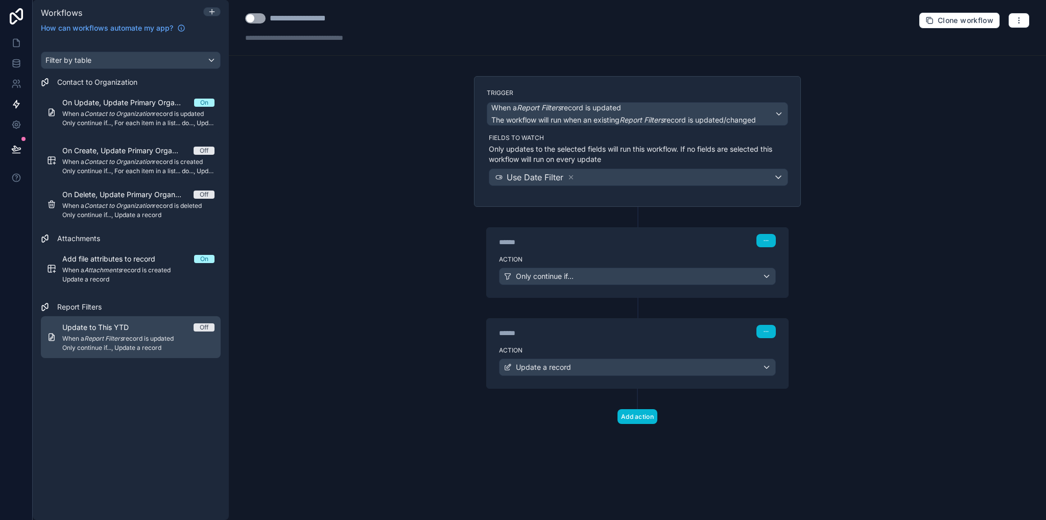
click at [109, 325] on span "Update to This YTD" at bounding box center [101, 327] width 79 height 10
click at [118, 326] on span "Update to This YTD" at bounding box center [101, 327] width 79 height 10
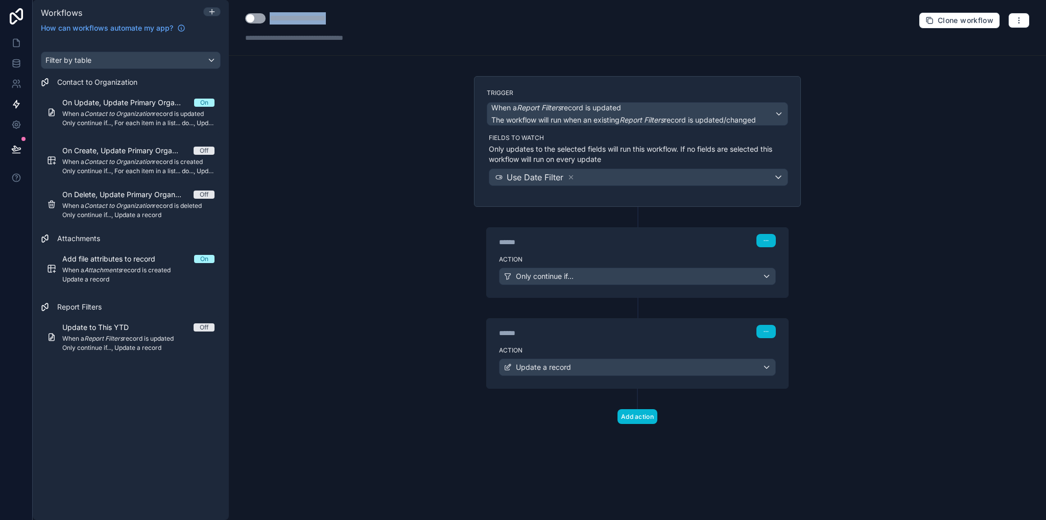
drag, startPoint x: 348, startPoint y: 17, endPoint x: 272, endPoint y: 25, distance: 77.1
click at [272, 25] on div "**********" at bounding box center [316, 27] width 143 height 31
type div "**********"
click at [346, 128] on div "**********" at bounding box center [637, 260] width 817 height 520
click at [14, 63] on icon at bounding box center [16, 63] width 10 height 10
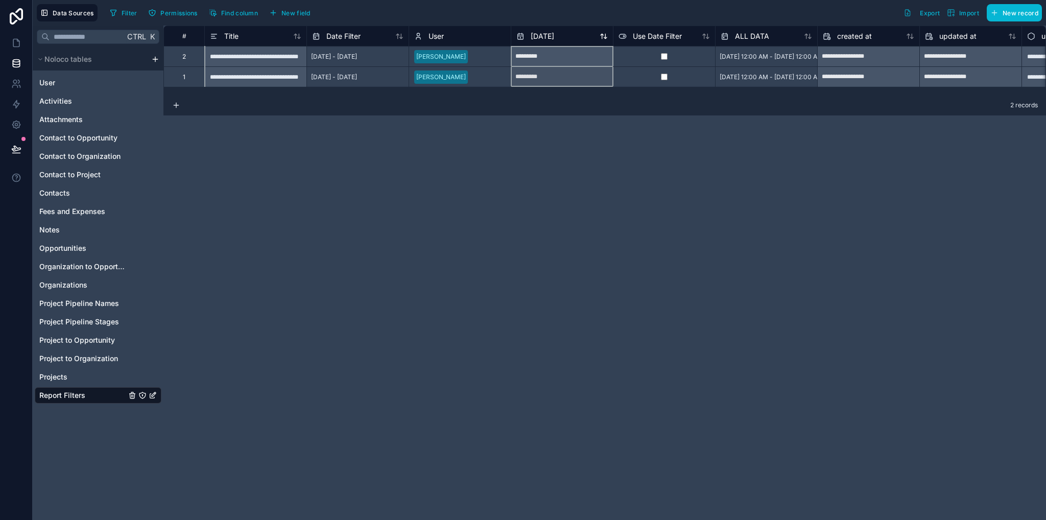
drag, startPoint x: 540, startPoint y: 36, endPoint x: 531, endPoint y: 37, distance: 8.7
click at [532, 37] on span "[DATE]" at bounding box center [543, 36] width 24 height 10
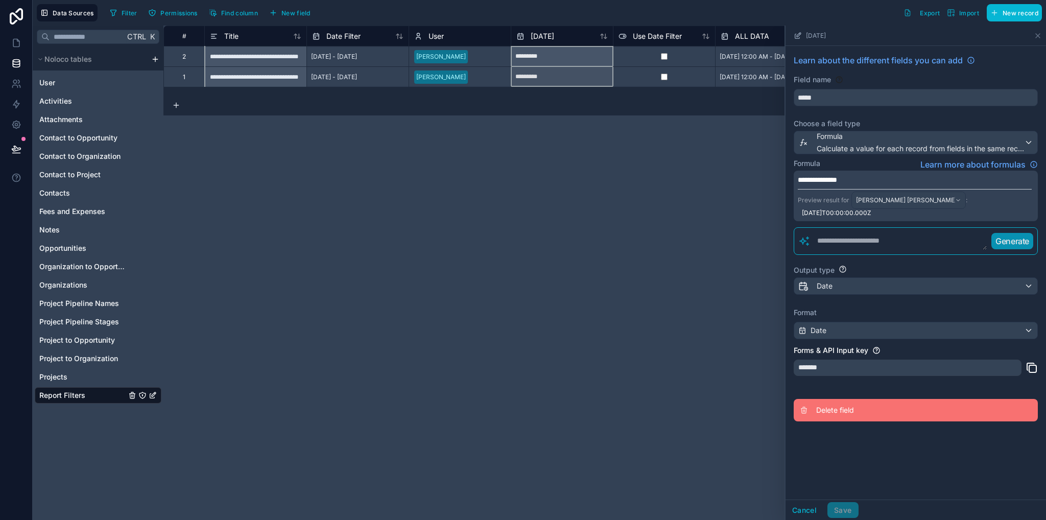
click at [832, 411] on span "Delete field" at bounding box center [889, 410] width 147 height 10
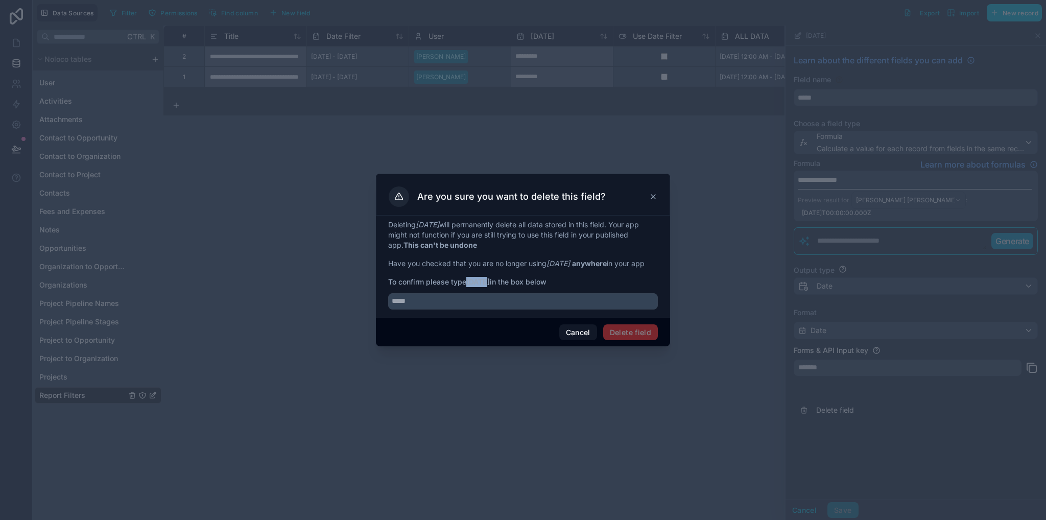
drag, startPoint x: 481, startPoint y: 286, endPoint x: 489, endPoint y: 285, distance: 8.7
click at [489, 285] on strong "[DATE]" at bounding box center [478, 281] width 24 height 9
click at [487, 297] on input "text" at bounding box center [523, 301] width 270 height 16
paste input "*****"
type input "*****"
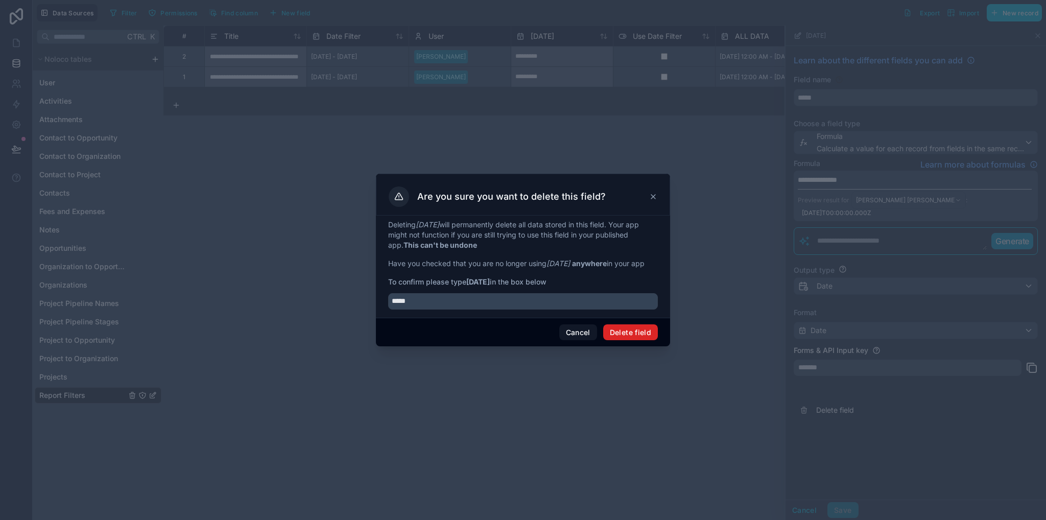
click at [628, 337] on button "Delete field" at bounding box center [630, 332] width 55 height 16
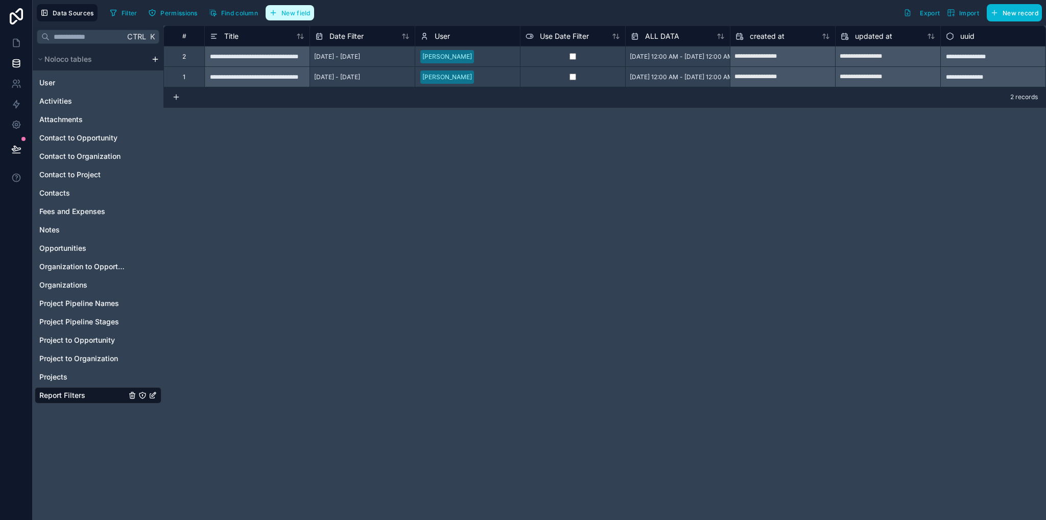
click at [297, 10] on span "New field" at bounding box center [296, 13] width 29 height 8
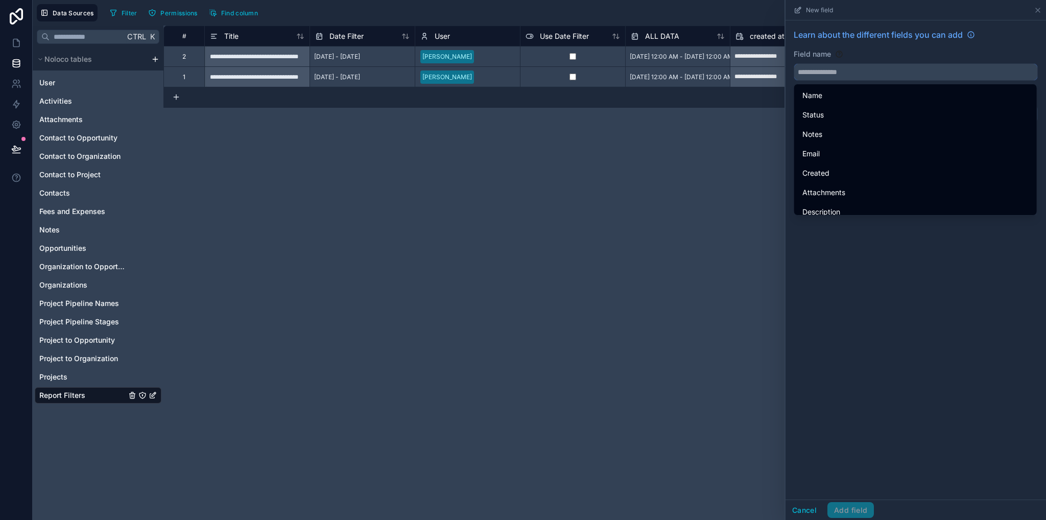
click at [812, 69] on input "text" at bounding box center [915, 72] width 243 height 16
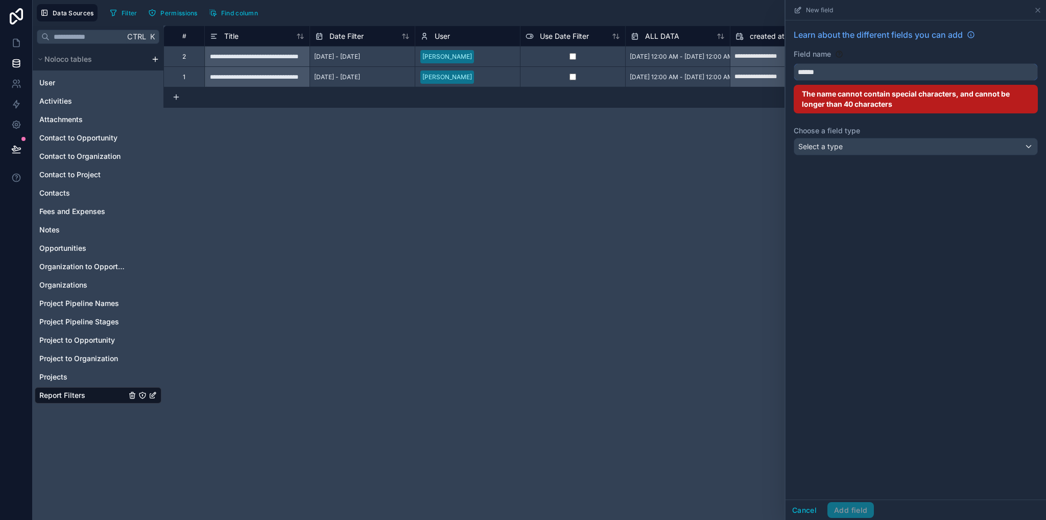
click at [794, 63] on button "*****" at bounding box center [916, 71] width 244 height 17
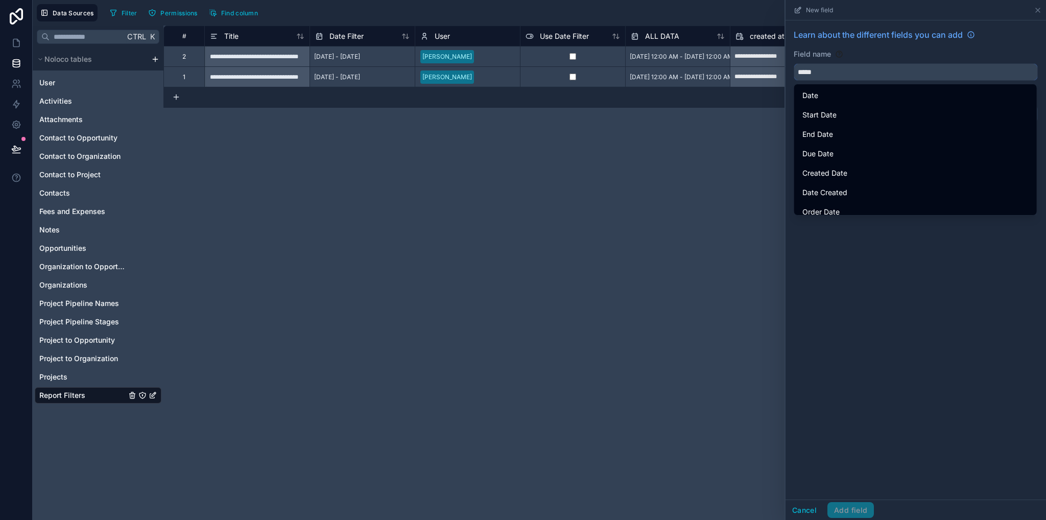
click at [794, 63] on button "****" at bounding box center [916, 71] width 244 height 17
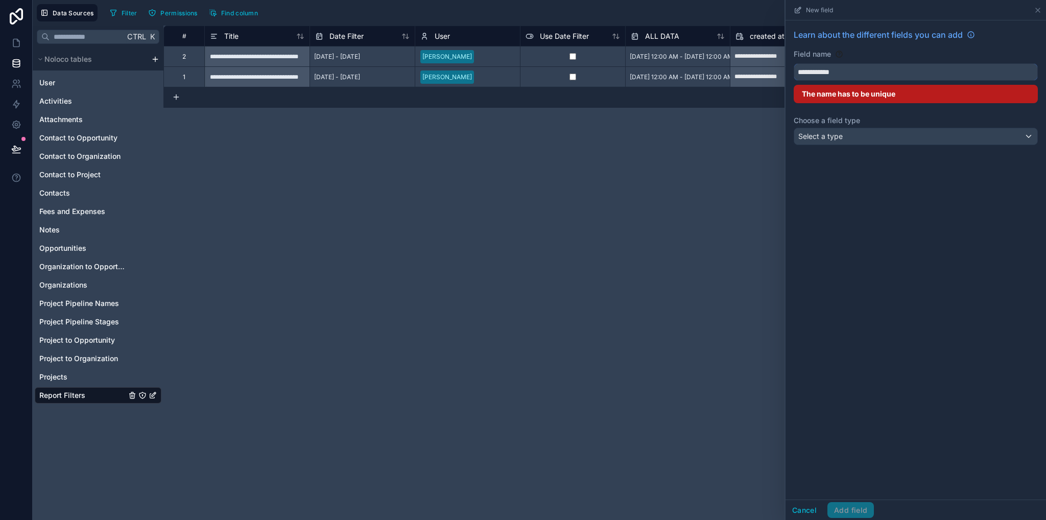
click at [794, 63] on button "**********" at bounding box center [916, 71] width 244 height 17
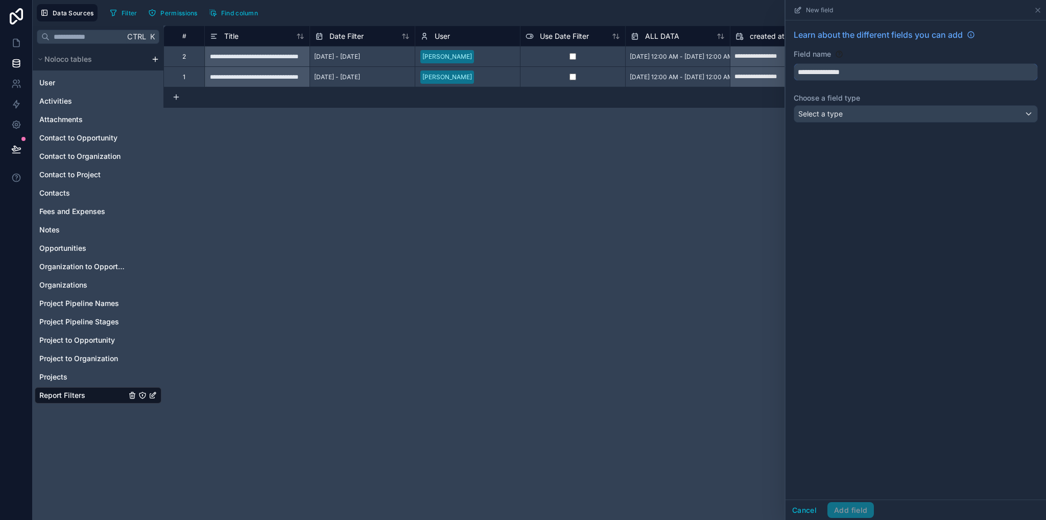
type input "**********"
click at [819, 111] on span "Select a type" at bounding box center [821, 113] width 44 height 9
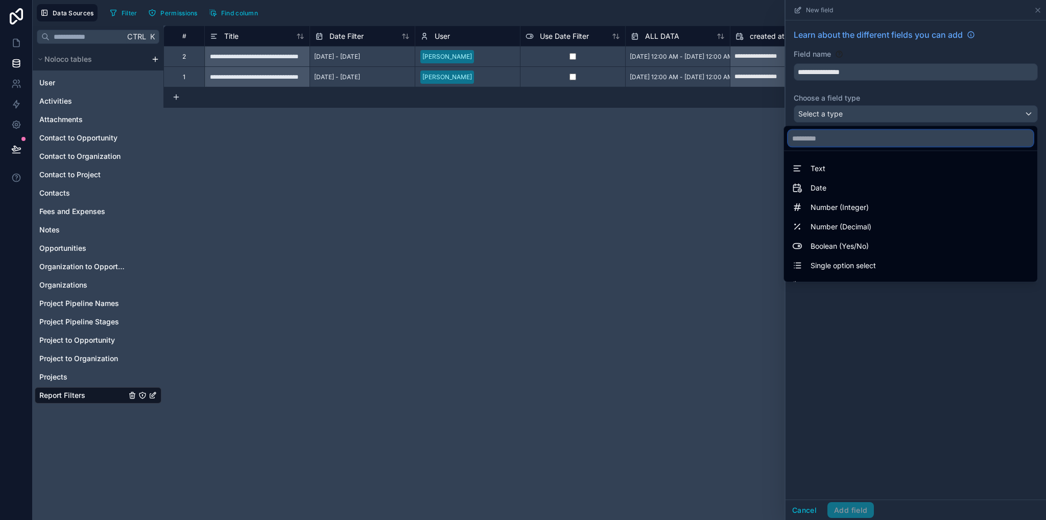
click at [817, 145] on input "text" at bounding box center [910, 138] width 245 height 16
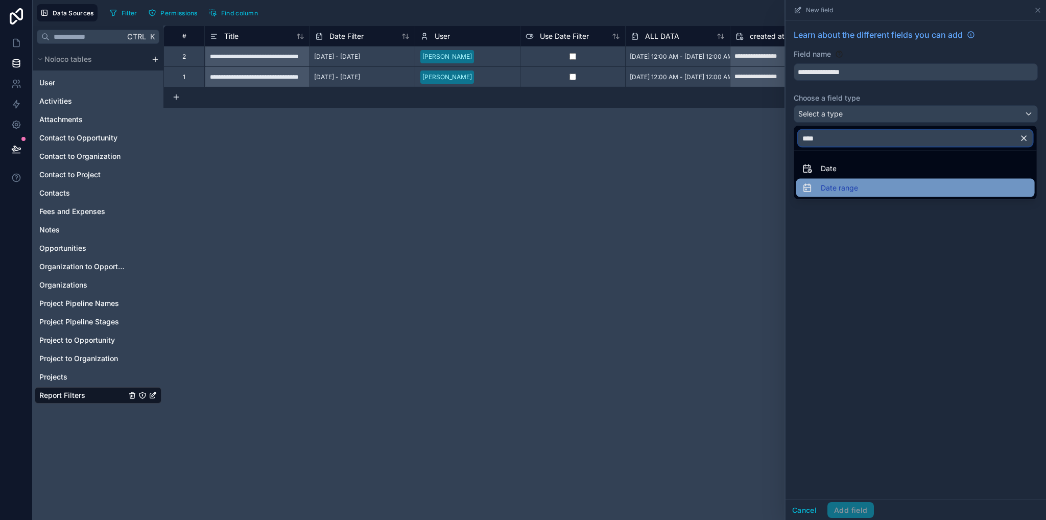
type input "****"
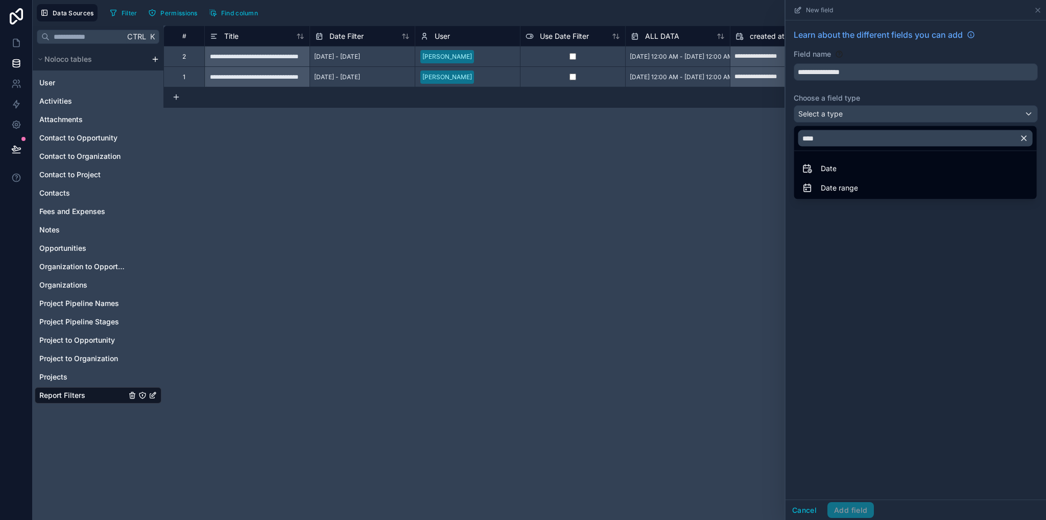
click at [831, 193] on span "Date range" at bounding box center [839, 188] width 37 height 12
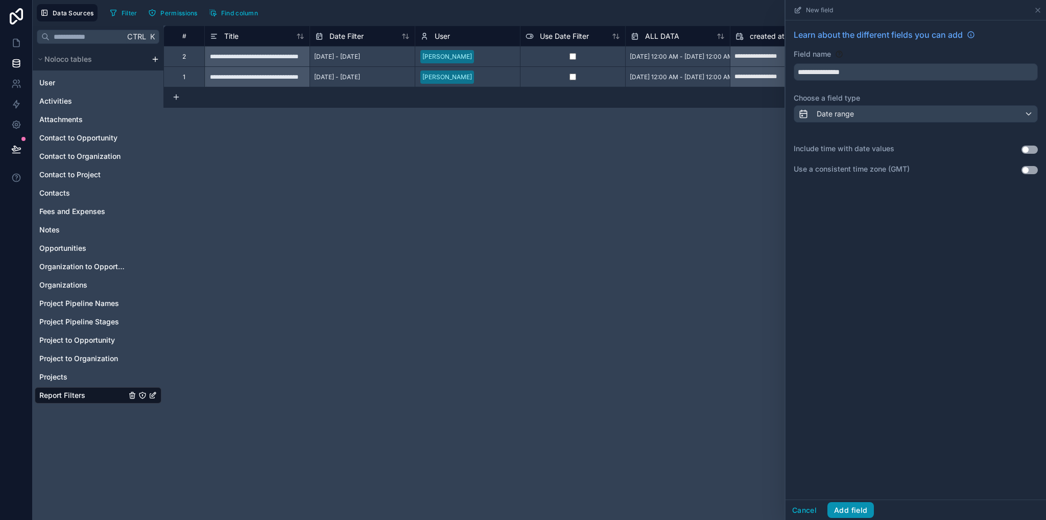
click at [848, 511] on button "Add field" at bounding box center [851, 510] width 46 height 16
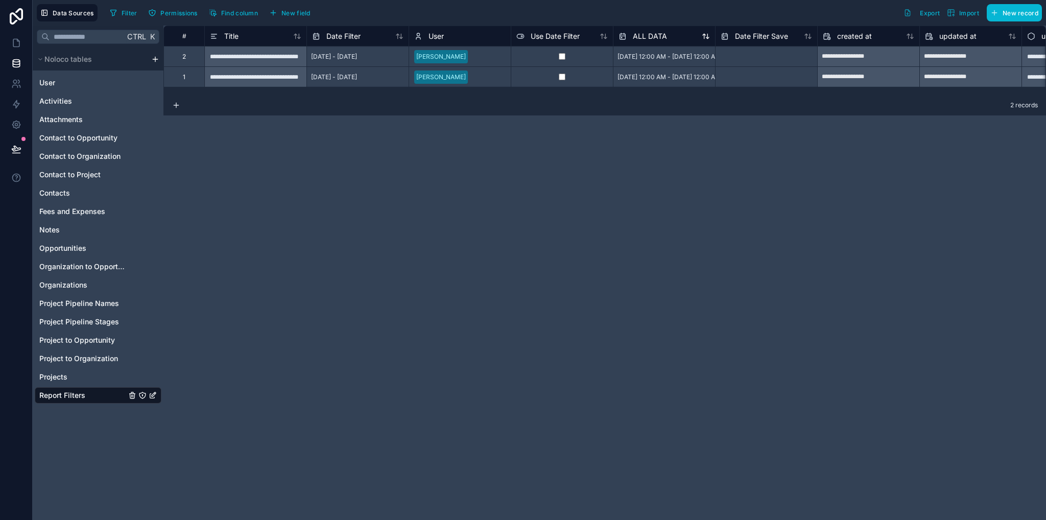
click at [647, 36] on span "ALL DATA" at bounding box center [650, 36] width 34 height 10
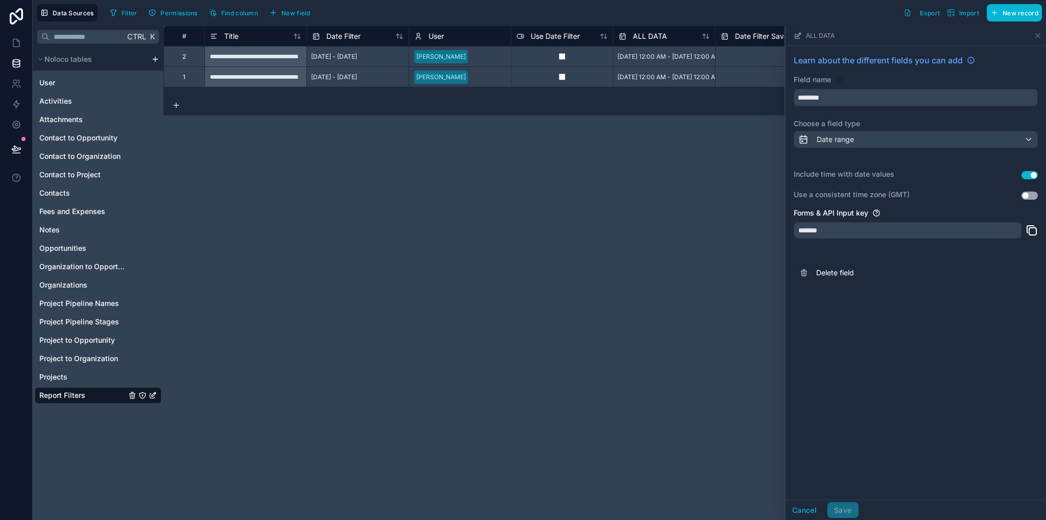
drag, startPoint x: 707, startPoint y: 129, endPoint x: 689, endPoint y: 111, distance: 25.7
click at [706, 128] on div "**********" at bounding box center [604, 273] width 883 height 495
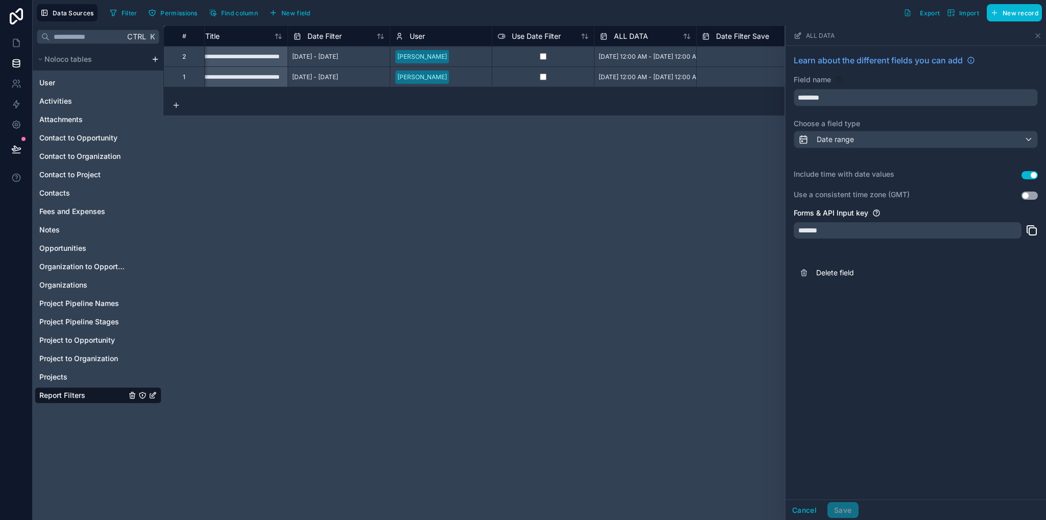
scroll to position [0, 56]
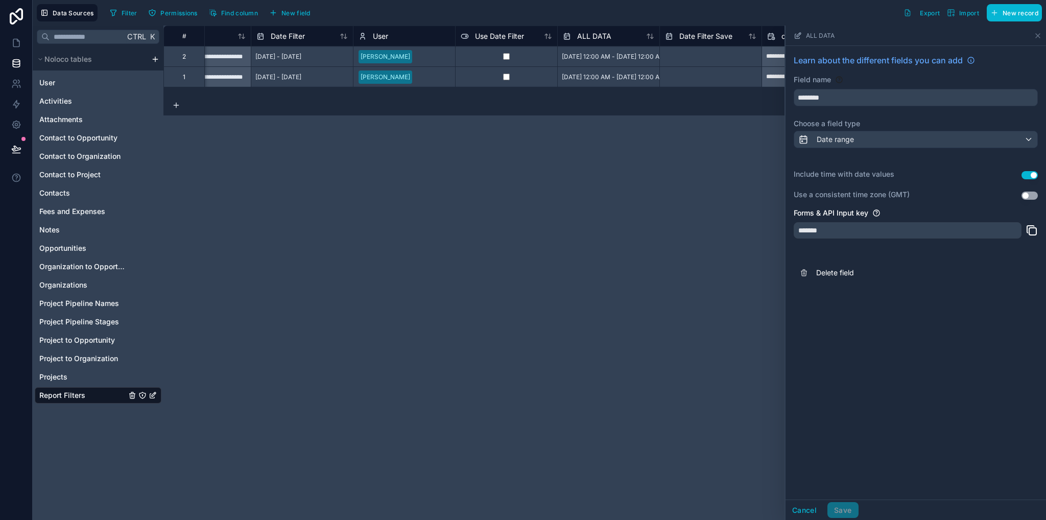
click at [388, 161] on div "**********" at bounding box center [604, 273] width 883 height 495
click at [16, 104] on icon at bounding box center [16, 104] width 10 height 10
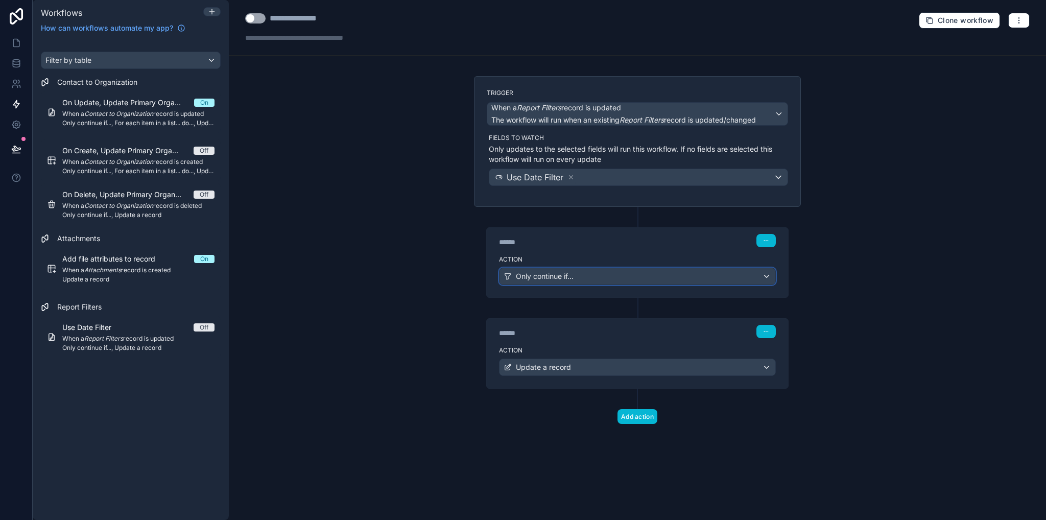
click at [567, 275] on span "Only continue if..." at bounding box center [545, 276] width 58 height 10
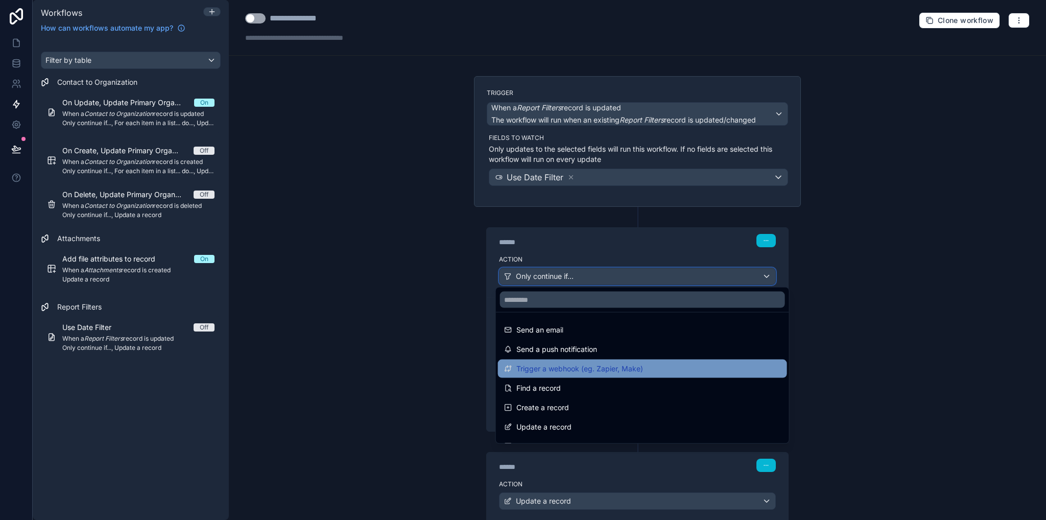
scroll to position [51, 0]
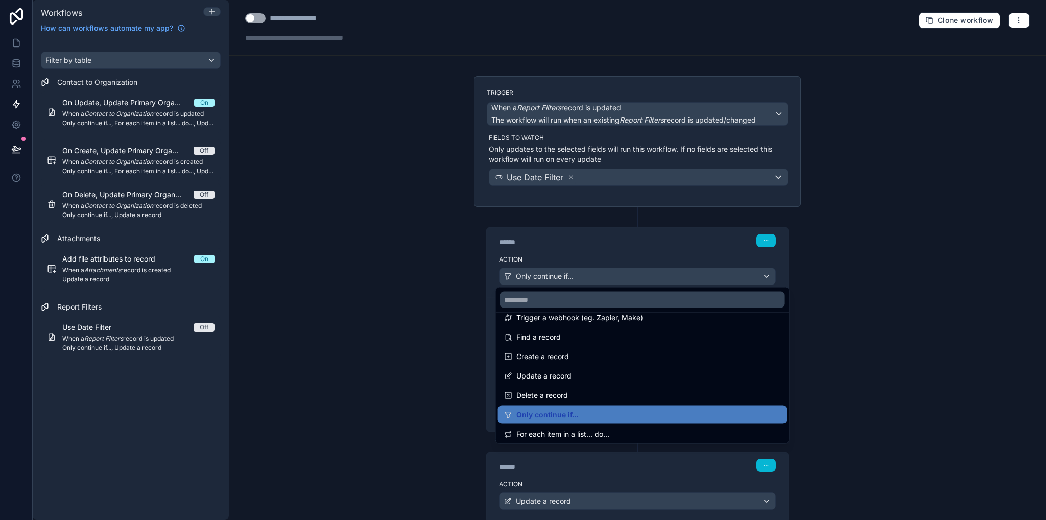
click at [554, 415] on span "Only continue if..." at bounding box center [548, 415] width 62 height 12
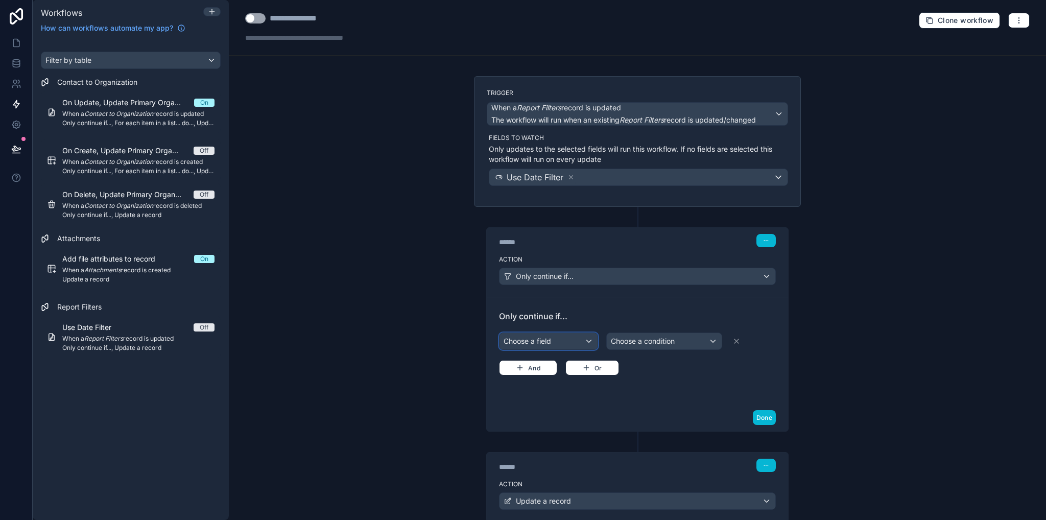
click at [550, 339] on div "Choose a field" at bounding box center [549, 341] width 98 height 16
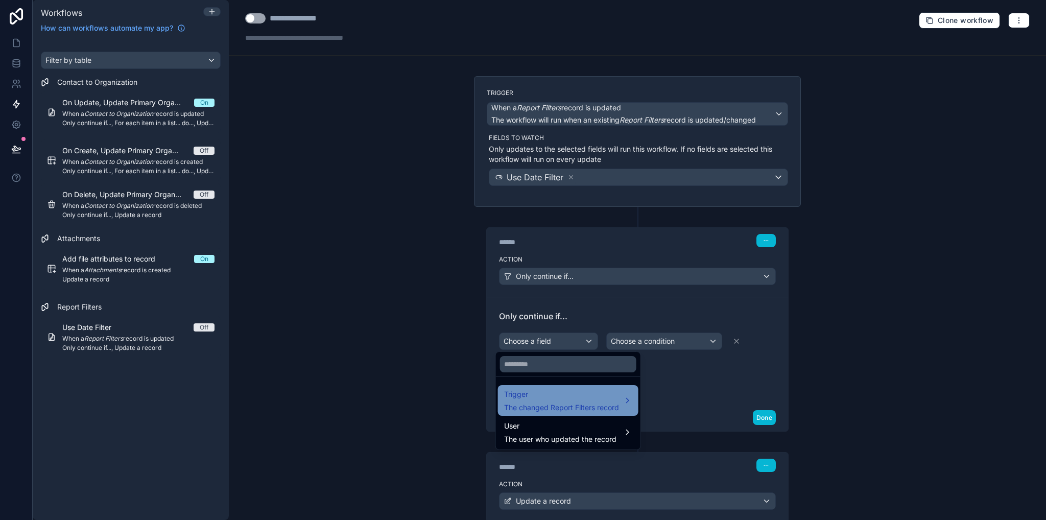
click at [545, 401] on div "Trigger The changed Report Filters record" at bounding box center [561, 400] width 115 height 25
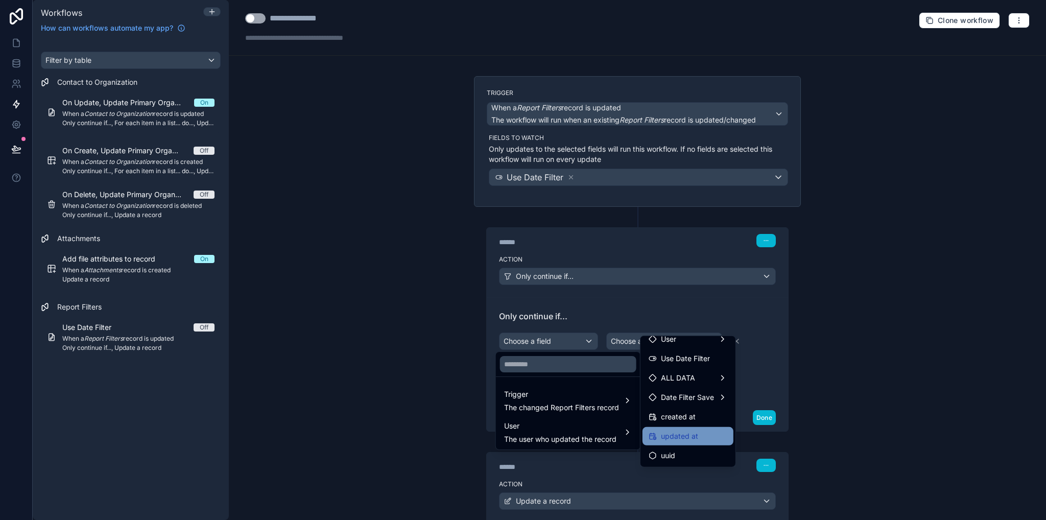
scroll to position [15, 0]
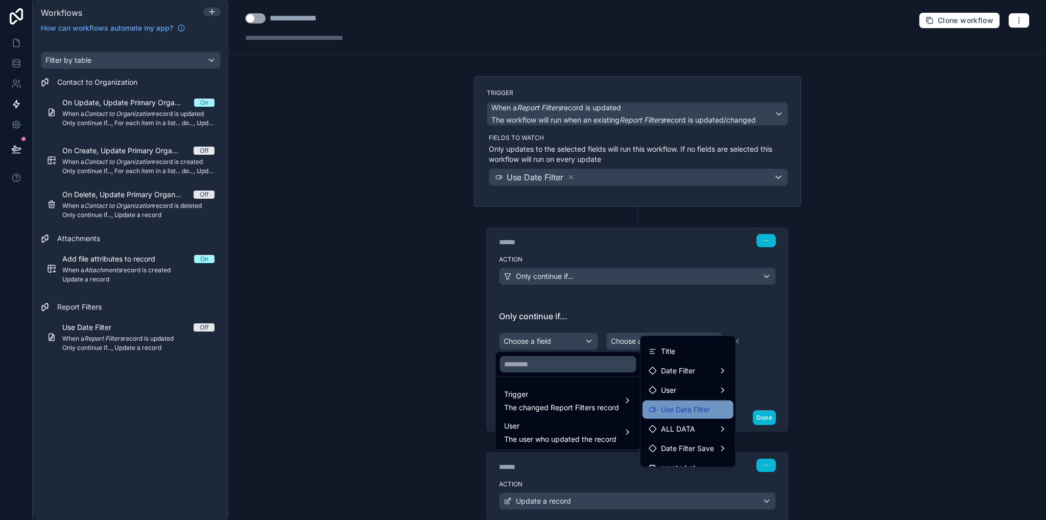
click at [682, 414] on span "Use Date Filter" at bounding box center [685, 410] width 49 height 12
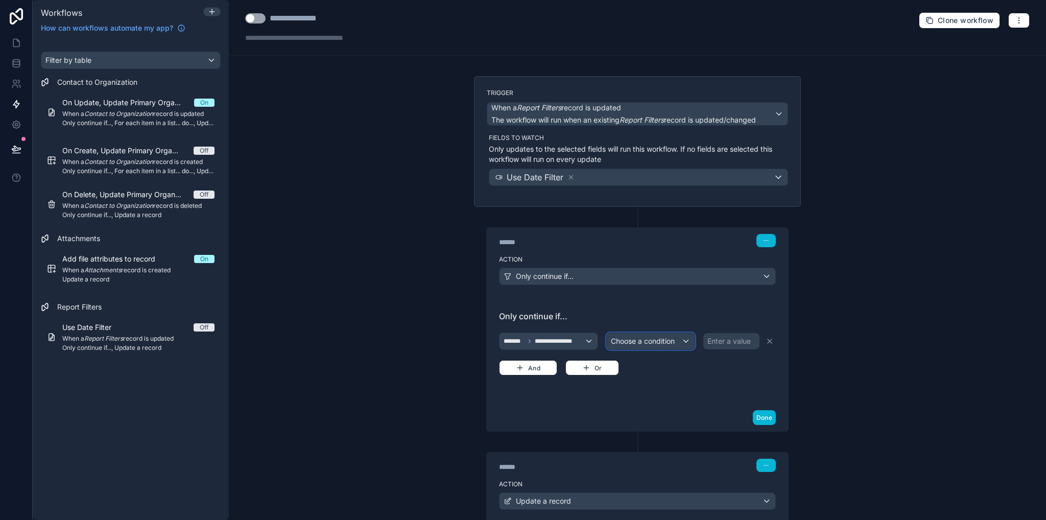
click at [634, 343] on span "Choose a condition" at bounding box center [643, 341] width 64 height 9
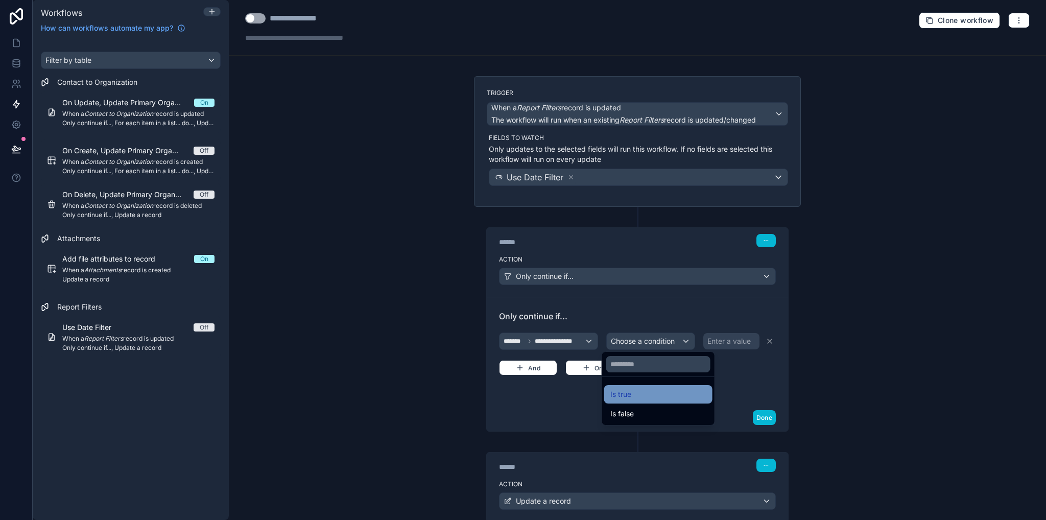
click at [639, 393] on div "Is true" at bounding box center [659, 394] width 96 height 12
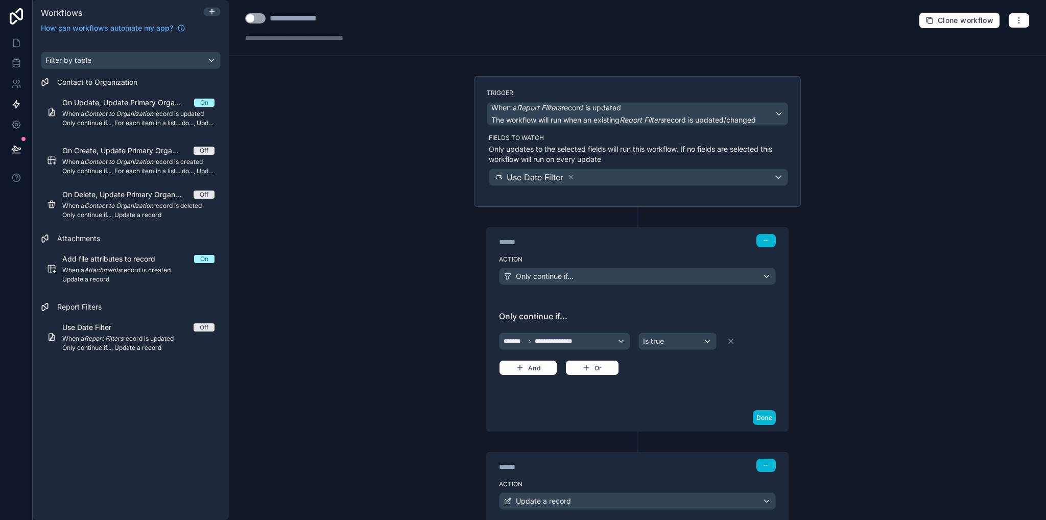
scroll to position [67, 0]
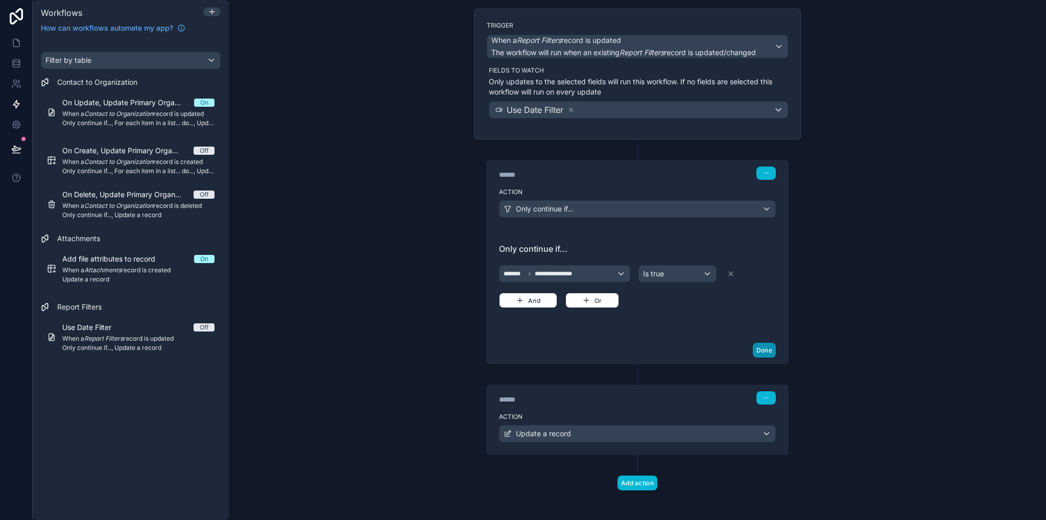
click at [757, 350] on button "Done" at bounding box center [764, 350] width 23 height 15
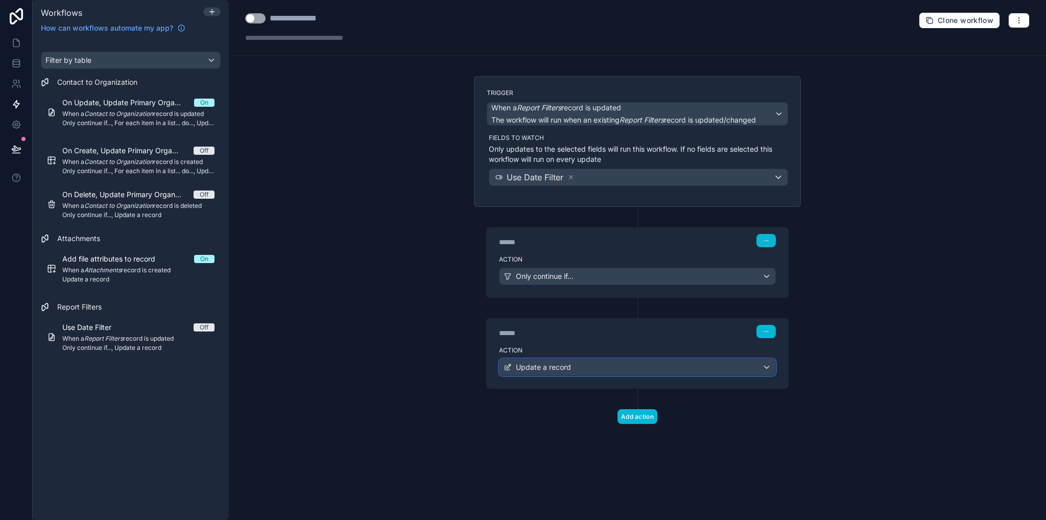
click at [556, 368] on span "Update a record" at bounding box center [543, 367] width 55 height 10
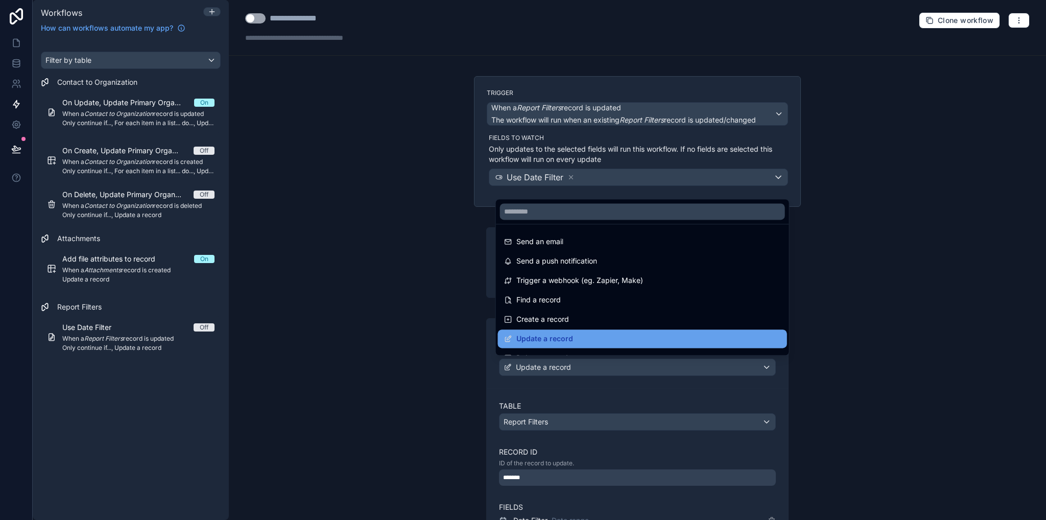
click at [544, 342] on span "Update a record" at bounding box center [545, 339] width 57 height 12
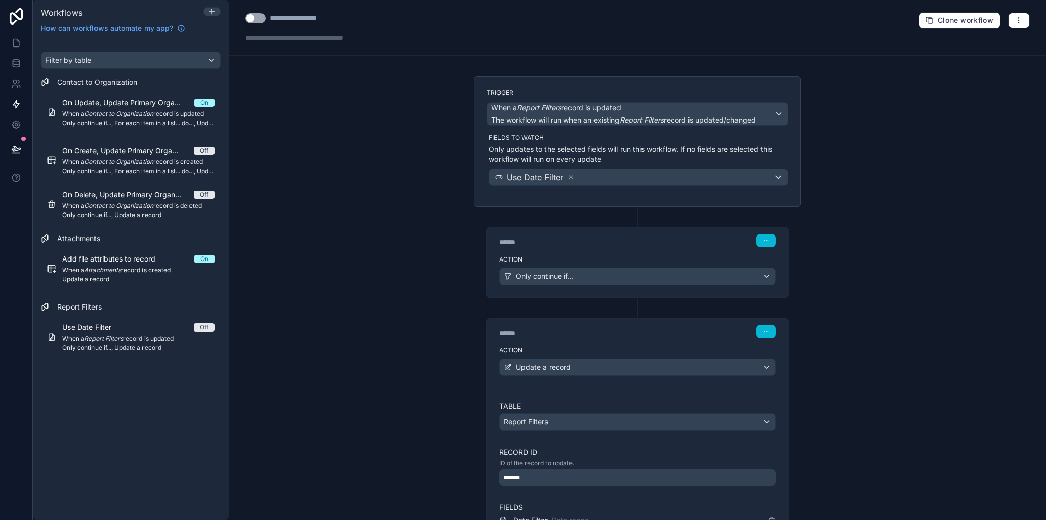
scroll to position [153, 0]
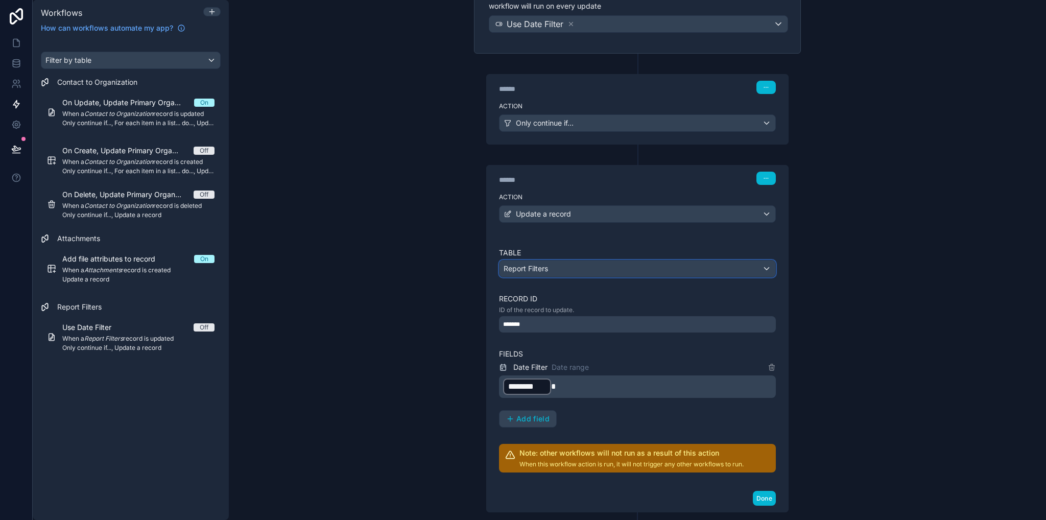
click at [541, 266] on span "Report Filters" at bounding box center [526, 269] width 44 height 10
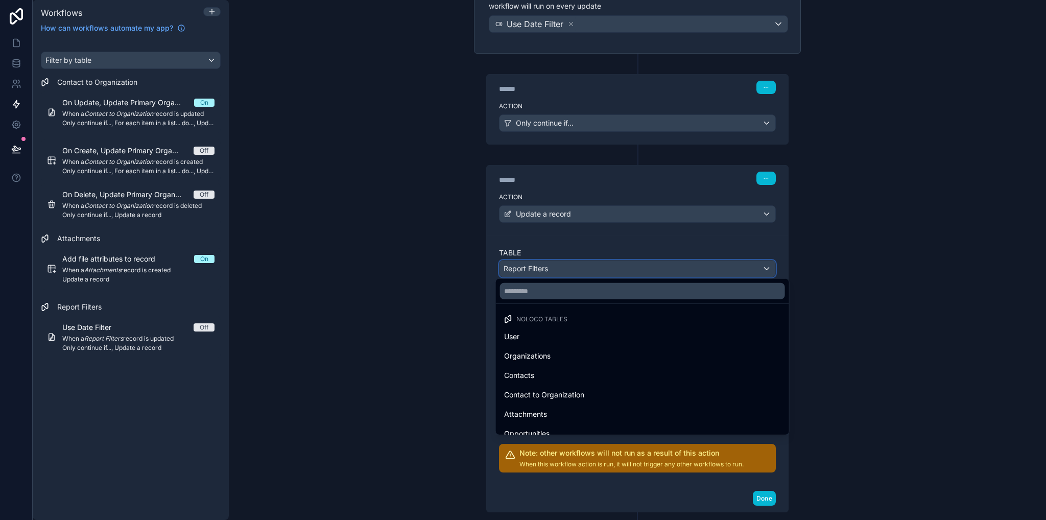
scroll to position [243, 0]
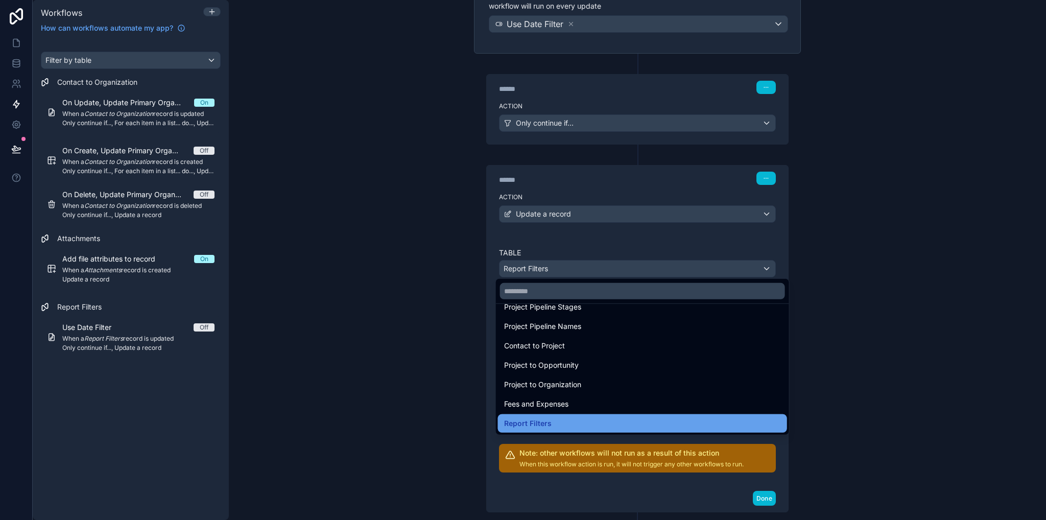
click at [526, 428] on span "Report Filters" at bounding box center [528, 423] width 48 height 12
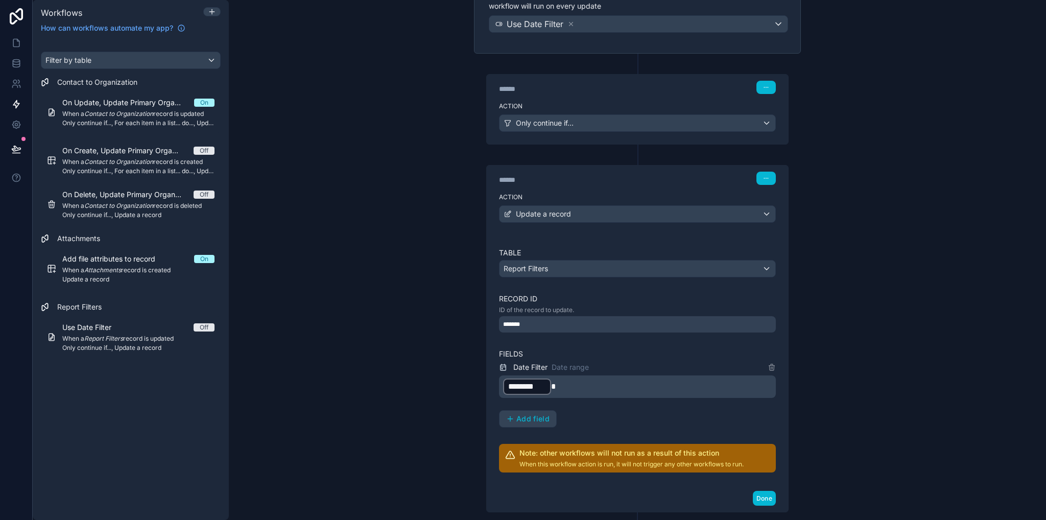
click at [566, 384] on p "﻿ ******** ﻿" at bounding box center [638, 387] width 271 height 18
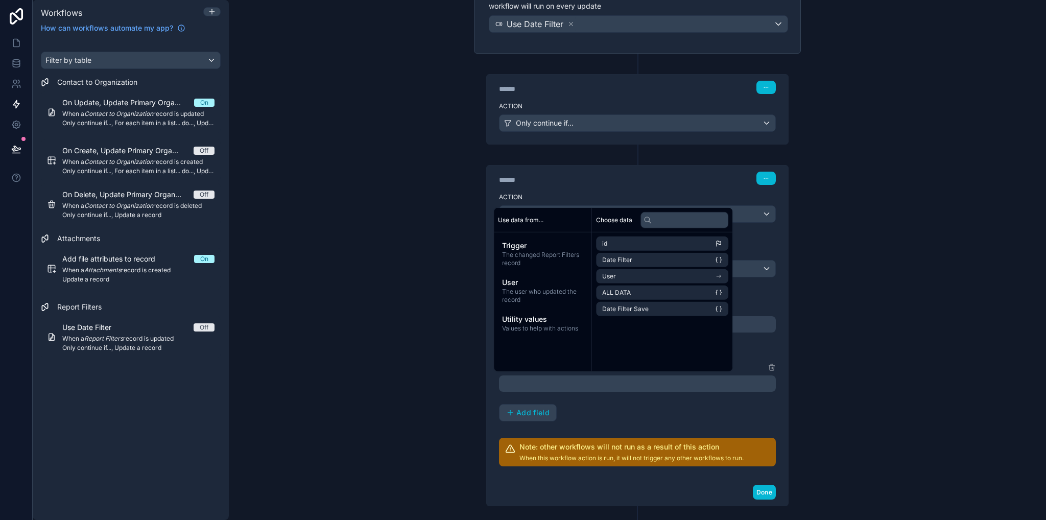
click at [667, 406] on div "Date Filter Date range ﻿ Add field" at bounding box center [637, 391] width 277 height 60
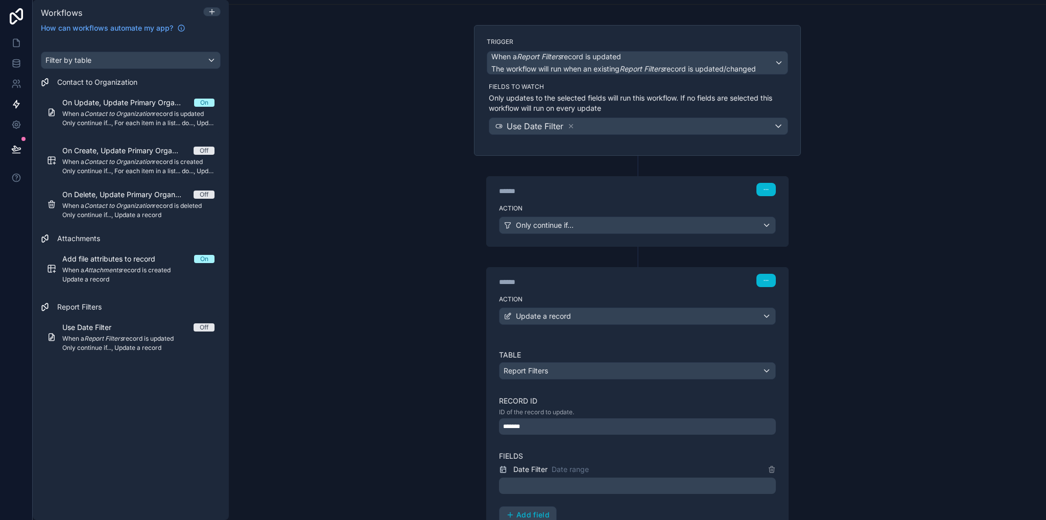
scroll to position [204, 0]
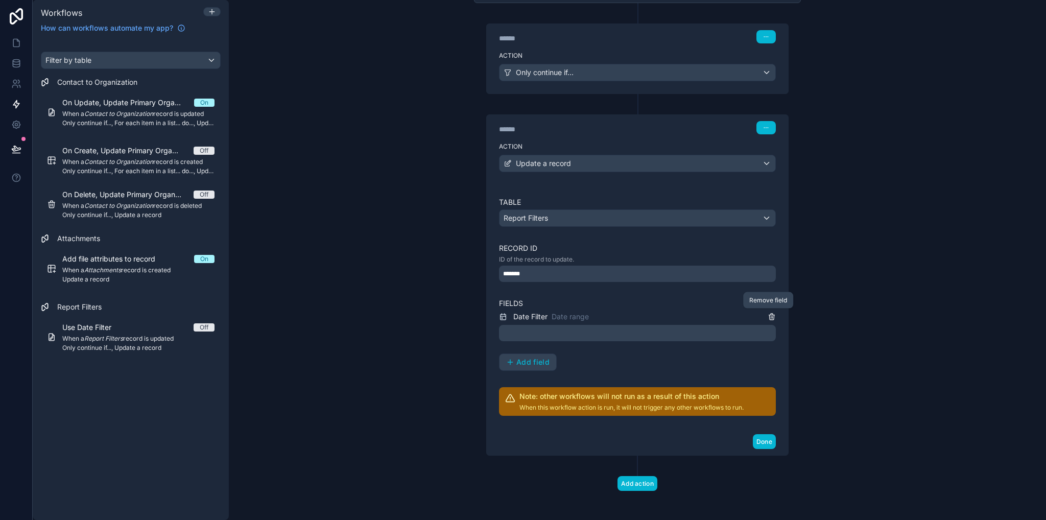
click at [771, 316] on icon at bounding box center [771, 317] width 0 height 2
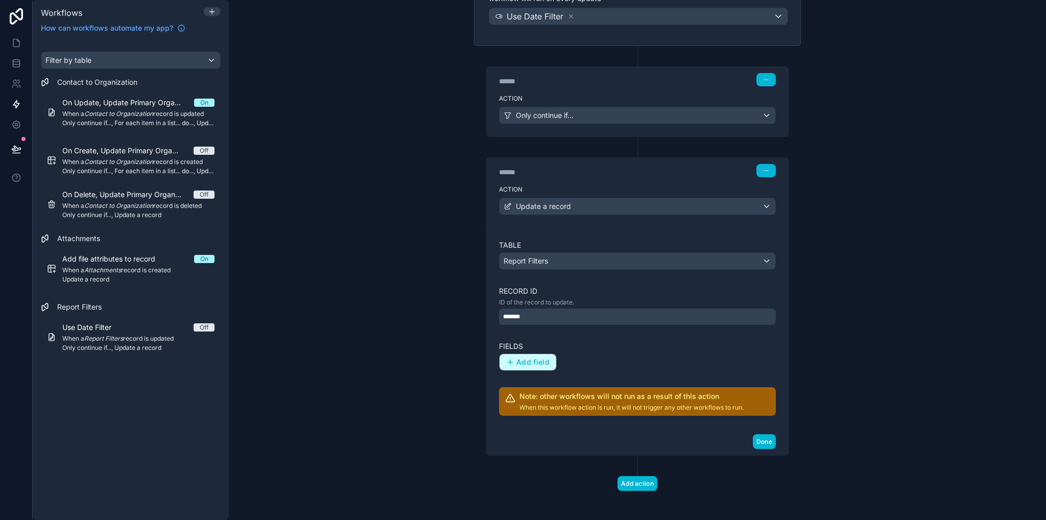
click at [517, 359] on span "Add field" at bounding box center [533, 362] width 33 height 9
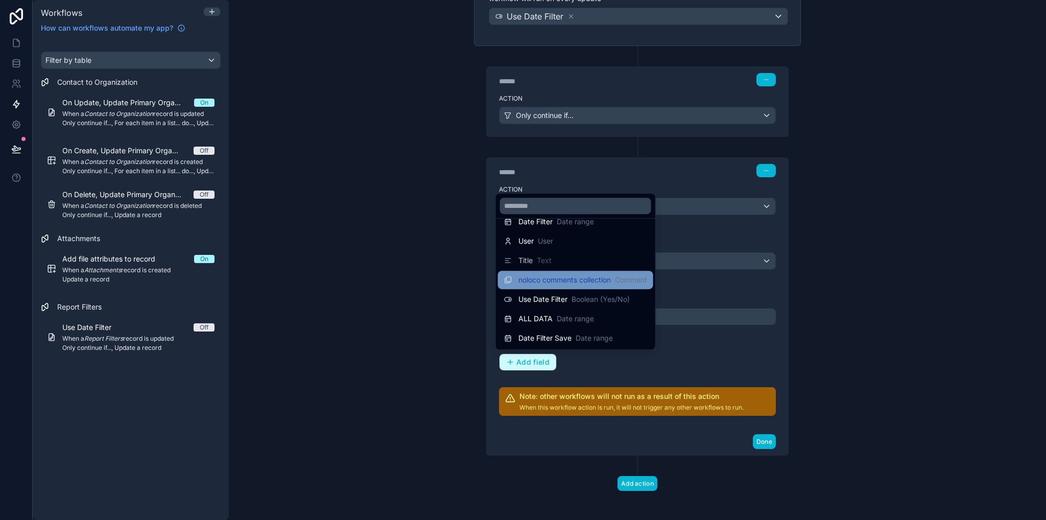
scroll to position [0, 0]
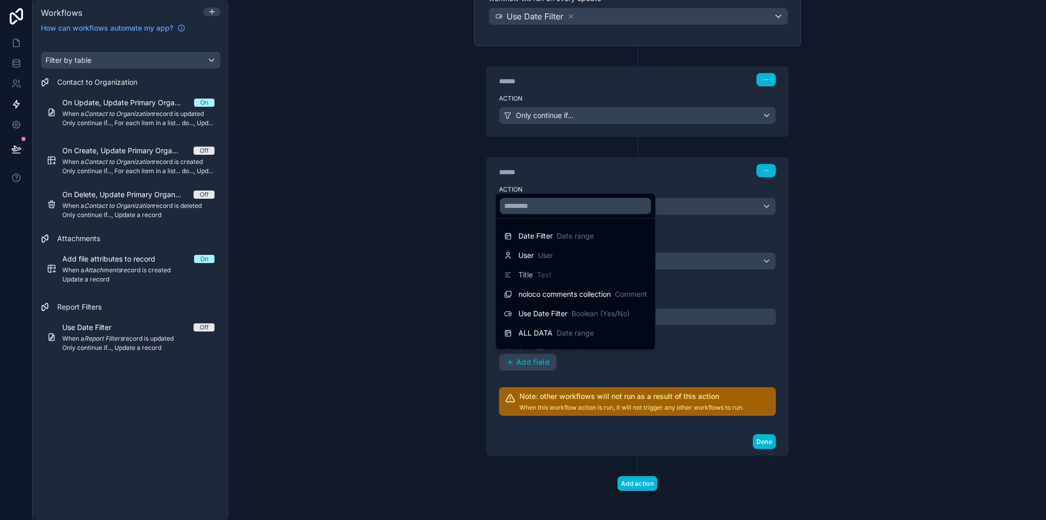
click at [413, 310] on div at bounding box center [523, 260] width 1046 height 520
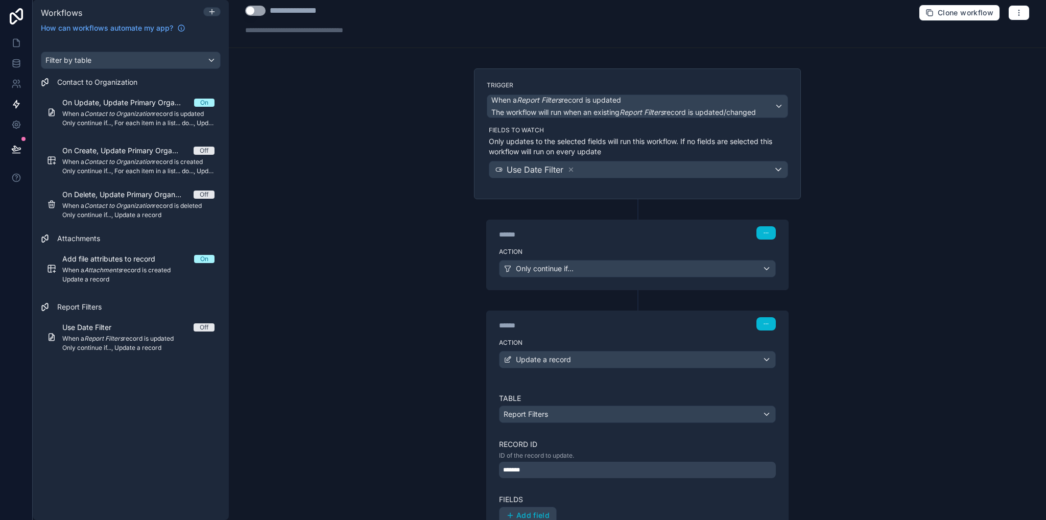
scroll to position [161, 0]
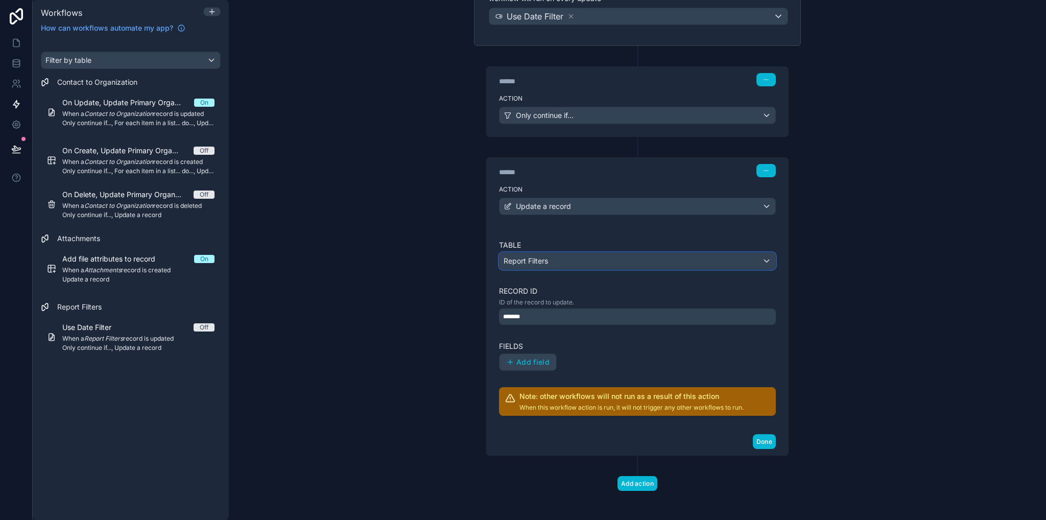
click at [563, 255] on div "Report Filters" at bounding box center [638, 261] width 276 height 16
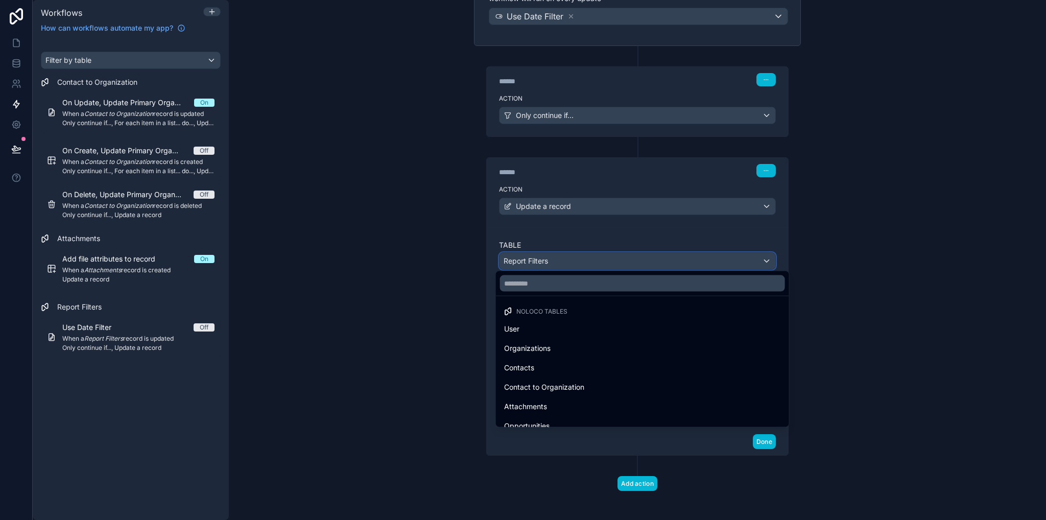
scroll to position [243, 0]
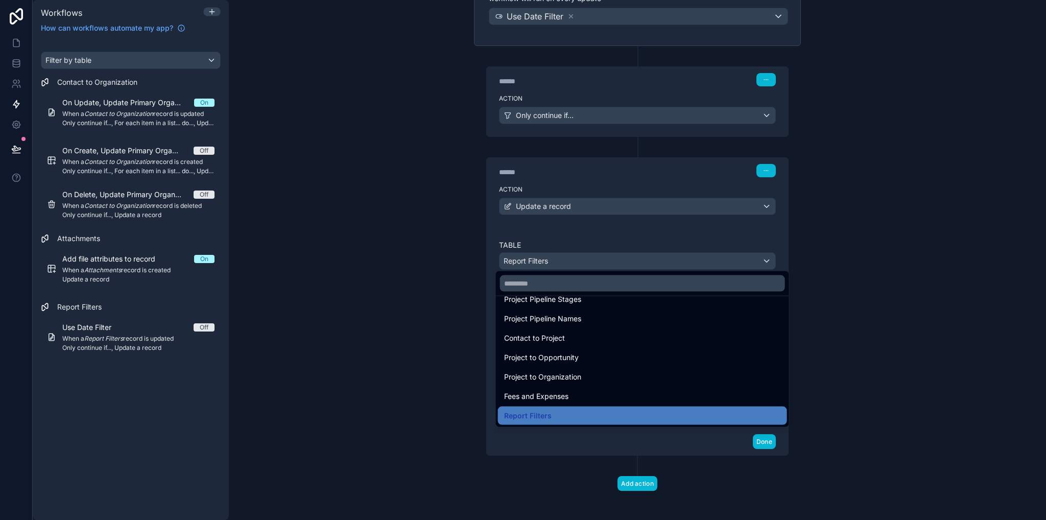
click at [439, 357] on div at bounding box center [523, 260] width 1046 height 520
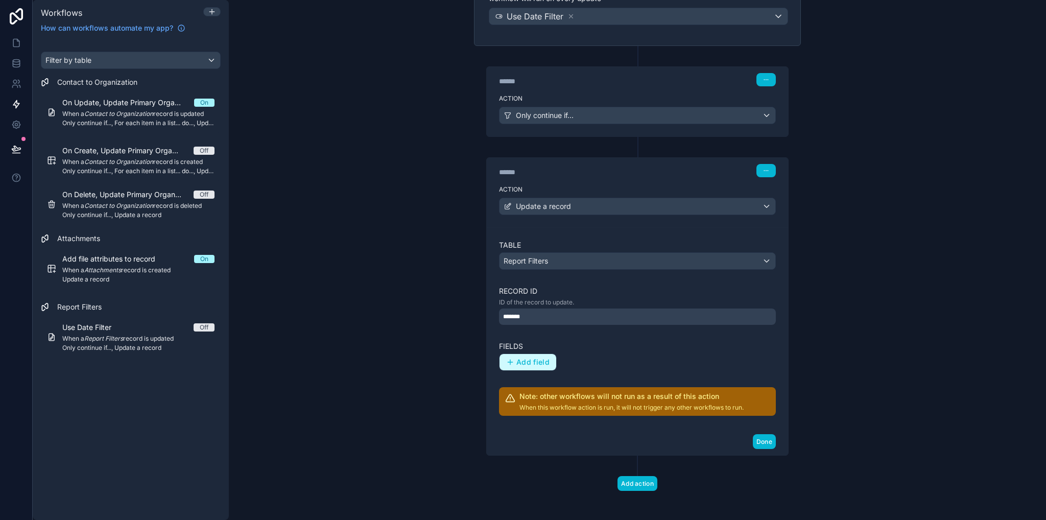
click at [525, 363] on span "Add field" at bounding box center [533, 362] width 33 height 9
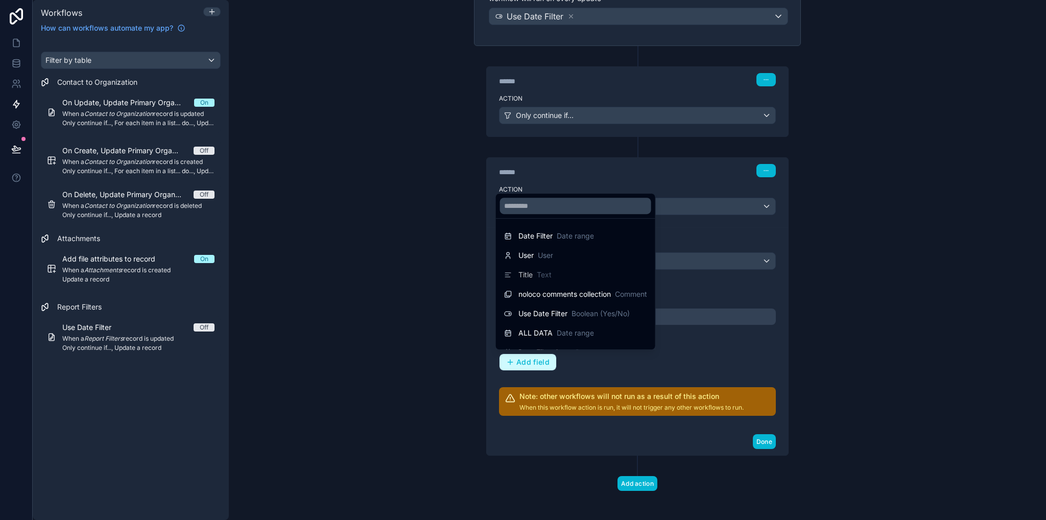
scroll to position [14, 0]
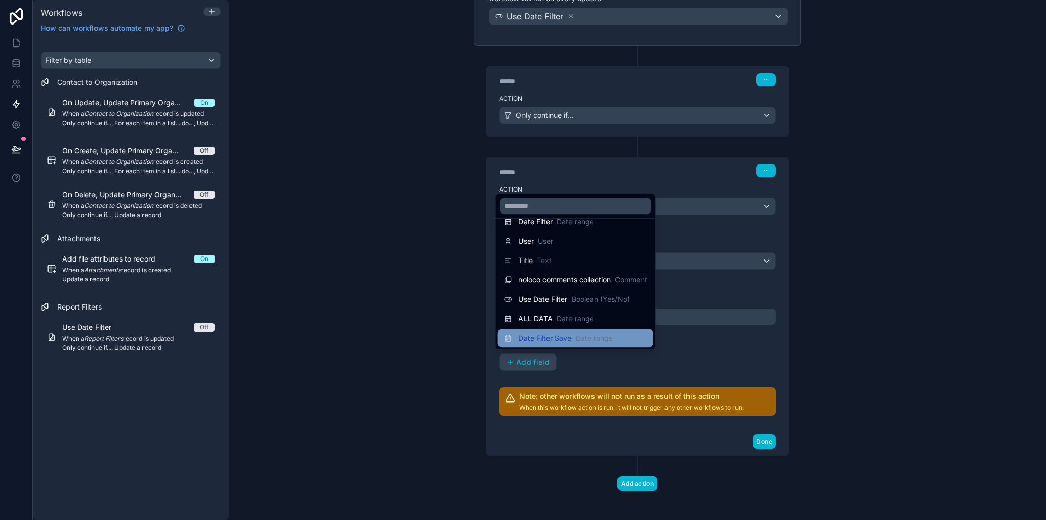
click at [556, 340] on span "Date Filter Save" at bounding box center [545, 338] width 53 height 10
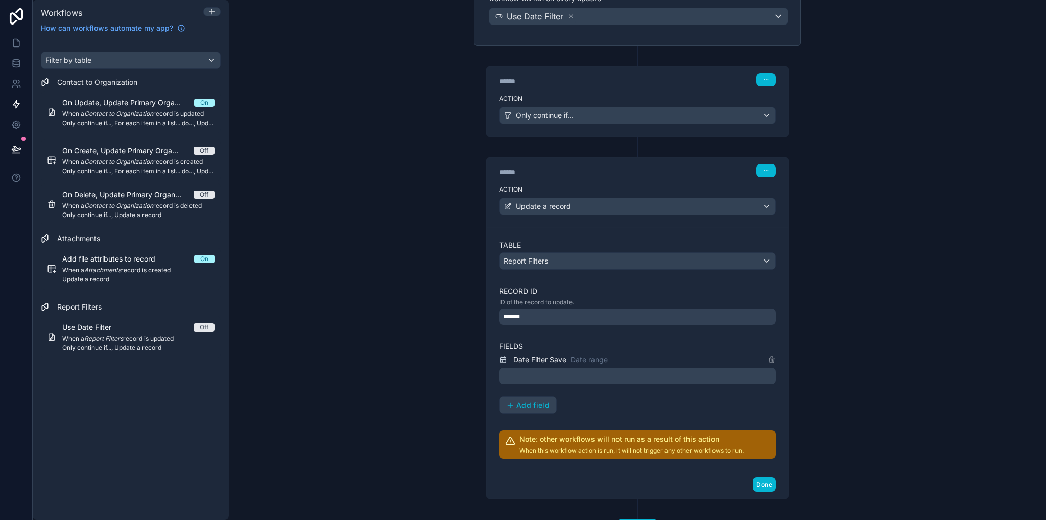
click at [535, 372] on p "﻿" at bounding box center [638, 376] width 271 height 12
drag, startPoint x: 439, startPoint y: 360, endPoint x: 459, endPoint y: 352, distance: 21.5
click at [439, 359] on div "**********" at bounding box center [637, 260] width 817 height 520
click at [527, 355] on span "Date Filter Save" at bounding box center [539, 360] width 53 height 10
click at [770, 358] on icon at bounding box center [772, 358] width 6 height 0
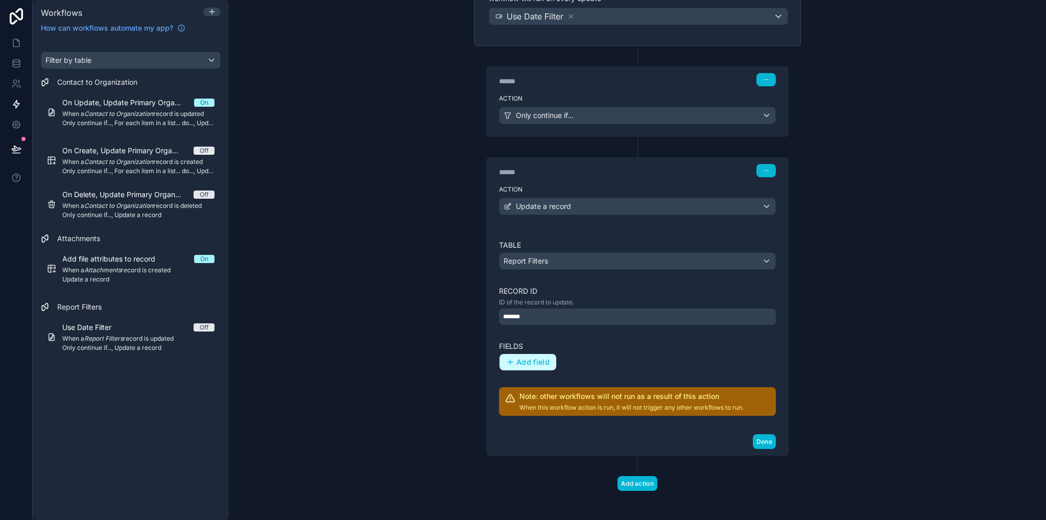
click at [531, 359] on span "Add field" at bounding box center [533, 362] width 33 height 9
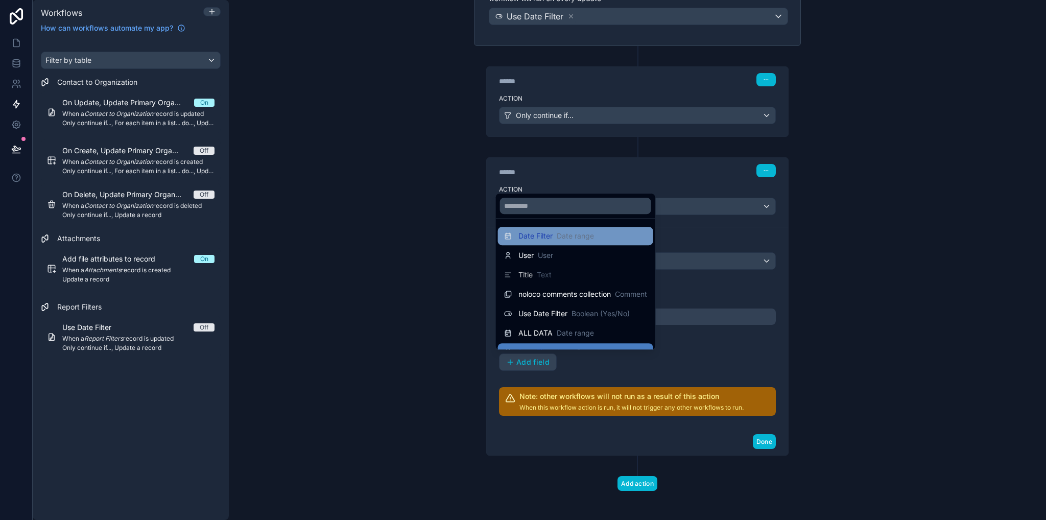
click at [537, 236] on span "Date Filter" at bounding box center [536, 236] width 34 height 10
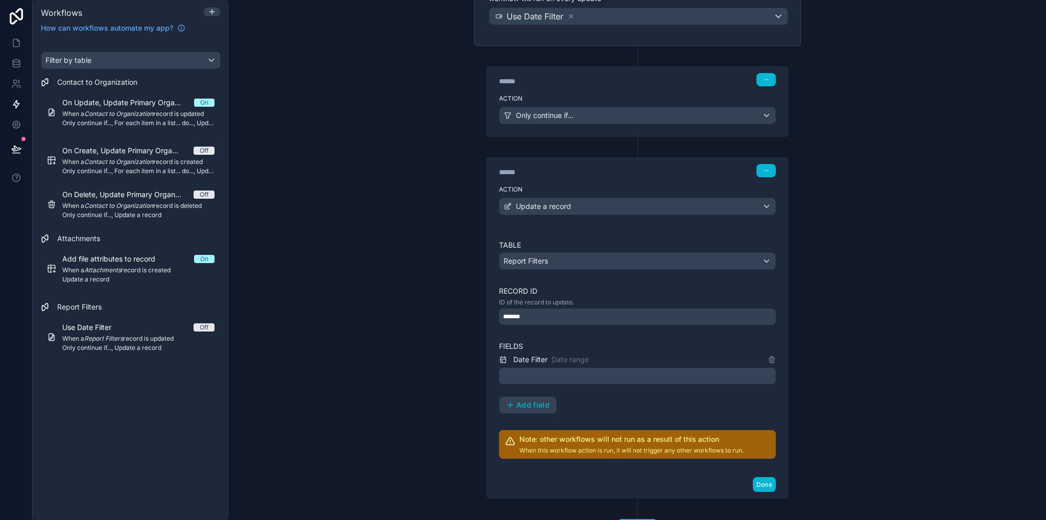
click at [532, 372] on p "﻿" at bounding box center [638, 376] width 271 height 12
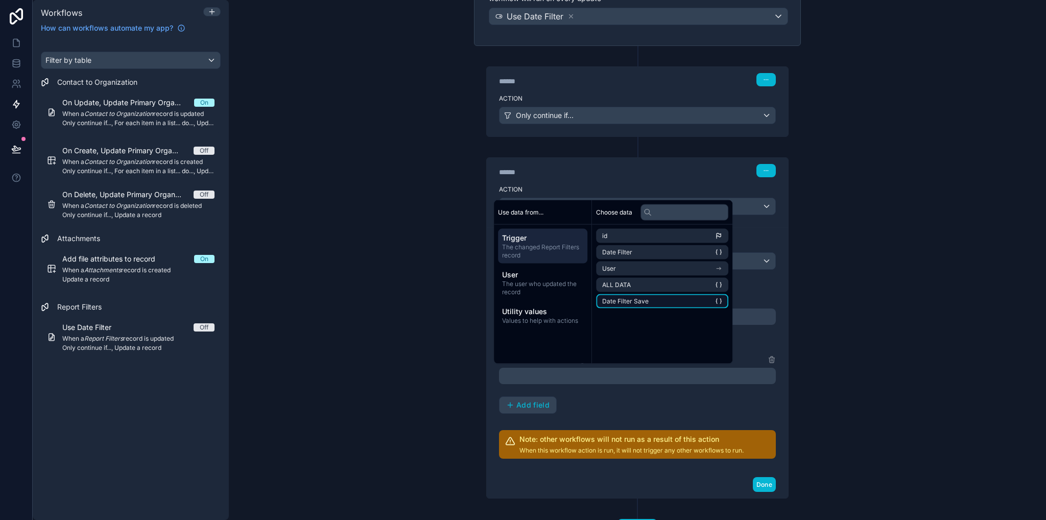
click at [638, 303] on span "Date Filter Save" at bounding box center [625, 301] width 46 height 8
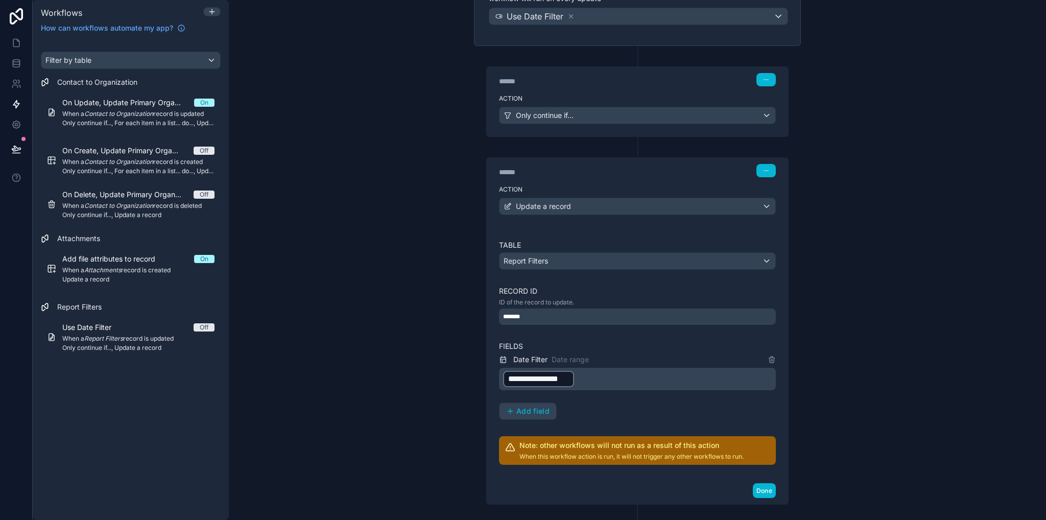
click at [422, 391] on div "**********" at bounding box center [637, 260] width 817 height 520
click at [760, 485] on button "Done" at bounding box center [764, 490] width 23 height 15
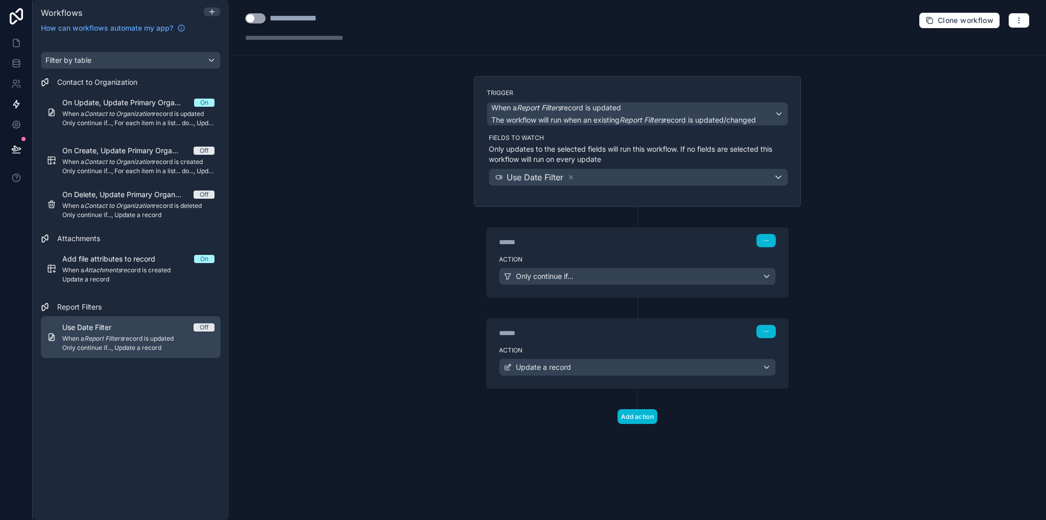
click at [103, 338] on em "Report Filters" at bounding box center [103, 339] width 39 height 8
click at [256, 20] on button "Use setting" at bounding box center [255, 18] width 20 height 10
click at [211, 11] on icon at bounding box center [212, 12] width 8 height 8
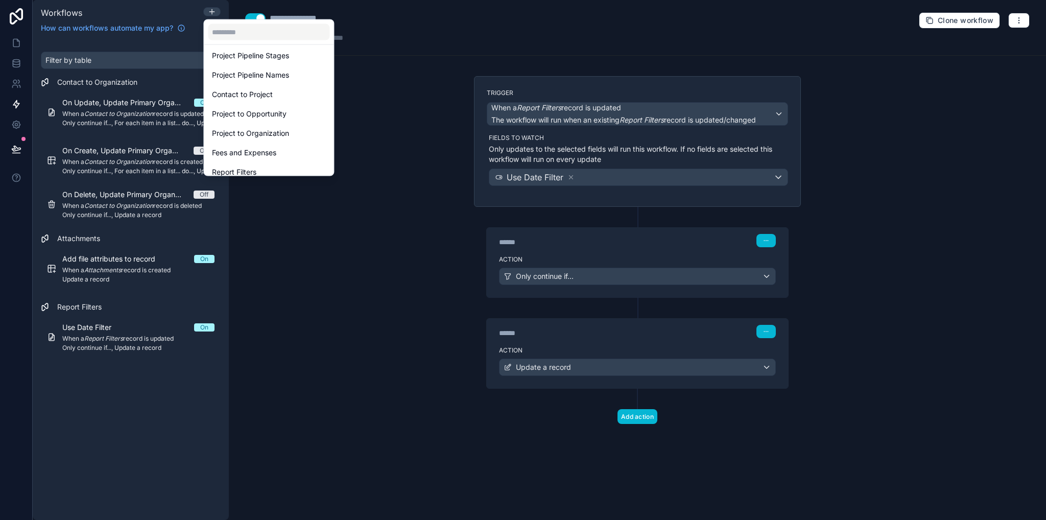
scroll to position [243, 0]
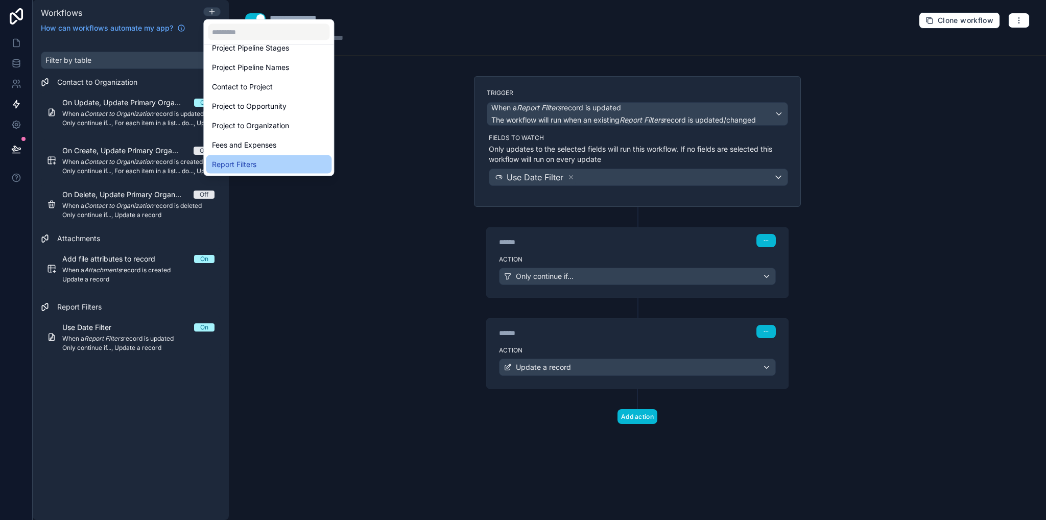
click at [263, 164] on div "Report Filters" at bounding box center [268, 164] width 113 height 12
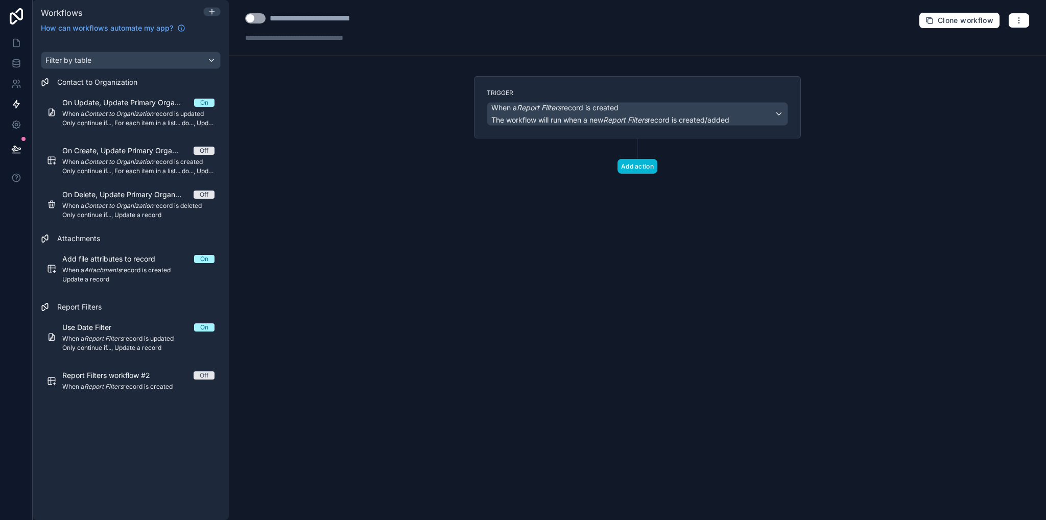
click at [333, 19] on div "**********" at bounding box center [325, 18] width 110 height 12
drag, startPoint x: 372, startPoint y: 20, endPoint x: 272, endPoint y: 18, distance: 100.2
click at [272, 18] on div "**********" at bounding box center [325, 18] width 110 height 12
type div "**********"
click at [386, 218] on div "**********" at bounding box center [637, 260] width 817 height 520
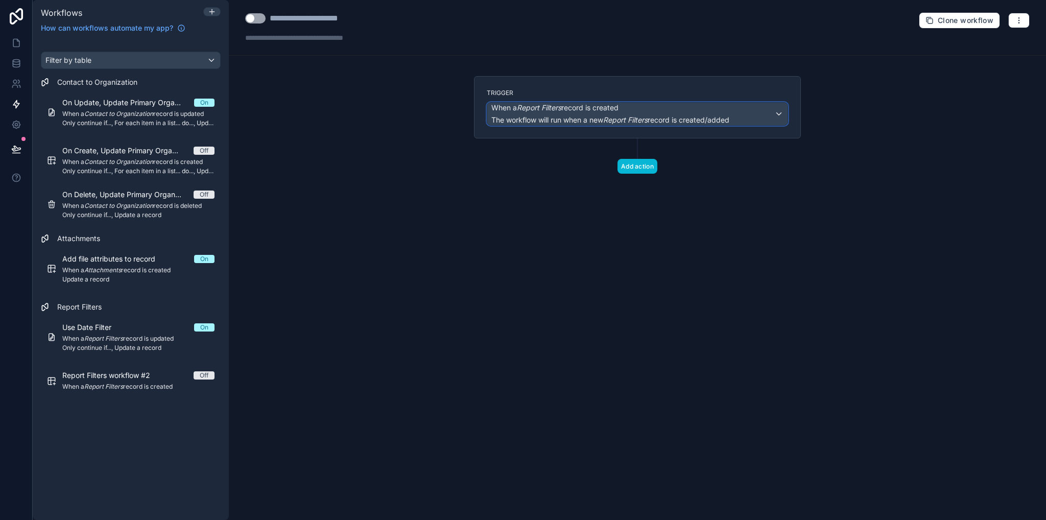
click at [676, 119] on span "The workflow will run when a new Report Filters record is created/added" at bounding box center [611, 119] width 238 height 9
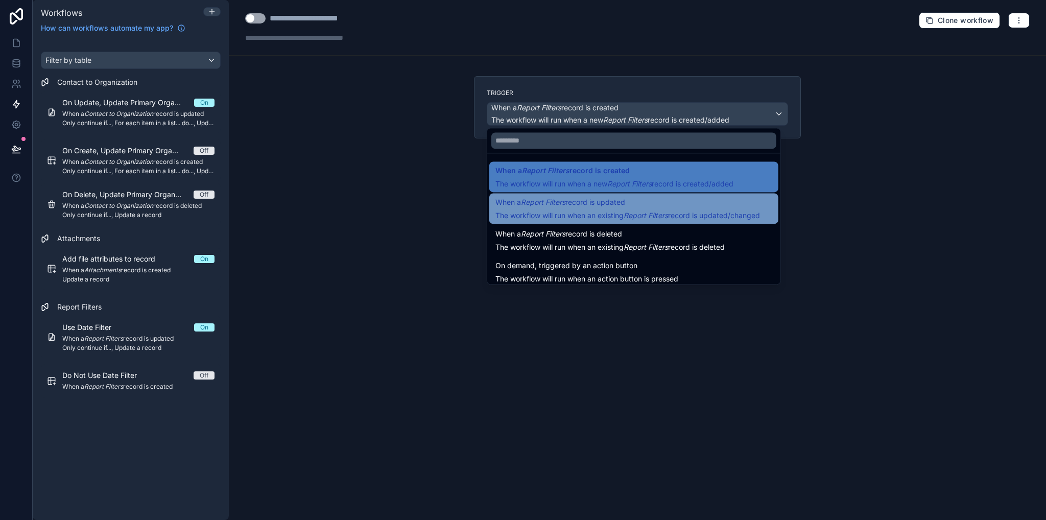
click at [562, 197] on span "When a Report Filters record is updated" at bounding box center [561, 202] width 130 height 12
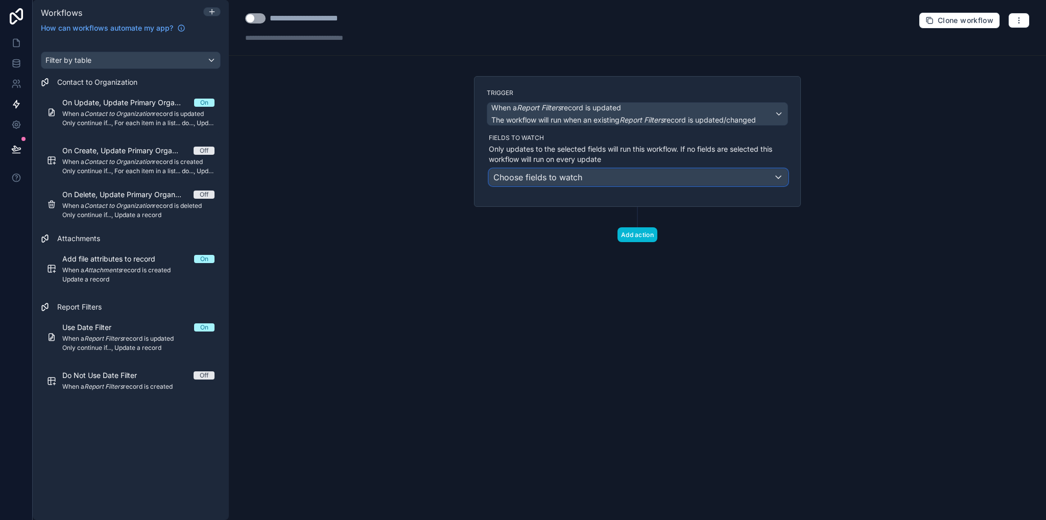
click at [603, 181] on div "Choose fields to watch" at bounding box center [638, 177] width 298 height 16
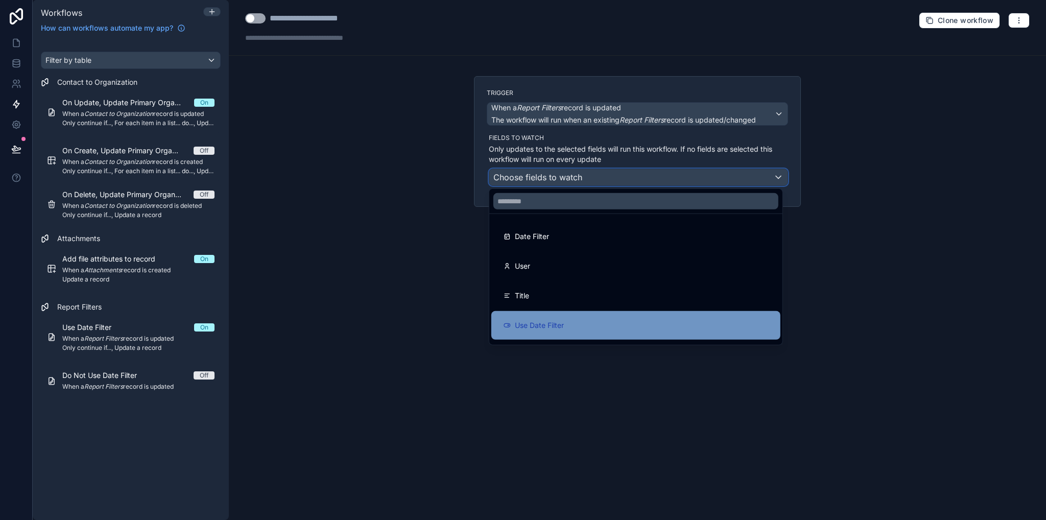
scroll to position [56, 0]
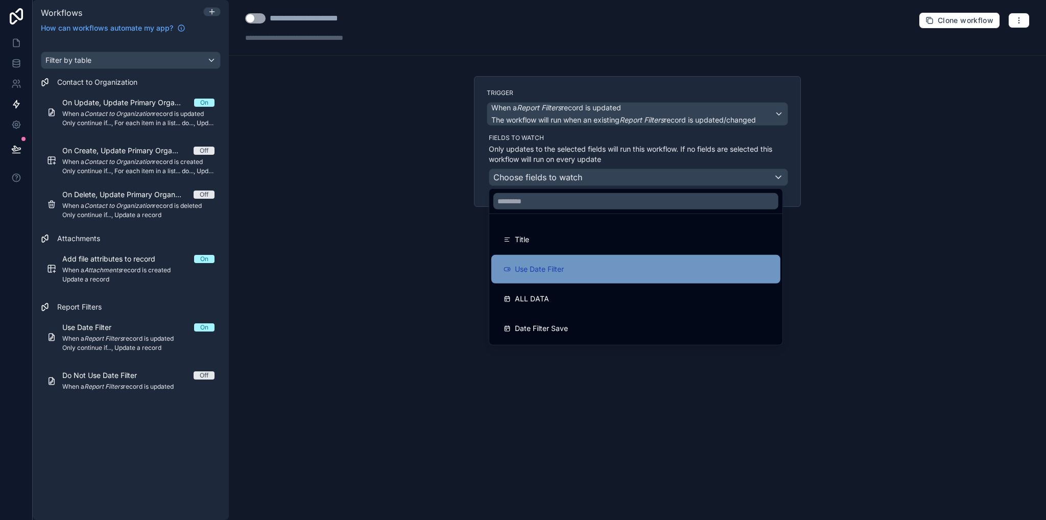
click at [542, 274] on span "Use Date Filter" at bounding box center [539, 269] width 49 height 12
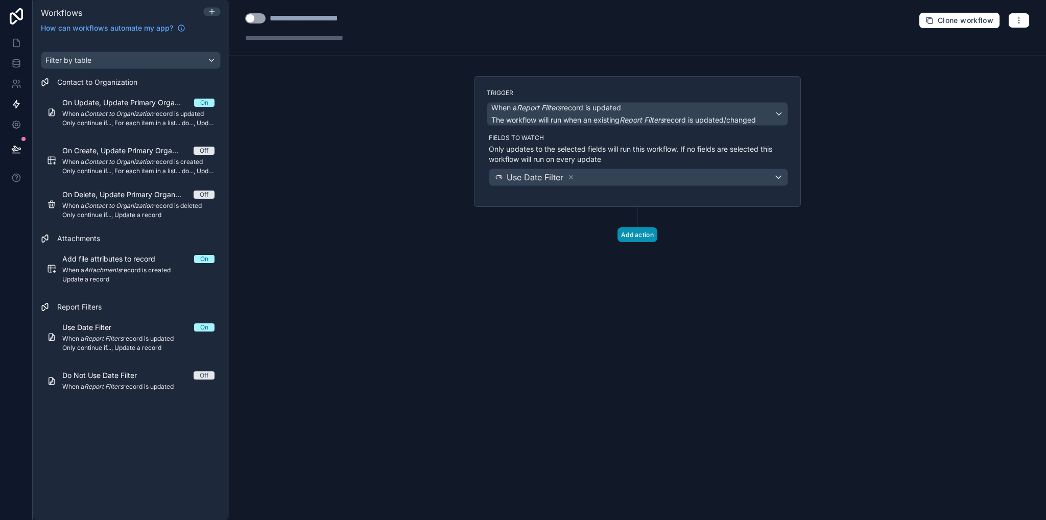
click at [627, 232] on button "Add action" at bounding box center [638, 234] width 40 height 15
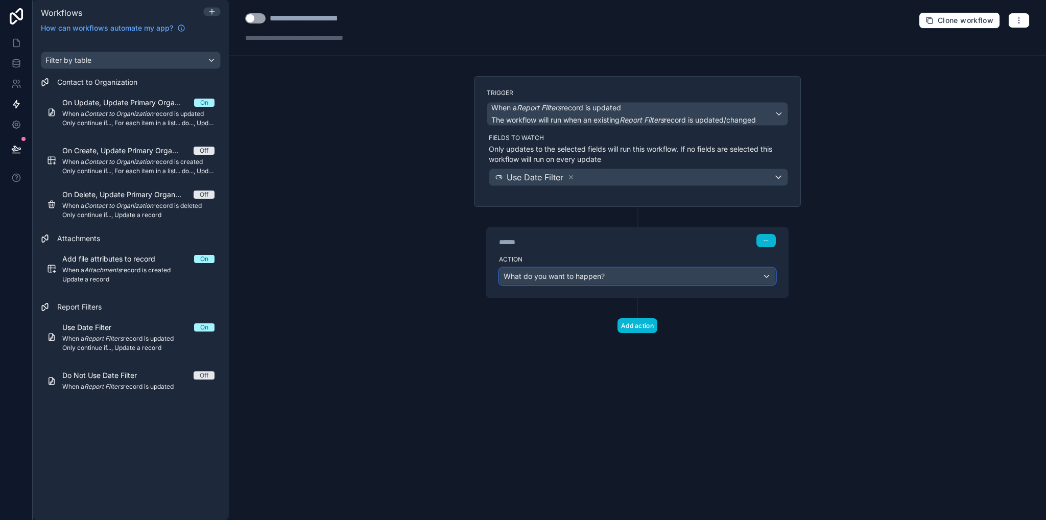
click at [566, 271] on span "What do you want to happen?" at bounding box center [554, 276] width 101 height 10
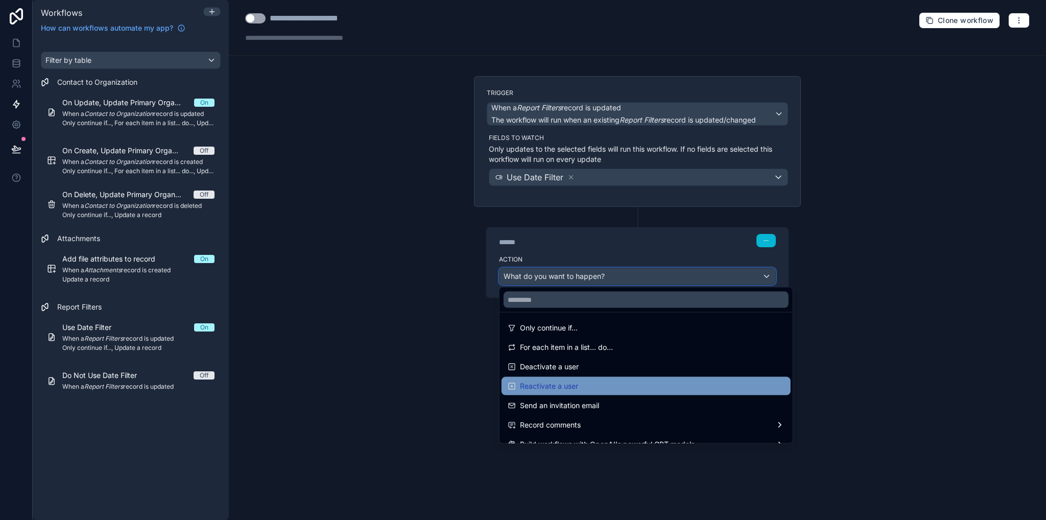
scroll to position [87, 0]
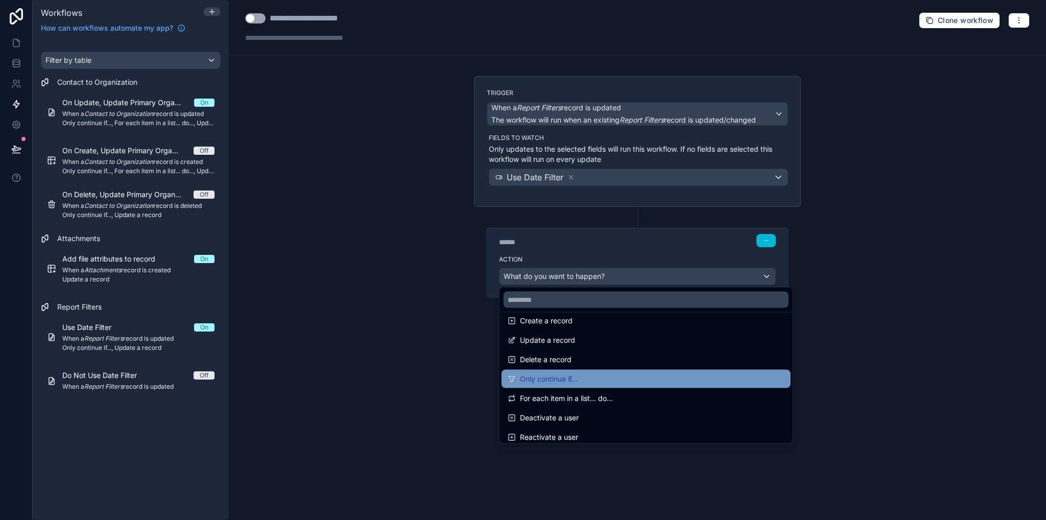
click at [555, 384] on span "Only continue if..." at bounding box center [549, 379] width 58 height 12
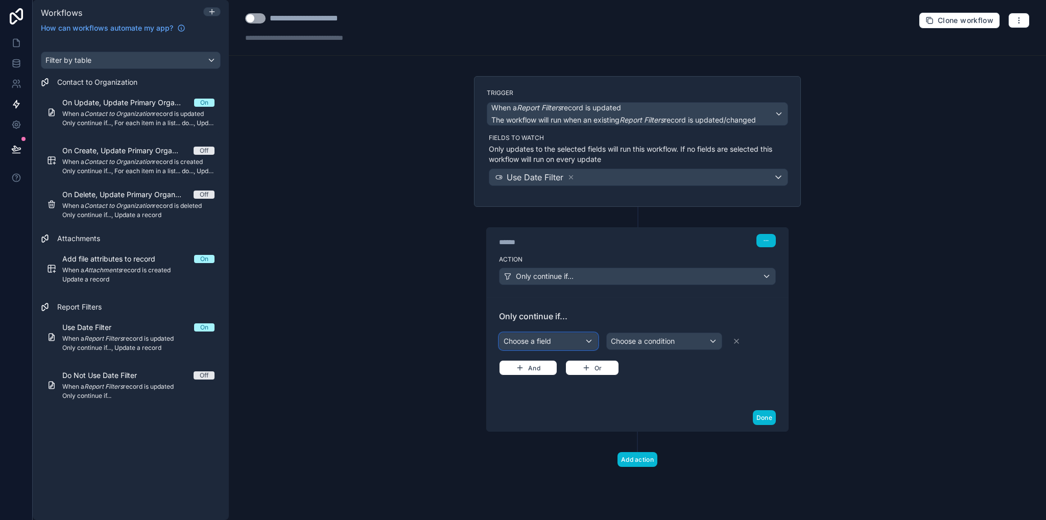
click at [577, 344] on div "Choose a field" at bounding box center [549, 341] width 98 height 16
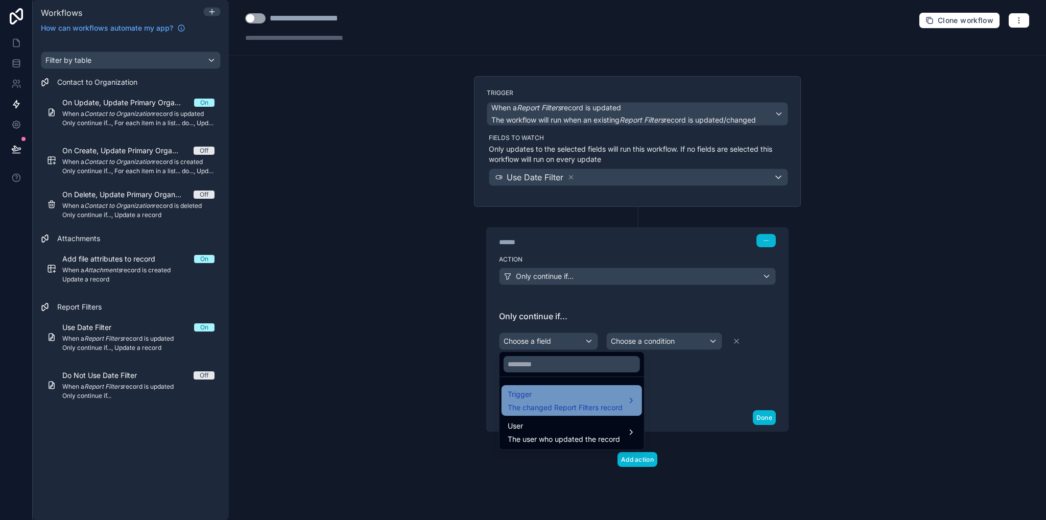
click at [560, 402] on div "Trigger The changed Report Filters record" at bounding box center [565, 400] width 115 height 25
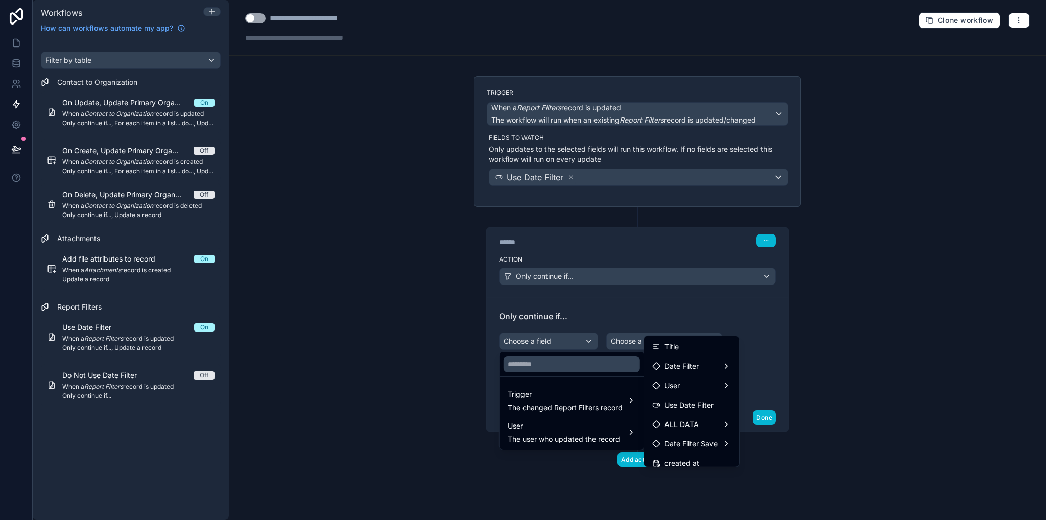
scroll to position [31, 0]
click at [687, 395] on span "Use Date Filter" at bounding box center [689, 394] width 49 height 12
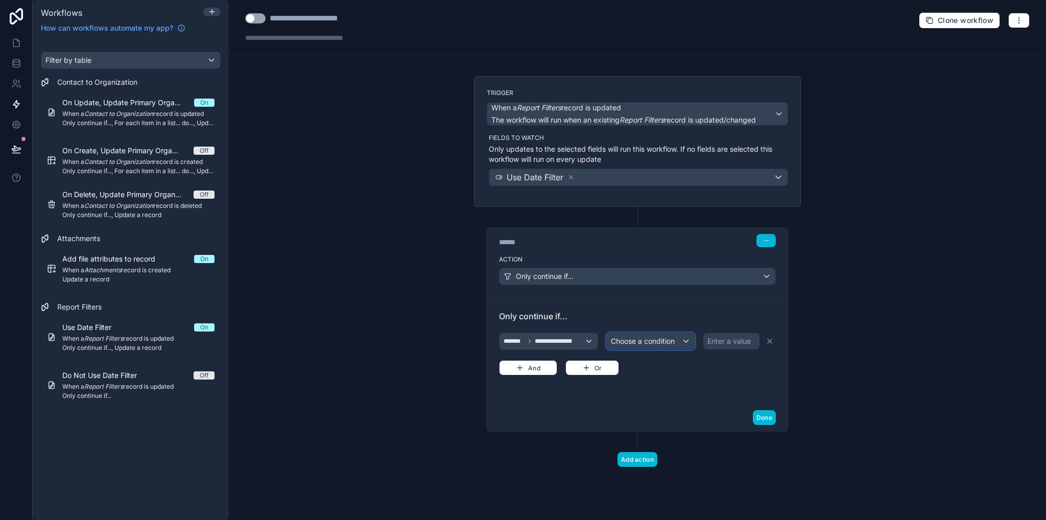
click at [655, 339] on span "Choose a condition" at bounding box center [643, 341] width 64 height 9
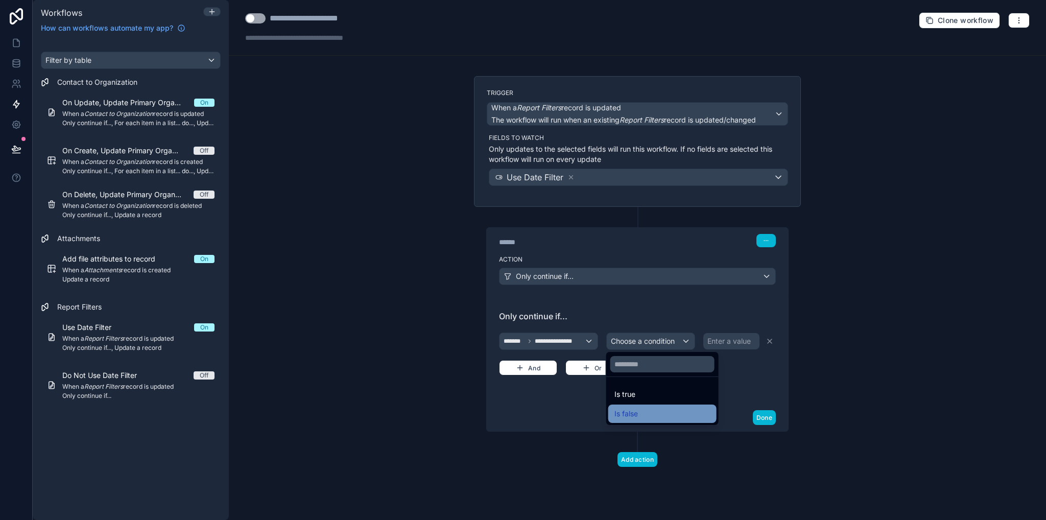
click at [629, 407] on div "Is false" at bounding box center [663, 414] width 108 height 18
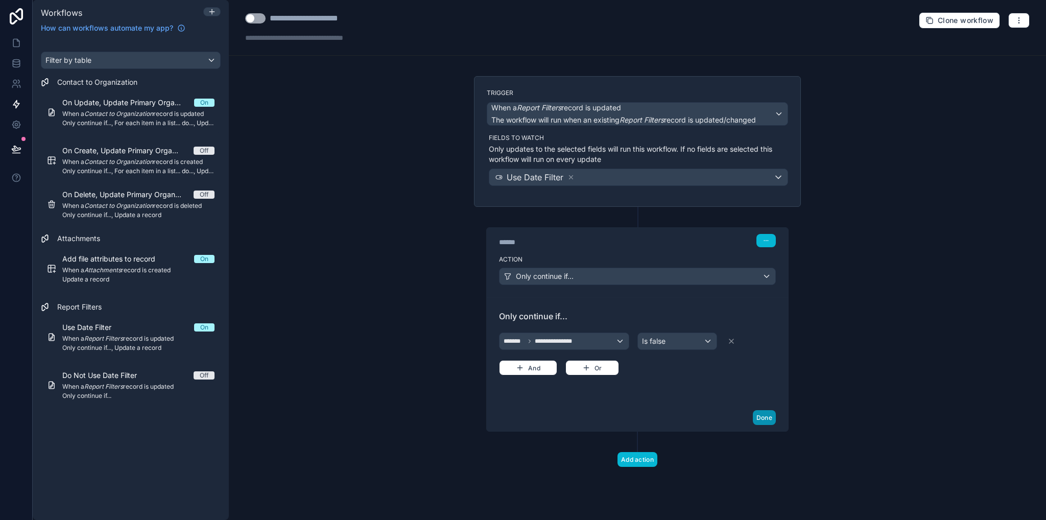
click at [755, 413] on button "Done" at bounding box center [764, 417] width 23 height 15
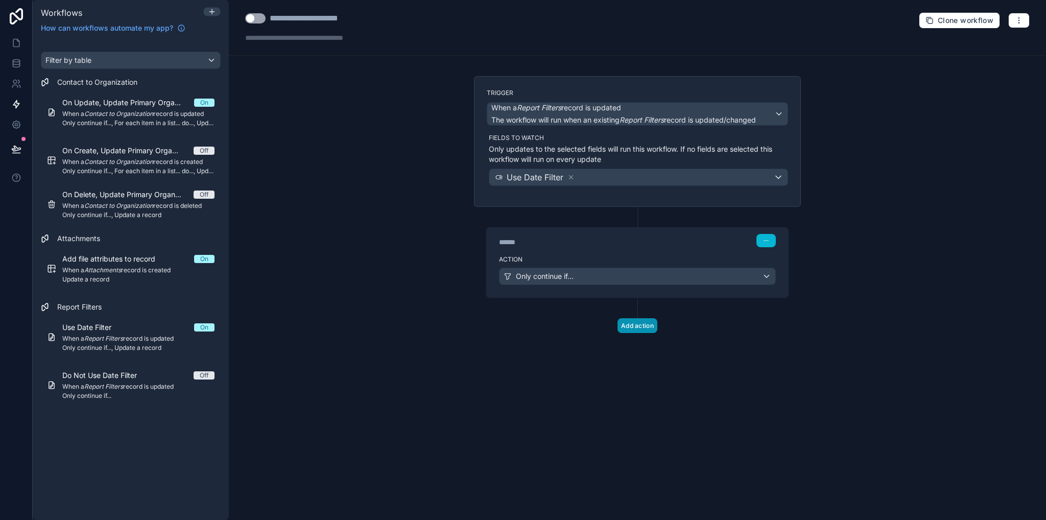
click at [644, 328] on button "Add action" at bounding box center [638, 325] width 40 height 15
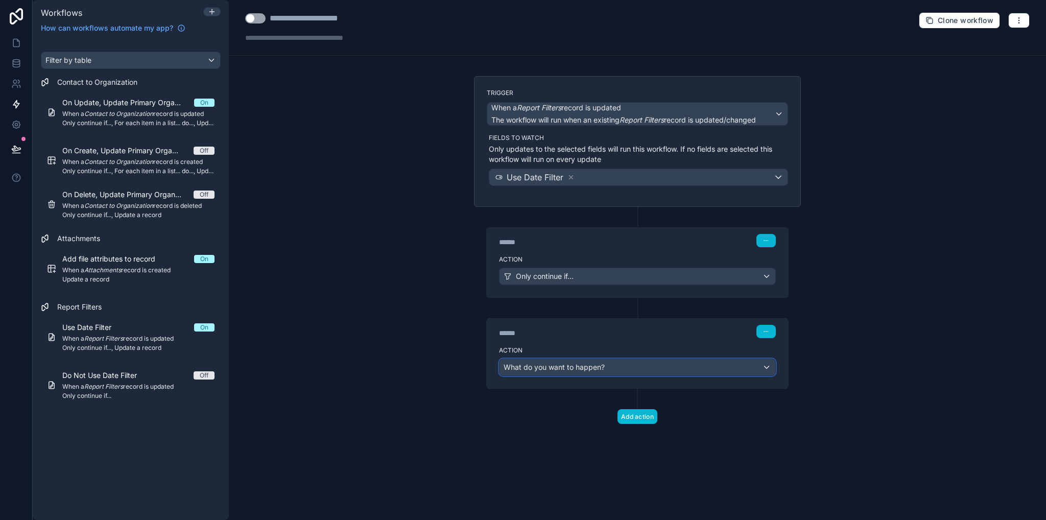
click at [550, 370] on div "What do you want to happen?" at bounding box center [638, 367] width 276 height 16
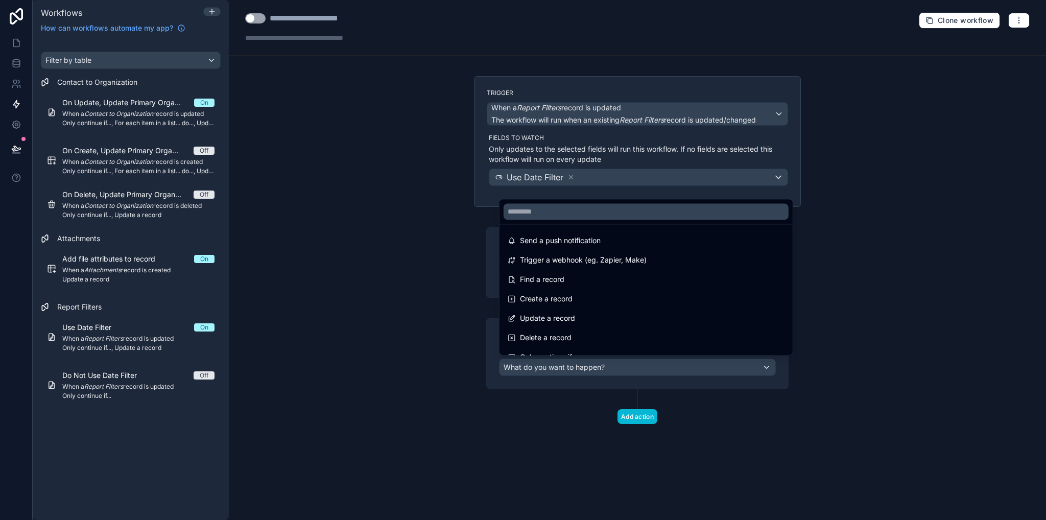
scroll to position [0, 0]
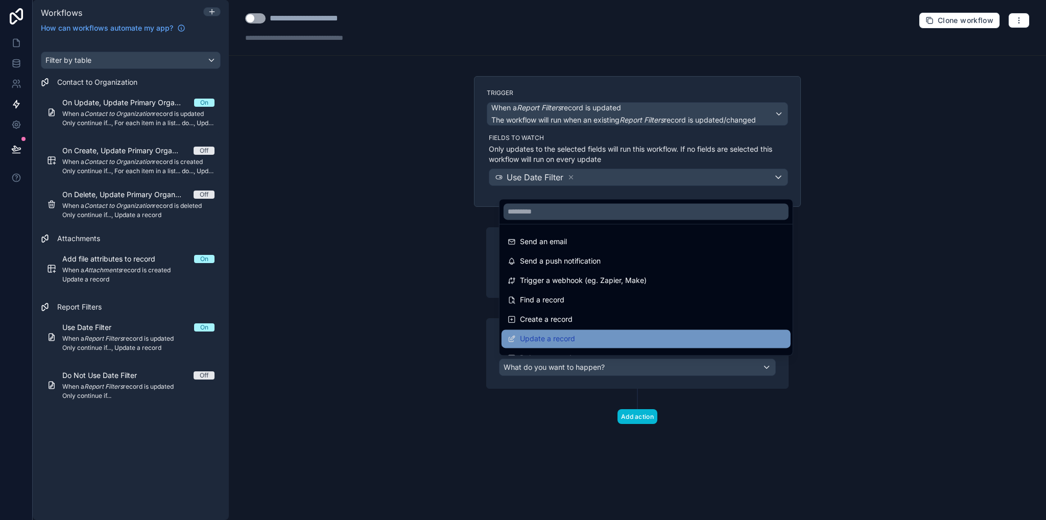
click at [561, 333] on span "Update a record" at bounding box center [547, 339] width 55 height 12
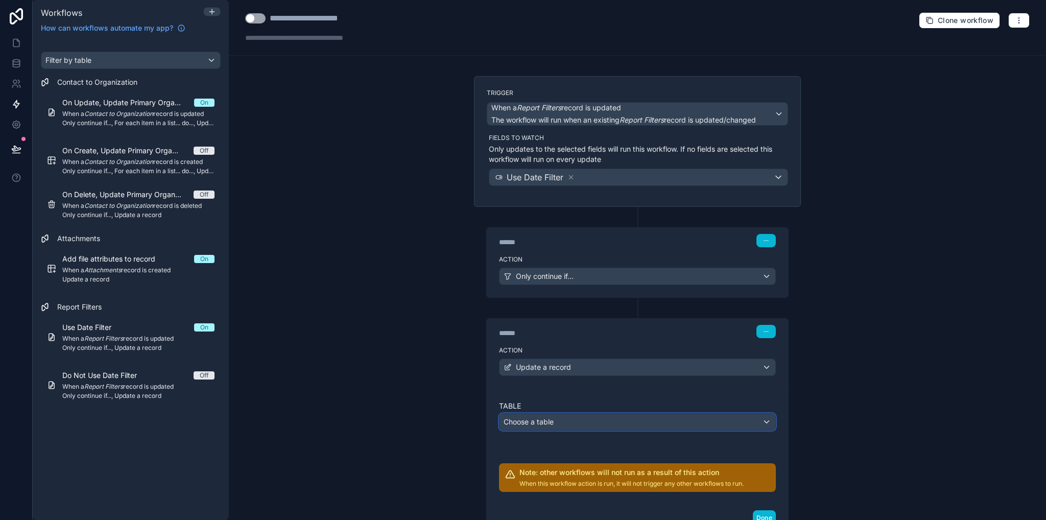
click at [563, 417] on div "Choose a table" at bounding box center [638, 422] width 276 height 16
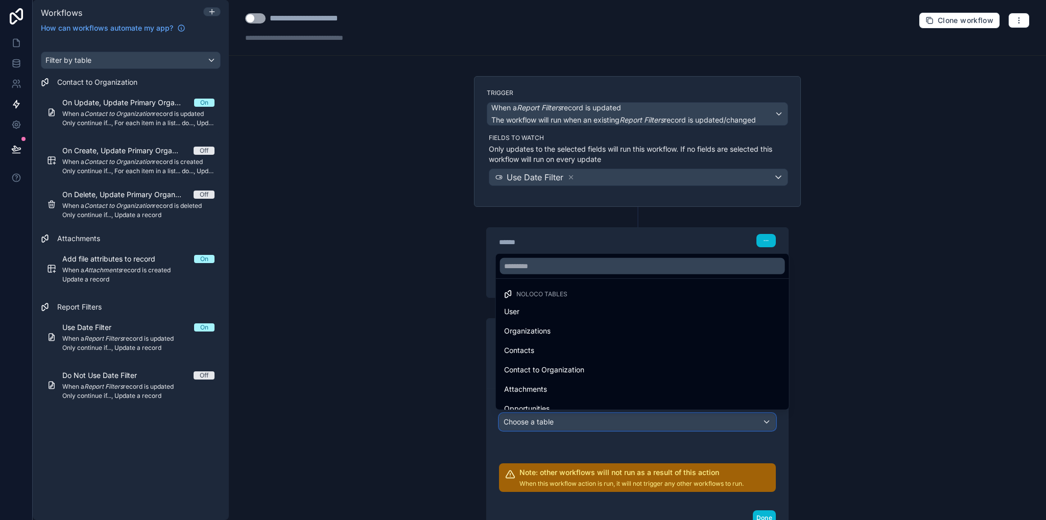
scroll to position [243, 0]
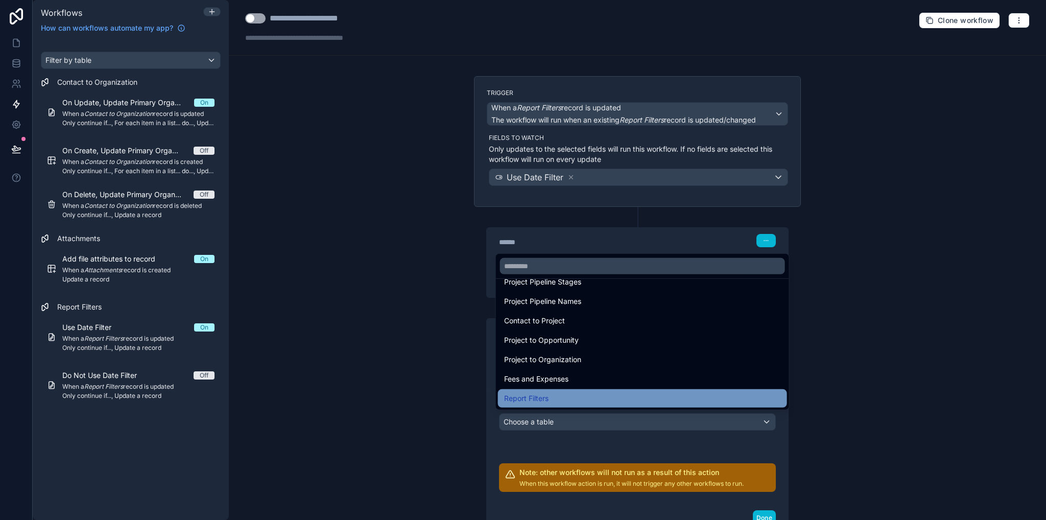
click at [543, 401] on span "Report Filters" at bounding box center [526, 398] width 44 height 12
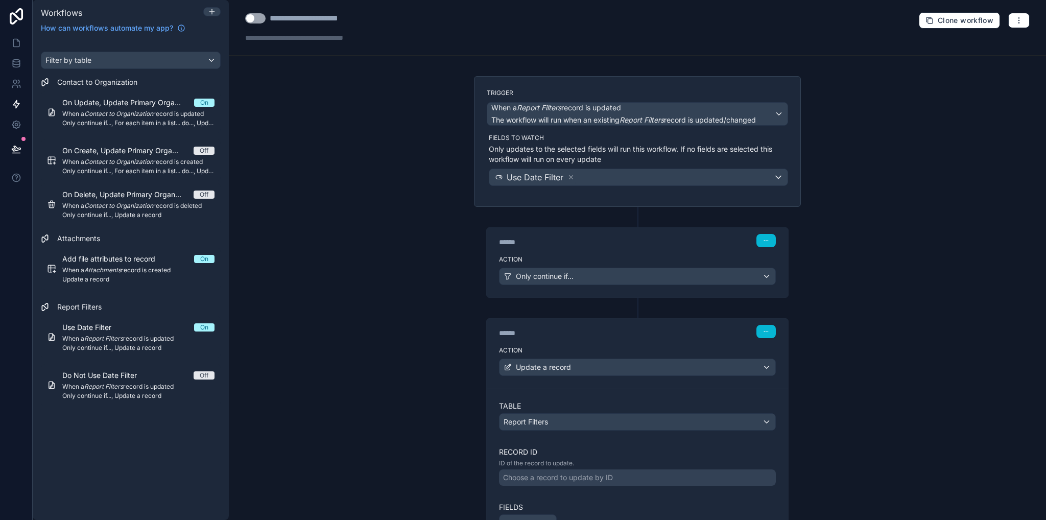
scroll to position [161, 0]
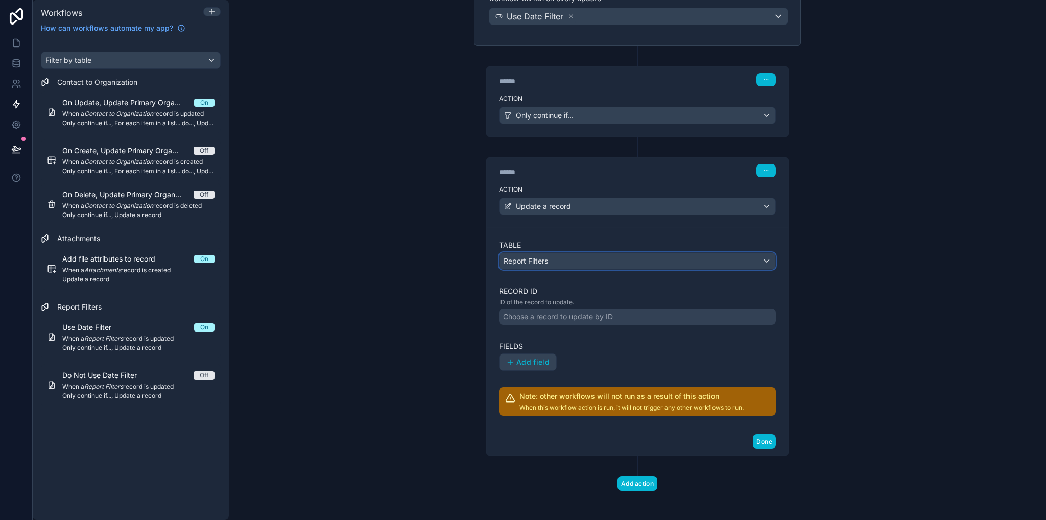
click at [541, 262] on span "Report Filters" at bounding box center [526, 261] width 44 height 10
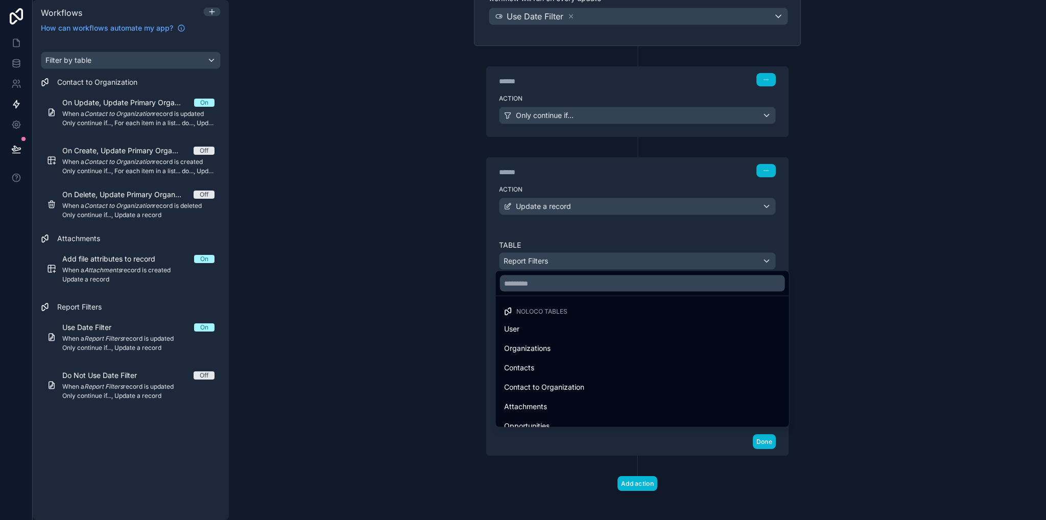
click at [387, 317] on div at bounding box center [523, 260] width 1046 height 520
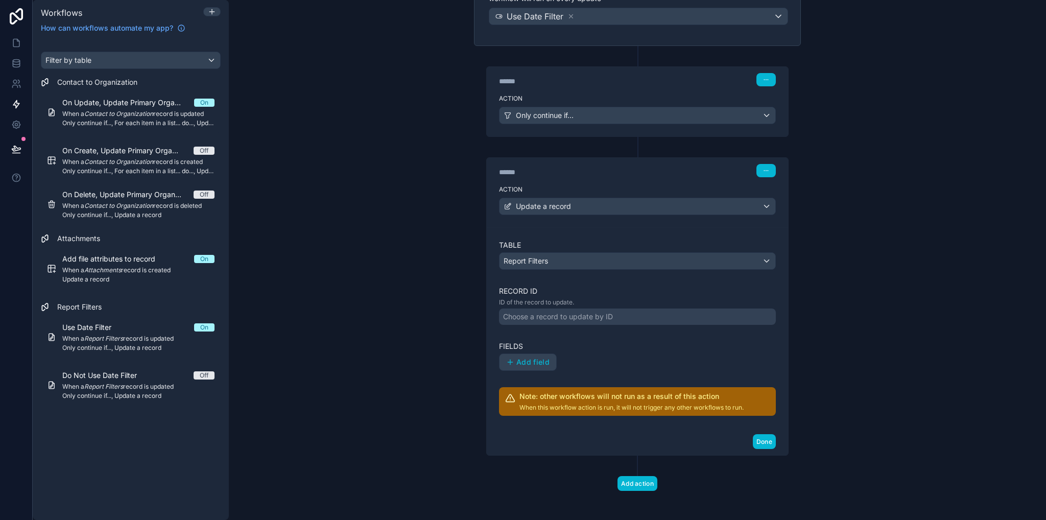
click at [520, 318] on div "Choose a record to update by ID" at bounding box center [558, 317] width 110 height 10
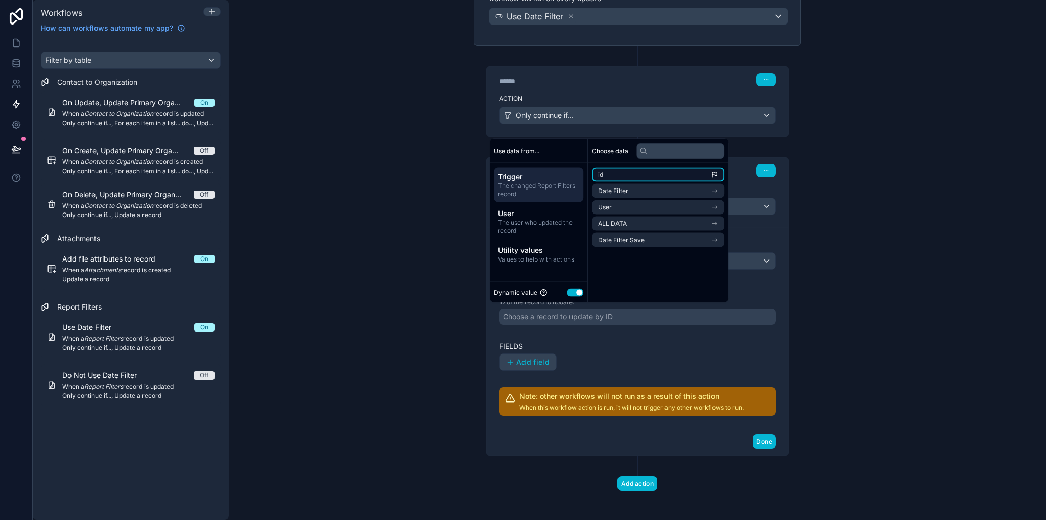
click at [601, 171] on span "id" at bounding box center [600, 175] width 5 height 8
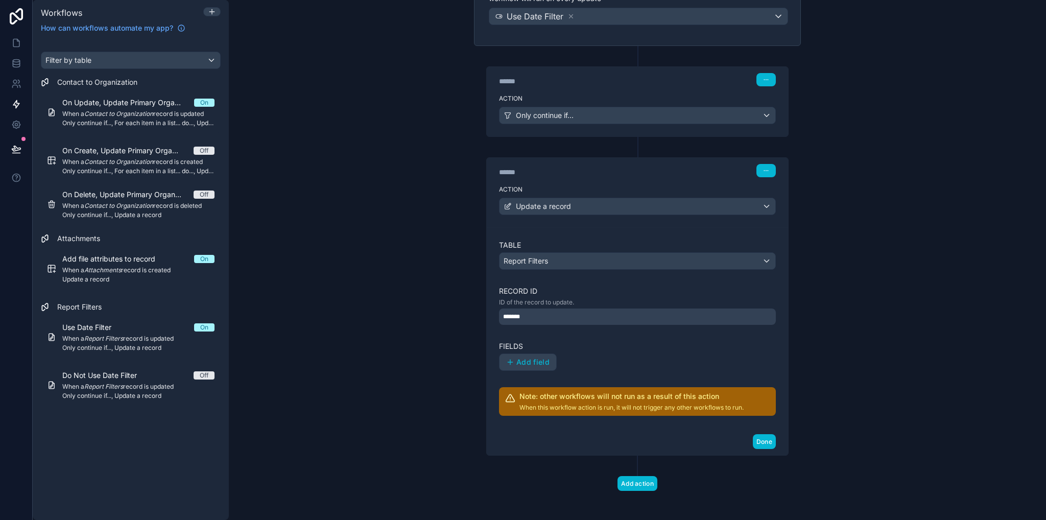
click at [370, 328] on div "**********" at bounding box center [637, 260] width 817 height 520
click at [518, 358] on span "Add field" at bounding box center [533, 362] width 33 height 9
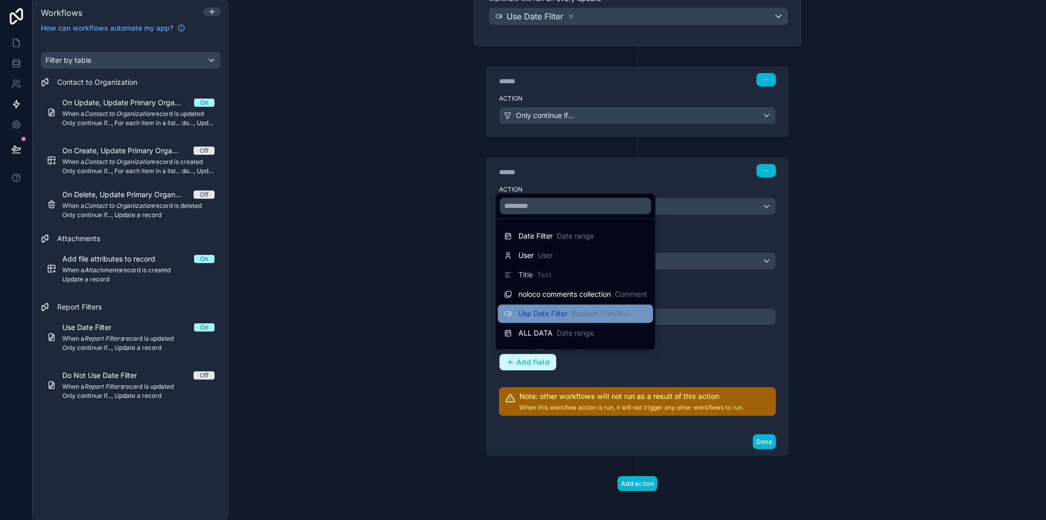
scroll to position [14, 0]
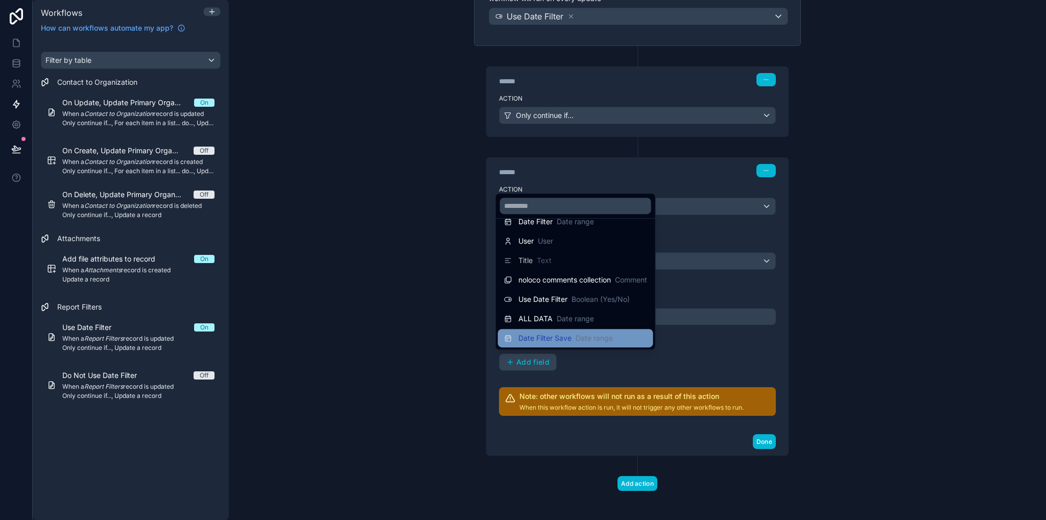
click at [552, 343] on span "Date Filter Save" at bounding box center [545, 338] width 53 height 10
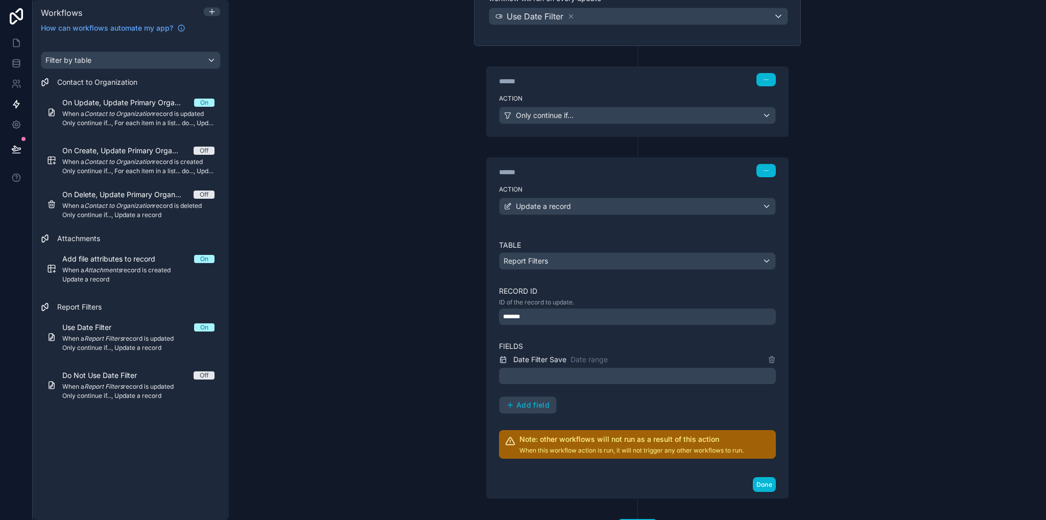
click at [546, 371] on p "﻿" at bounding box center [638, 376] width 271 height 12
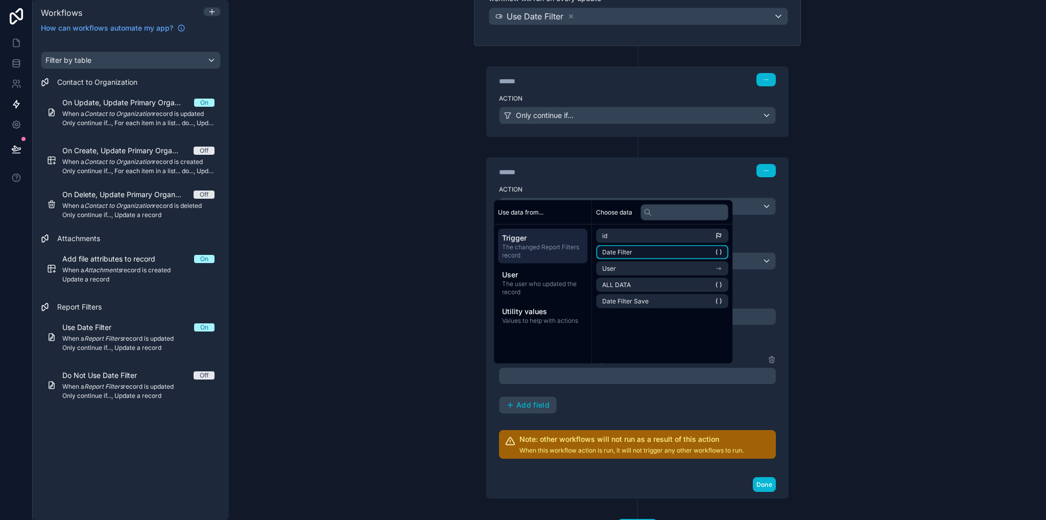
click at [637, 252] on li "Date Filter" at bounding box center [662, 252] width 132 height 14
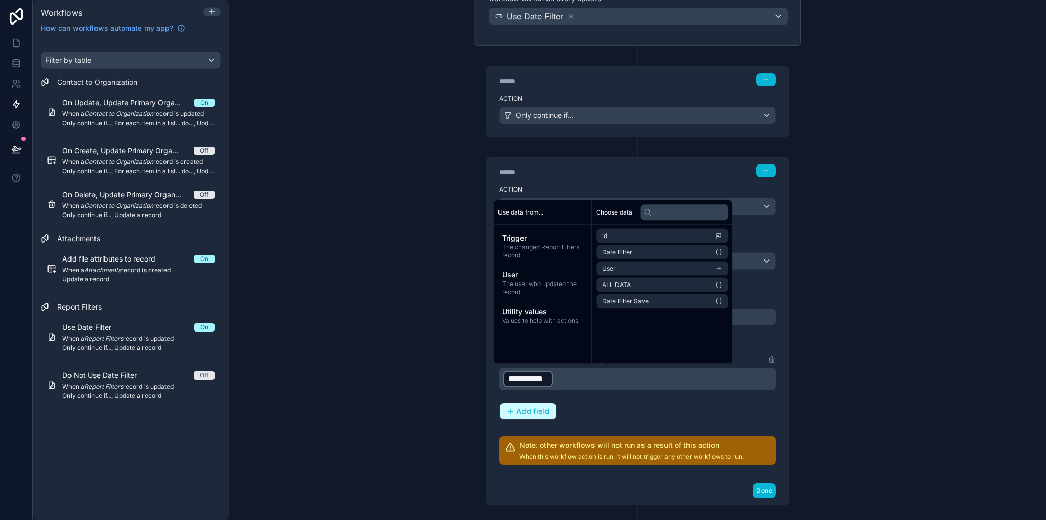
click at [526, 403] on button "Add field" at bounding box center [528, 411] width 57 height 16
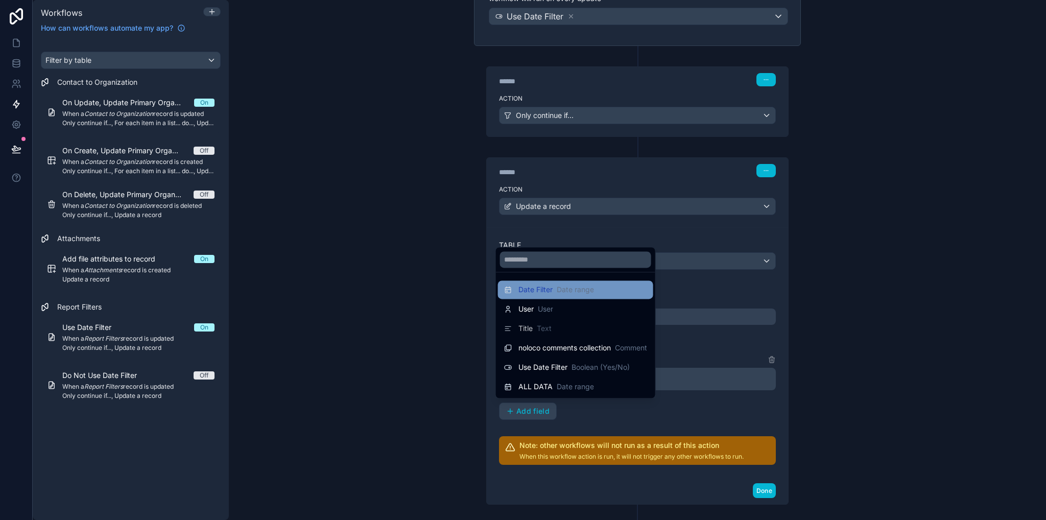
click at [545, 293] on span "Date Filter" at bounding box center [536, 290] width 34 height 10
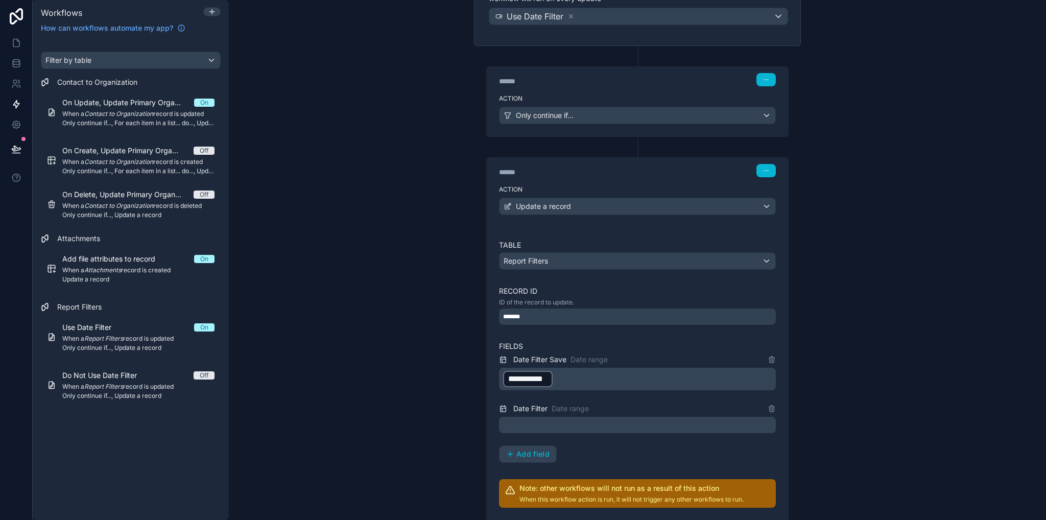
click at [546, 426] on p "﻿" at bounding box center [638, 425] width 271 height 12
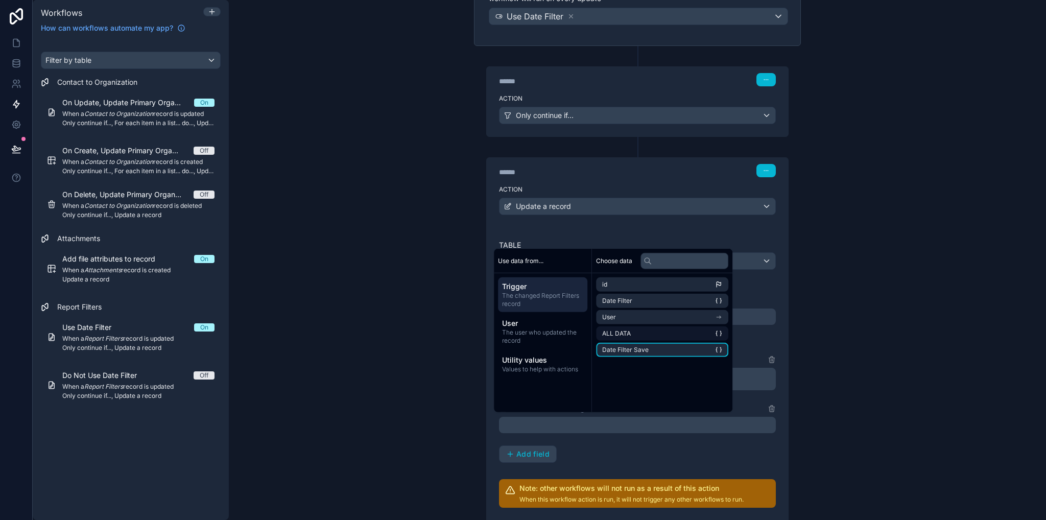
click at [639, 338] on li "ALL DATA" at bounding box center [662, 333] width 132 height 14
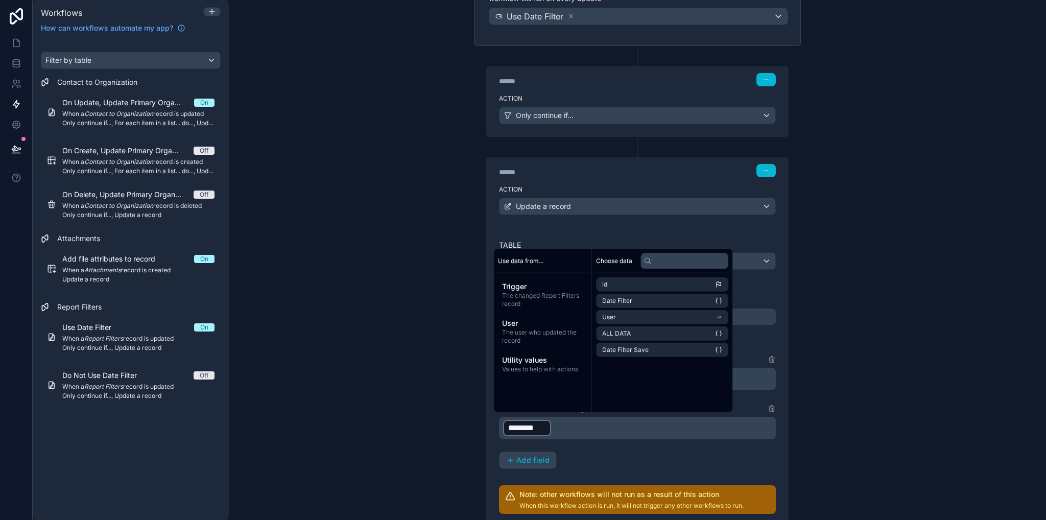
click at [827, 348] on div "**********" at bounding box center [637, 260] width 817 height 520
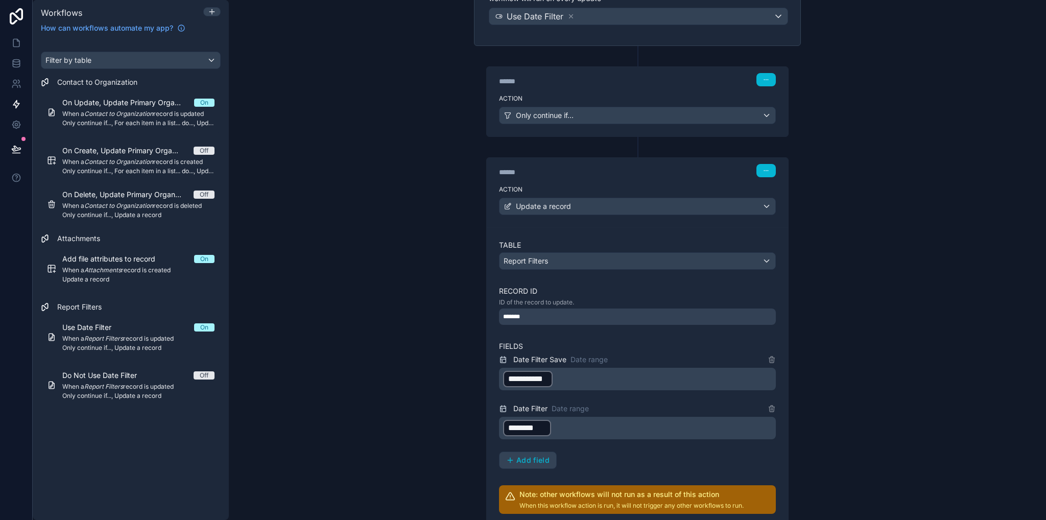
scroll to position [258, 0]
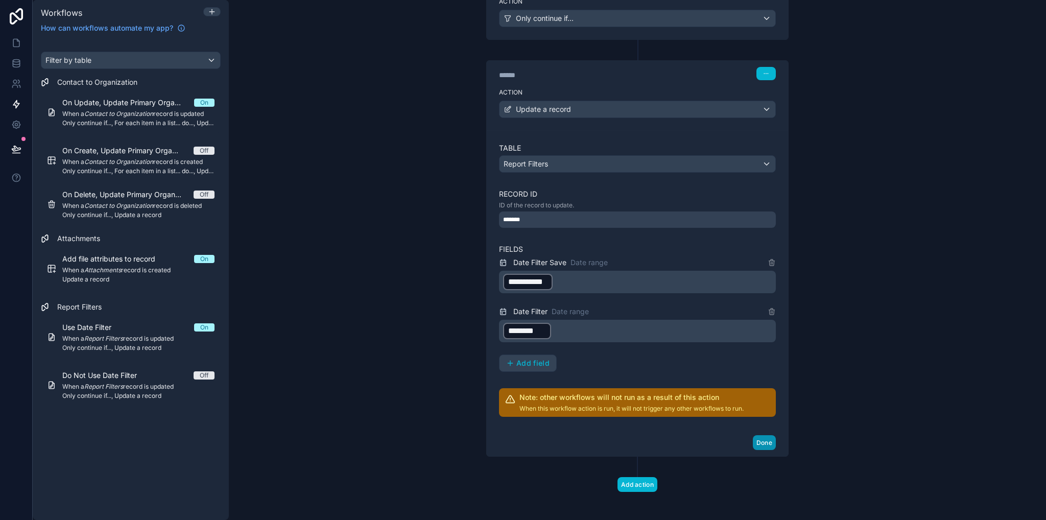
click at [763, 440] on button "Done" at bounding box center [764, 442] width 23 height 15
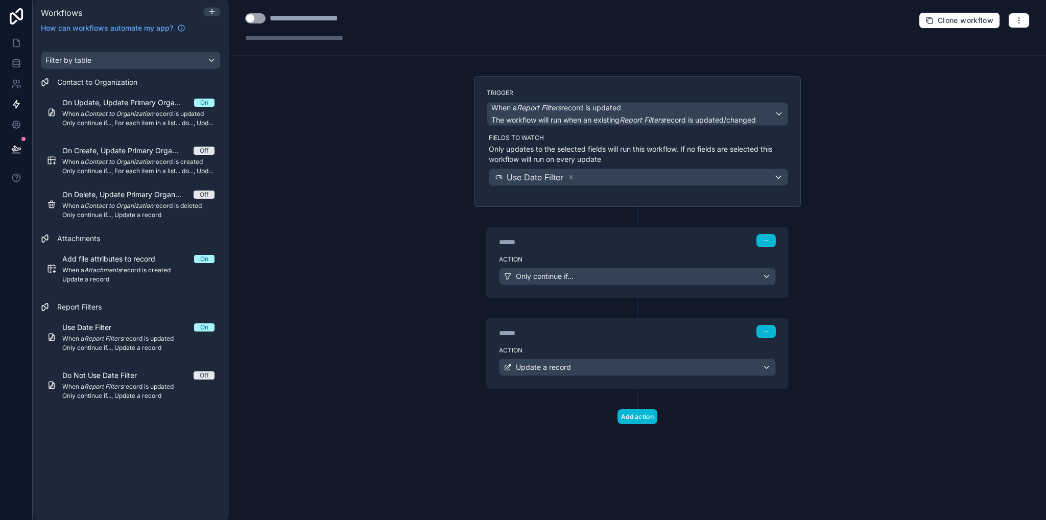
scroll to position [0, 0]
click at [255, 17] on button "Use setting" at bounding box center [255, 18] width 20 height 10
click at [12, 44] on icon at bounding box center [16, 43] width 10 height 10
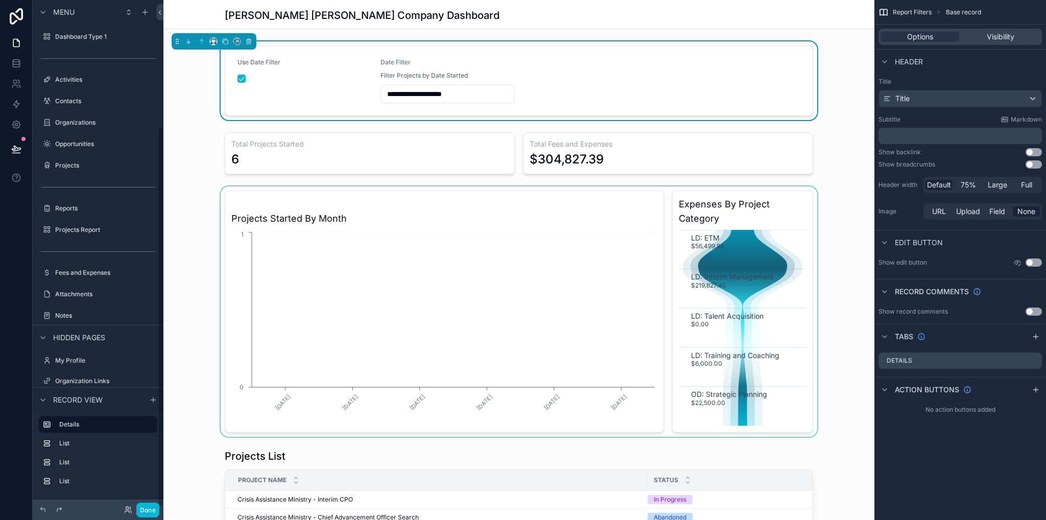
scroll to position [171, 0]
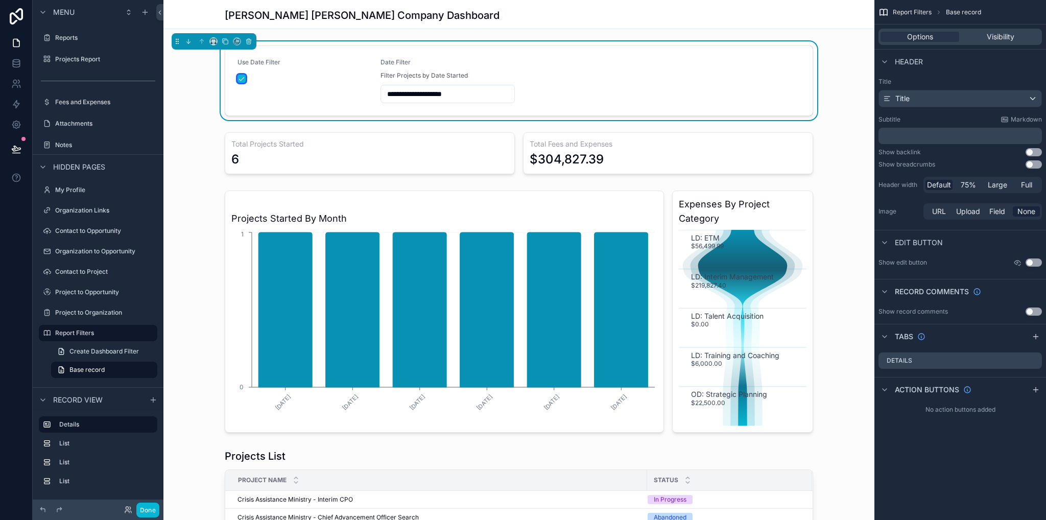
click at [238, 80] on button "scrollable content" at bounding box center [242, 79] width 8 height 8
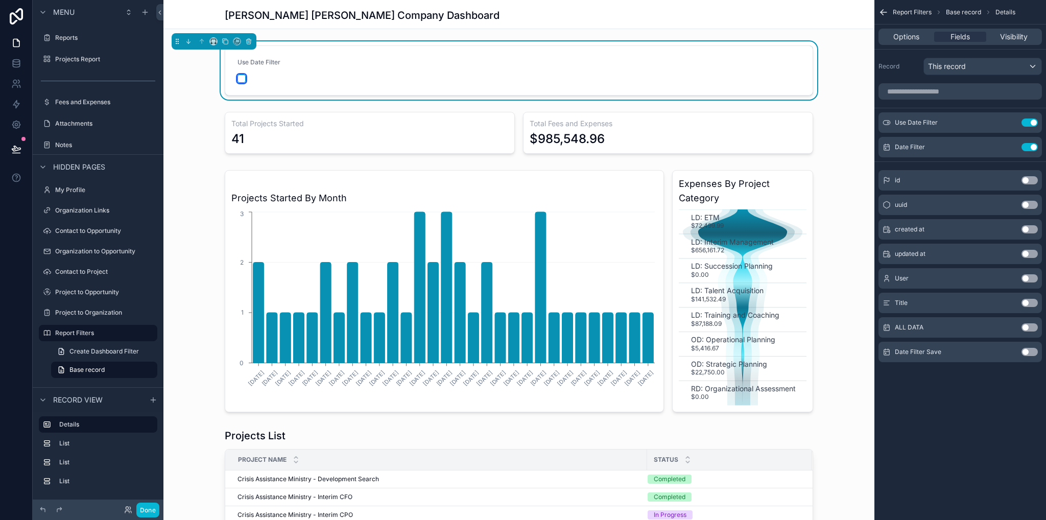
click at [238, 79] on button "scrollable content" at bounding box center [242, 79] width 8 height 8
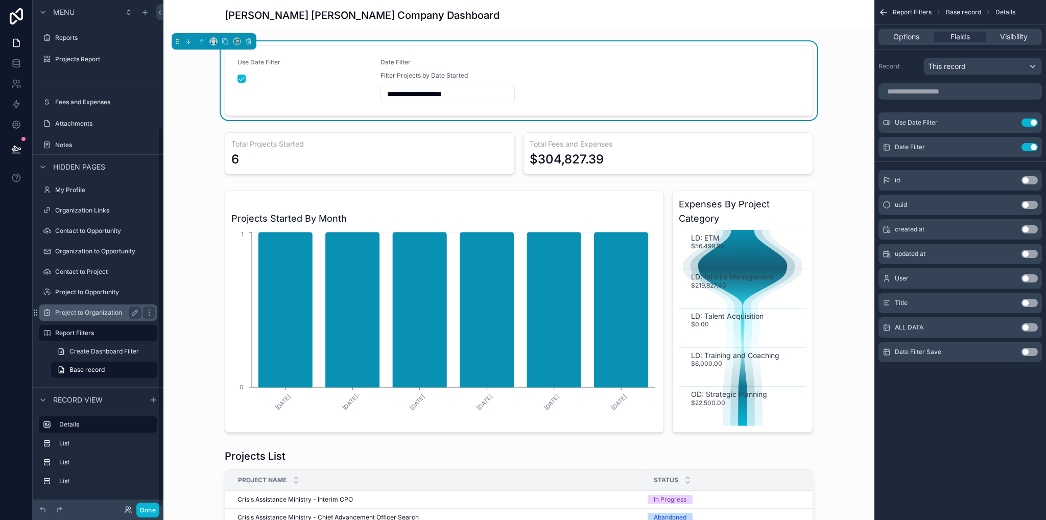
click at [84, 315] on label "Project to Organization" at bounding box center [96, 313] width 82 height 8
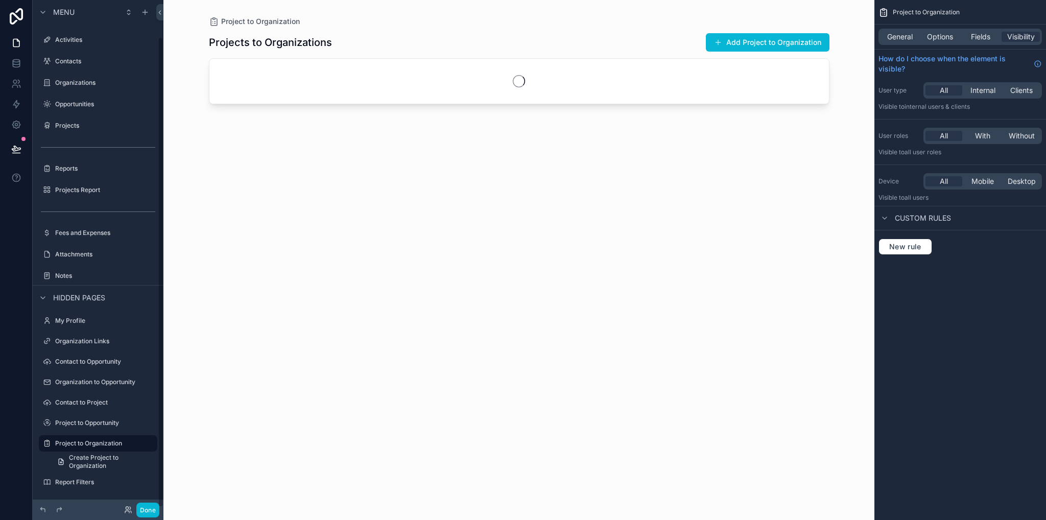
scroll to position [40, 0]
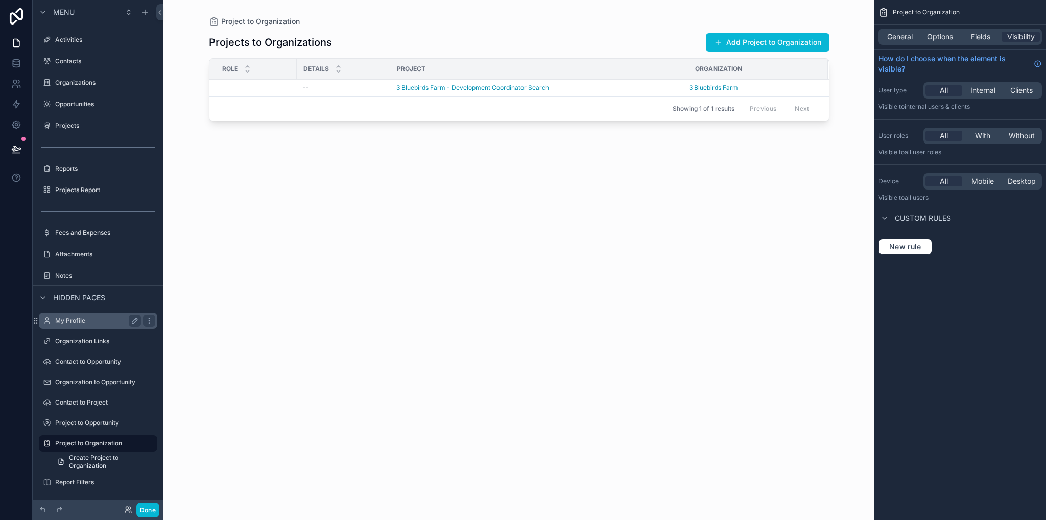
click at [67, 192] on label "Projects Report" at bounding box center [105, 190] width 100 height 8
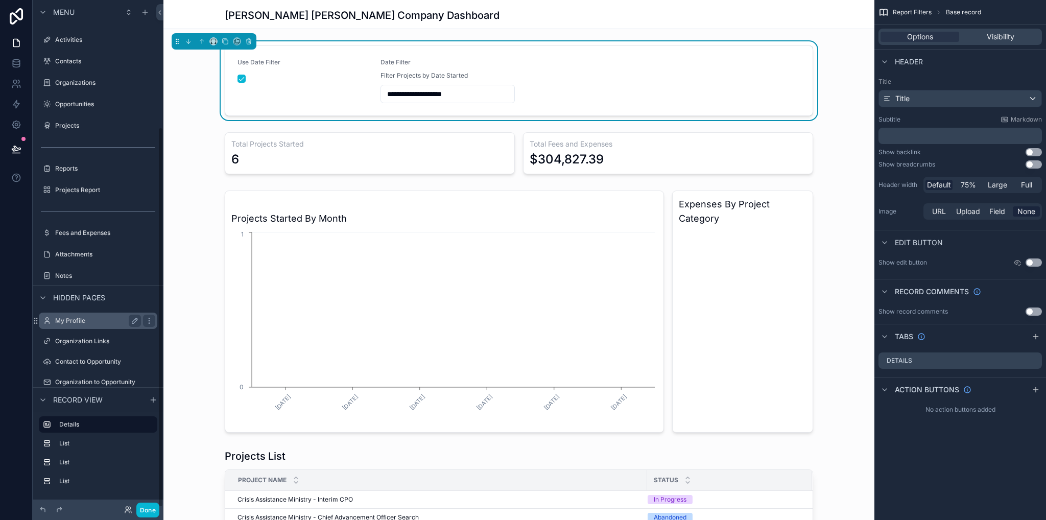
scroll to position [171, 0]
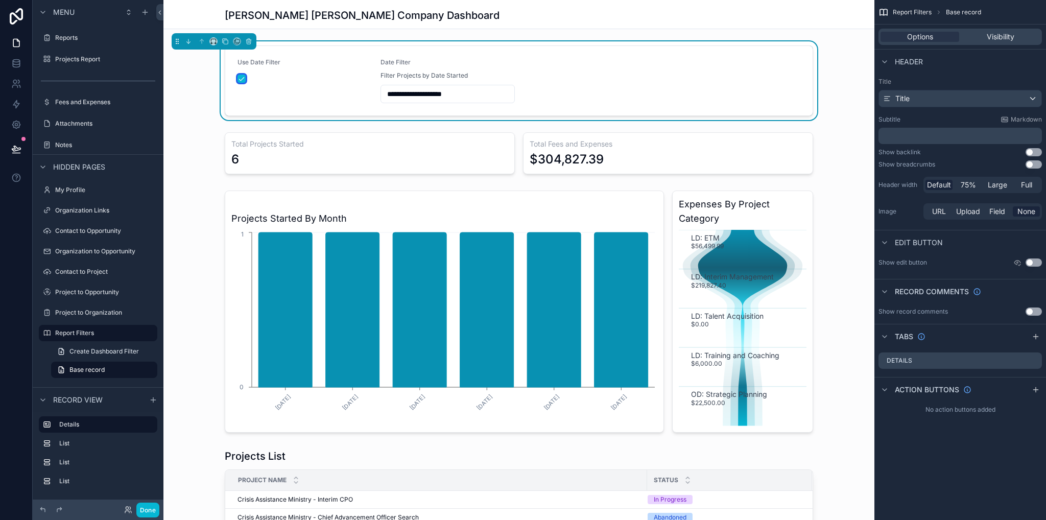
click at [239, 79] on button "scrollable content" at bounding box center [242, 79] width 8 height 8
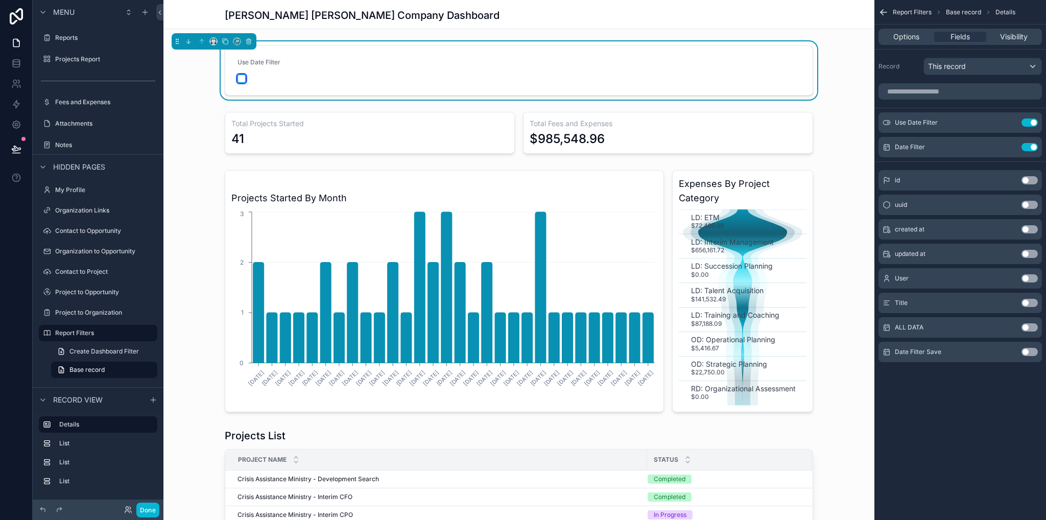
click at [238, 78] on button "scrollable content" at bounding box center [242, 79] width 8 height 8
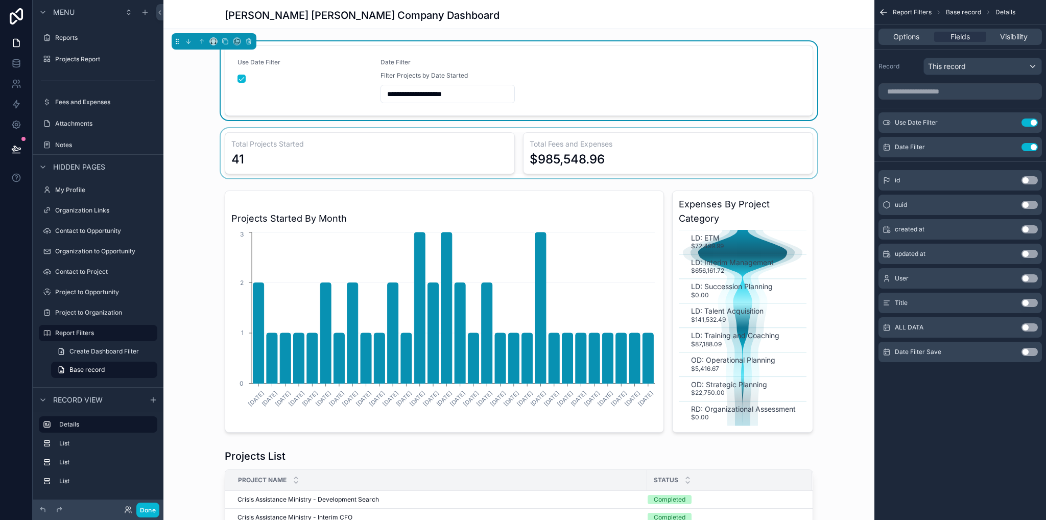
click at [207, 171] on div "scrollable content" at bounding box center [518, 153] width 711 height 50
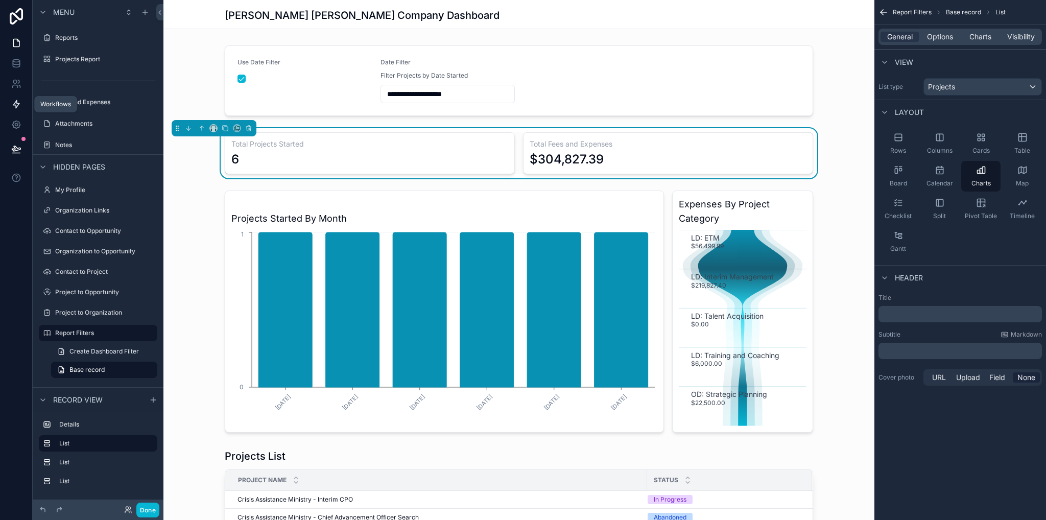
click at [16, 106] on icon at bounding box center [16, 104] width 10 height 10
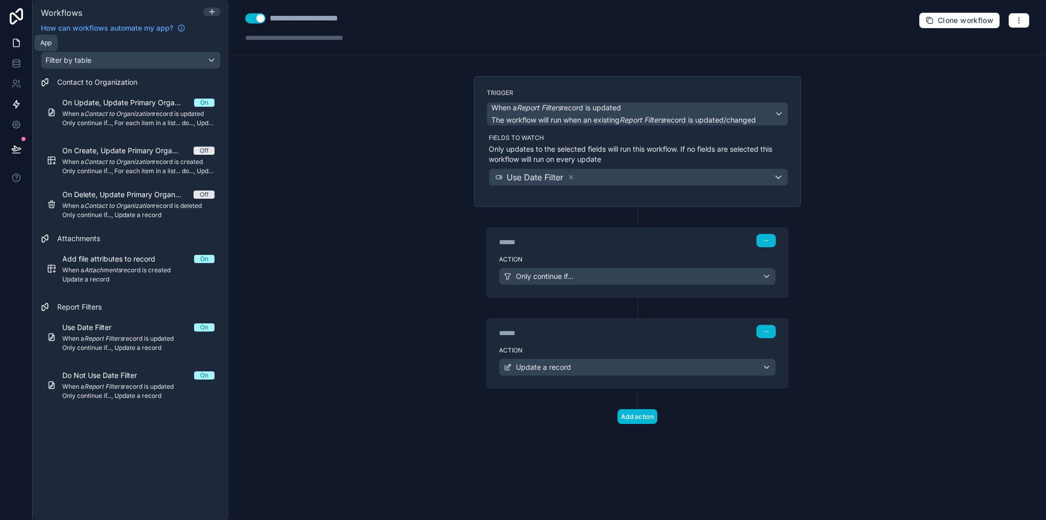
click at [17, 42] on icon at bounding box center [16, 43] width 10 height 10
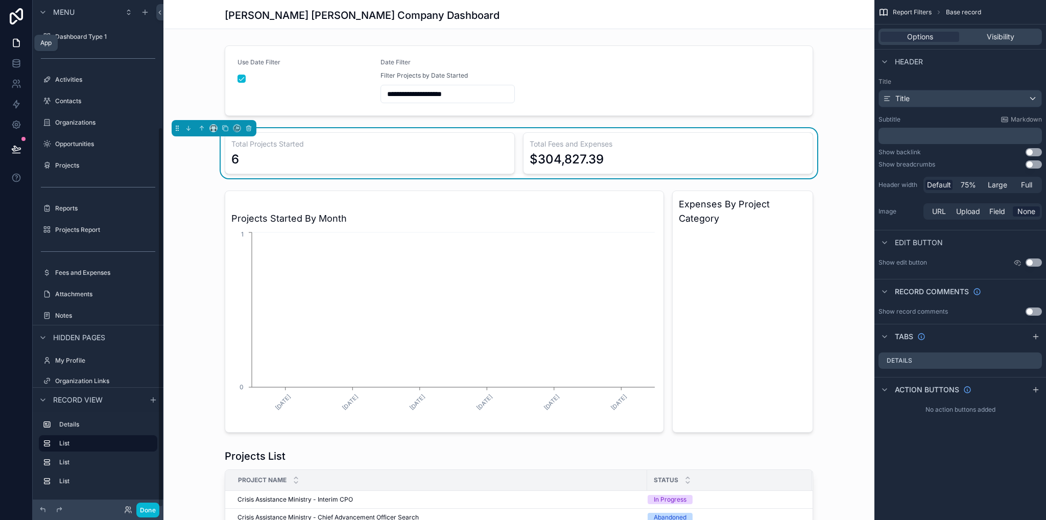
scroll to position [171, 0]
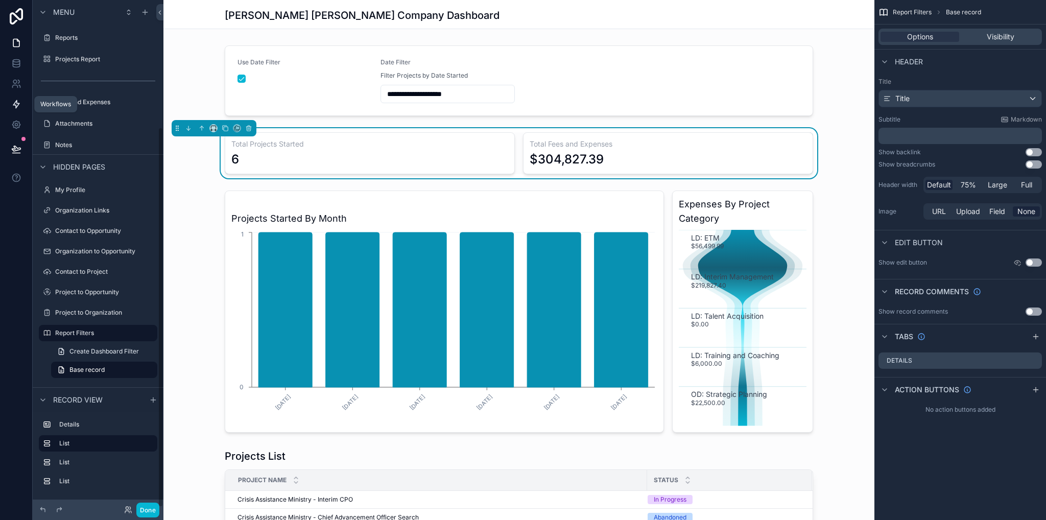
click at [14, 104] on icon at bounding box center [16, 104] width 10 height 10
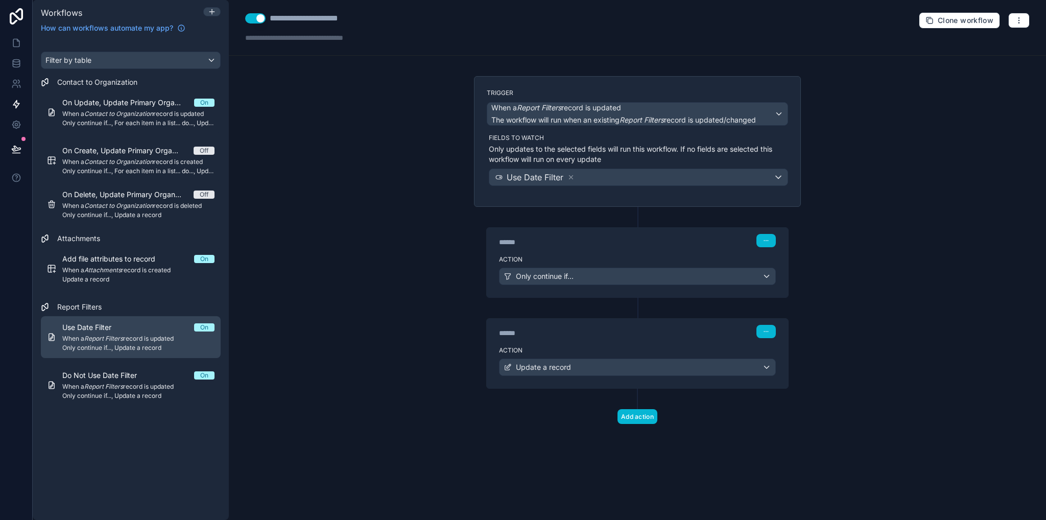
click at [123, 337] on em "Report Filters" at bounding box center [103, 339] width 39 height 8
click at [1020, 13] on button "button" at bounding box center [1019, 20] width 21 height 15
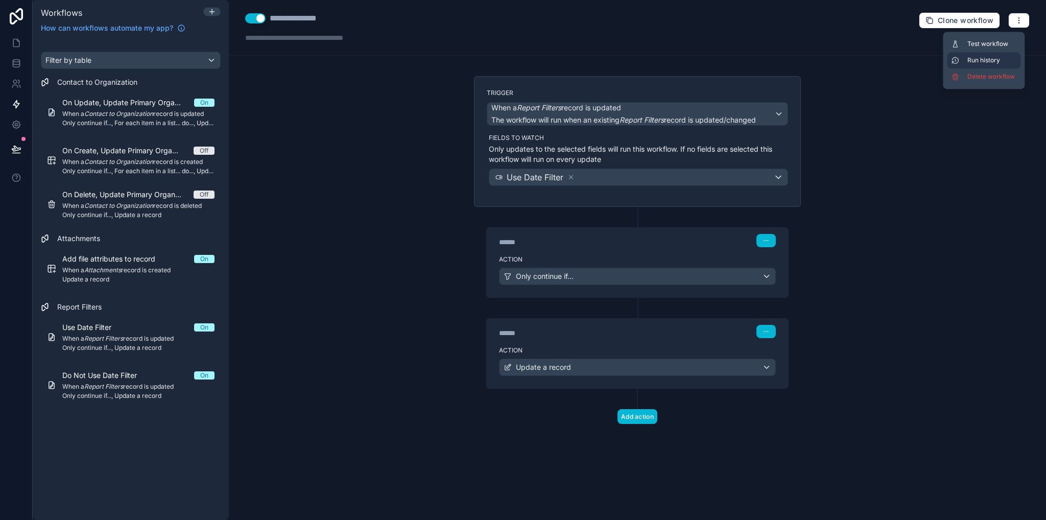
click at [990, 65] on button "Run history" at bounding box center [984, 60] width 74 height 16
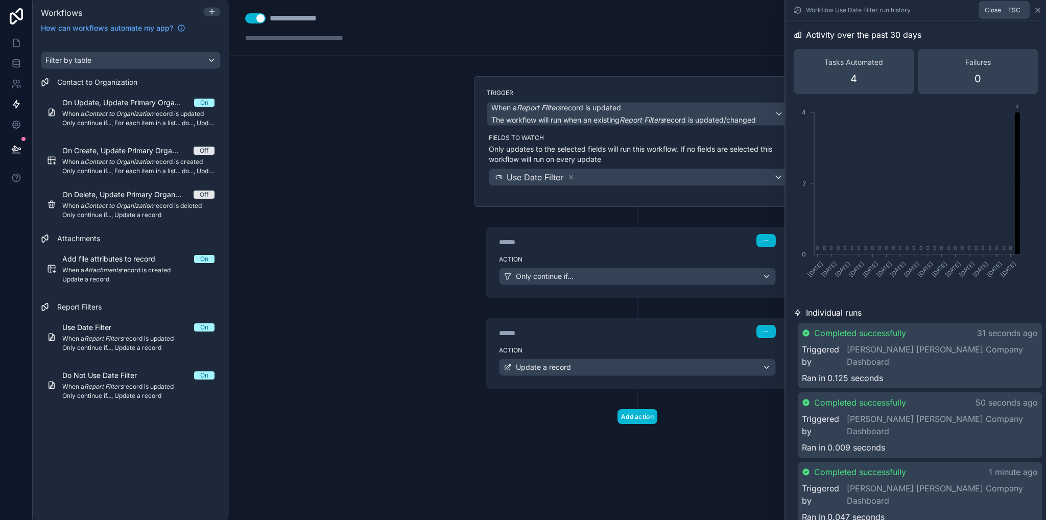
click at [1036, 10] on icon at bounding box center [1038, 10] width 8 height 8
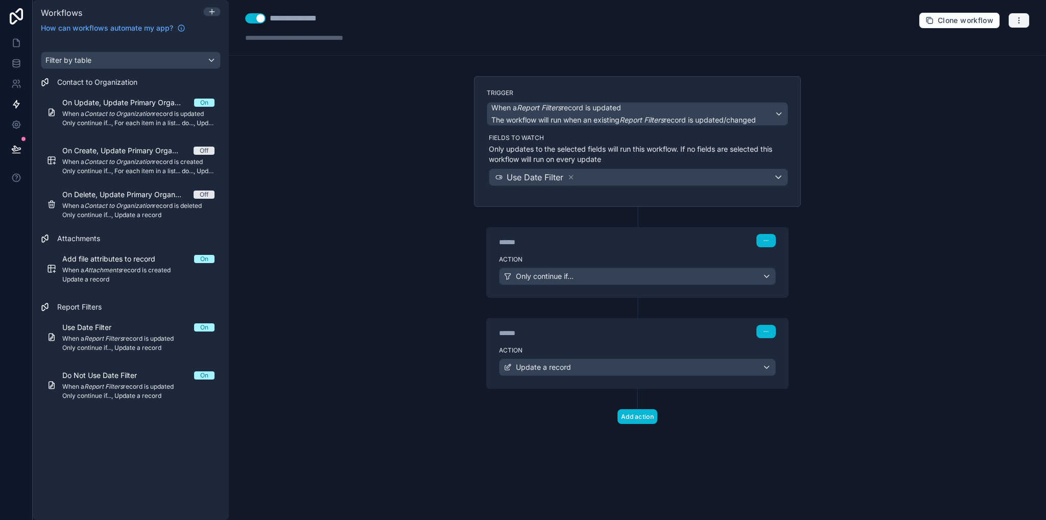
click at [1020, 21] on icon "button" at bounding box center [1019, 20] width 8 height 8
click at [995, 77] on span "Delete workflow" at bounding box center [992, 77] width 49 height 8
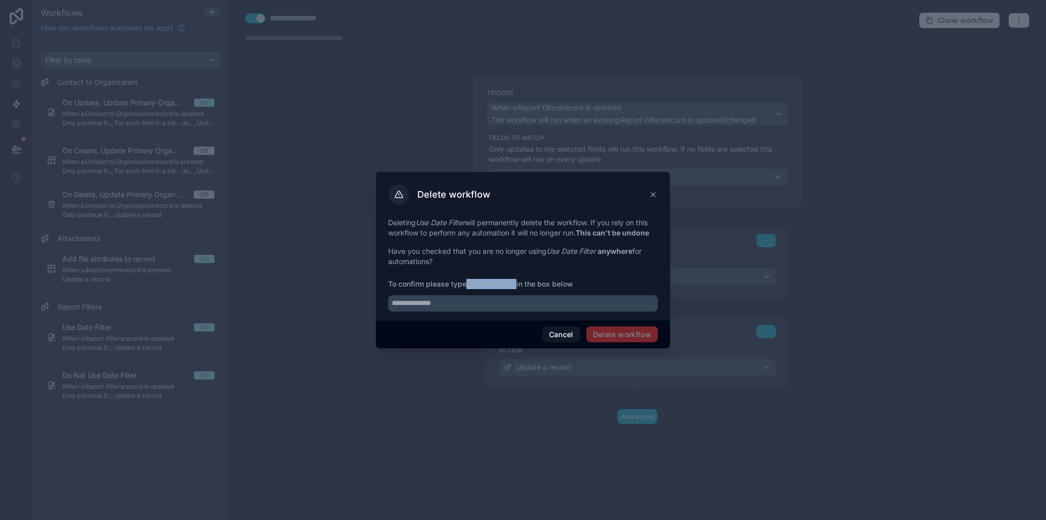
drag, startPoint x: 469, startPoint y: 287, endPoint x: 519, endPoint y: 286, distance: 50.1
click at [517, 286] on strong "Use Date Filter" at bounding box center [491, 283] width 50 height 9
copy strong "Use Date Filter"
click at [515, 298] on input "text" at bounding box center [523, 303] width 270 height 16
paste input "**********"
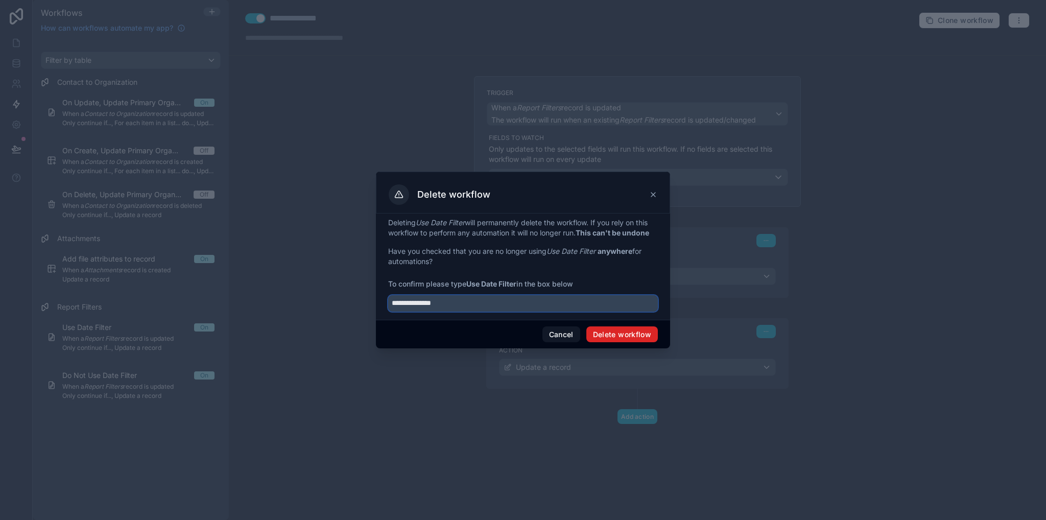
type input "**********"
click at [629, 332] on button "Delete workflow" at bounding box center [623, 334] width 72 height 16
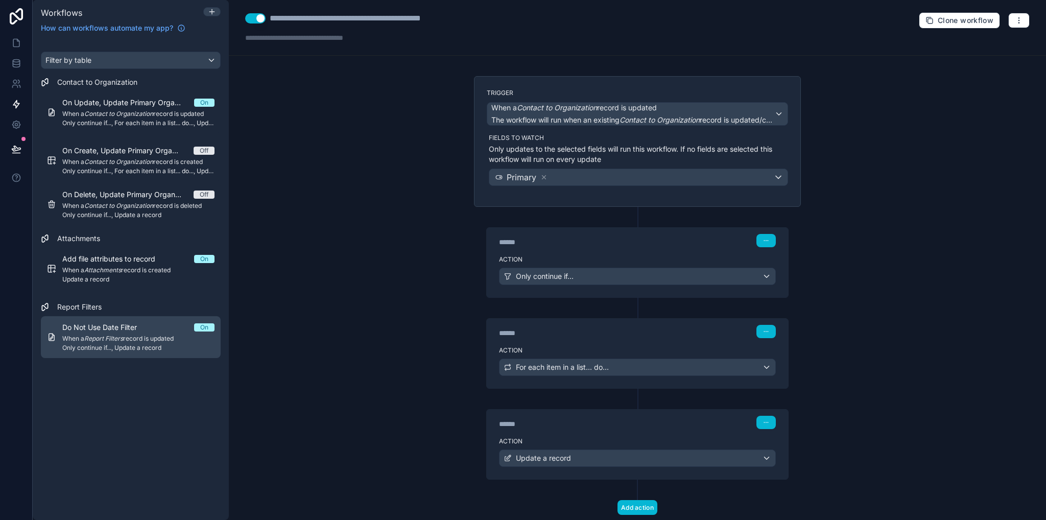
drag, startPoint x: 159, startPoint y: 338, endPoint x: 184, endPoint y: 330, distance: 25.9
click at [159, 338] on span "When a Report Filters record is updated" at bounding box center [138, 339] width 152 height 8
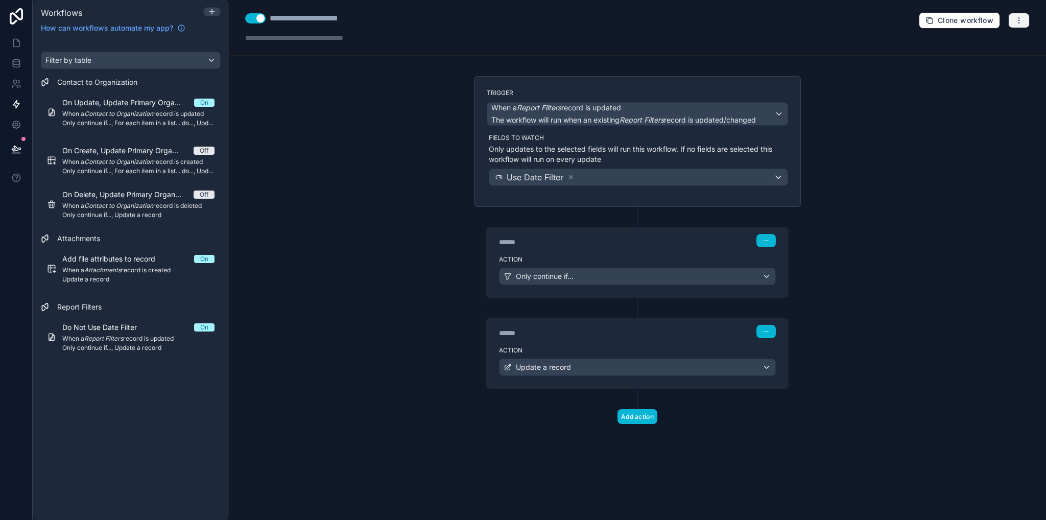
click at [1014, 23] on button "button" at bounding box center [1019, 20] width 21 height 15
click at [994, 75] on span "Delete workflow" at bounding box center [992, 77] width 49 height 8
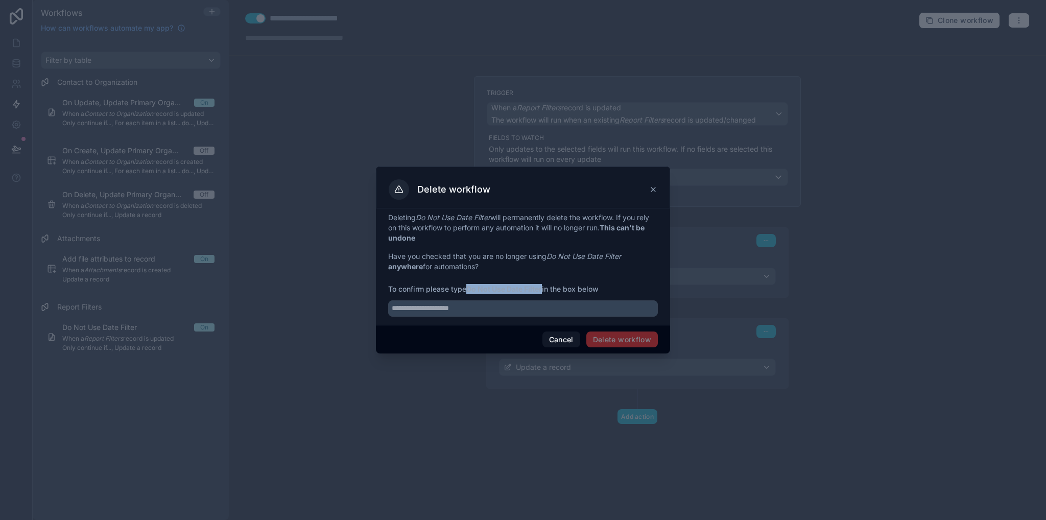
drag, startPoint x: 470, startPoint y: 291, endPoint x: 544, endPoint y: 292, distance: 74.1
click at [542, 292] on strong "Do Not Use Date Filter" at bounding box center [504, 289] width 76 height 9
copy strong "Do Not Use Date Filter"
click at [527, 306] on input "text" at bounding box center [523, 308] width 270 height 16
paste input "**********"
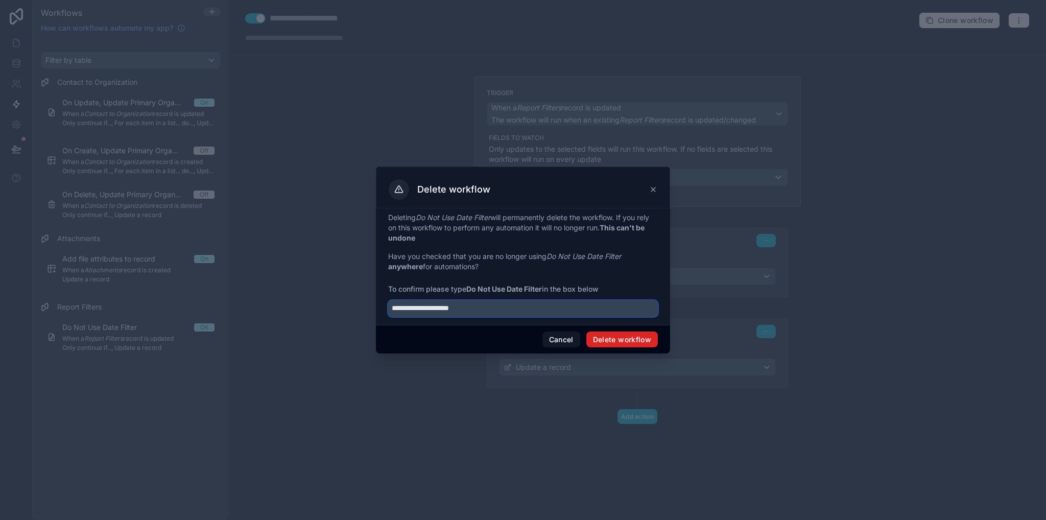
type input "**********"
click at [622, 336] on button "Delete workflow" at bounding box center [623, 340] width 72 height 16
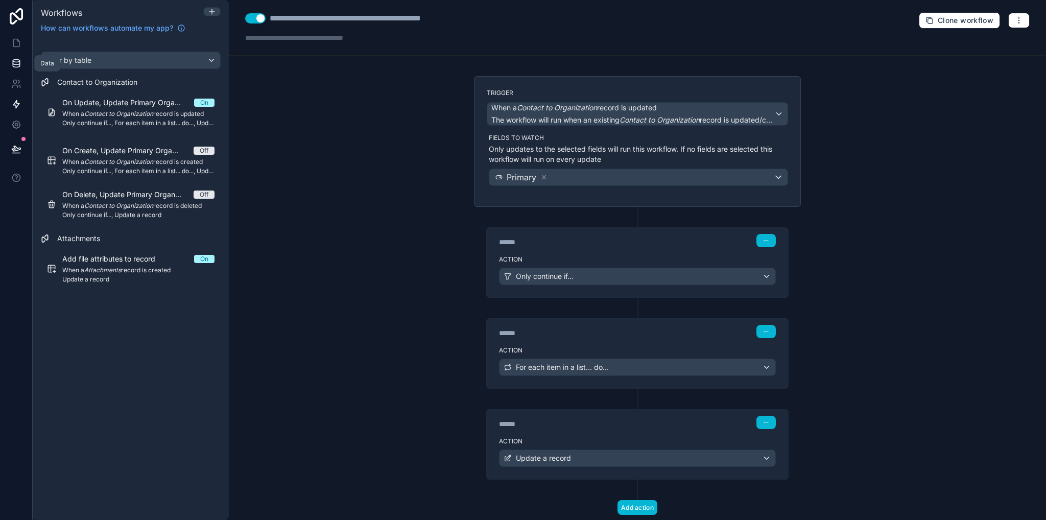
click at [11, 70] on link at bounding box center [16, 63] width 32 height 20
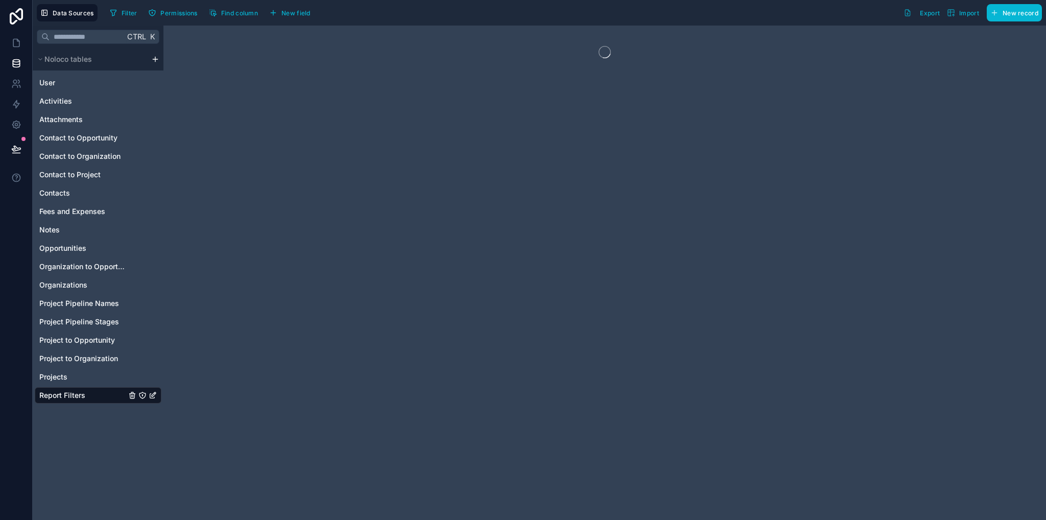
click at [155, 60] on html "Data Sources Filter Permissions Find column New field Export Import New record …" at bounding box center [523, 260] width 1046 height 520
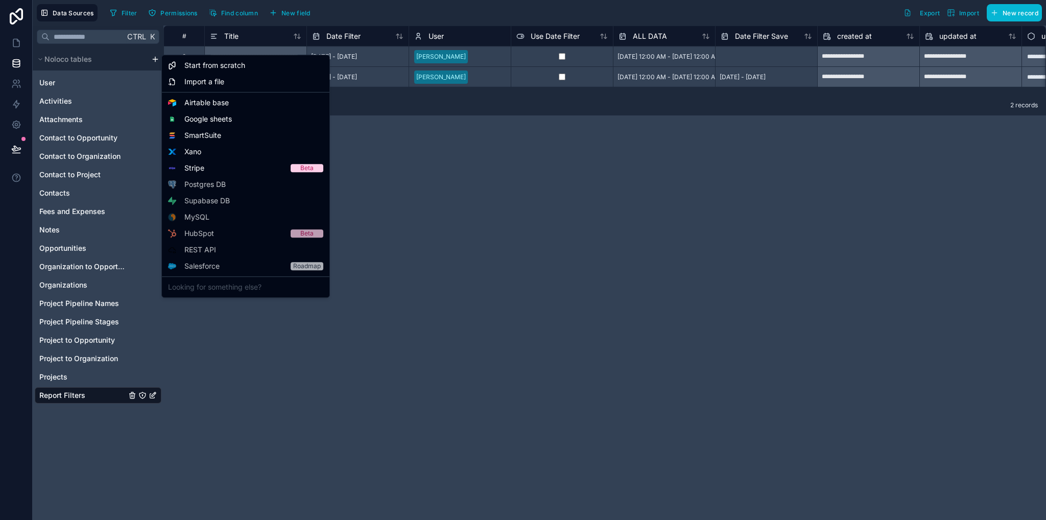
click at [484, 222] on html "**********" at bounding box center [523, 260] width 1046 height 520
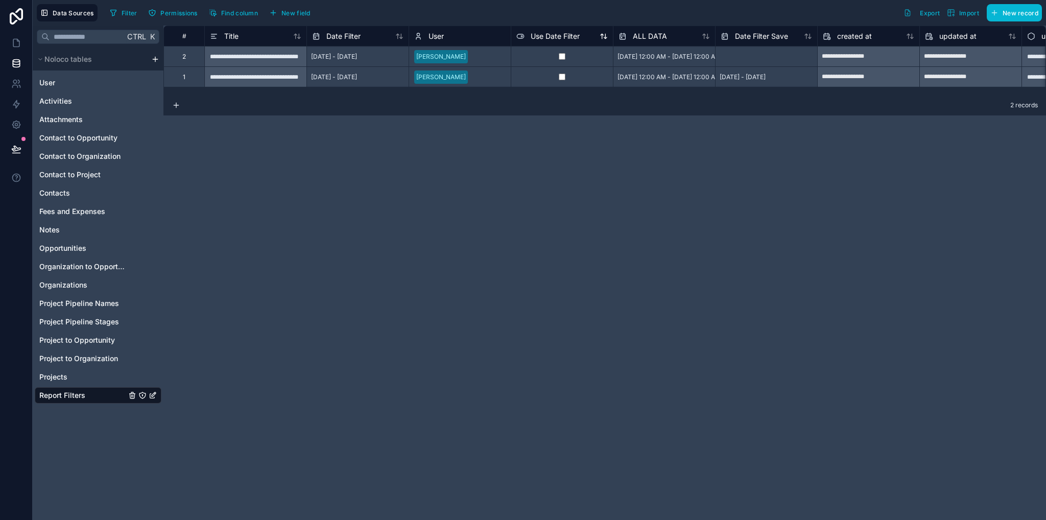
click at [570, 35] on span "Use Date Filter" at bounding box center [555, 36] width 49 height 10
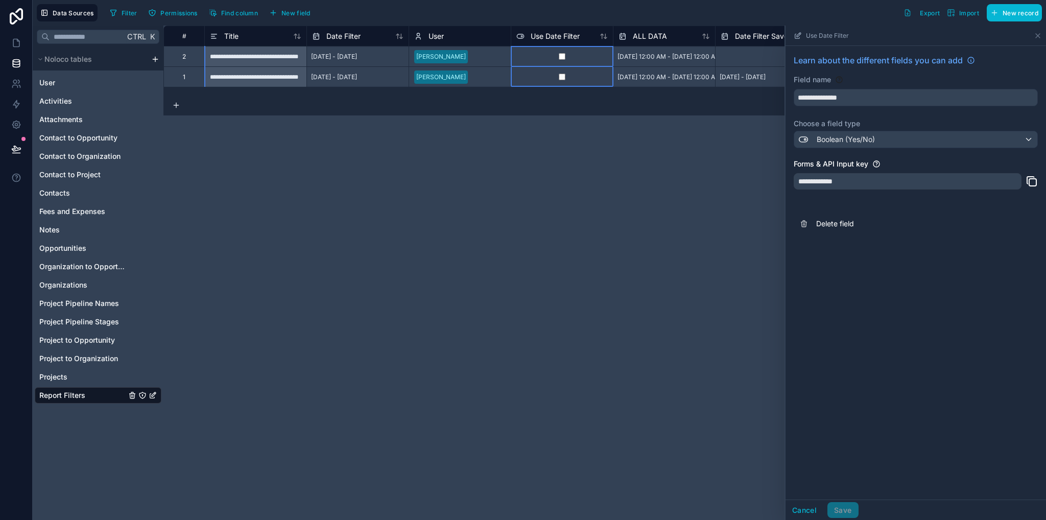
drag, startPoint x: 596, startPoint y: 227, endPoint x: 599, endPoint y: 166, distance: 61.4
click at [597, 225] on div "**********" at bounding box center [604, 273] width 883 height 495
click at [554, 34] on span "Use Date Filter" at bounding box center [555, 36] width 49 height 10
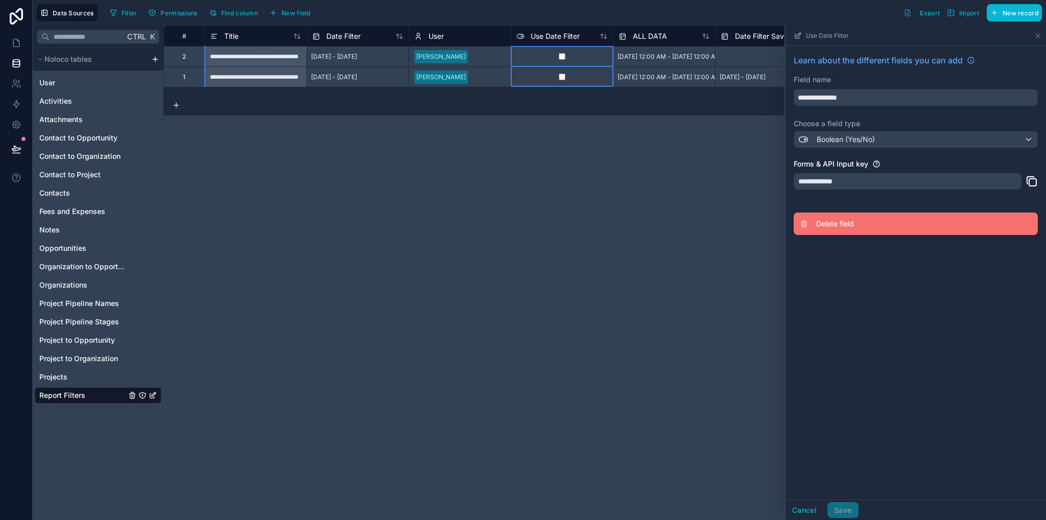
click at [855, 226] on span "Delete field" at bounding box center [889, 224] width 147 height 10
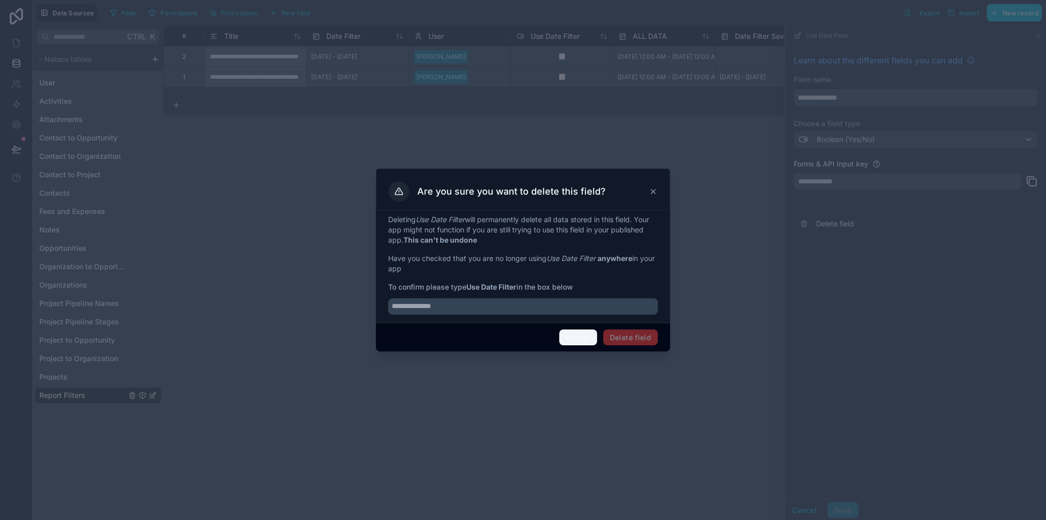
drag, startPoint x: 590, startPoint y: 341, endPoint x: 562, endPoint y: 151, distance: 191.6
click at [589, 340] on button "Cancel" at bounding box center [578, 338] width 38 height 16
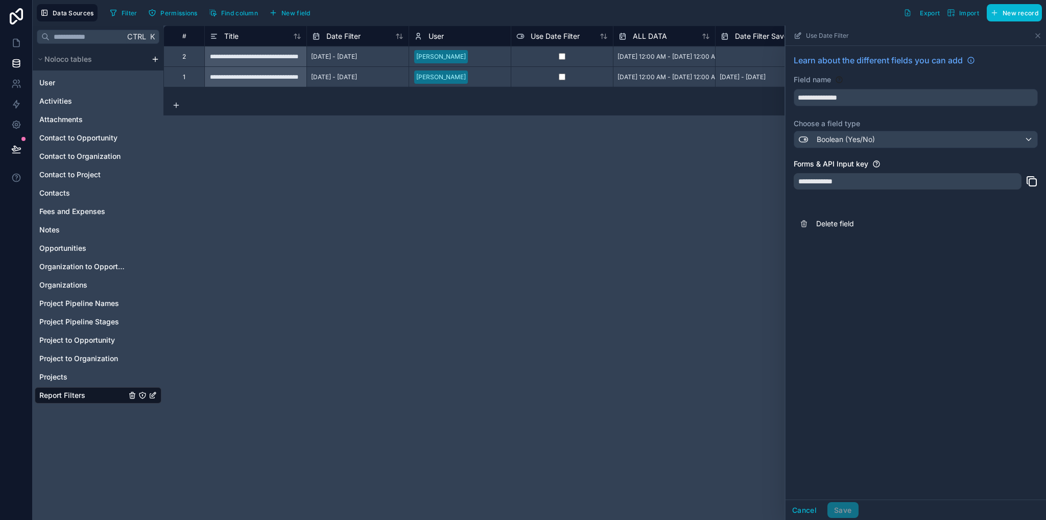
click at [750, 33] on span "Date Filter Save" at bounding box center [761, 36] width 53 height 10
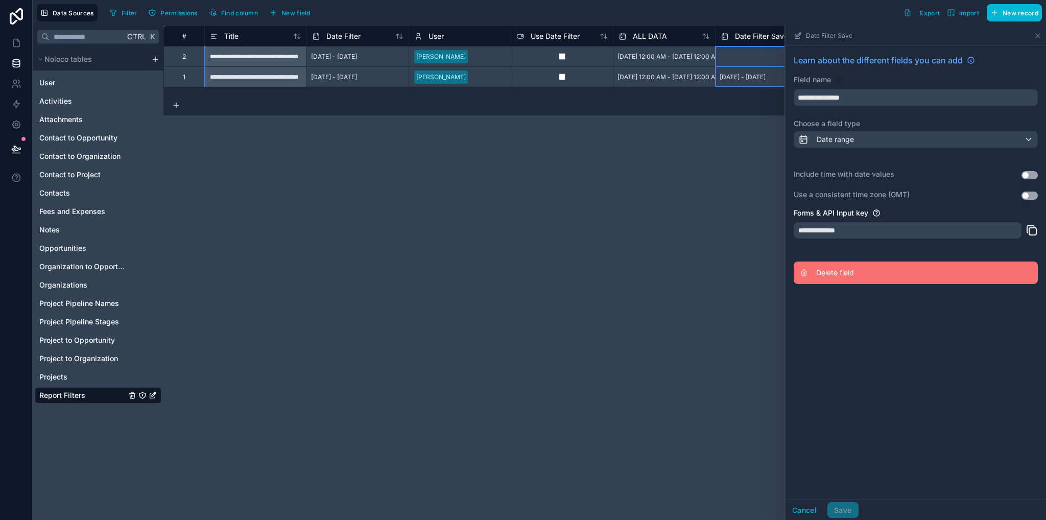
click at [832, 270] on span "Delete field" at bounding box center [889, 273] width 147 height 10
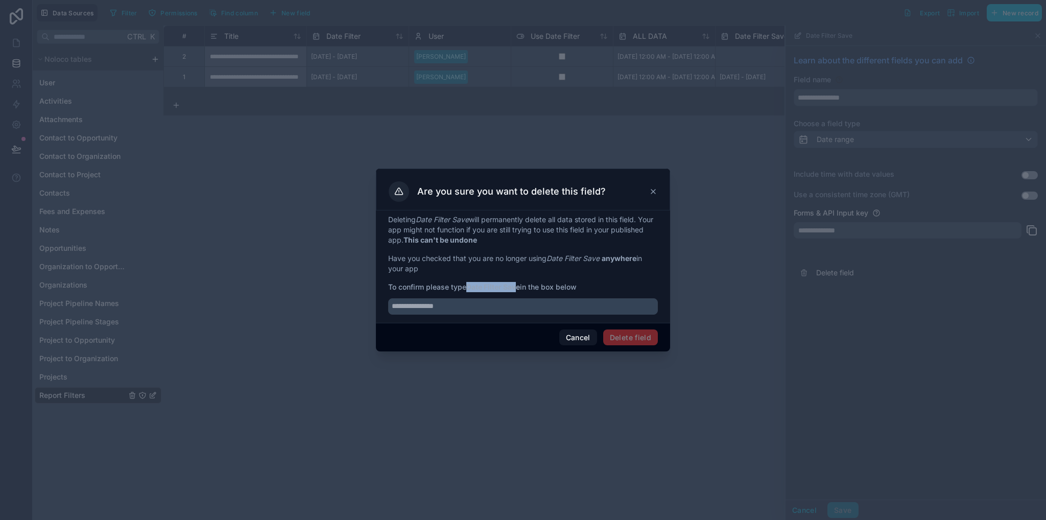
drag, startPoint x: 467, startPoint y: 288, endPoint x: 517, endPoint y: 291, distance: 49.7
click at [517, 291] on span "To confirm please type Date Filter Save in the box below" at bounding box center [523, 287] width 270 height 10
click at [517, 302] on input "text" at bounding box center [523, 306] width 270 height 16
drag, startPoint x: 468, startPoint y: 289, endPoint x: 523, endPoint y: 290, distance: 55.2
click at [523, 290] on span "To confirm please type Date Filter Save in the box below" at bounding box center [523, 287] width 270 height 10
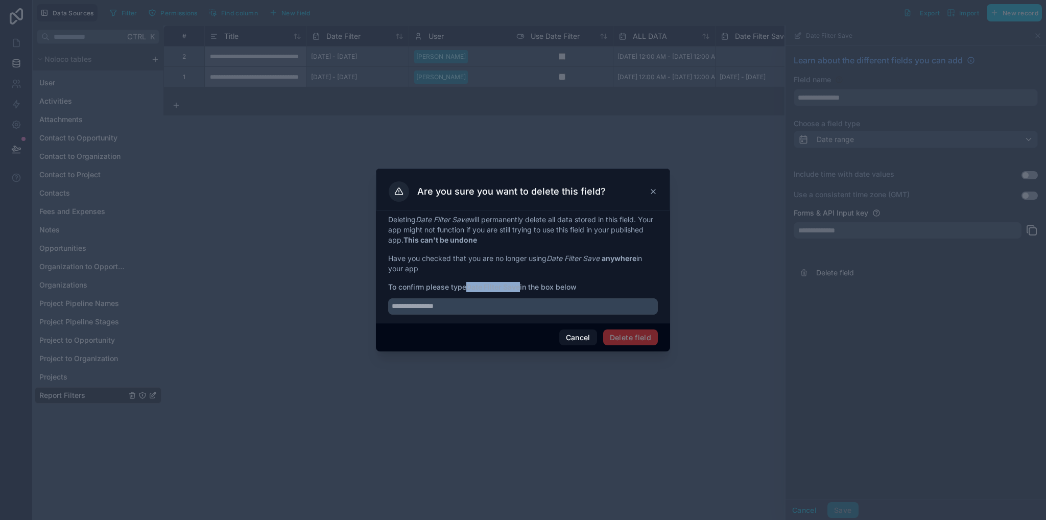
copy strong "Date Filter Save"
click at [501, 307] on input "text" at bounding box center [523, 306] width 270 height 16
paste input "**********"
type input "**********"
click at [625, 343] on button "Delete field" at bounding box center [630, 338] width 55 height 16
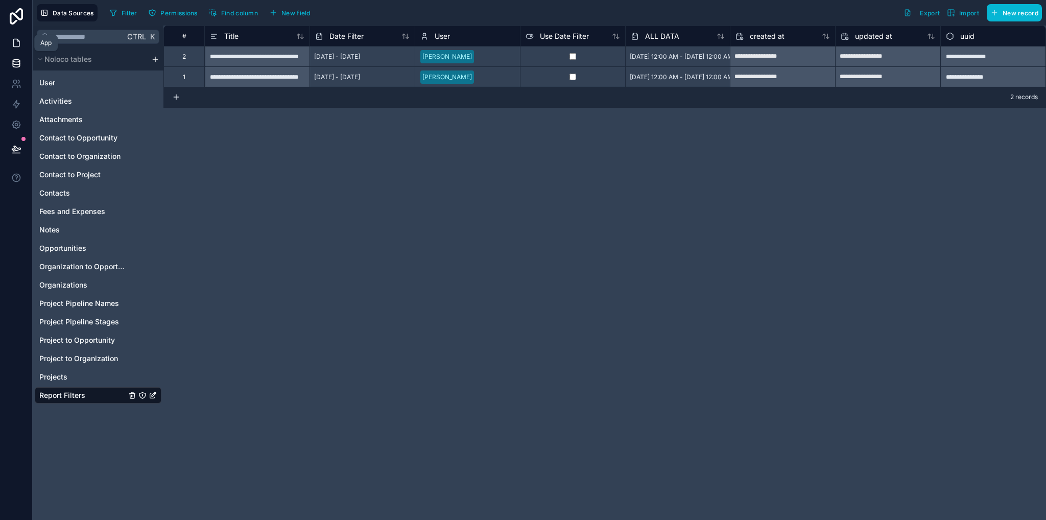
click at [10, 44] on link at bounding box center [16, 43] width 32 height 20
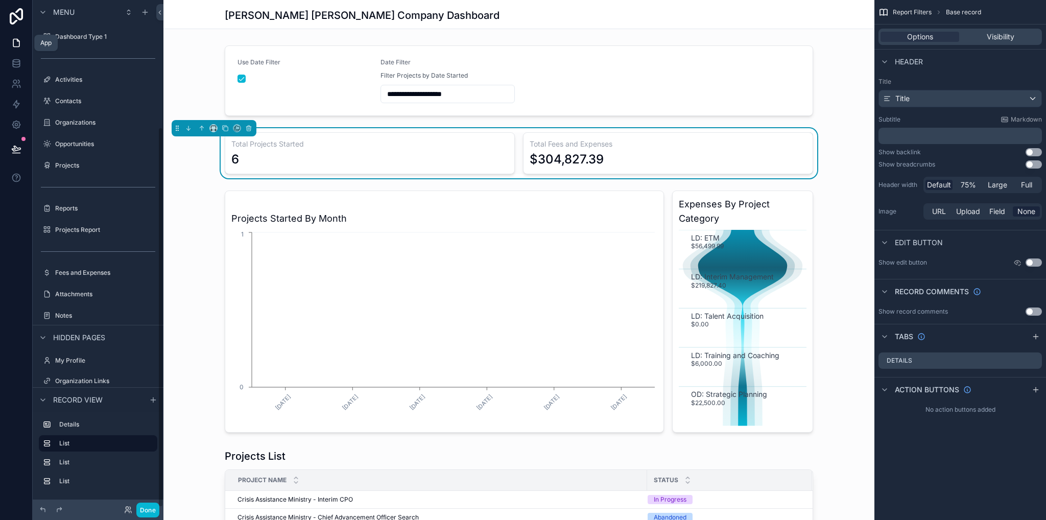
scroll to position [171, 0]
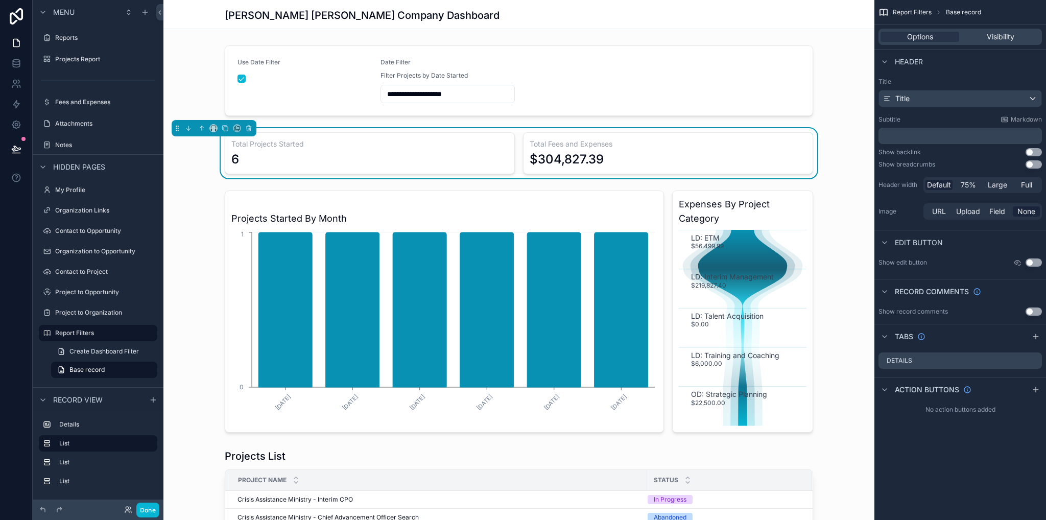
click at [810, 143] on div "Total Projects Started 6 Total Fees and Expenses $304,827.39" at bounding box center [518, 153] width 711 height 50
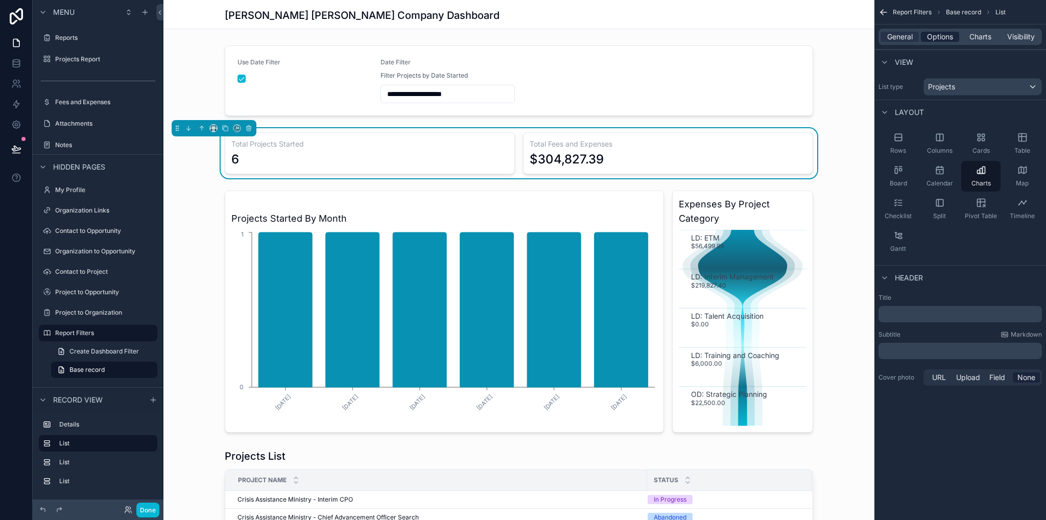
click at [942, 37] on span "Options" at bounding box center [940, 37] width 26 height 10
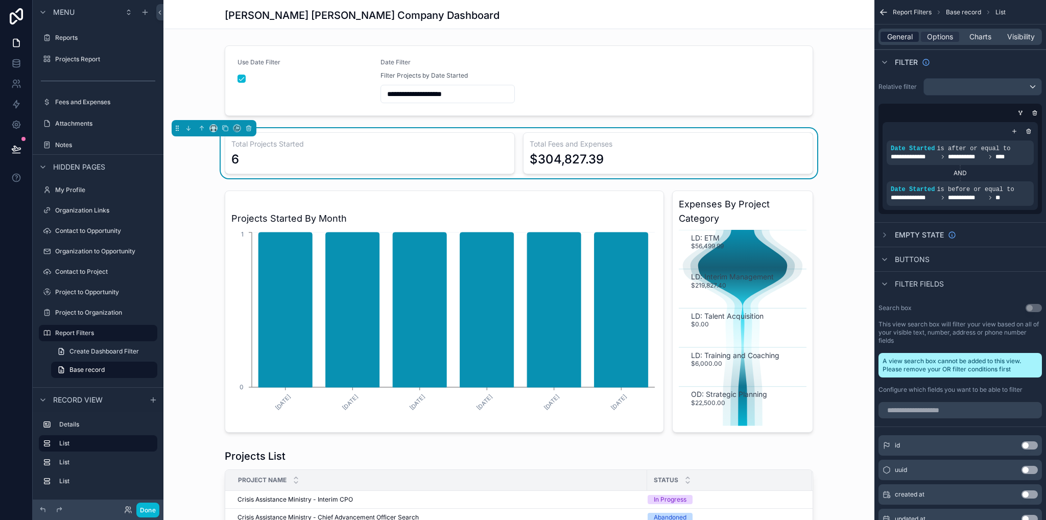
click at [901, 36] on span "General" at bounding box center [900, 37] width 26 height 10
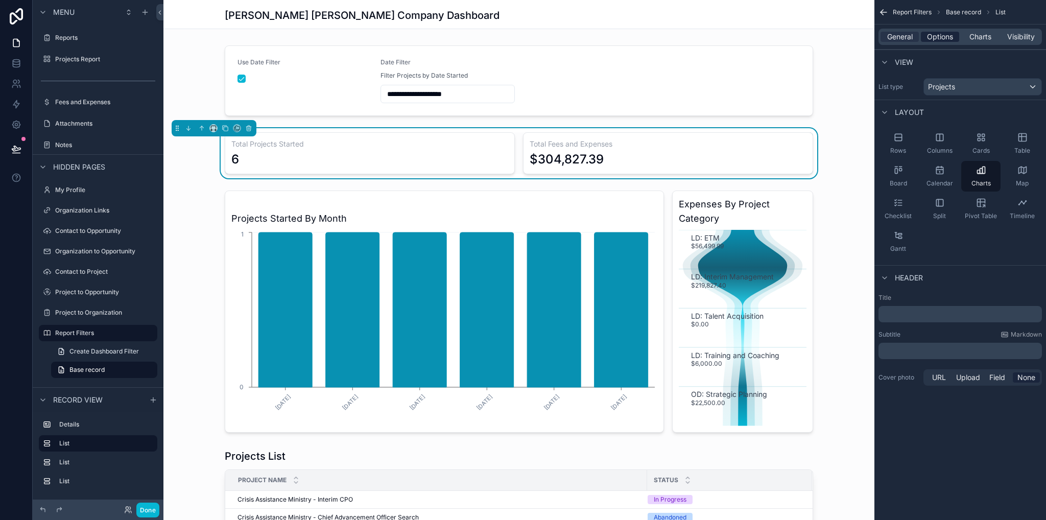
click at [926, 38] on div "Options" at bounding box center [940, 37] width 38 height 10
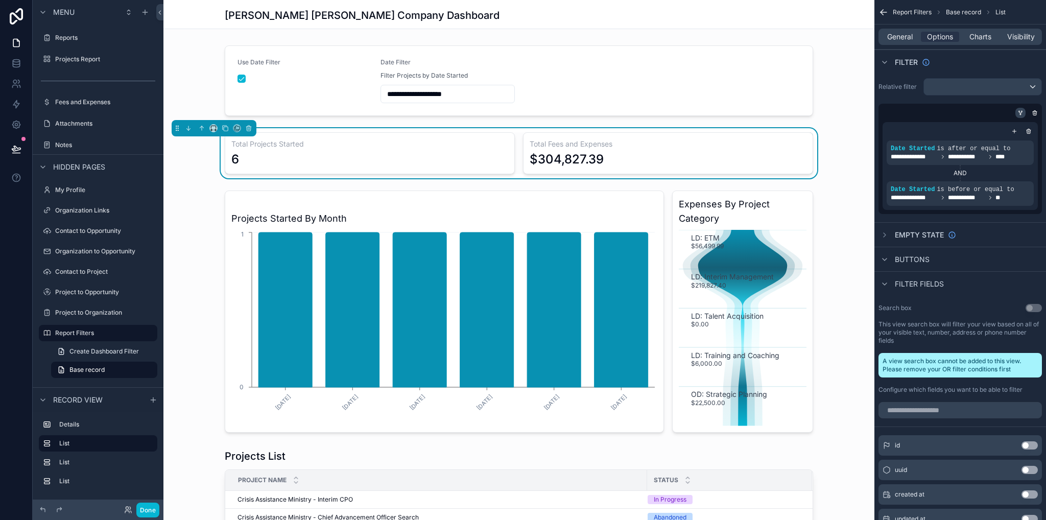
click at [1020, 111] on icon "scrollable content" at bounding box center [1019, 111] width 1 height 1
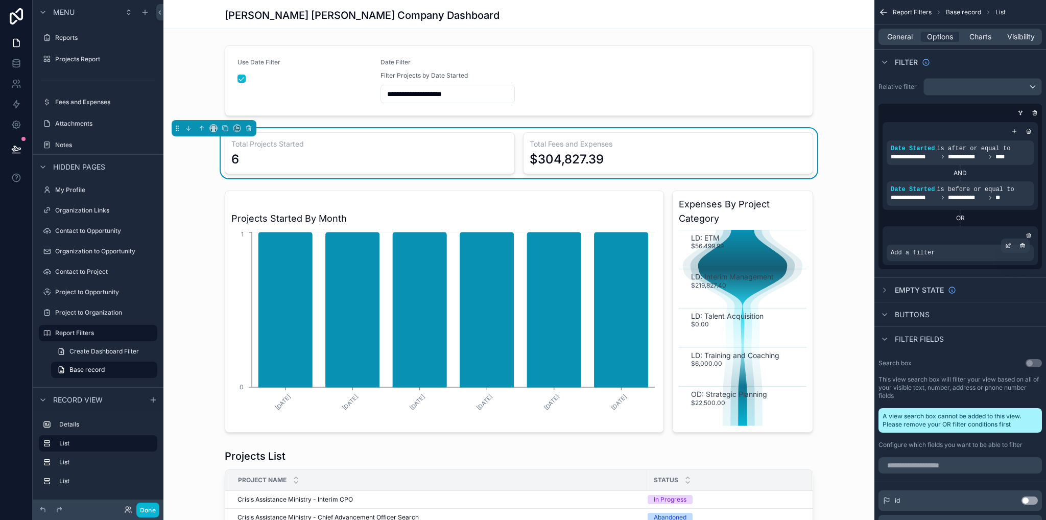
click at [955, 256] on div "Add a filter" at bounding box center [960, 253] width 147 height 16
click at [1008, 246] on icon "scrollable content" at bounding box center [1008, 246] width 6 height 6
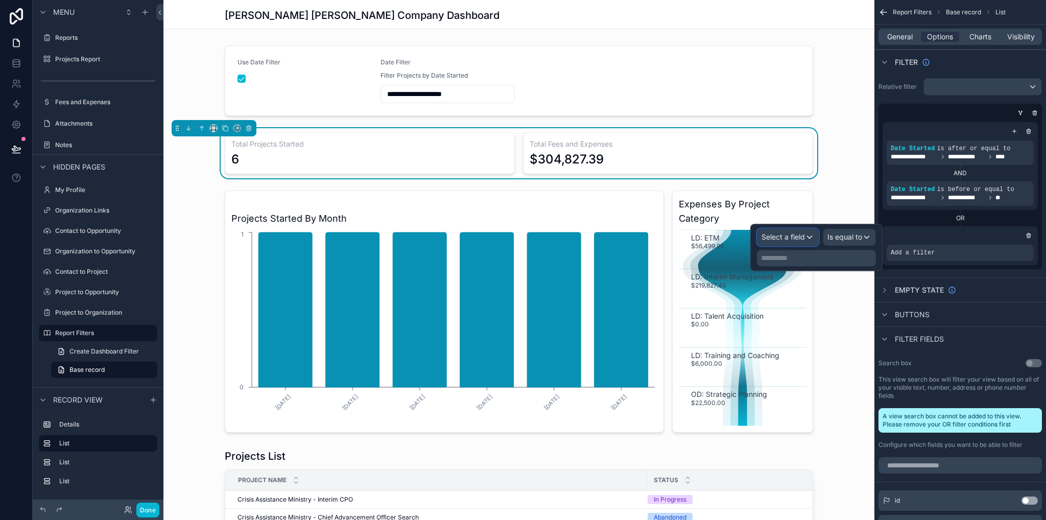
click at [803, 237] on span "Select a field" at bounding box center [783, 236] width 43 height 9
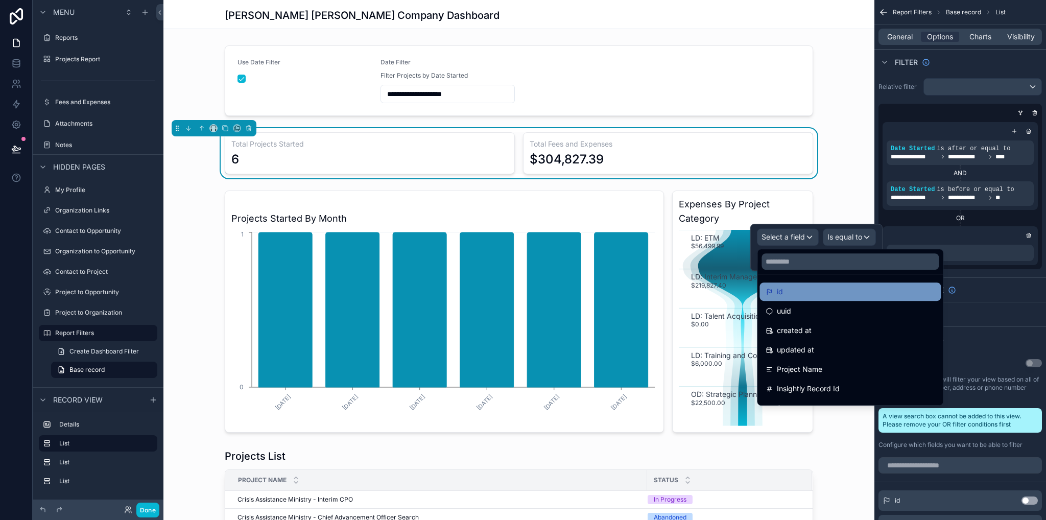
click at [799, 290] on div "id" at bounding box center [850, 292] width 169 height 12
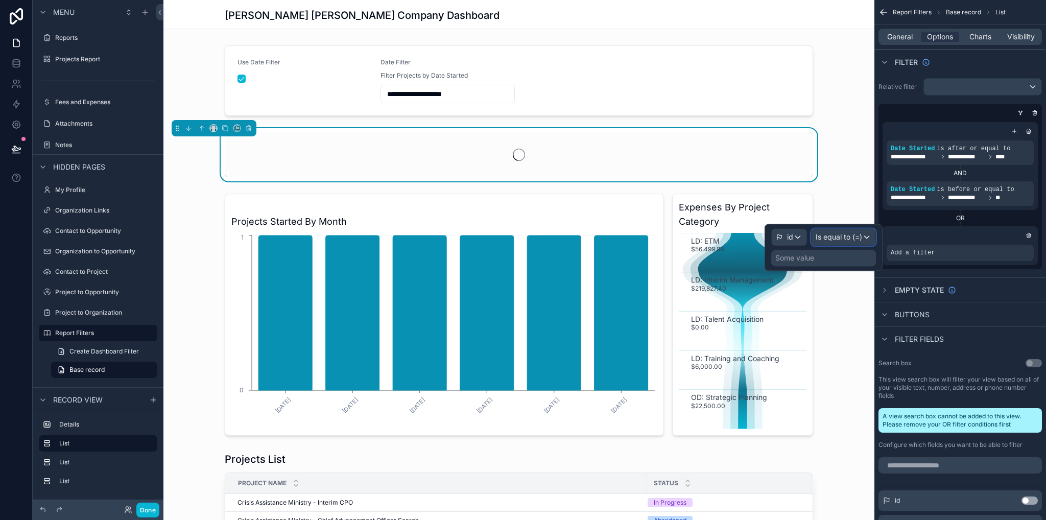
click at [844, 238] on span "Is equal to (=)" at bounding box center [839, 237] width 46 height 10
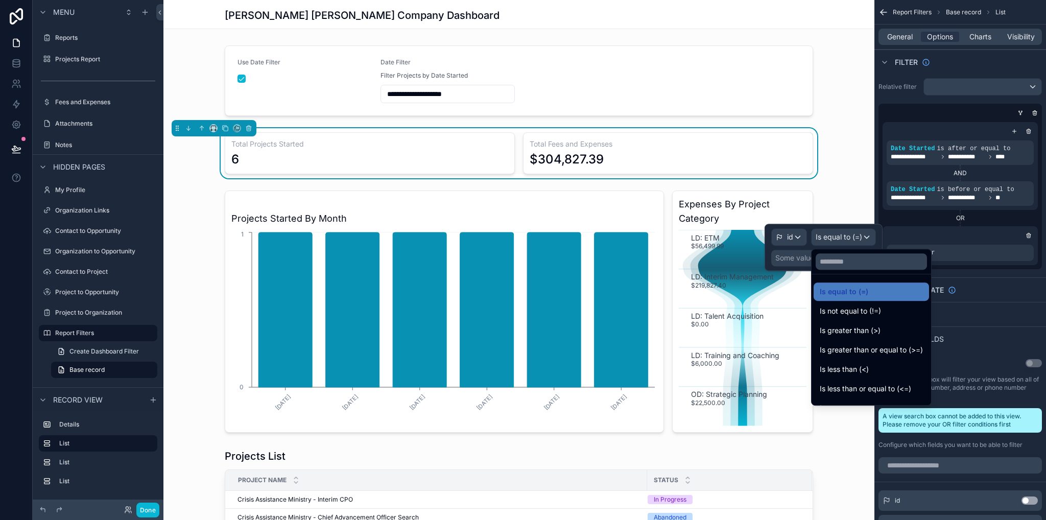
click at [793, 252] on div at bounding box center [824, 247] width 118 height 47
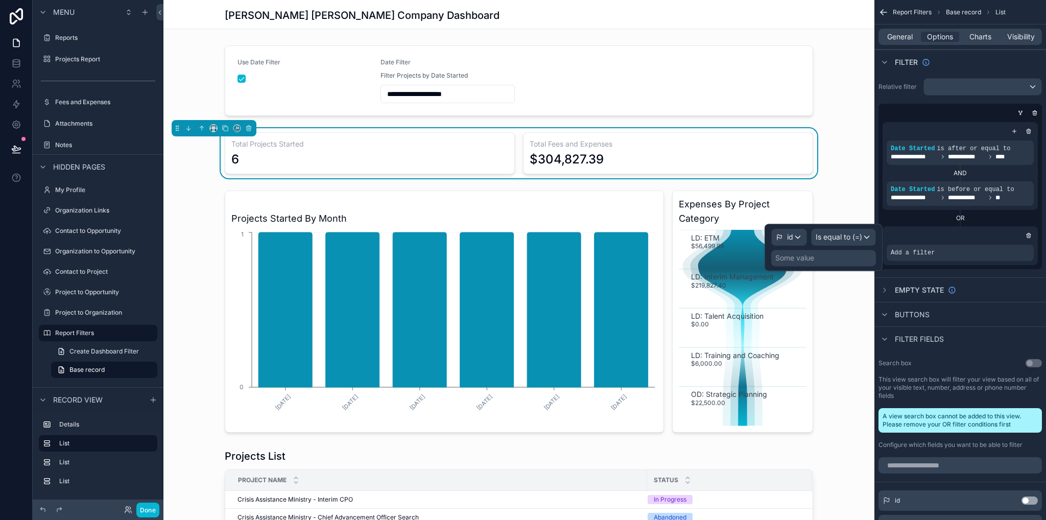
click at [794, 259] on div "Some value" at bounding box center [795, 258] width 39 height 10
drag, startPoint x: 869, startPoint y: 256, endPoint x: 882, endPoint y: 254, distance: 14.0
click at [868, 256] on div "Some value" at bounding box center [823, 258] width 105 height 16
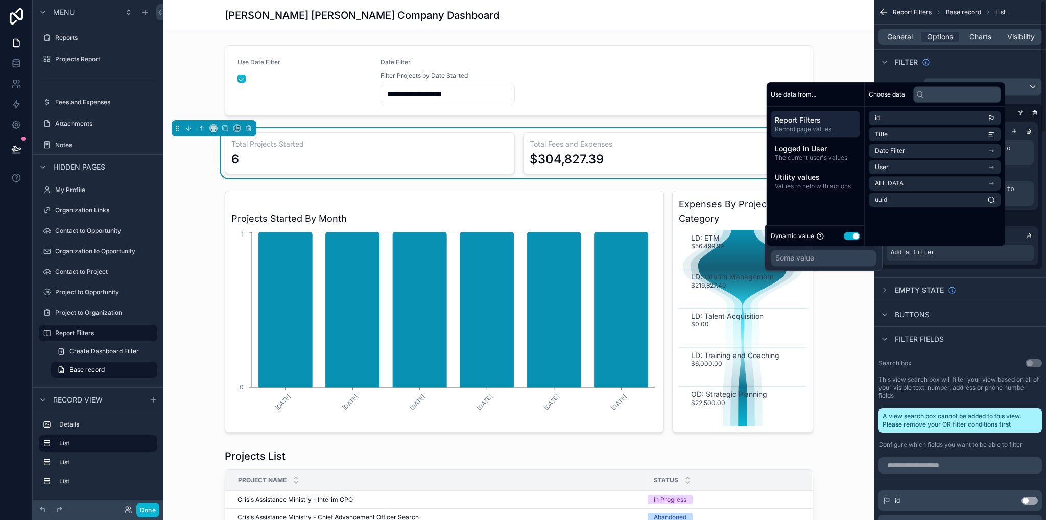
drag, startPoint x: 858, startPoint y: 264, endPoint x: 853, endPoint y: 255, distance: 10.1
click at [856, 264] on div "Some value" at bounding box center [823, 258] width 105 height 16
click at [885, 116] on li "id" at bounding box center [935, 118] width 132 height 14
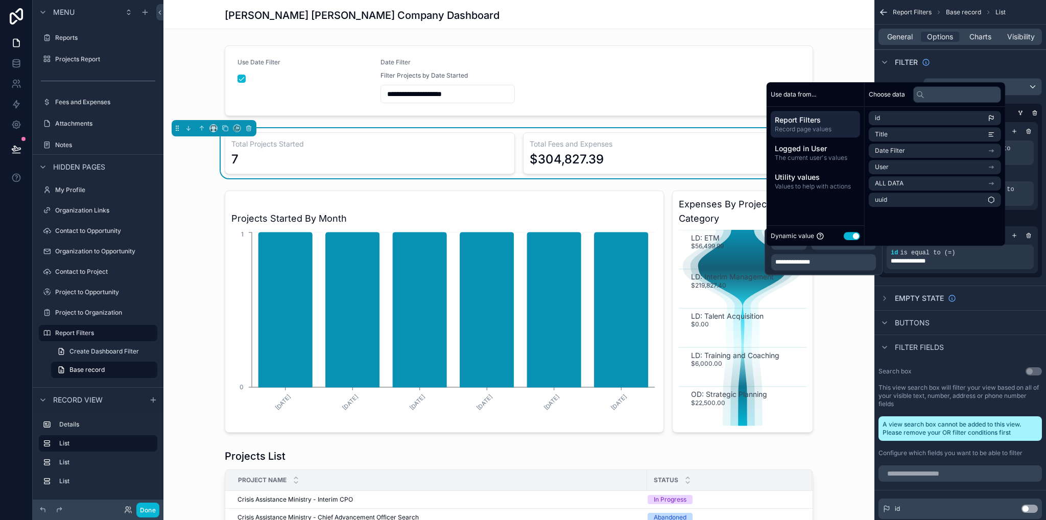
click at [801, 252] on div "**********" at bounding box center [823, 251] width 105 height 38
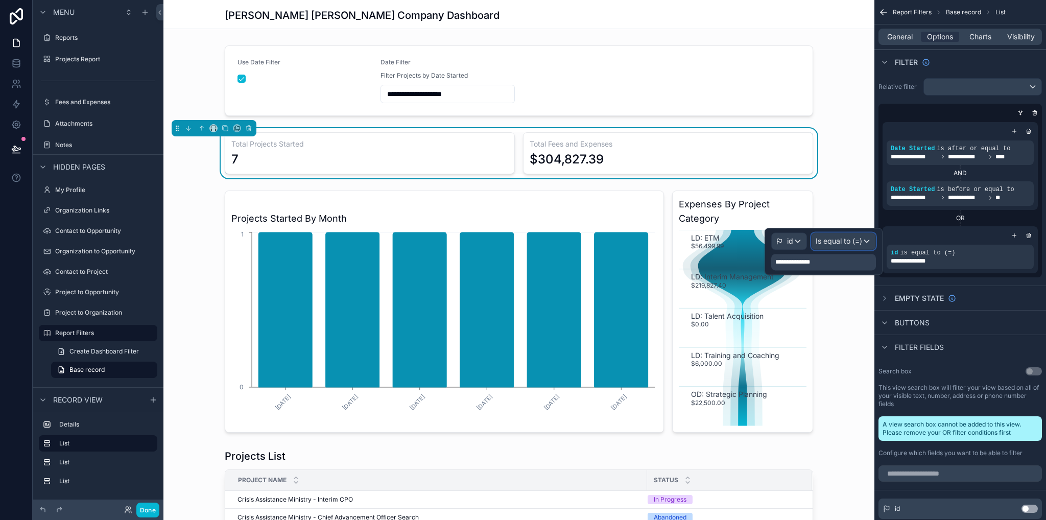
click at [835, 241] on span "Is equal to (=)" at bounding box center [839, 241] width 46 height 10
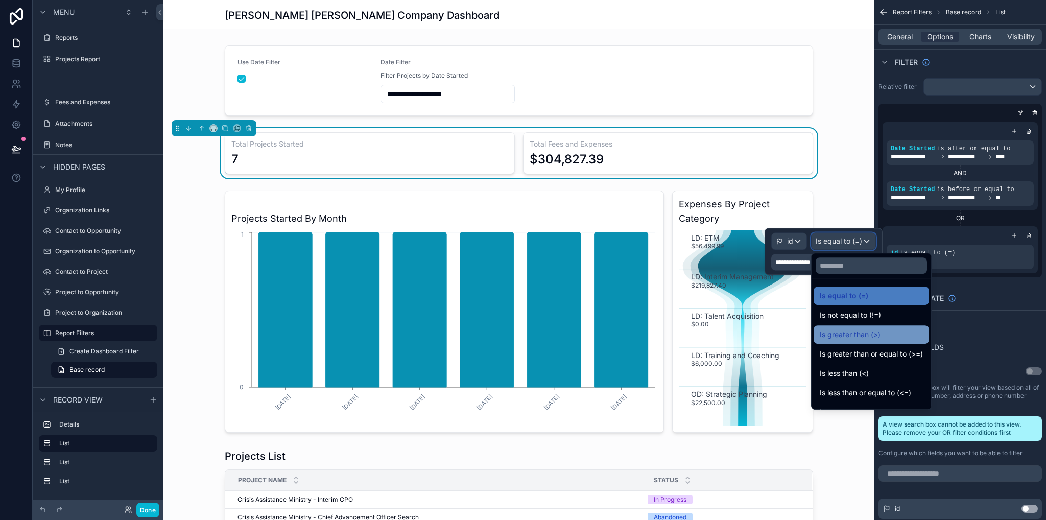
scroll to position [73, 0]
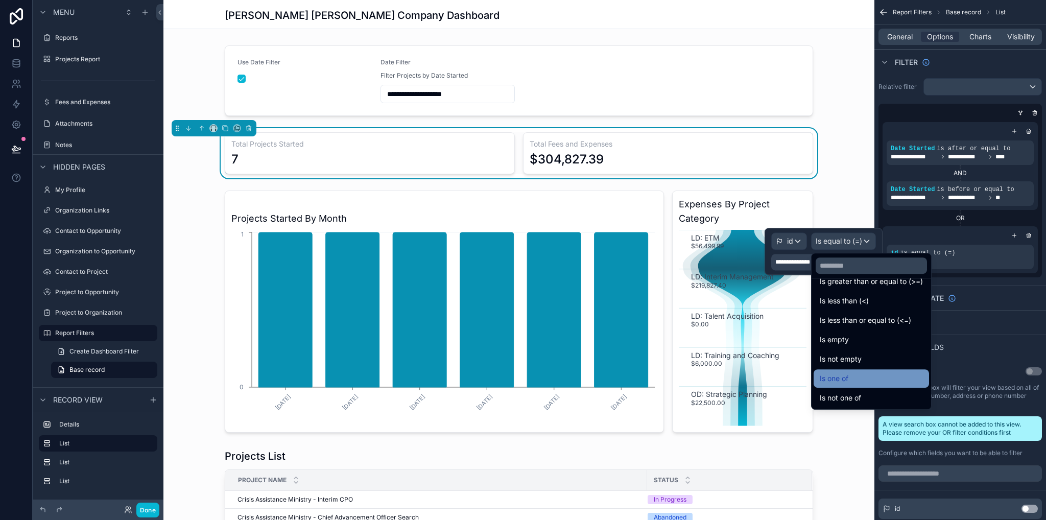
click at [876, 377] on div "Is one of" at bounding box center [871, 378] width 103 height 12
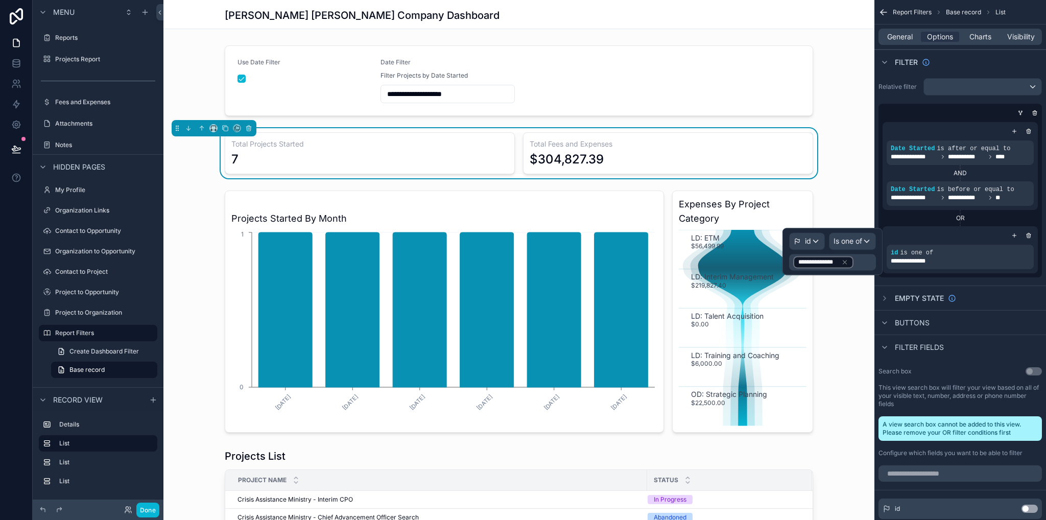
click at [860, 262] on div "**********" at bounding box center [832, 262] width 87 height 16
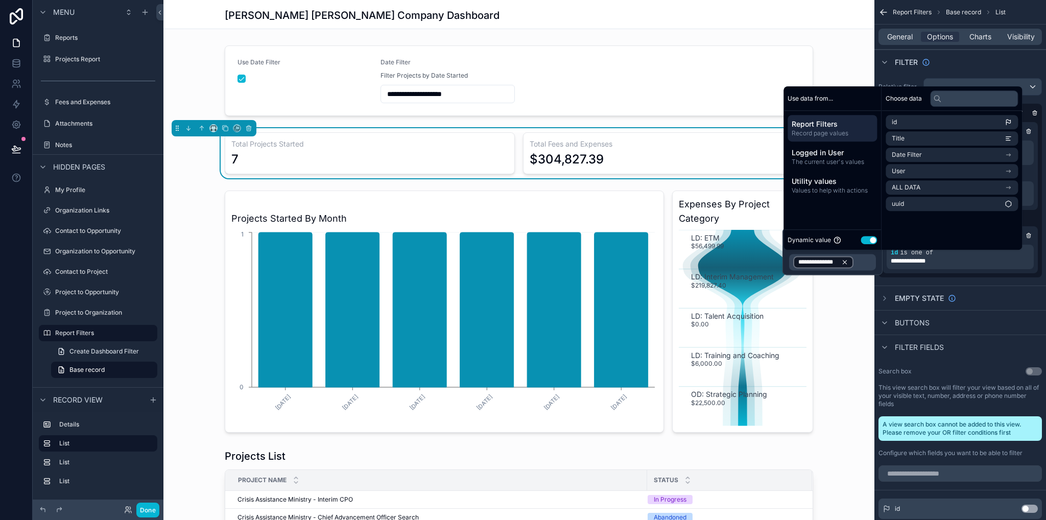
click at [845, 262] on icon at bounding box center [845, 263] width 4 height 4
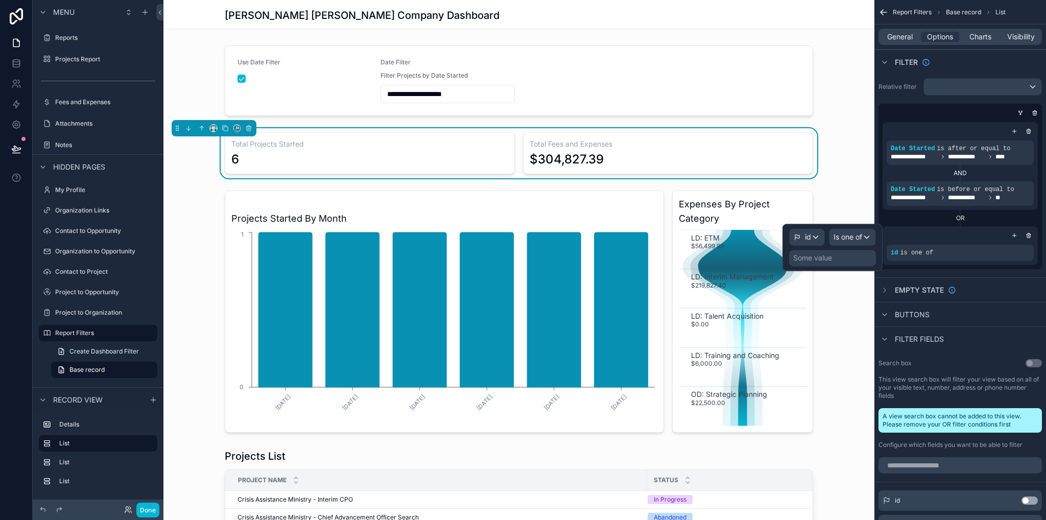
click at [785, 251] on div "id Is one of Some value" at bounding box center [833, 247] width 100 height 47
click at [834, 245] on div "Is one of" at bounding box center [853, 237] width 46 height 16
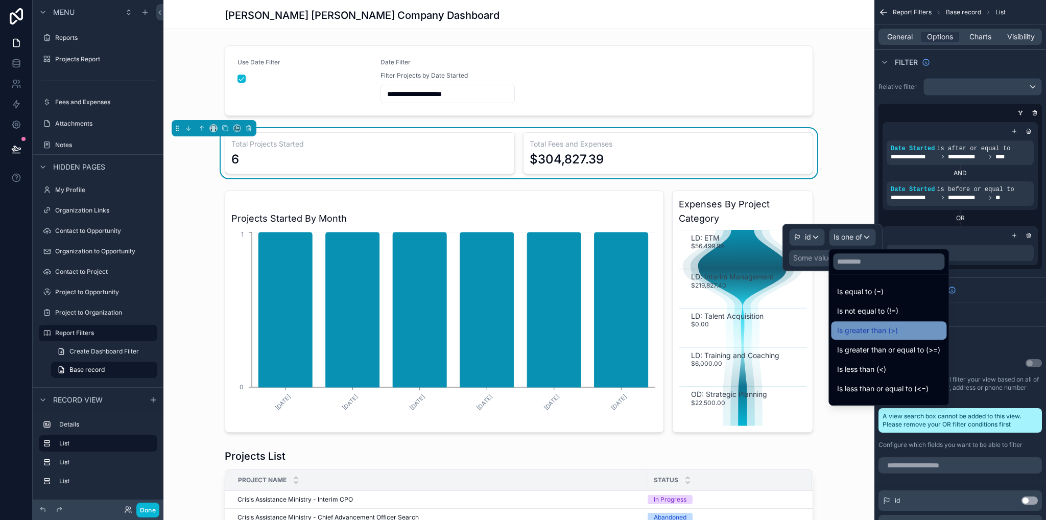
click at [890, 330] on span "Is greater than (>)" at bounding box center [867, 330] width 61 height 12
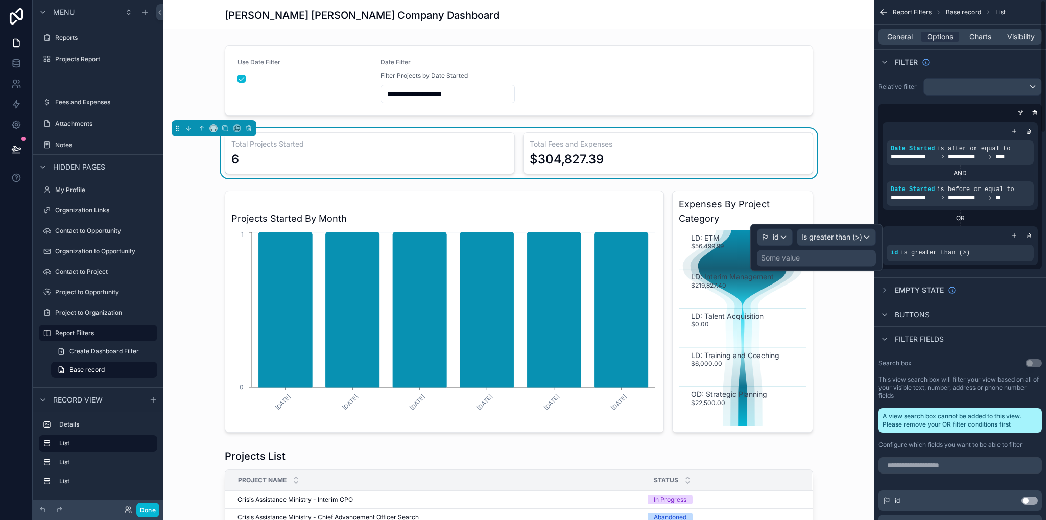
click at [815, 258] on div "Some value" at bounding box center [816, 258] width 119 height 16
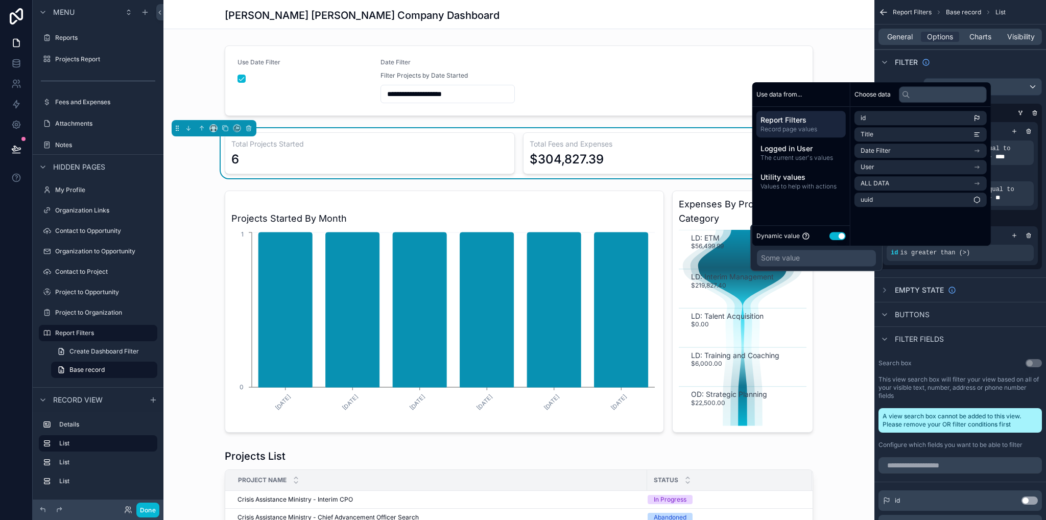
click at [831, 238] on button "Use setting" at bounding box center [838, 236] width 16 height 8
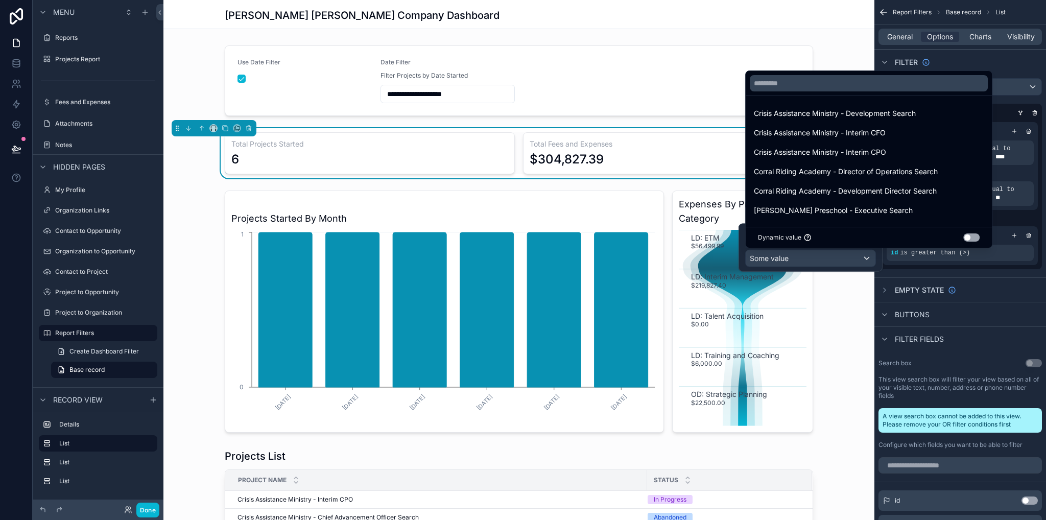
click at [810, 203] on div "[PERSON_NAME] Preschool - Executive Search" at bounding box center [869, 210] width 242 height 18
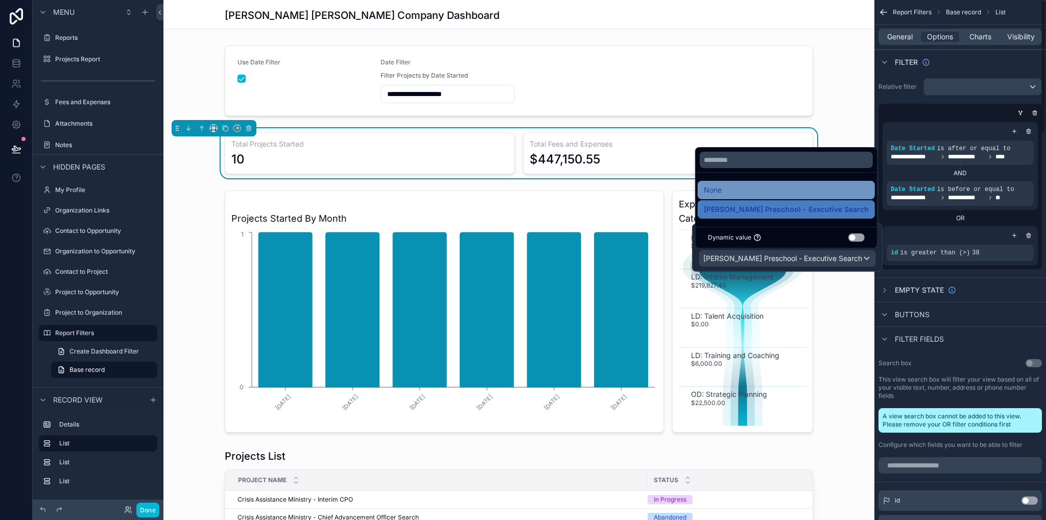
click at [723, 190] on div "None" at bounding box center [786, 190] width 165 height 12
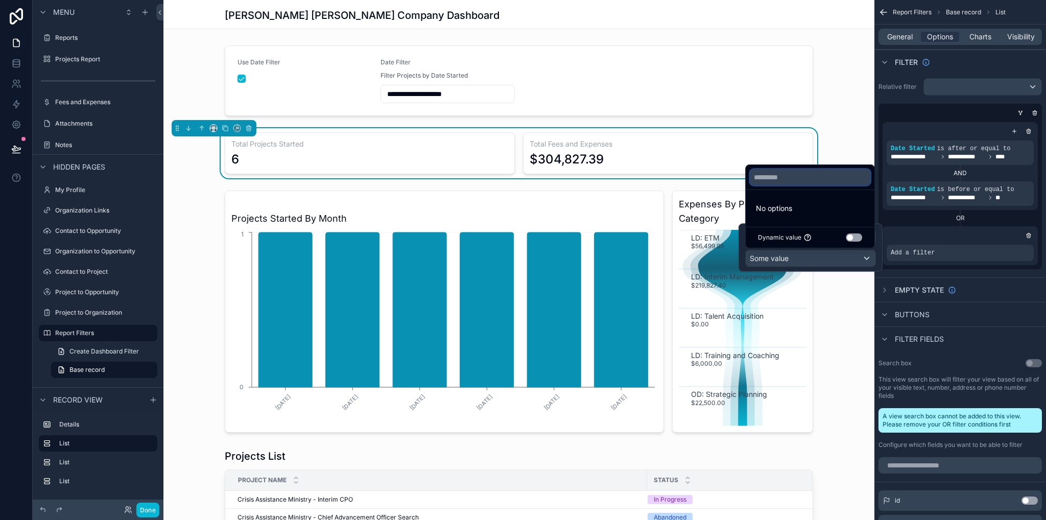
click at [775, 179] on input "text" at bounding box center [810, 177] width 121 height 16
click at [774, 257] on span "Some value" at bounding box center [769, 258] width 39 height 9
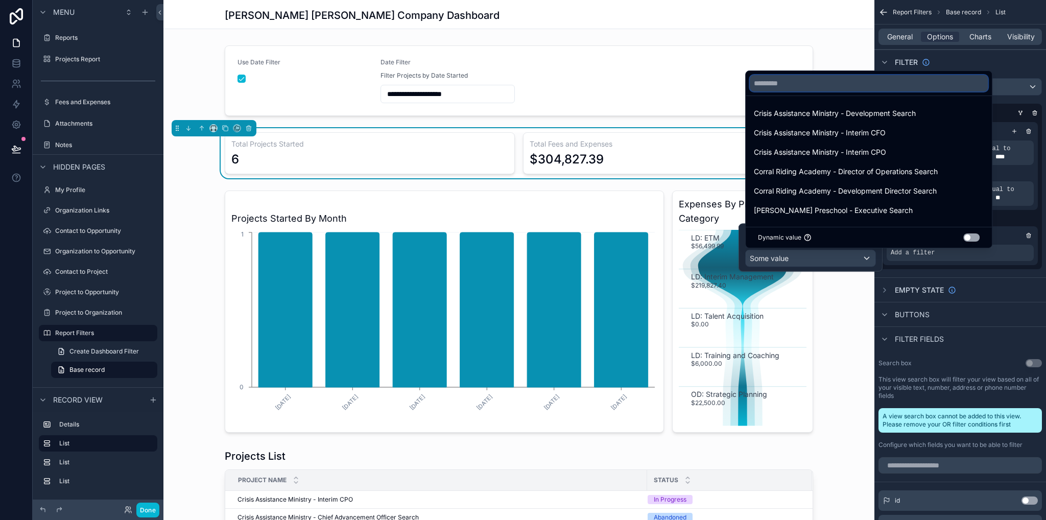
click at [786, 82] on input "text" at bounding box center [869, 83] width 238 height 16
type input "*"
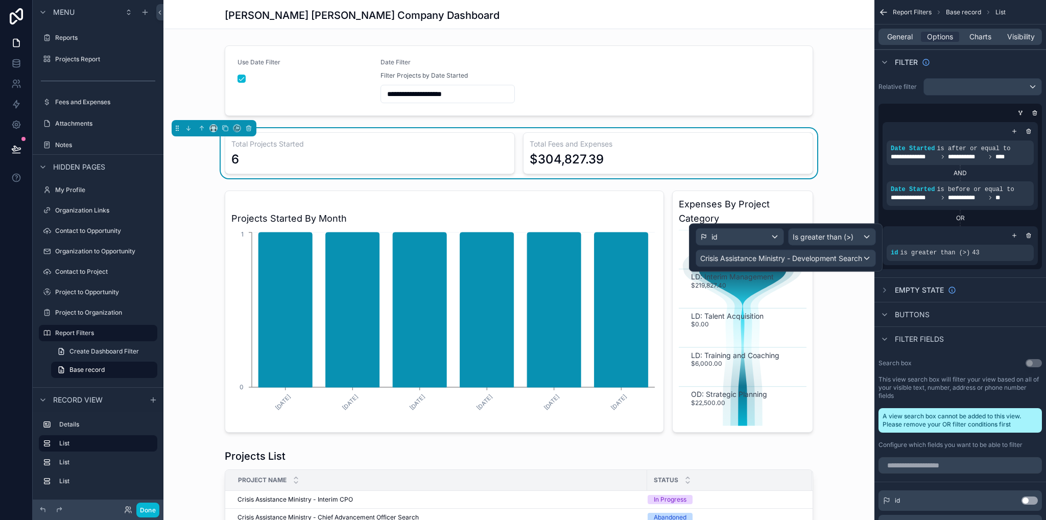
click at [845, 143] on div "Total Projects Started 6 Total Fees and Expenses $304,827.39" at bounding box center [518, 153] width 711 height 50
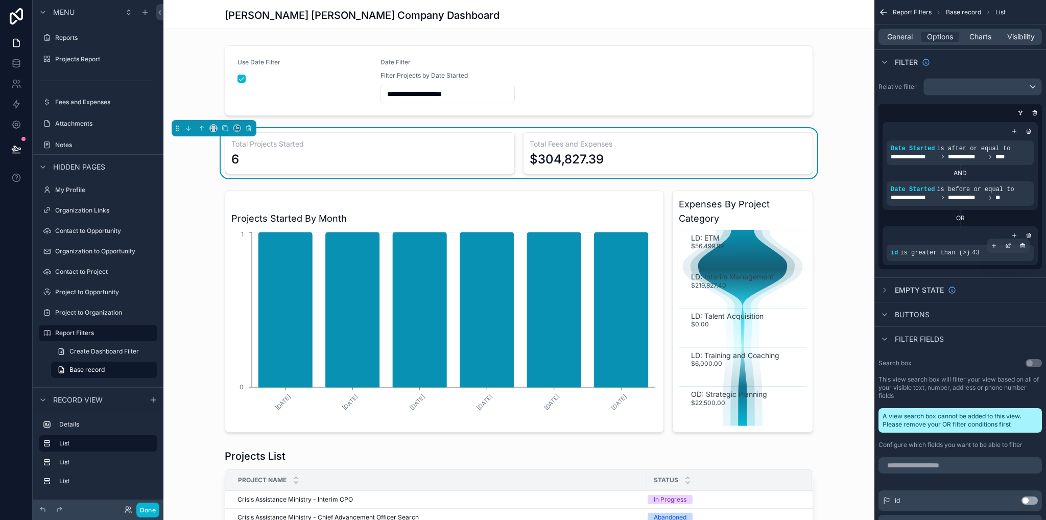
click at [973, 255] on div "id is greater than (>) 43" at bounding box center [960, 253] width 139 height 8
click at [972, 249] on span "43" at bounding box center [975, 252] width 7 height 7
click at [936, 259] on div "id is greater than (>) 43" at bounding box center [960, 253] width 147 height 16
click at [935, 255] on span "is greater than (>)" at bounding box center [935, 252] width 70 height 7
click at [1011, 246] on icon "scrollable content" at bounding box center [1008, 246] width 6 height 6
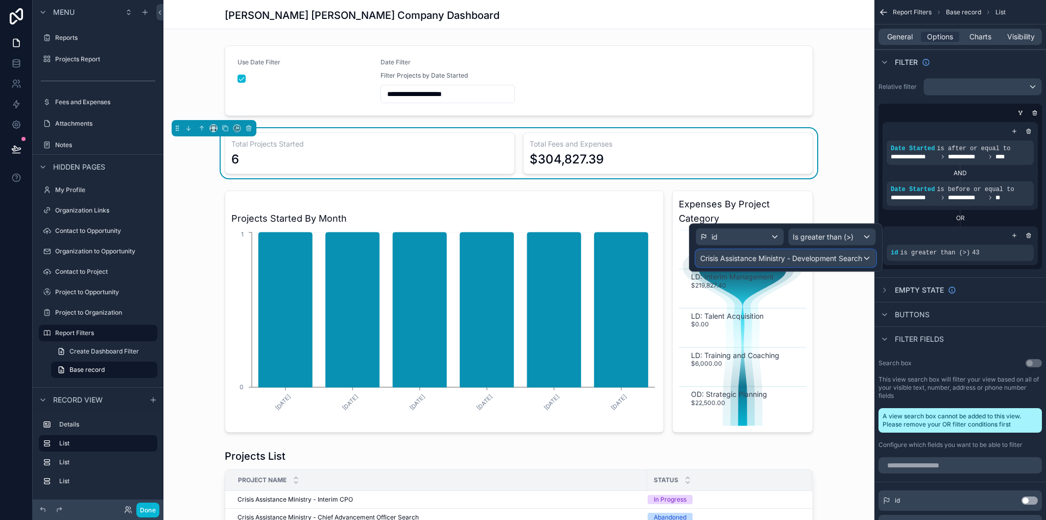
click at [807, 261] on span "Crisis Assistance Ministry - Development Search" at bounding box center [781, 258] width 162 height 10
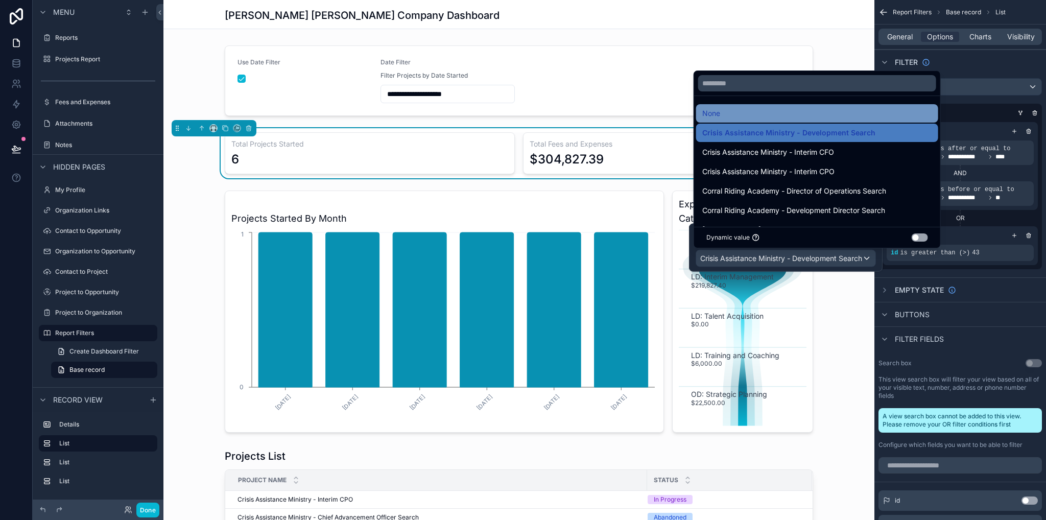
click at [738, 114] on div "None" at bounding box center [818, 113] width 230 height 12
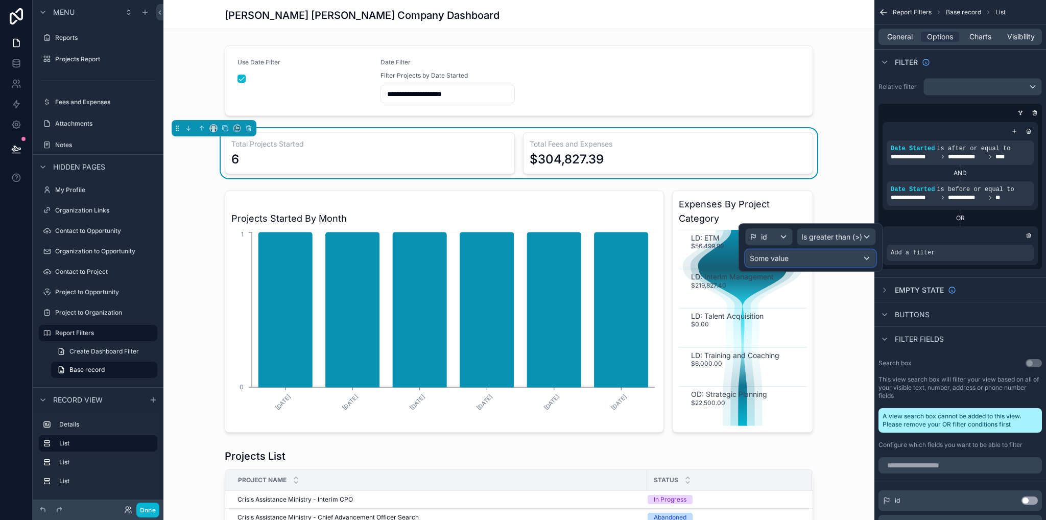
click at [801, 256] on div "Some value" at bounding box center [811, 258] width 130 height 16
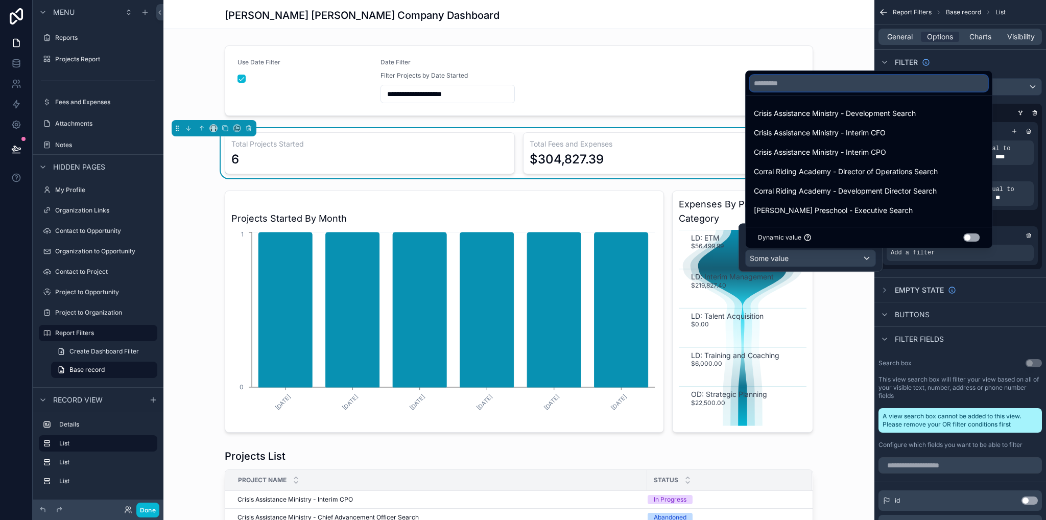
click at [779, 82] on input "text" at bounding box center [869, 83] width 238 height 16
type input "*"
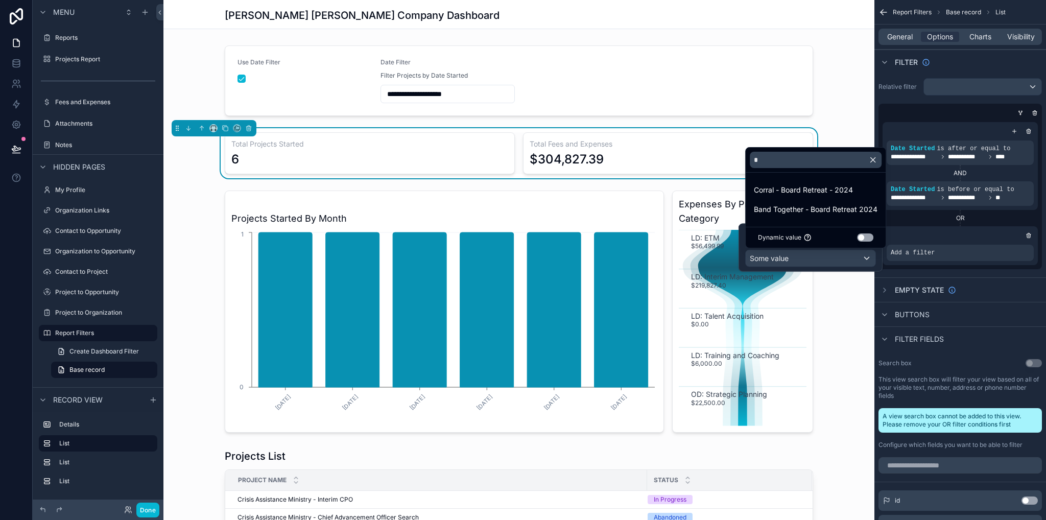
click at [873, 161] on icon "button" at bounding box center [873, 159] width 9 height 9
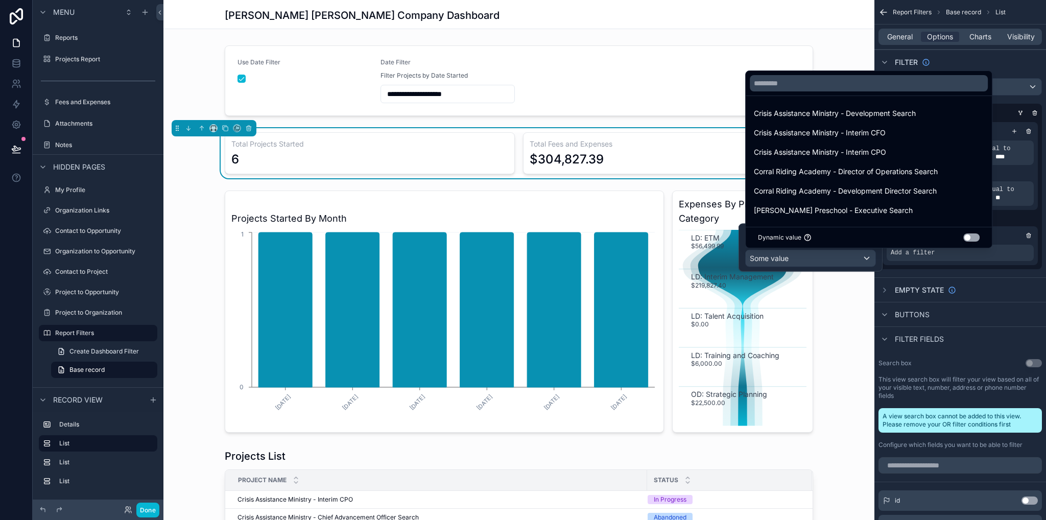
click at [873, 258] on div at bounding box center [811, 248] width 144 height 48
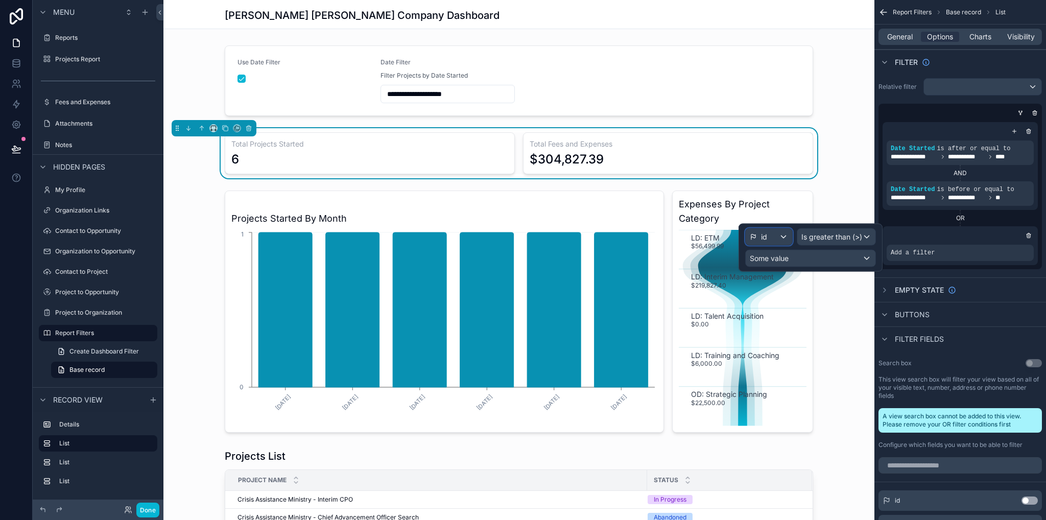
click at [781, 238] on div "id" at bounding box center [769, 237] width 46 height 16
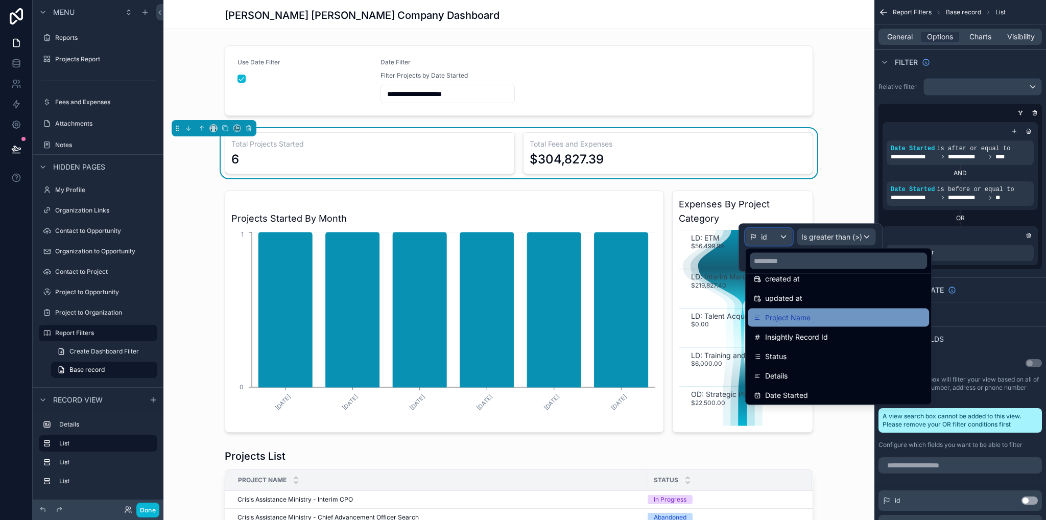
scroll to position [0, 0]
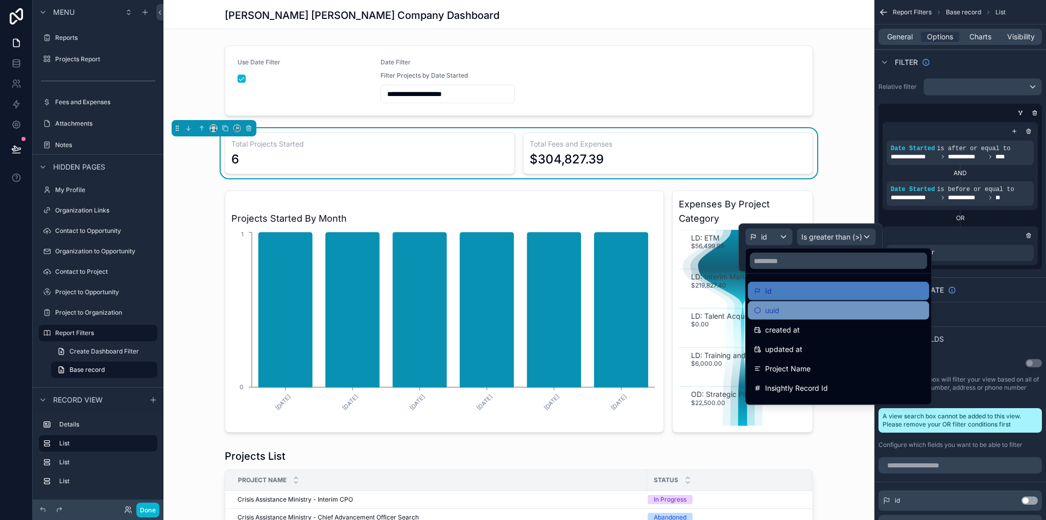
click at [793, 314] on div "uuid" at bounding box center [838, 311] width 169 height 12
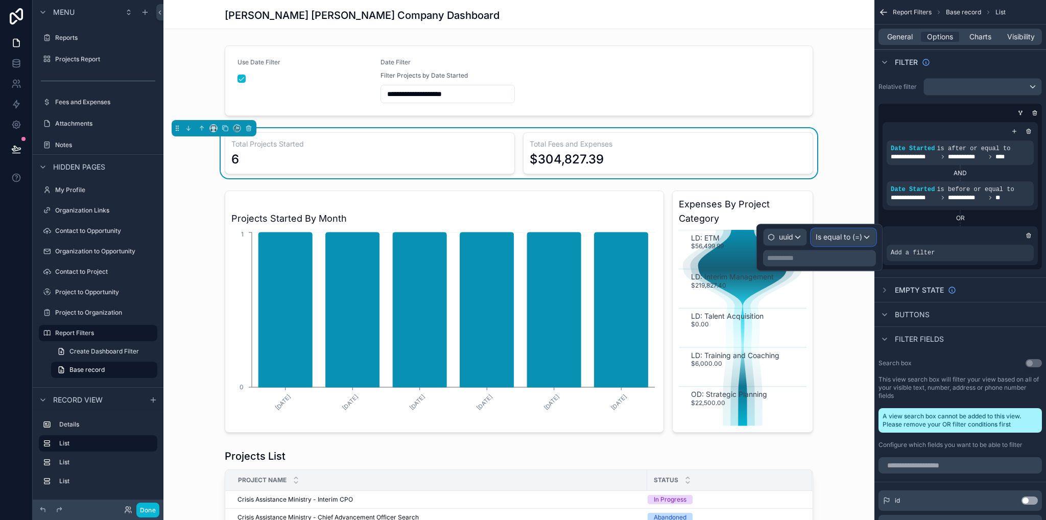
click at [837, 241] on span "Is equal to (=)" at bounding box center [839, 237] width 46 height 10
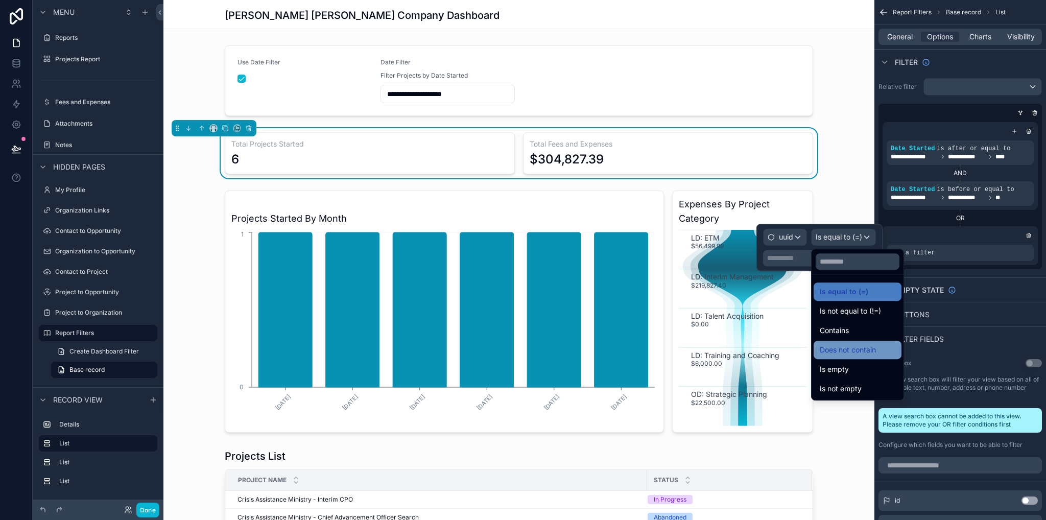
click at [876, 347] on span "Does not contain" at bounding box center [848, 350] width 56 height 12
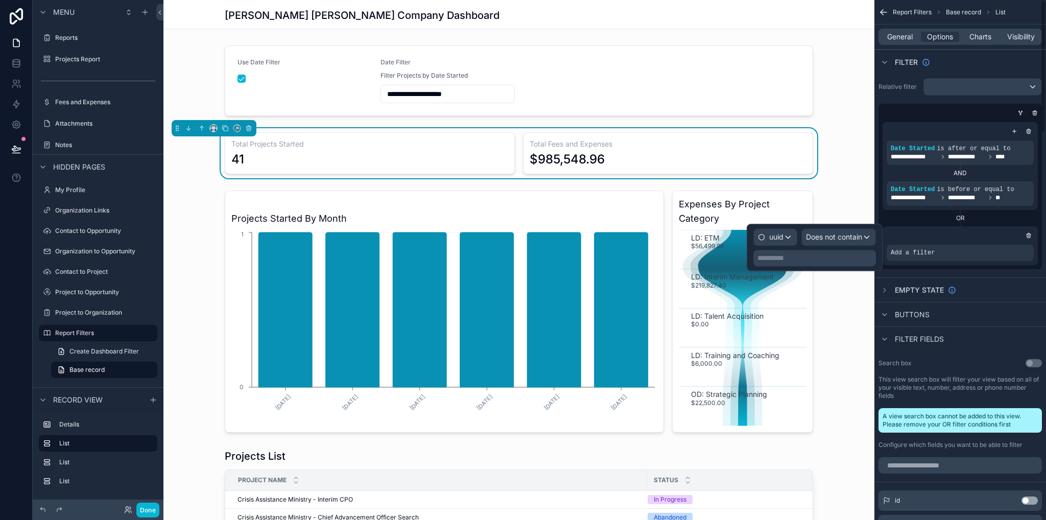
click at [815, 260] on p "**********" at bounding box center [816, 258] width 116 height 10
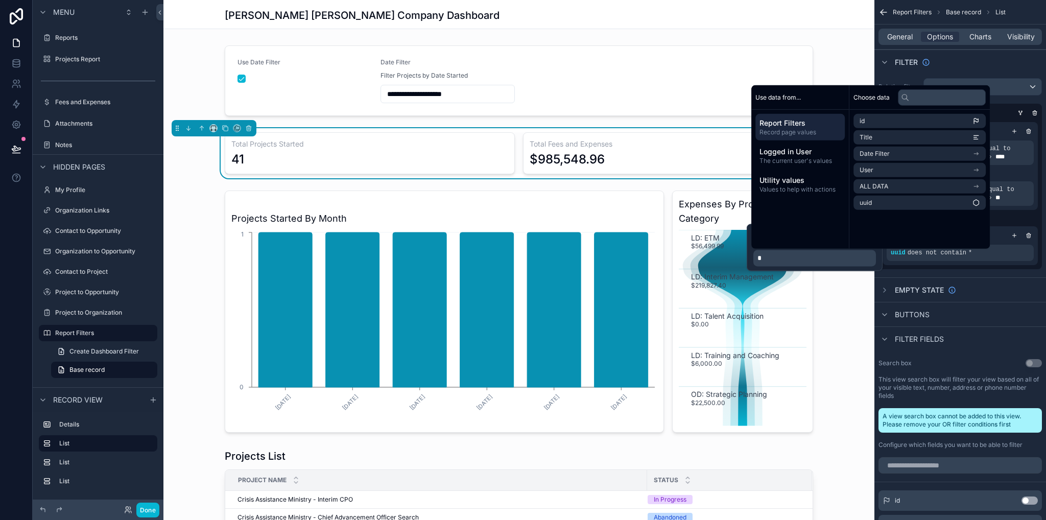
click at [851, 301] on div "scrollable content" at bounding box center [518, 311] width 711 height 250
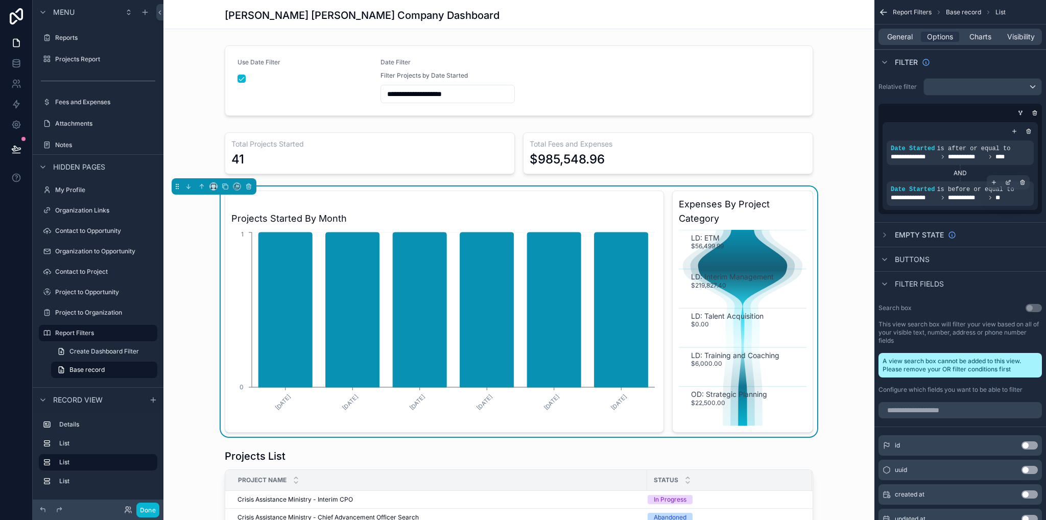
click at [1003, 195] on div "**********" at bounding box center [960, 198] width 139 height 8
click at [1008, 180] on icon "scrollable content" at bounding box center [1008, 182] width 6 height 6
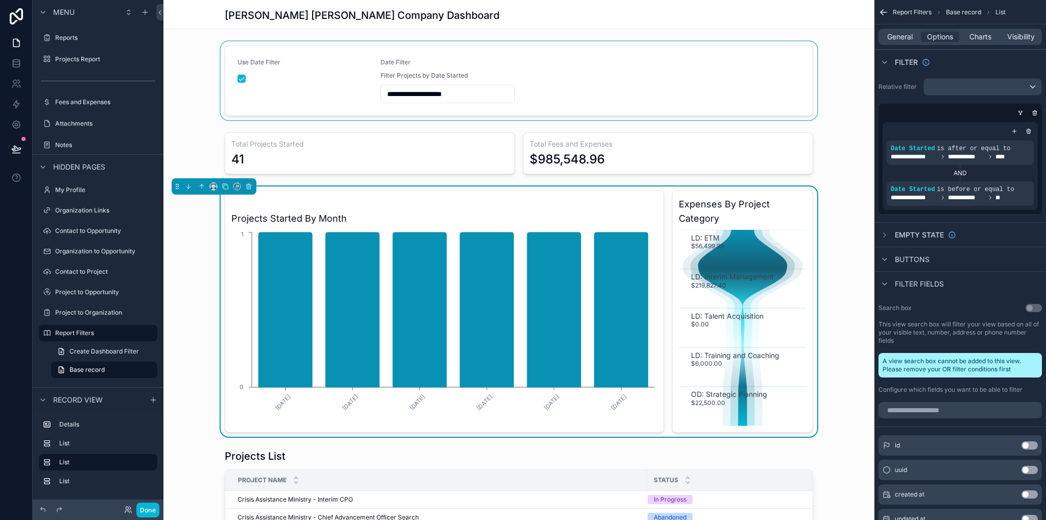
click at [241, 78] on div "scrollable content" at bounding box center [518, 80] width 711 height 79
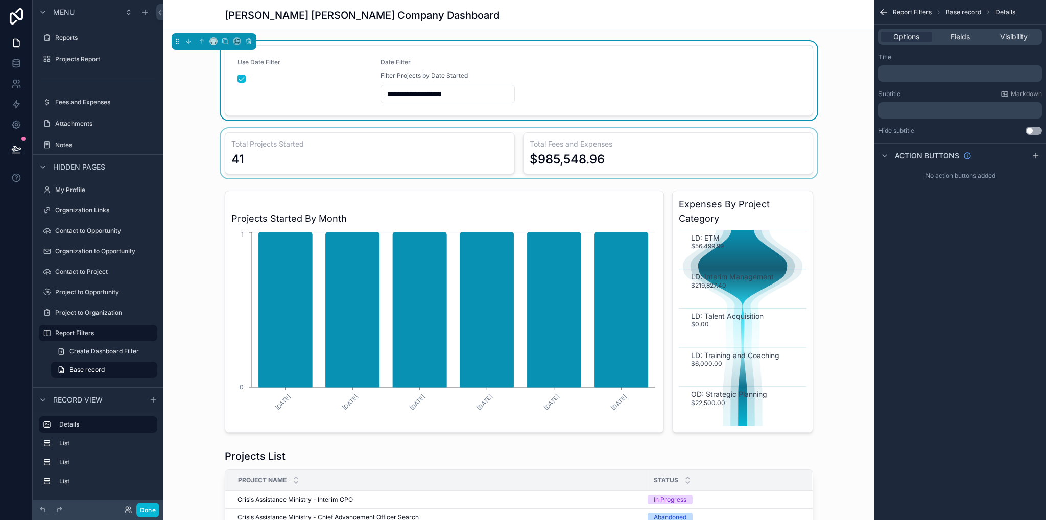
click at [810, 135] on div "scrollable content" at bounding box center [518, 153] width 711 height 50
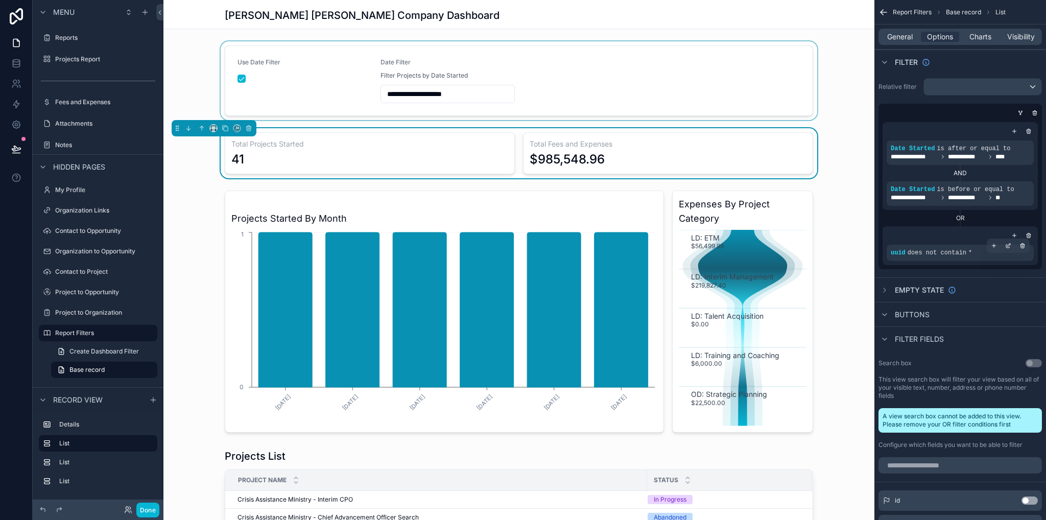
click at [960, 255] on span "does not contain" at bounding box center [937, 252] width 59 height 7
click at [1008, 247] on icon "scrollable content" at bounding box center [1009, 247] width 4 height 4
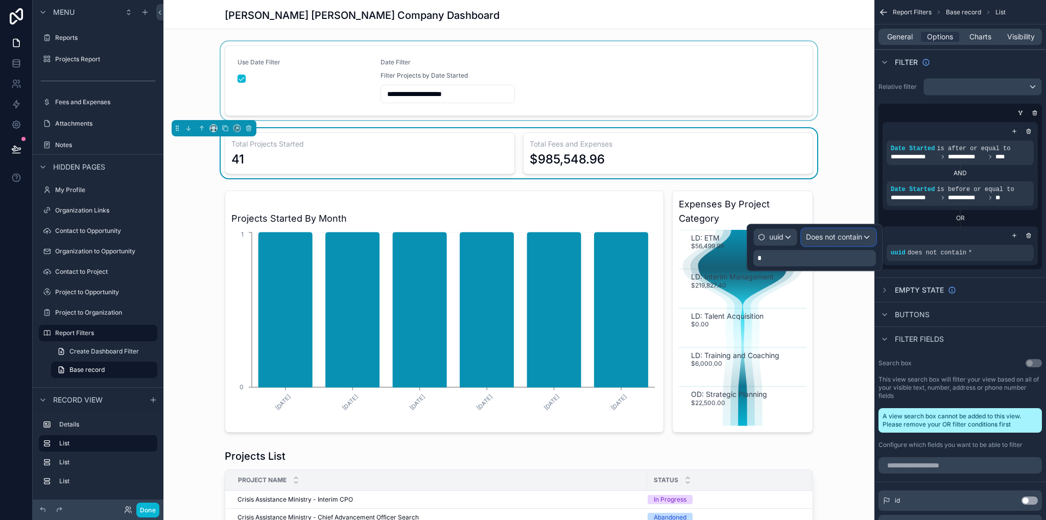
click at [828, 237] on span "Does not contain" at bounding box center [834, 237] width 56 height 10
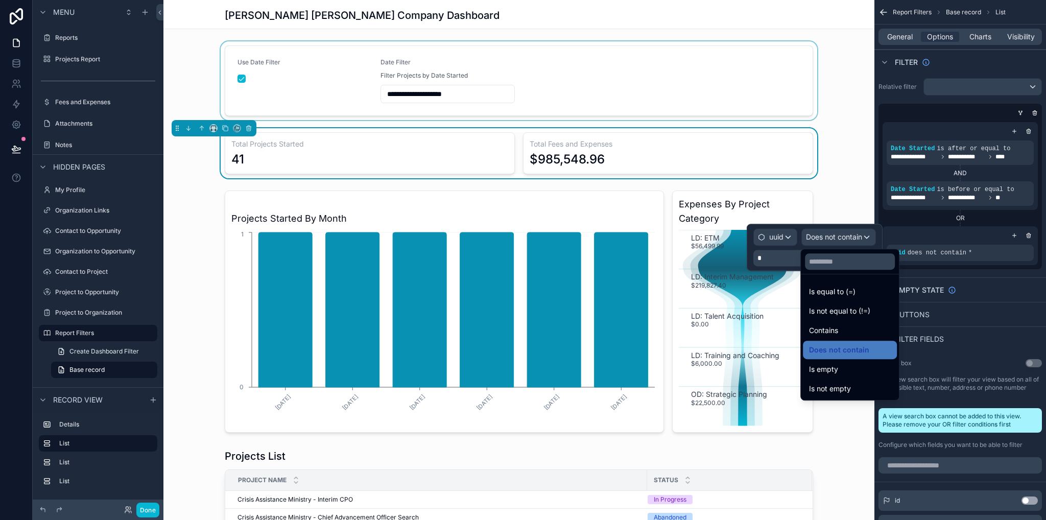
click at [781, 250] on div at bounding box center [815, 247] width 136 height 47
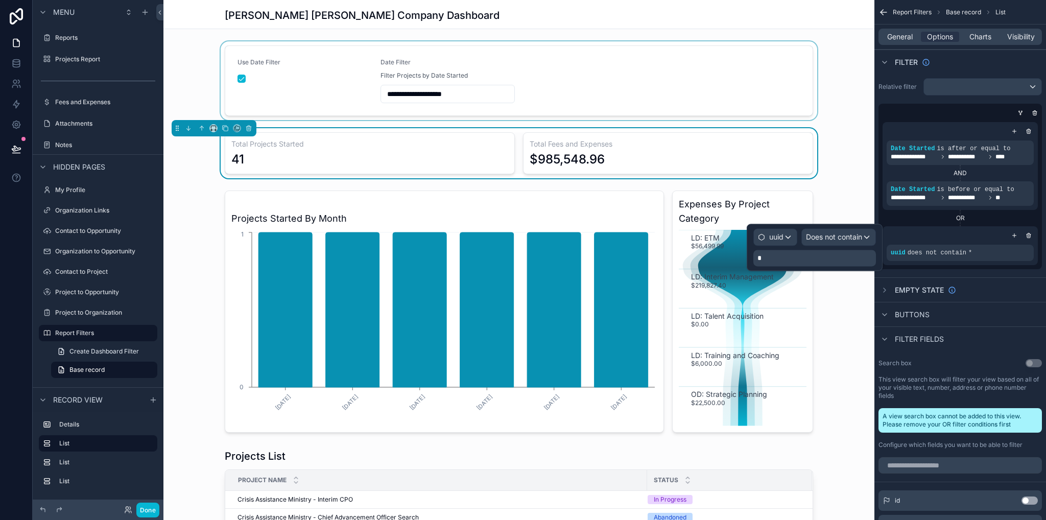
click at [782, 258] on p "*" at bounding box center [816, 258] width 116 height 10
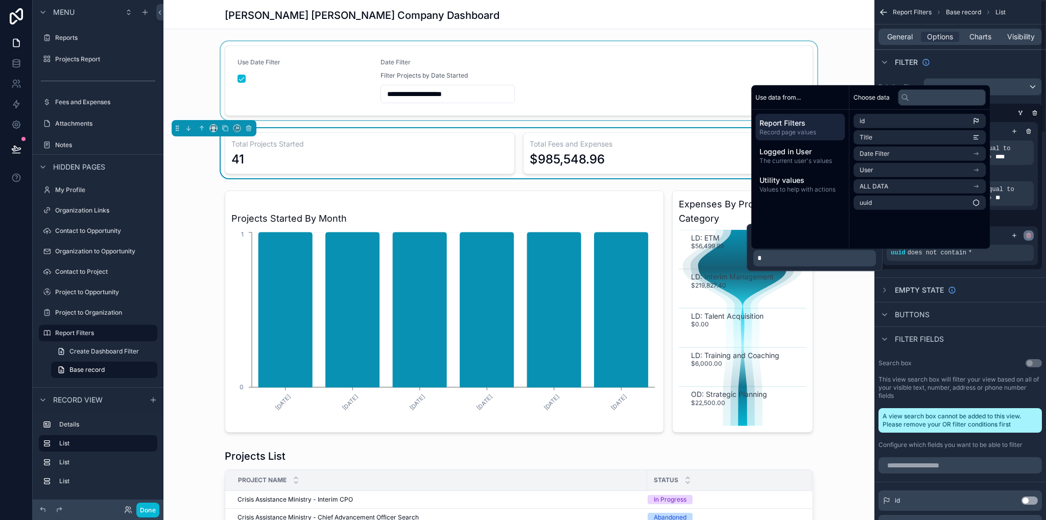
click at [1032, 238] on icon "scrollable content" at bounding box center [1029, 235] width 6 height 6
